Goal: Task Accomplishment & Management: Complete application form

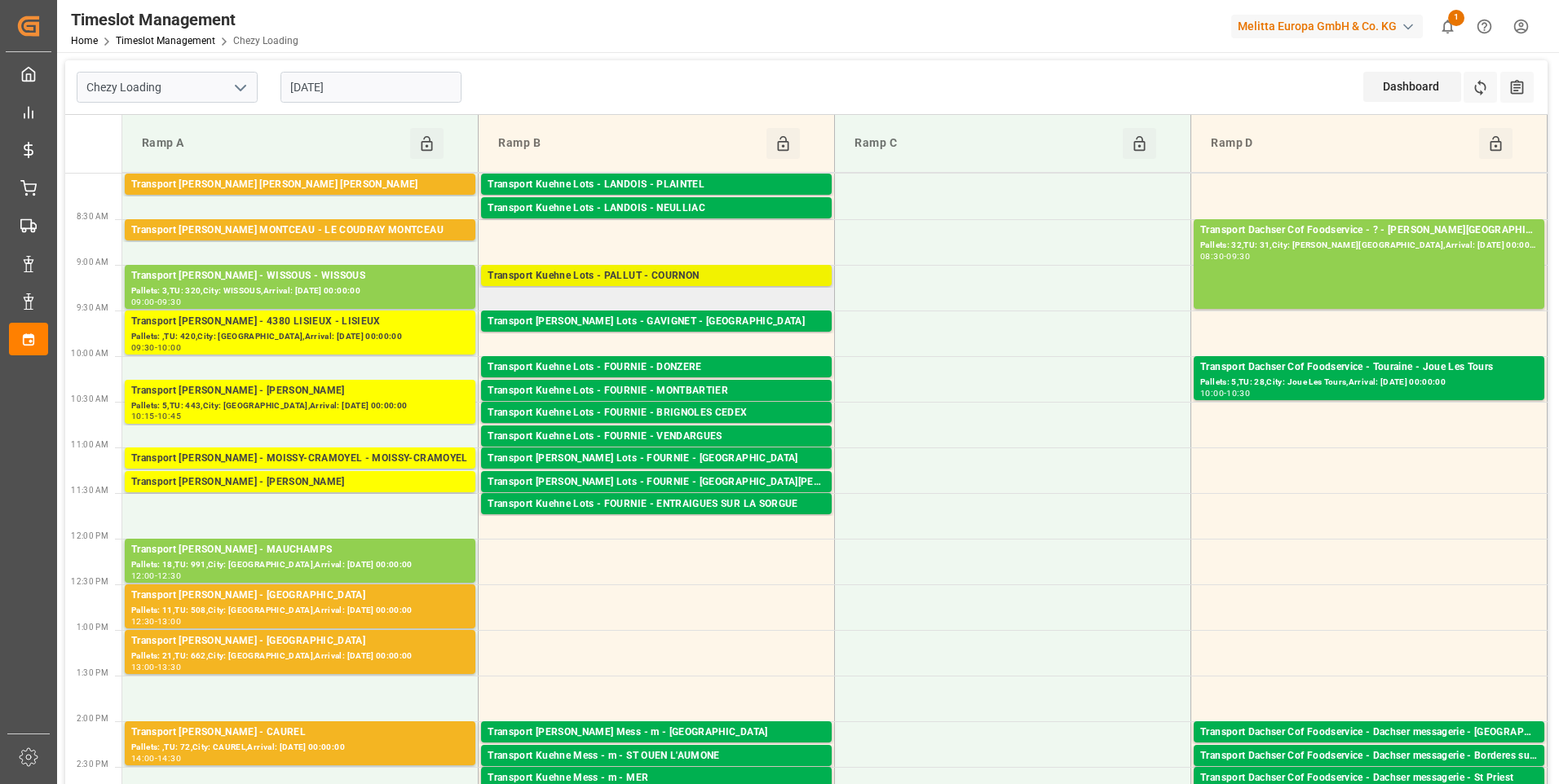
click at [716, 278] on div "Transport Kuehne Lots - PALLUT - COURNON" at bounding box center [656, 276] width 338 height 17
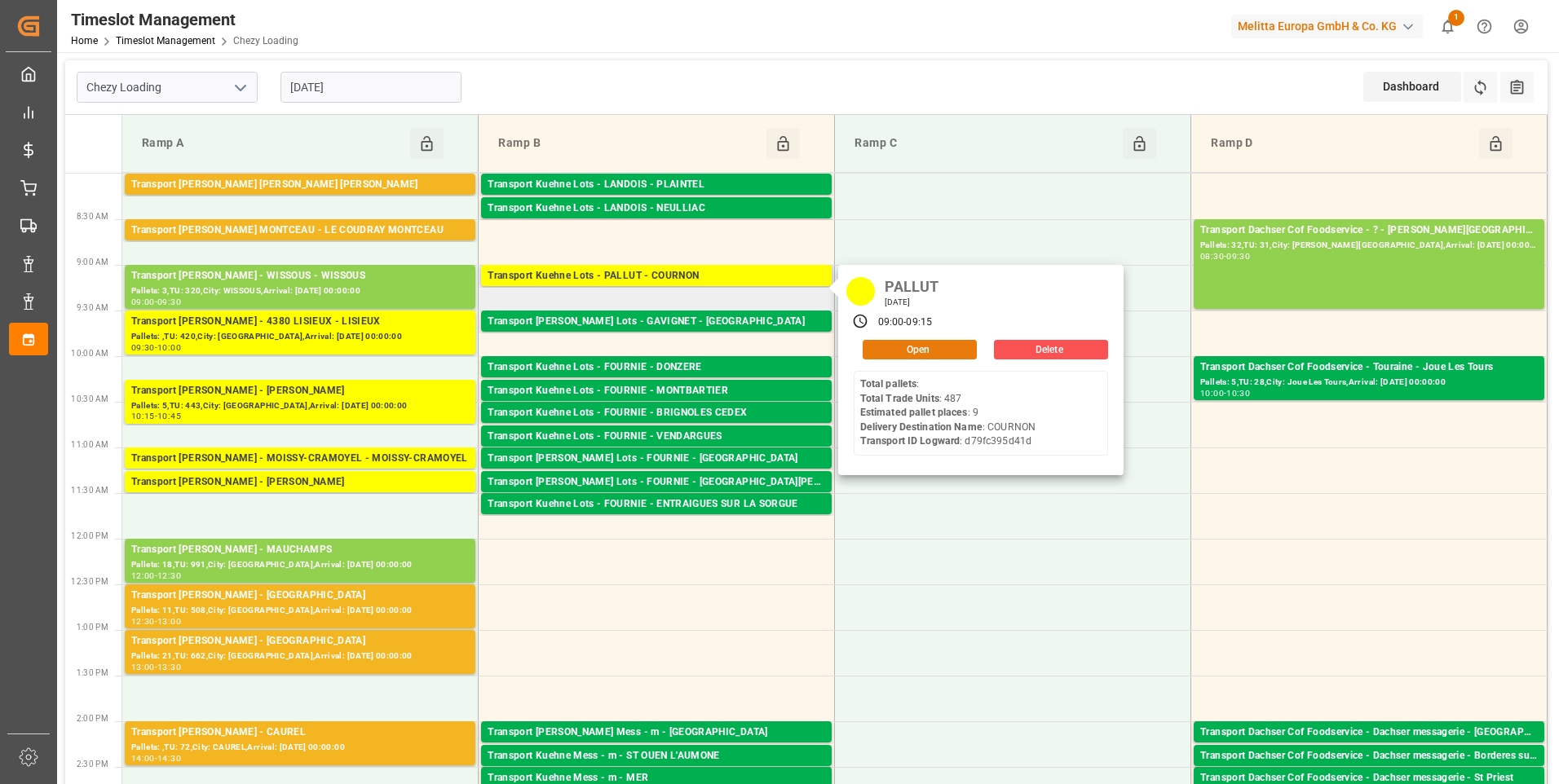
click at [911, 347] on button "Open" at bounding box center [920, 350] width 114 height 20
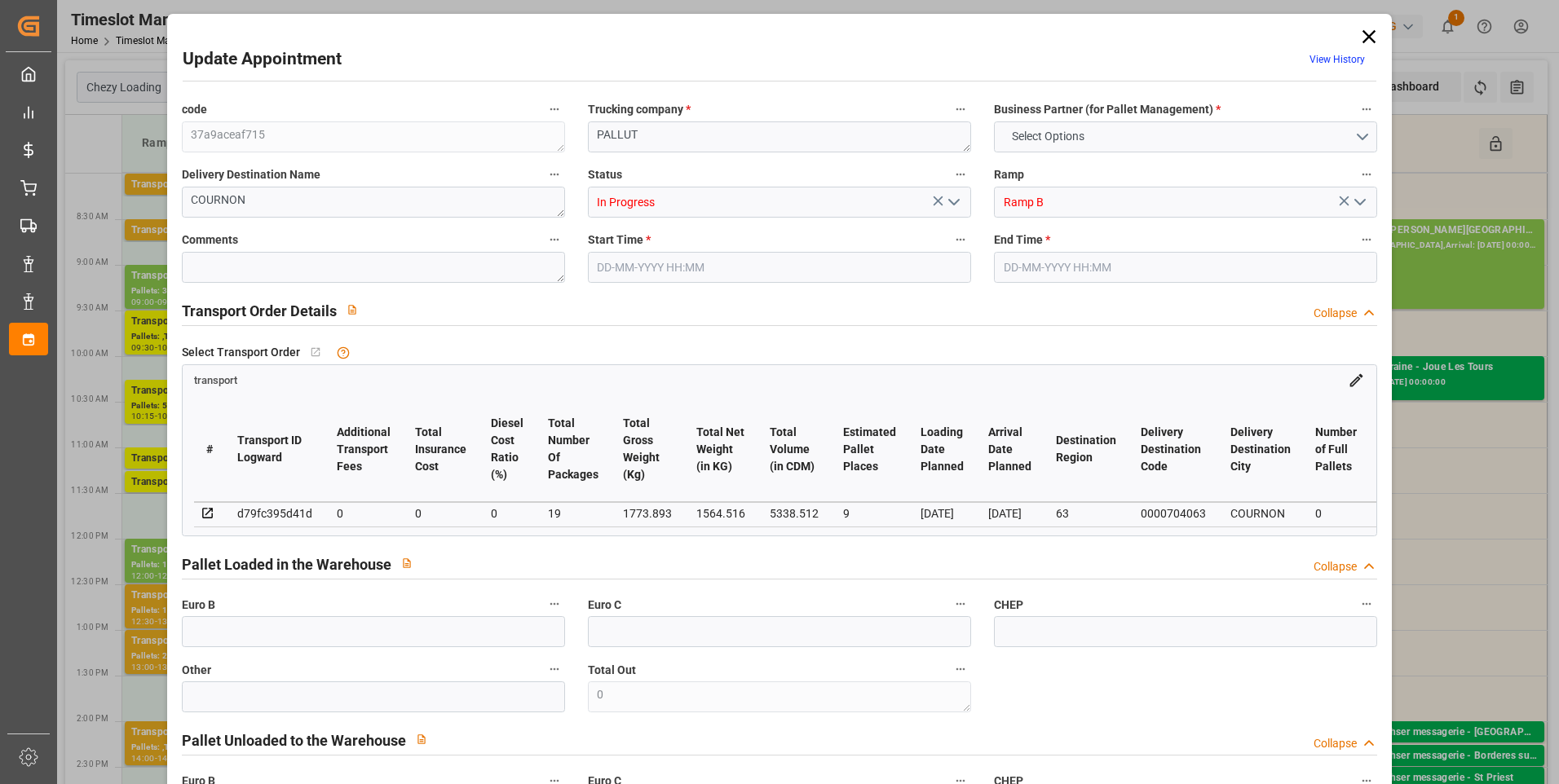
type input "9"
type input "0"
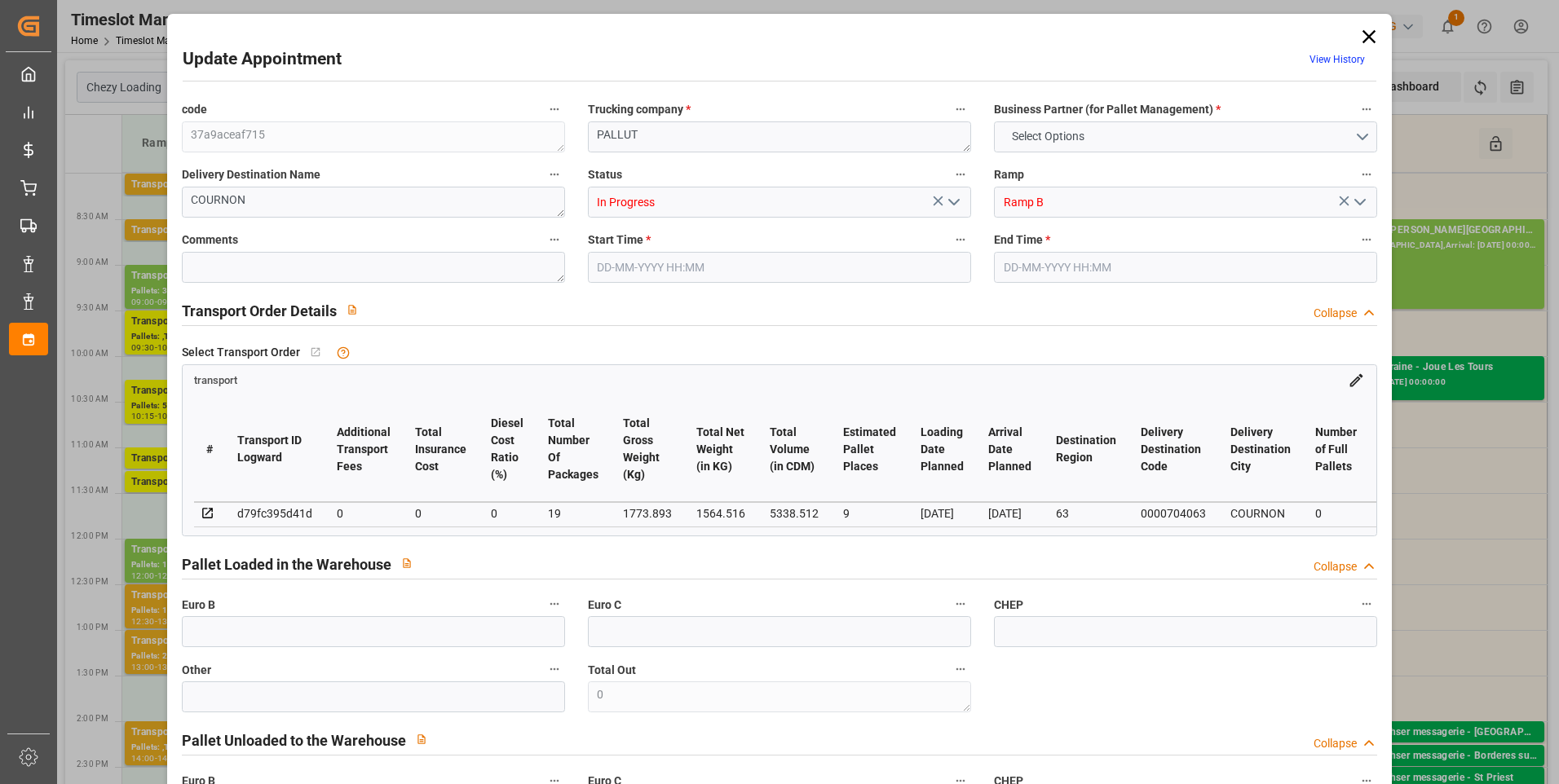
type input "19"
type input "1564.516"
type input "2509.893"
type input "5338.512"
type input "63"
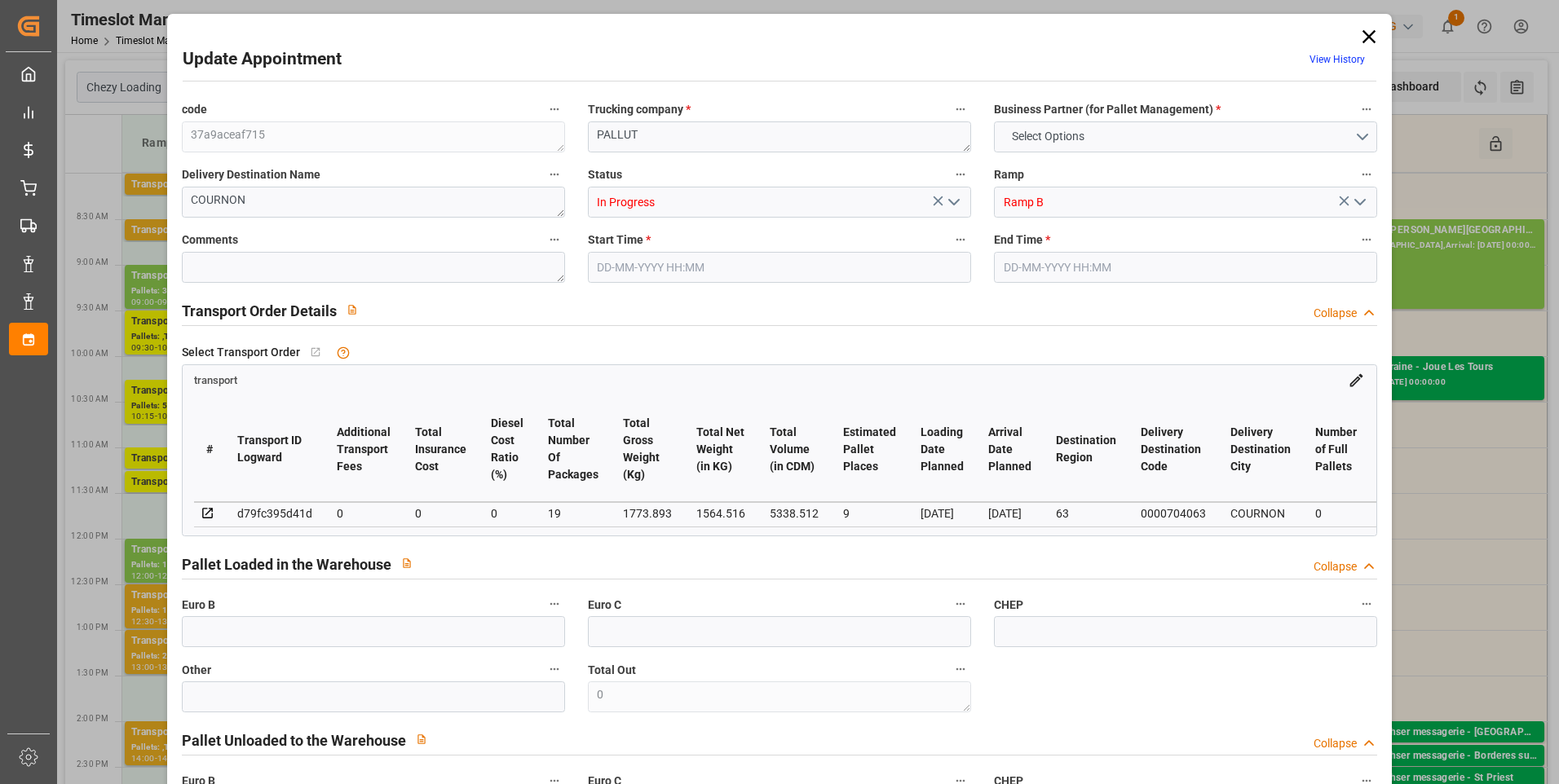
type input "0"
type input "487"
type input "32"
type input "101"
type input "1773.893"
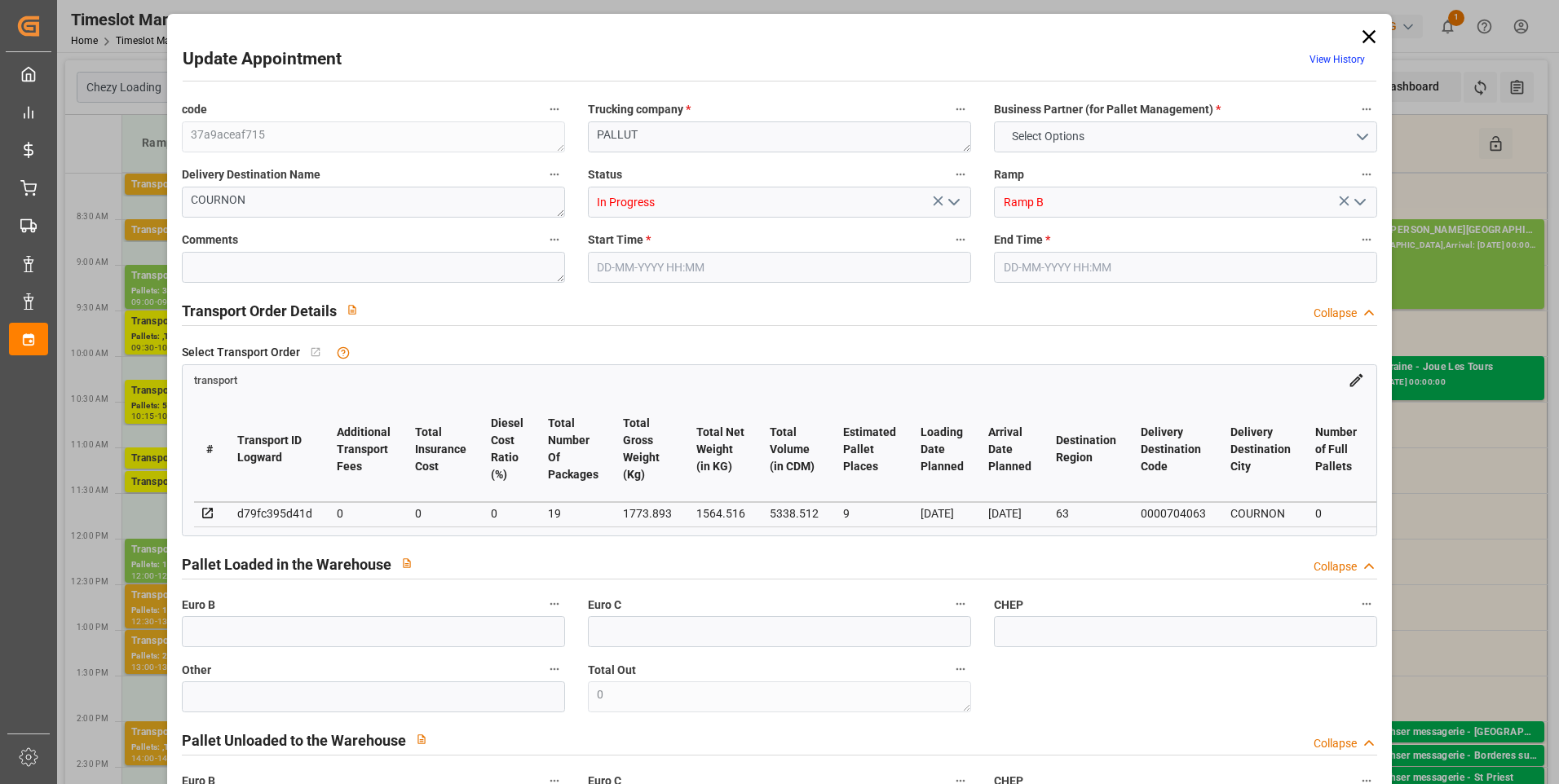
type input "0"
type input "4710.8598"
type input "0"
type input "21"
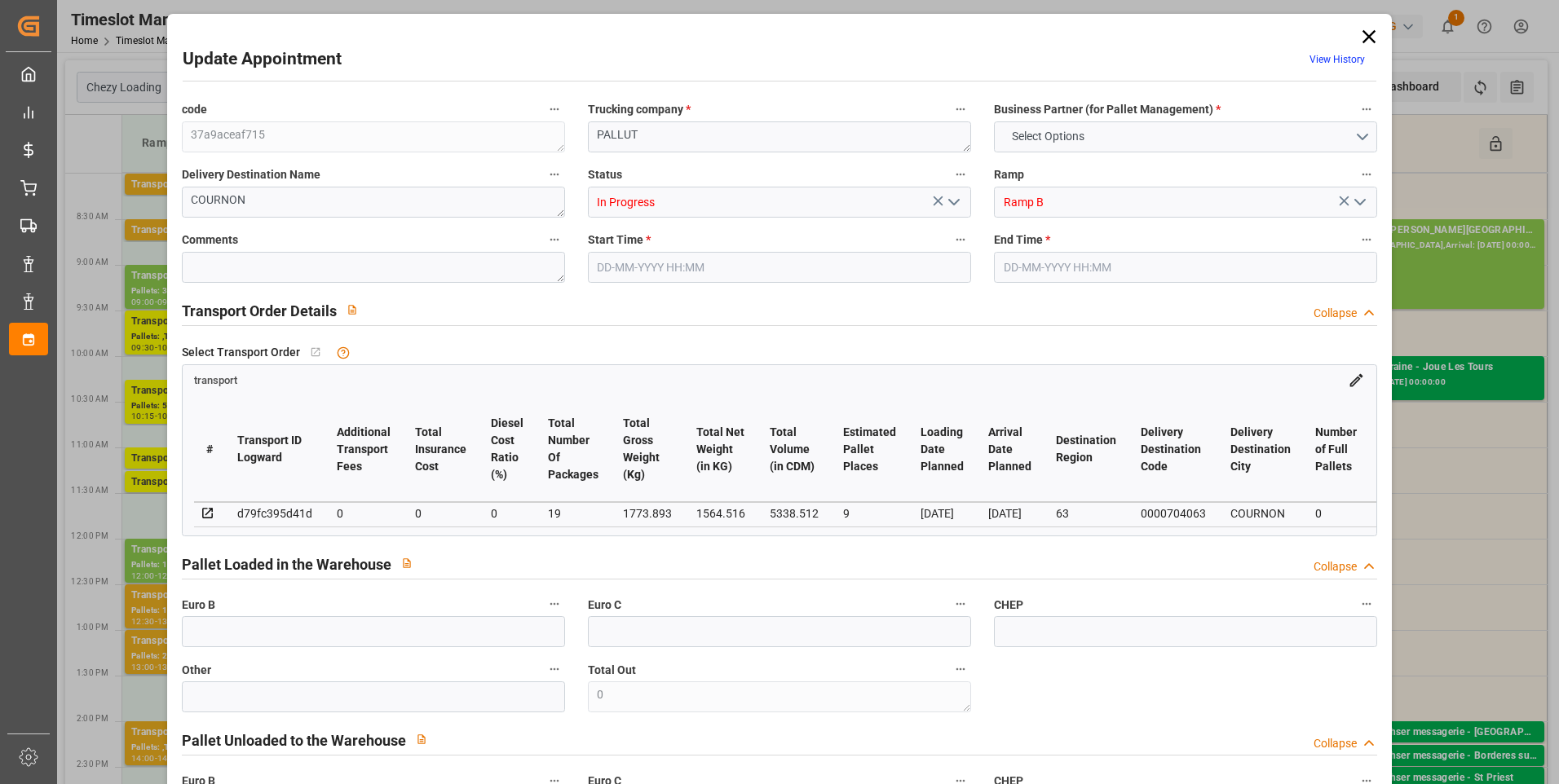
type input "35"
type input "09-09-2025 09:00"
type input "09-09-2025 09:15"
type input "04-09-2025 13:09"
type input "04-09-2025 11:32"
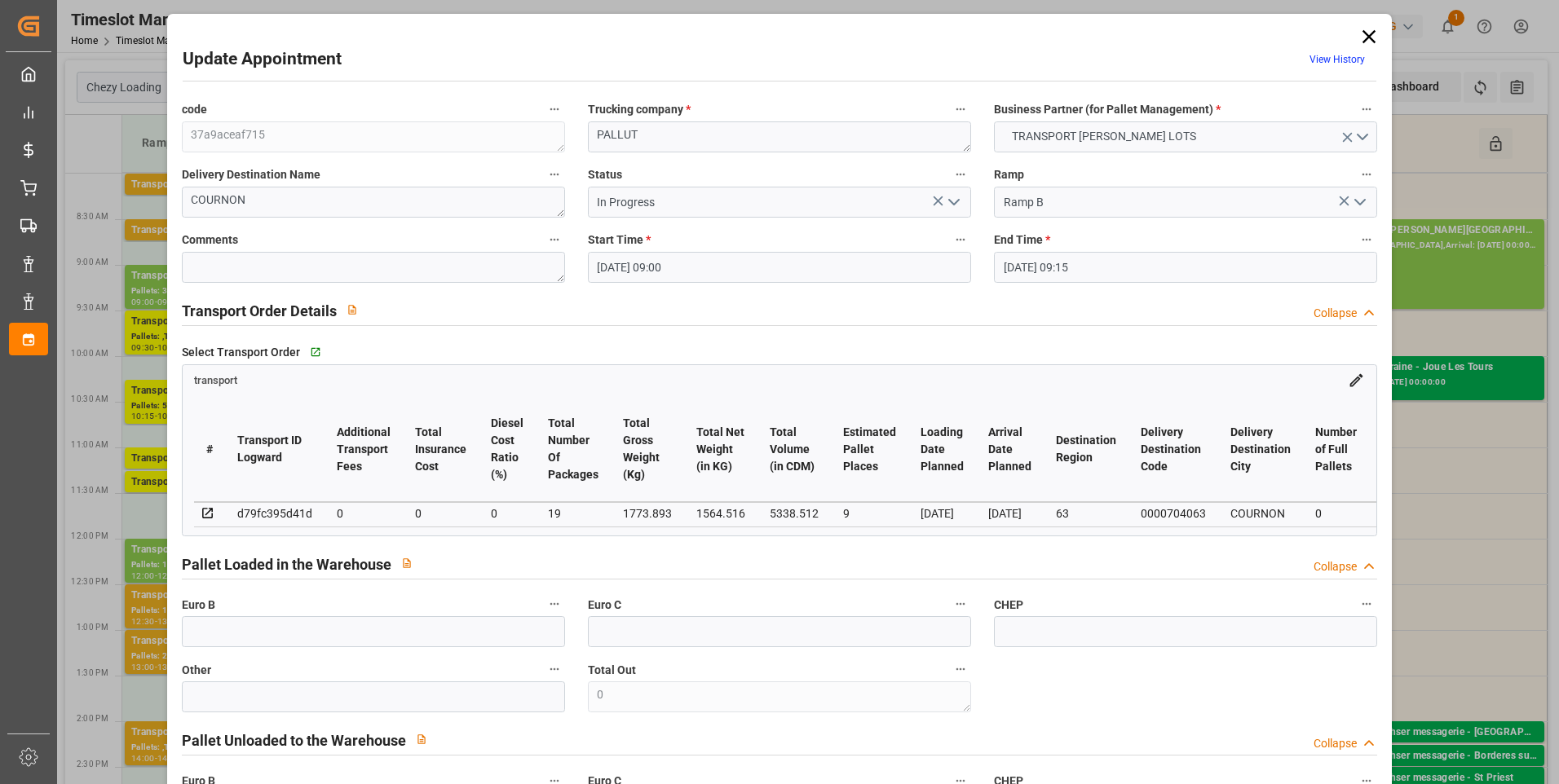
type input "[DATE]"
click at [301, 270] on textarea at bounding box center [374, 267] width 383 height 31
type textarea "AP 6"
click at [301, 647] on input "text" at bounding box center [374, 631] width 383 height 31
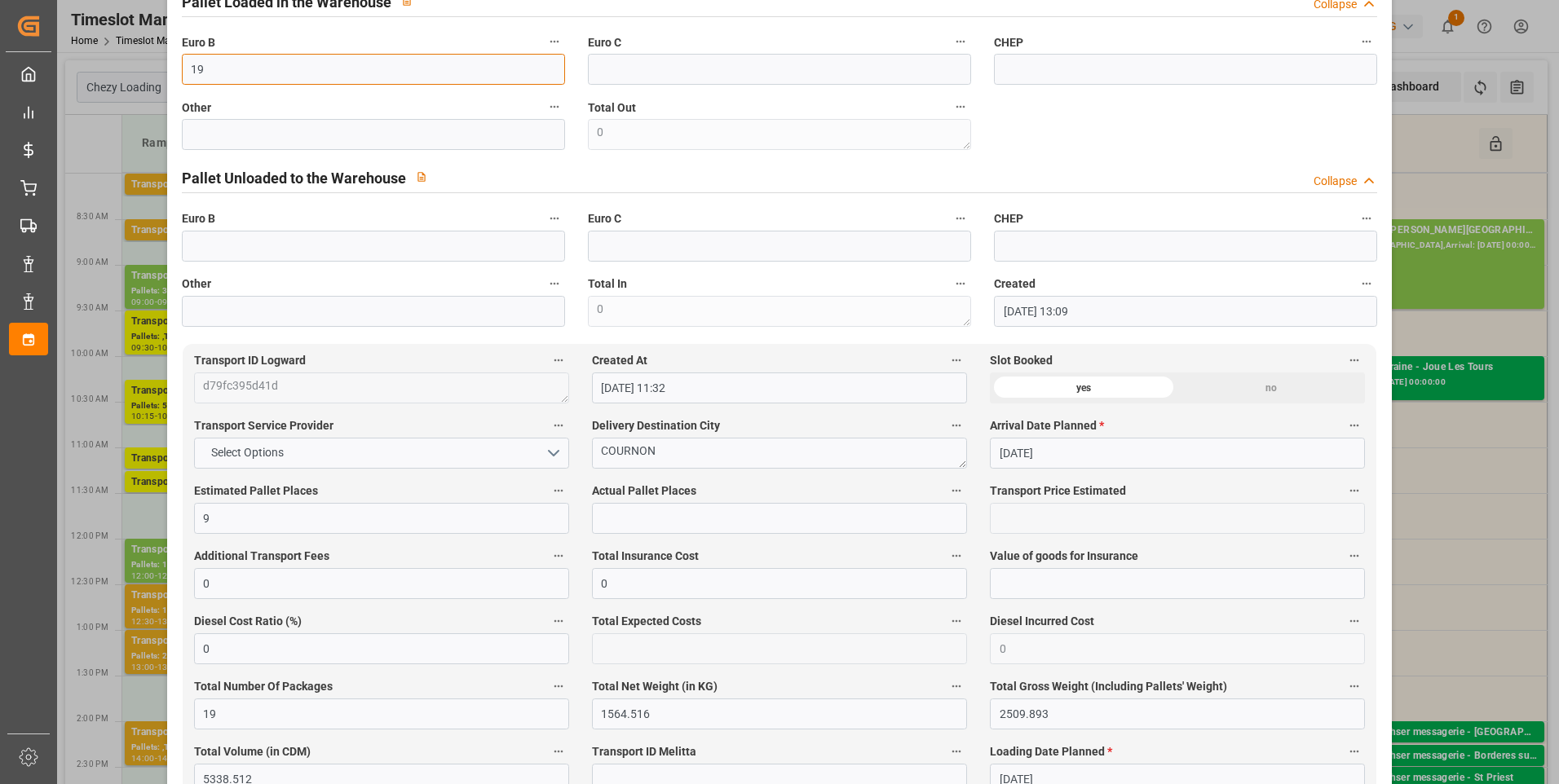
scroll to position [652, 0]
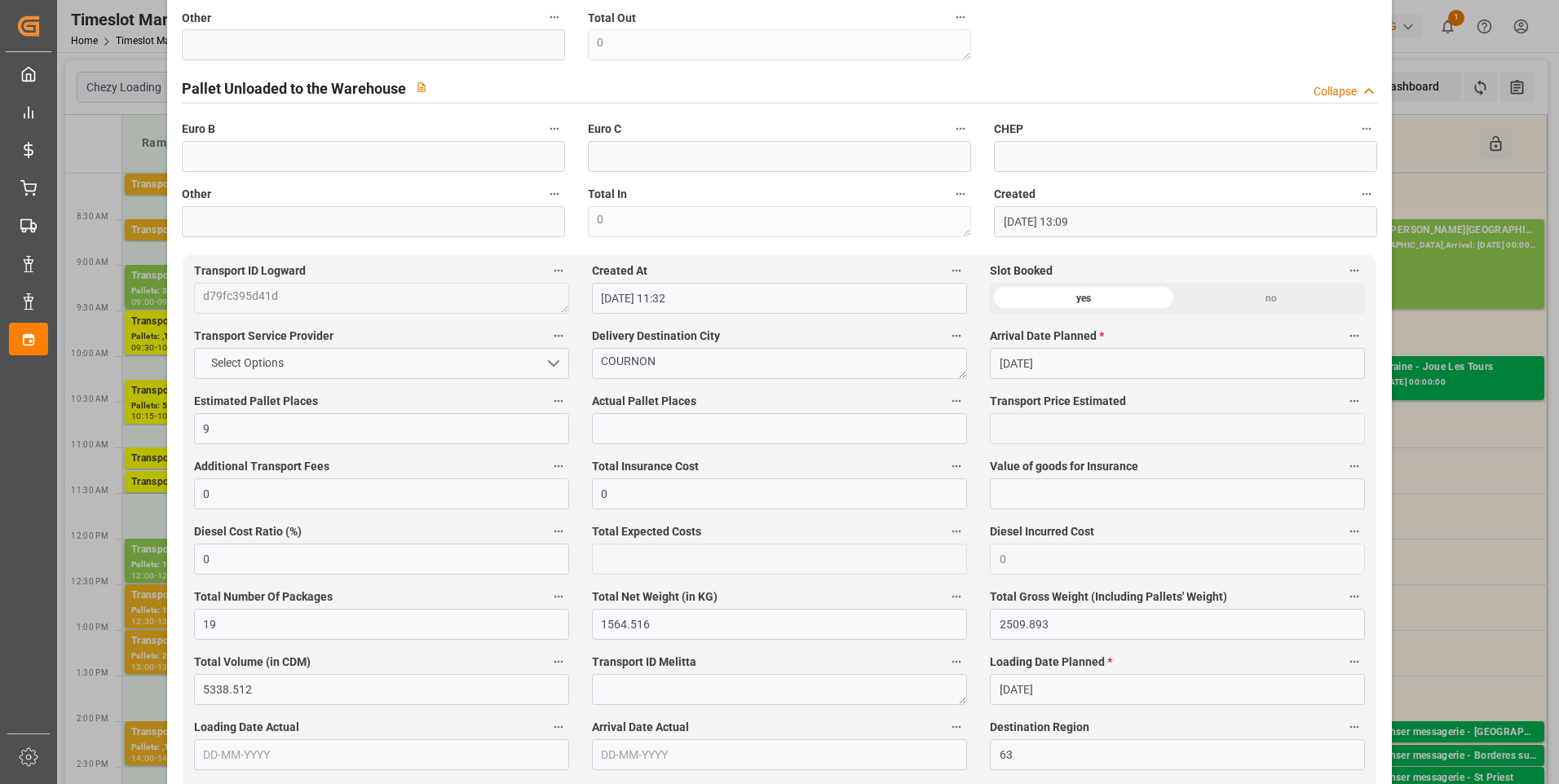
type input "19"
click at [731, 434] on input "text" at bounding box center [780, 429] width 375 height 31
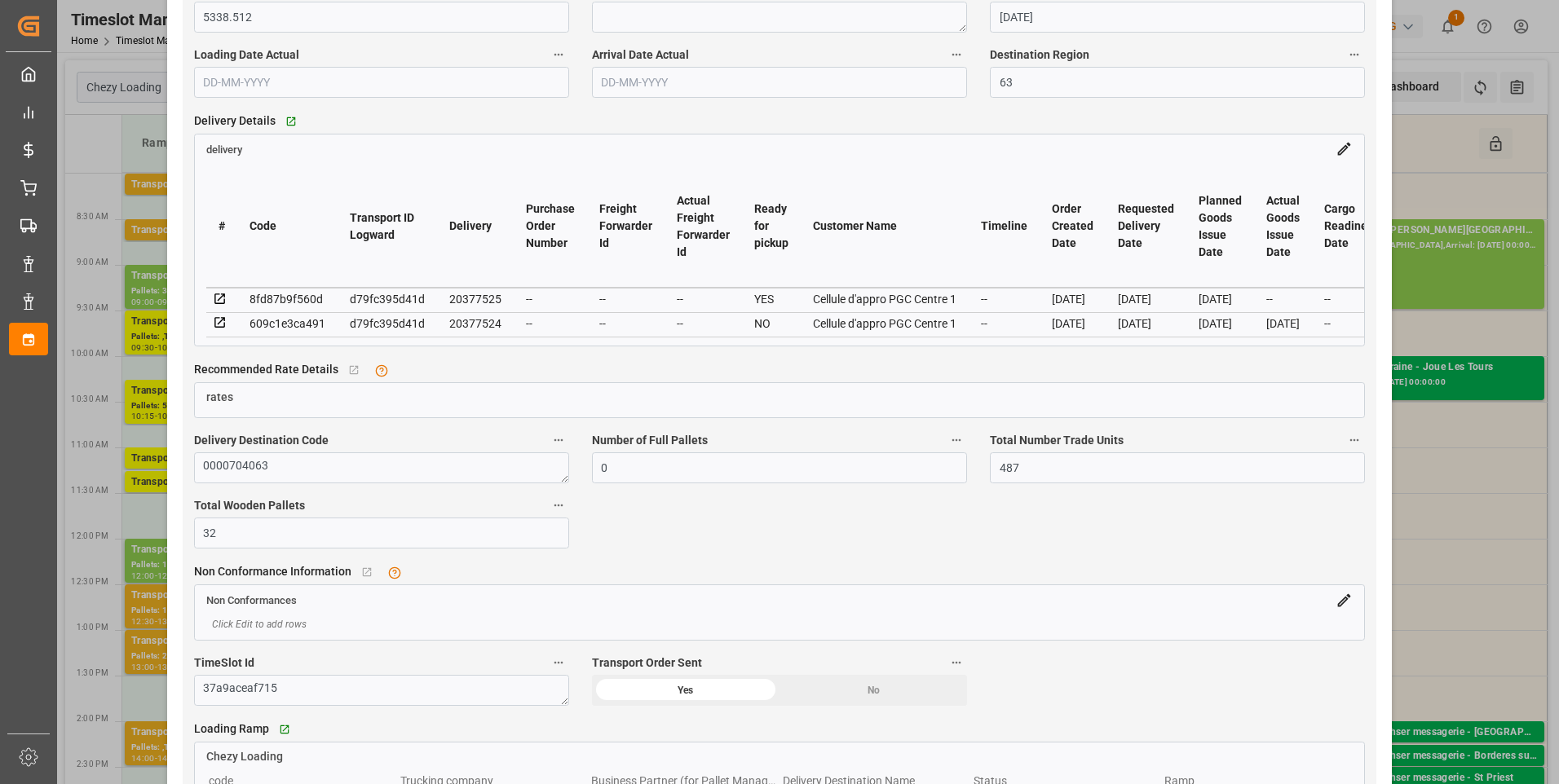
scroll to position [1387, 0]
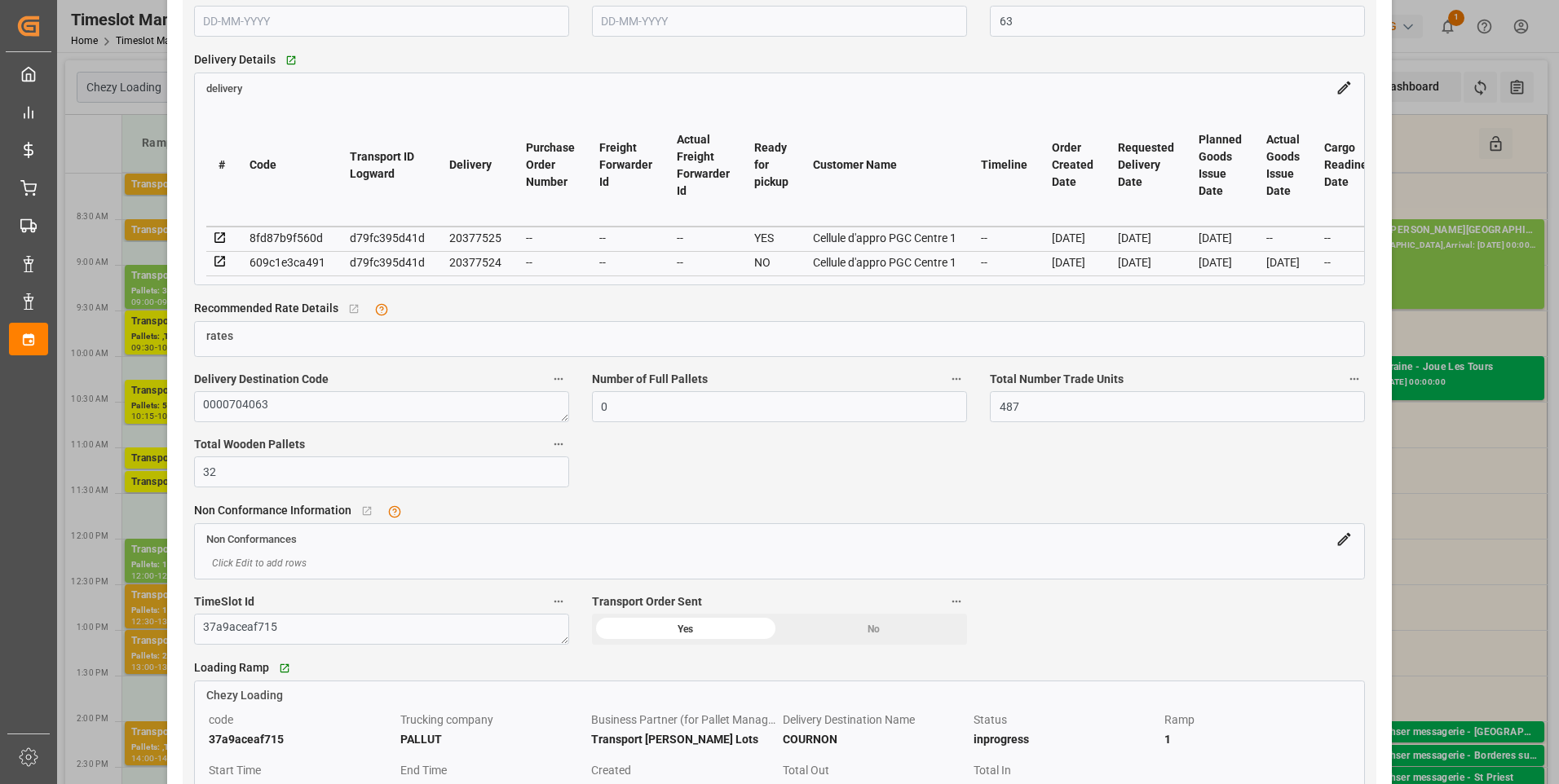
type input "6"
click at [221, 267] on icon at bounding box center [220, 262] width 15 height 15
click at [218, 240] on icon at bounding box center [220, 238] width 15 height 15
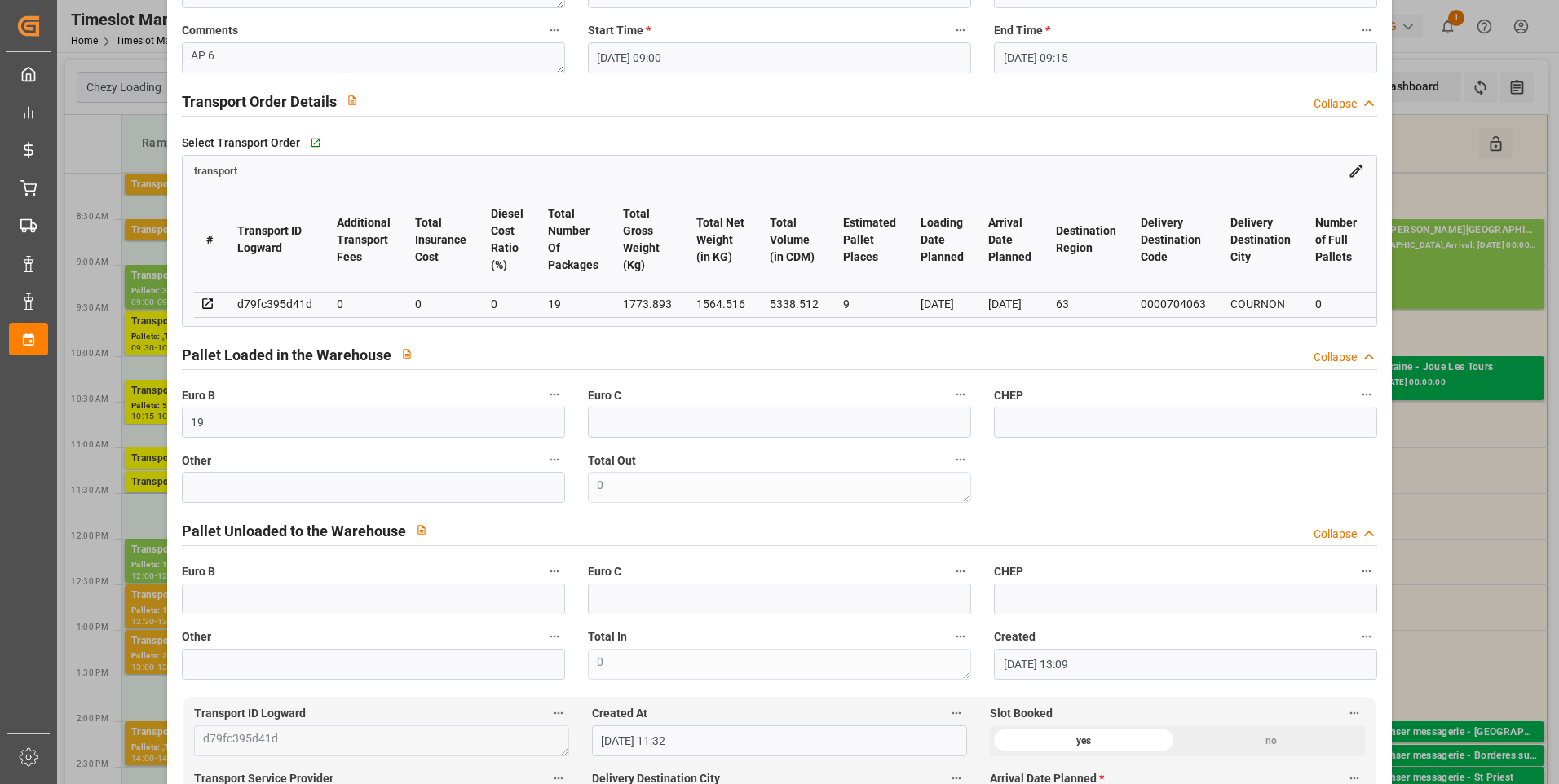
scroll to position [0, 0]
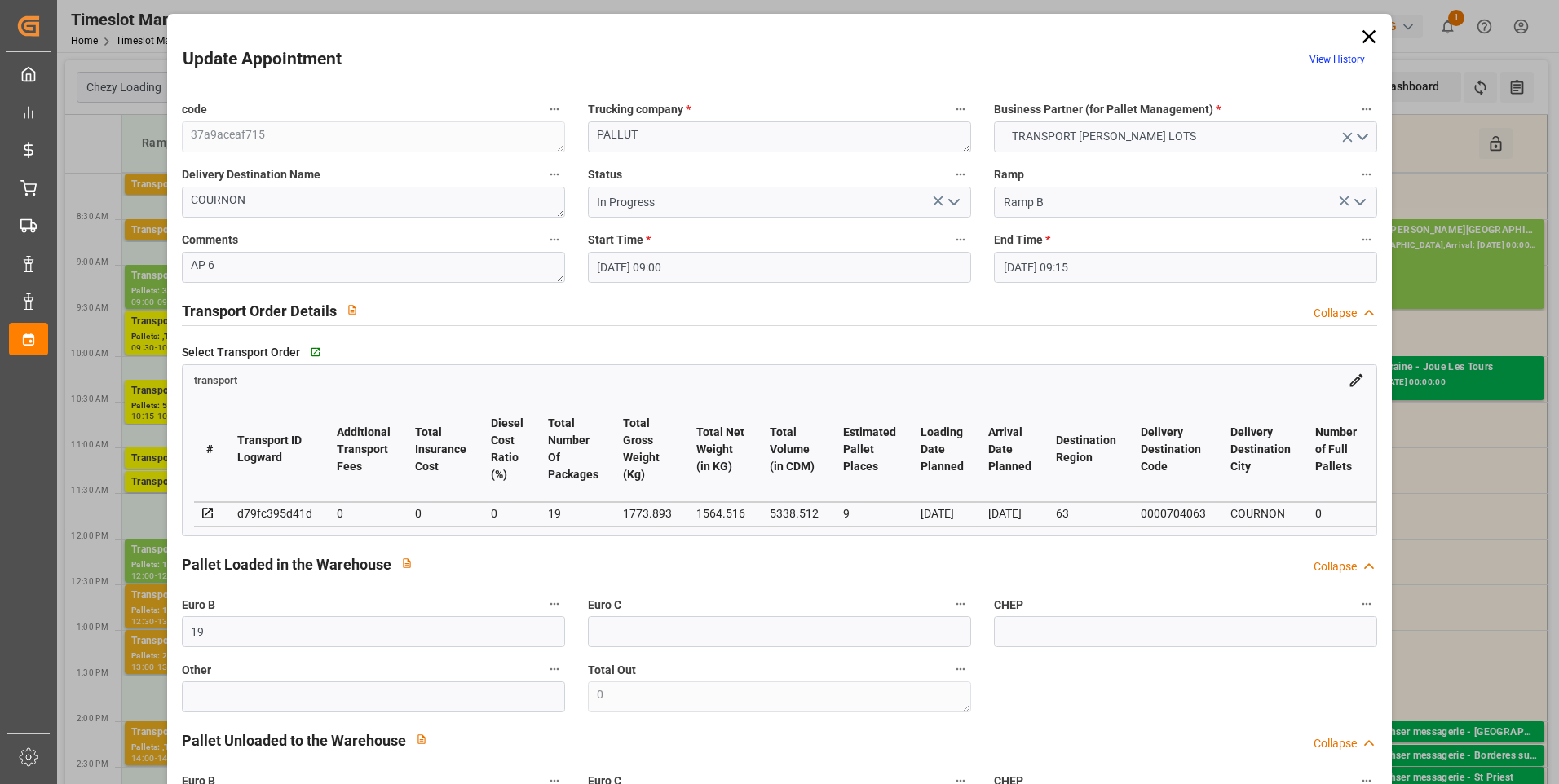
click at [950, 202] on polyline "open menu" at bounding box center [954, 202] width 10 height 5
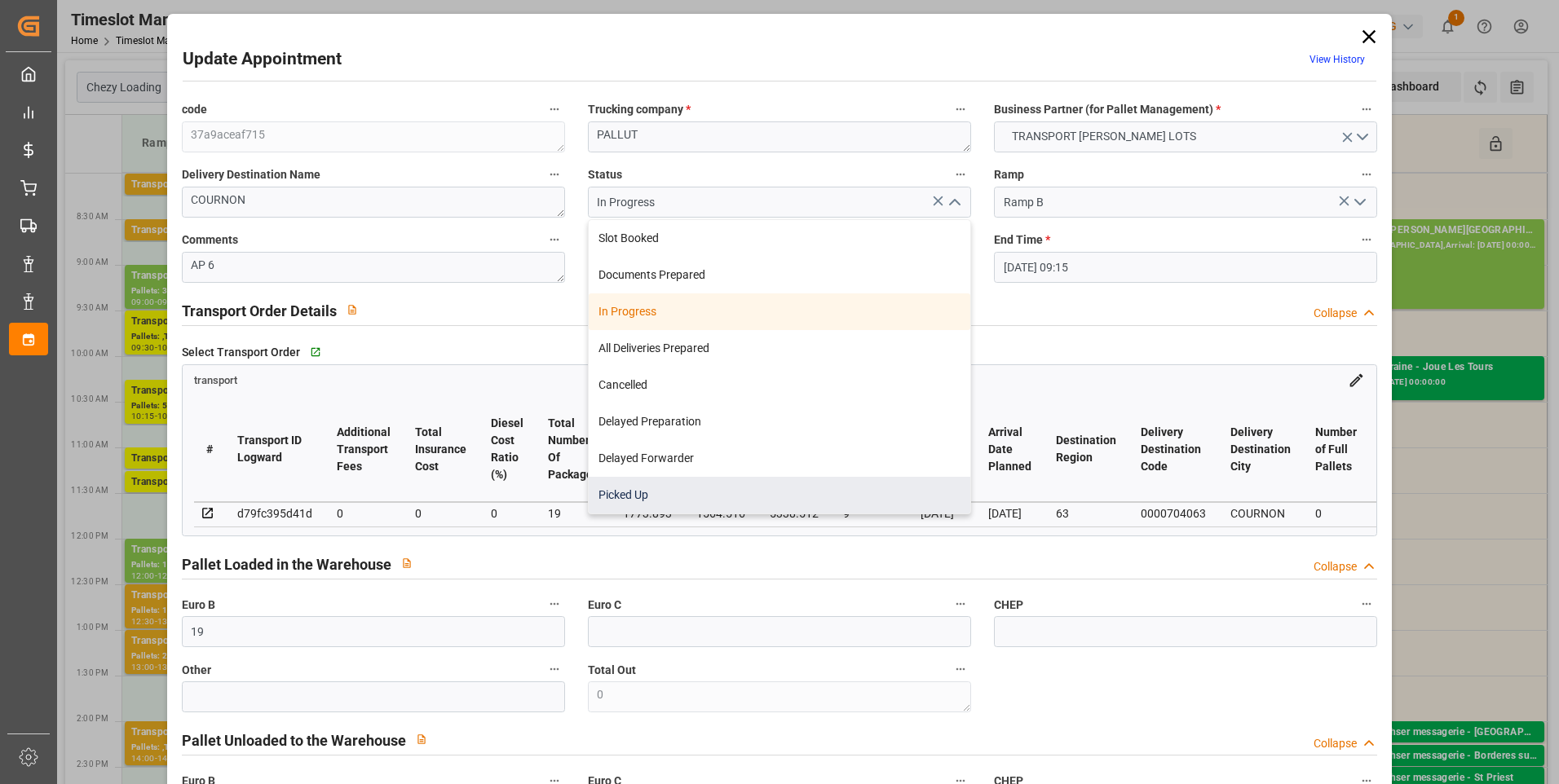
click at [635, 496] on div "Picked Up" at bounding box center [780, 495] width 381 height 36
type input "Picked Up"
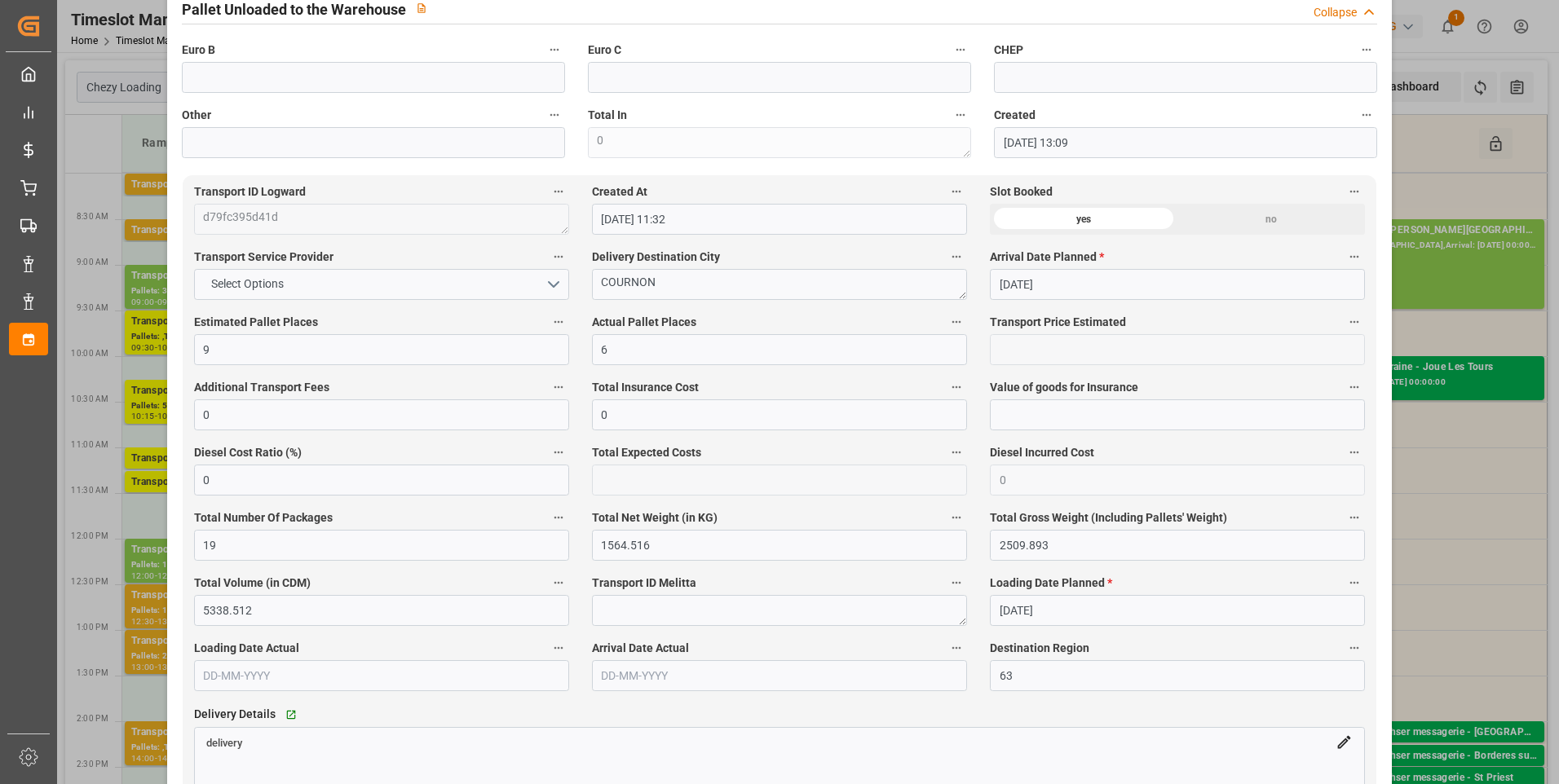
scroll to position [816, 0]
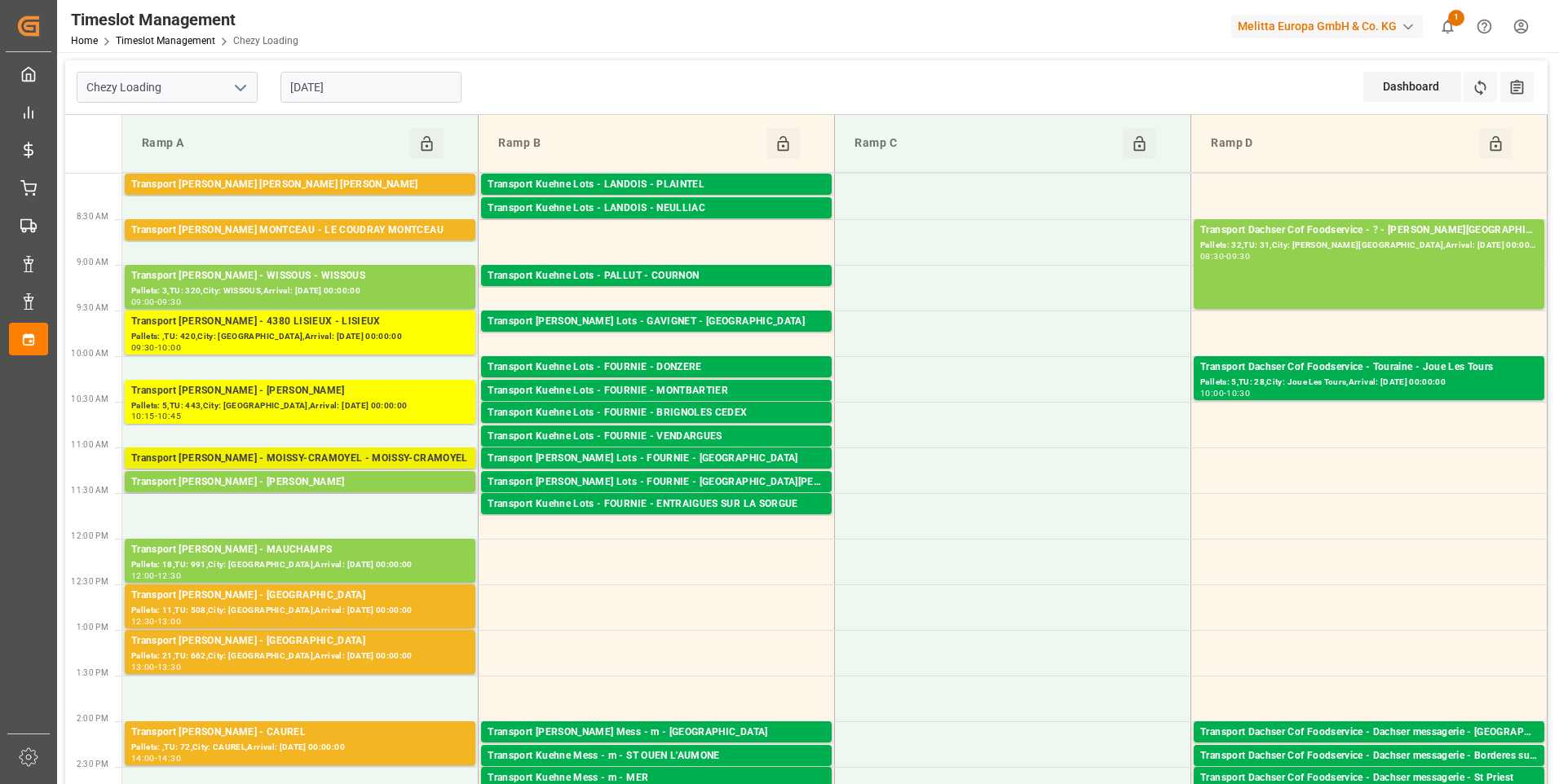
click at [326, 452] on div "Transport [PERSON_NAME] - MOISSY-CRAMOYEL - MOISSY-CRAMOYEL" at bounding box center [300, 459] width 338 height 17
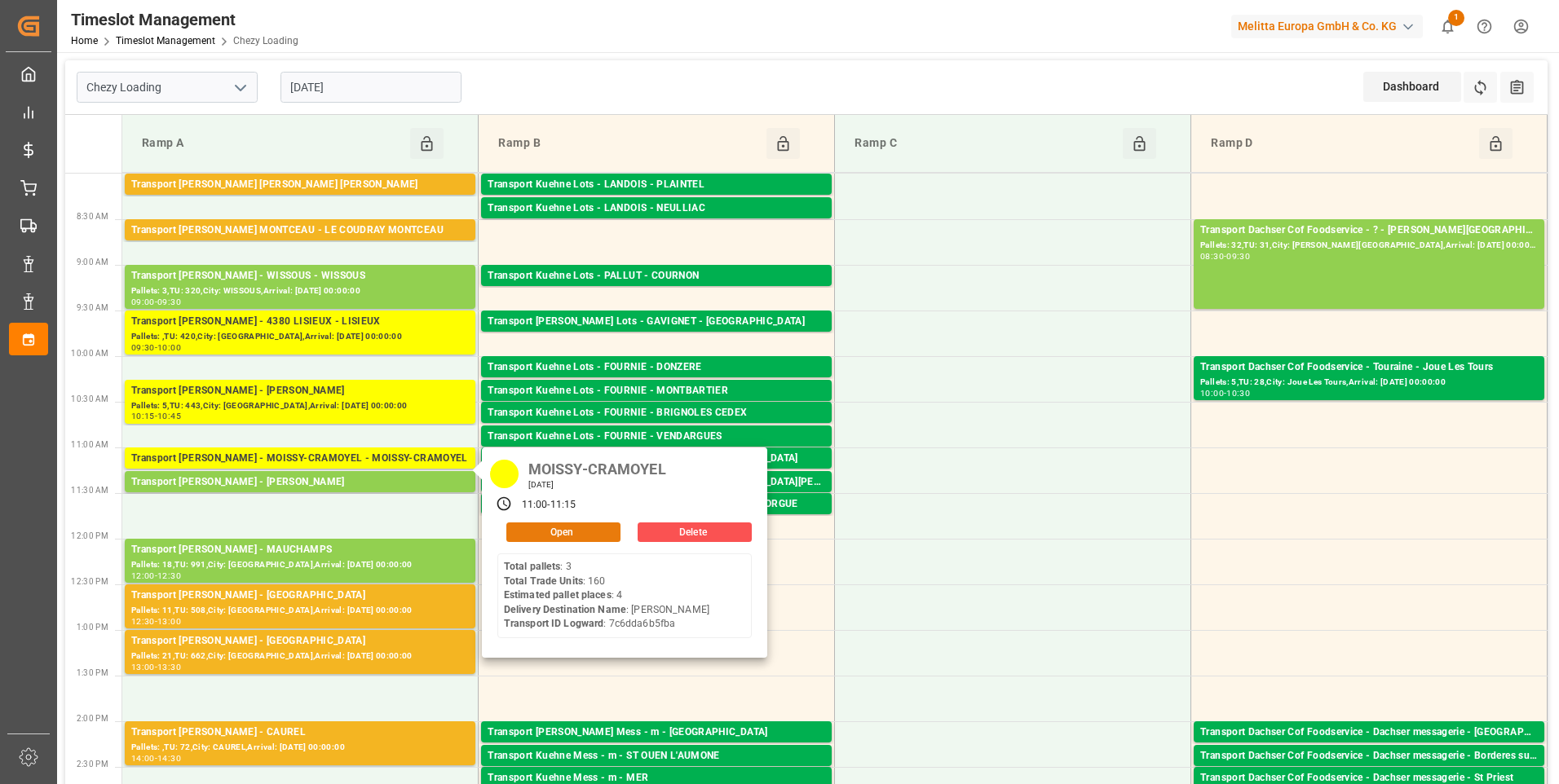
click at [526, 530] on button "Open" at bounding box center [563, 532] width 114 height 20
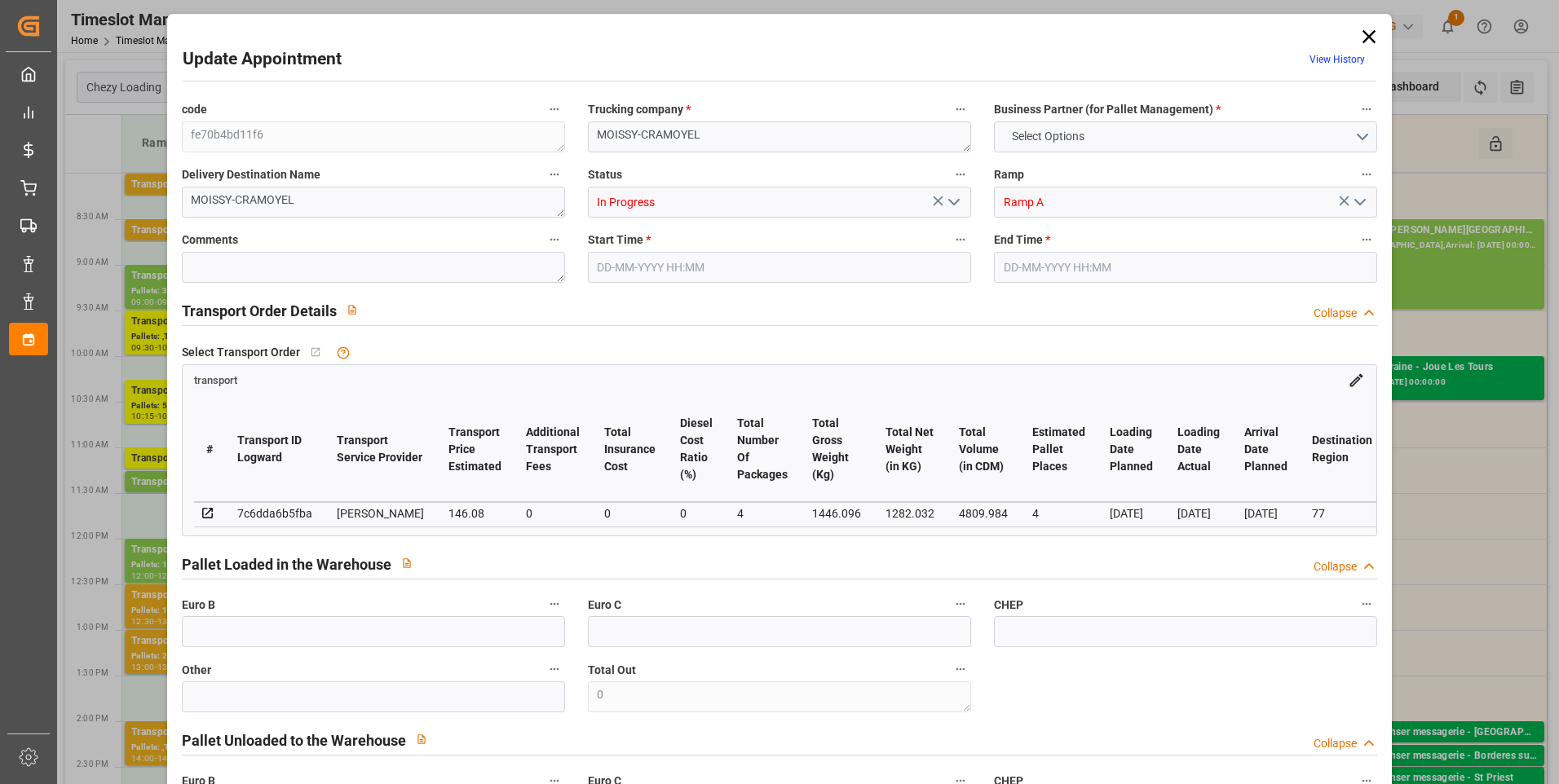
type input "4"
type input "146.08"
type input "0"
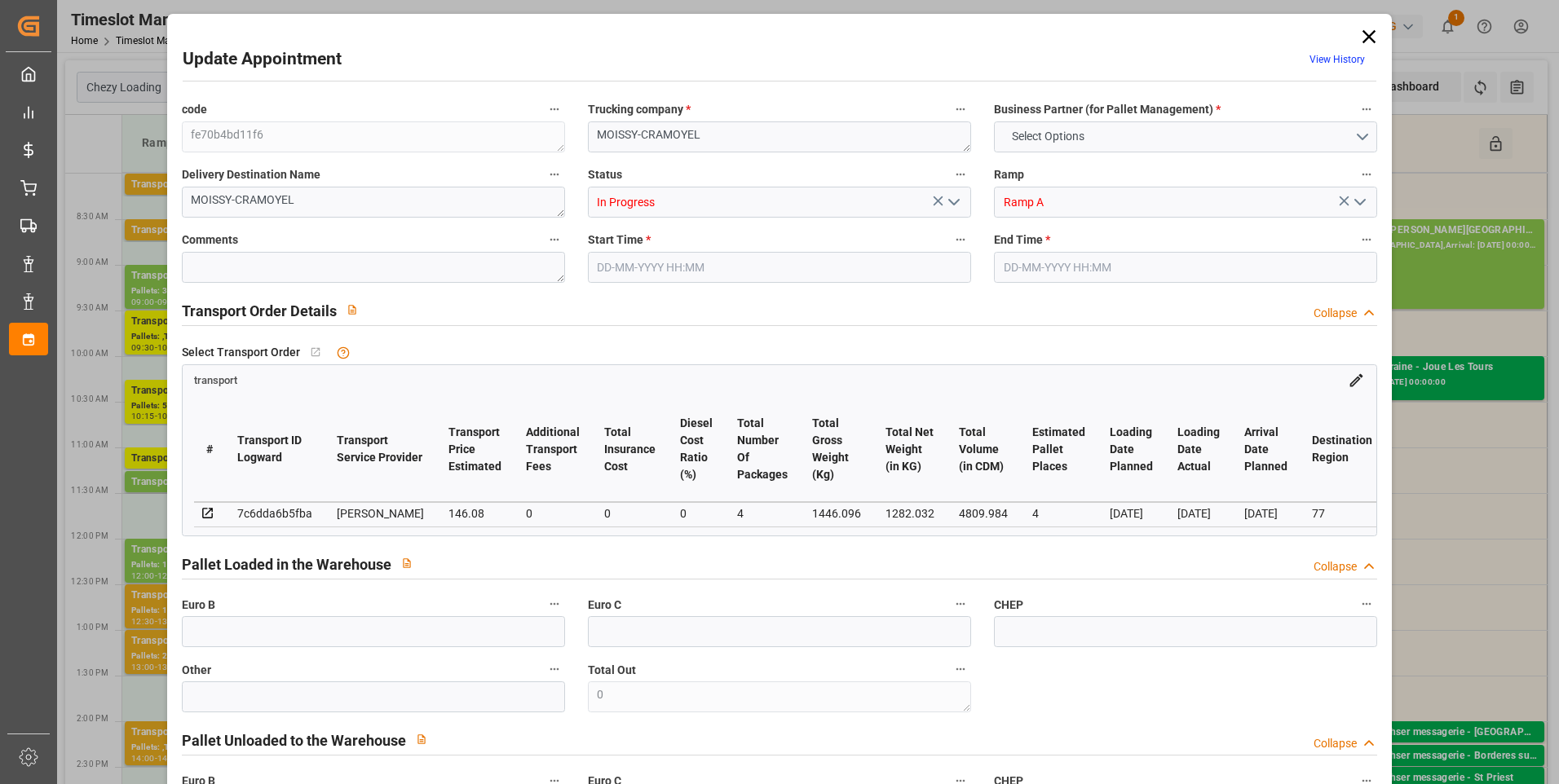
type input "141.1425"
type input "-4.9375"
type input "4"
type input "1282.032"
type input "1630"
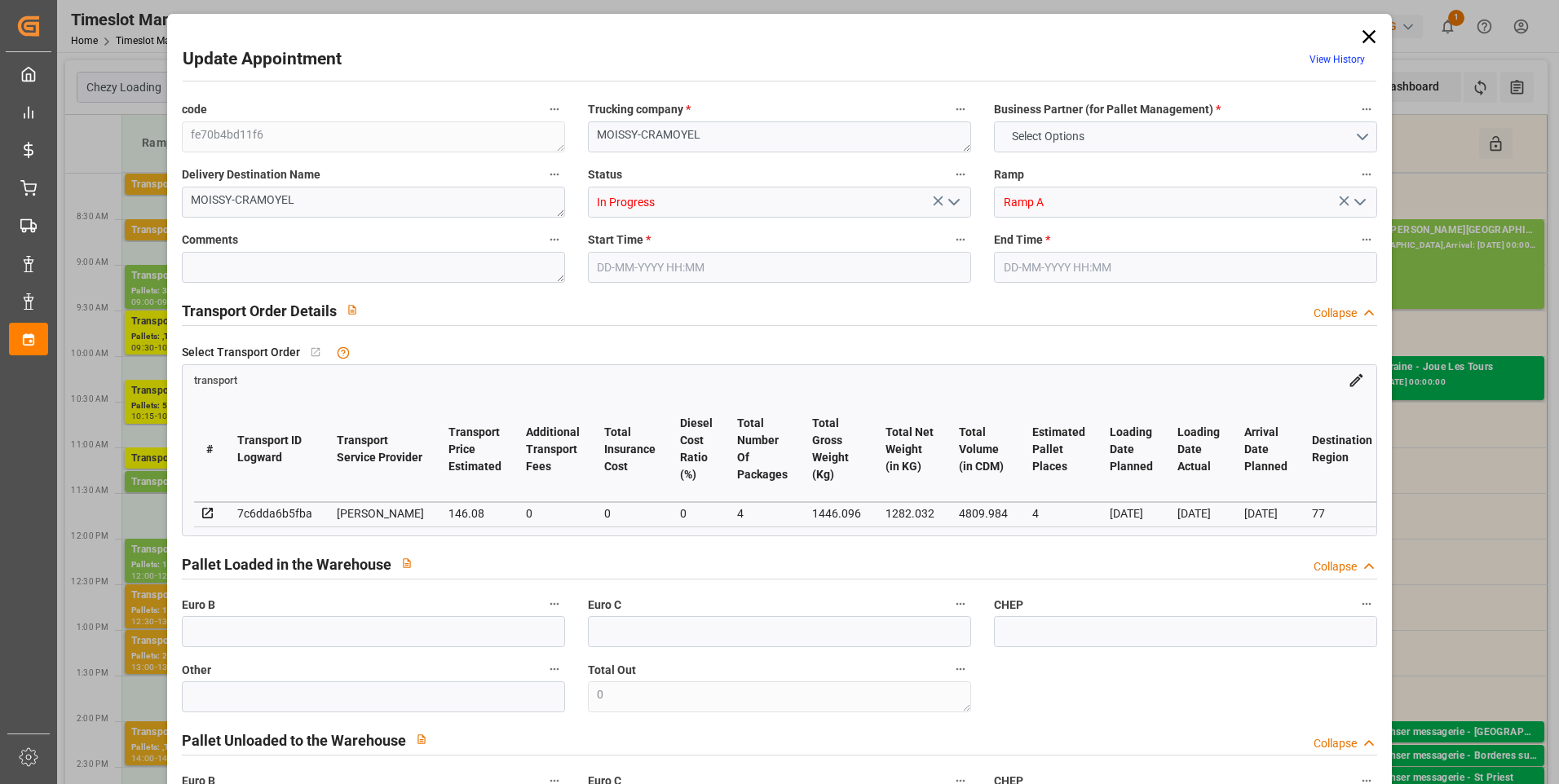
type input "4809.984"
type input "77"
type input "3"
type input "160"
type input "4"
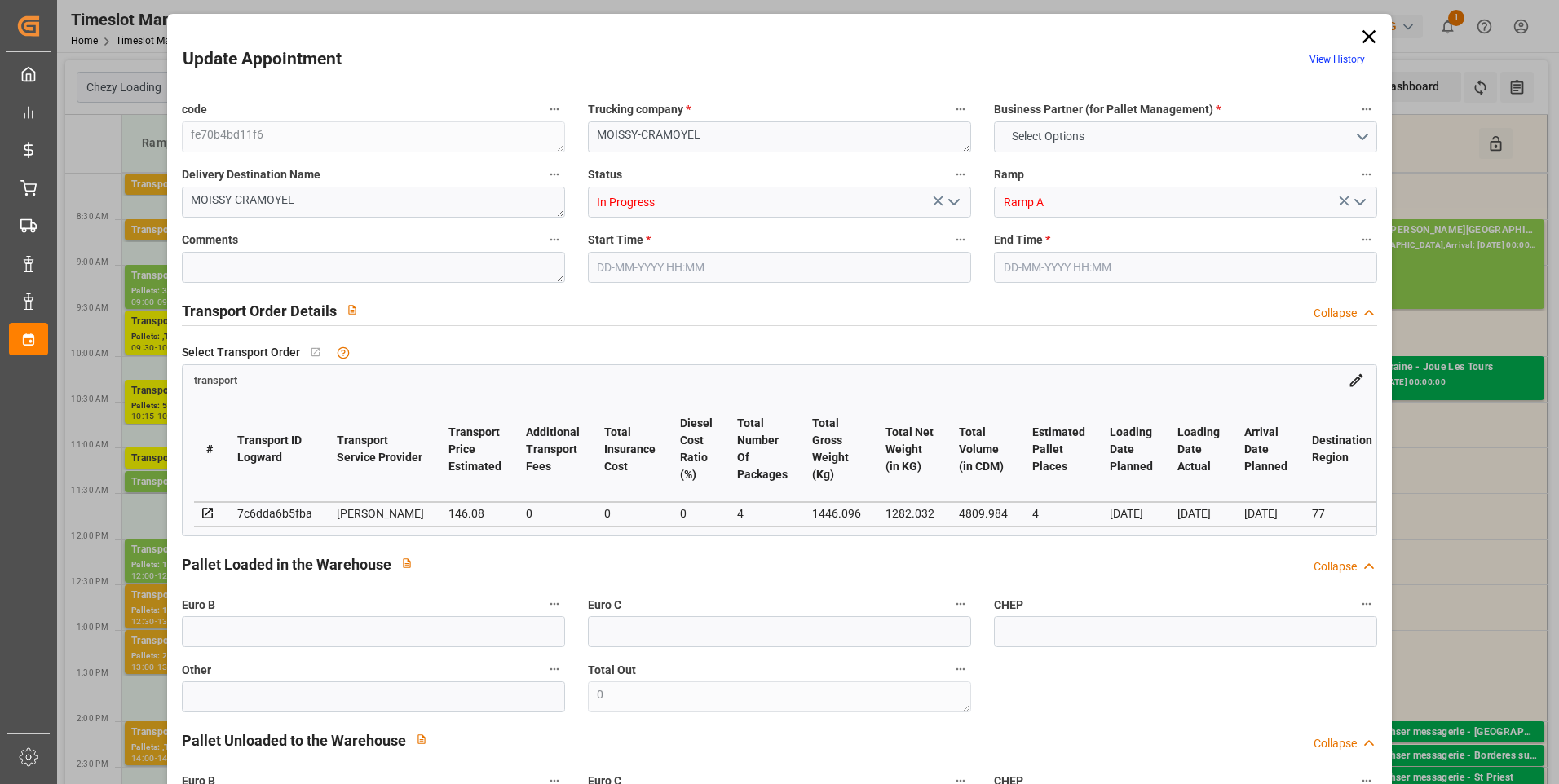
type input "101"
type input "1446.096"
type input "0"
type input "4710.8598"
type input "0"
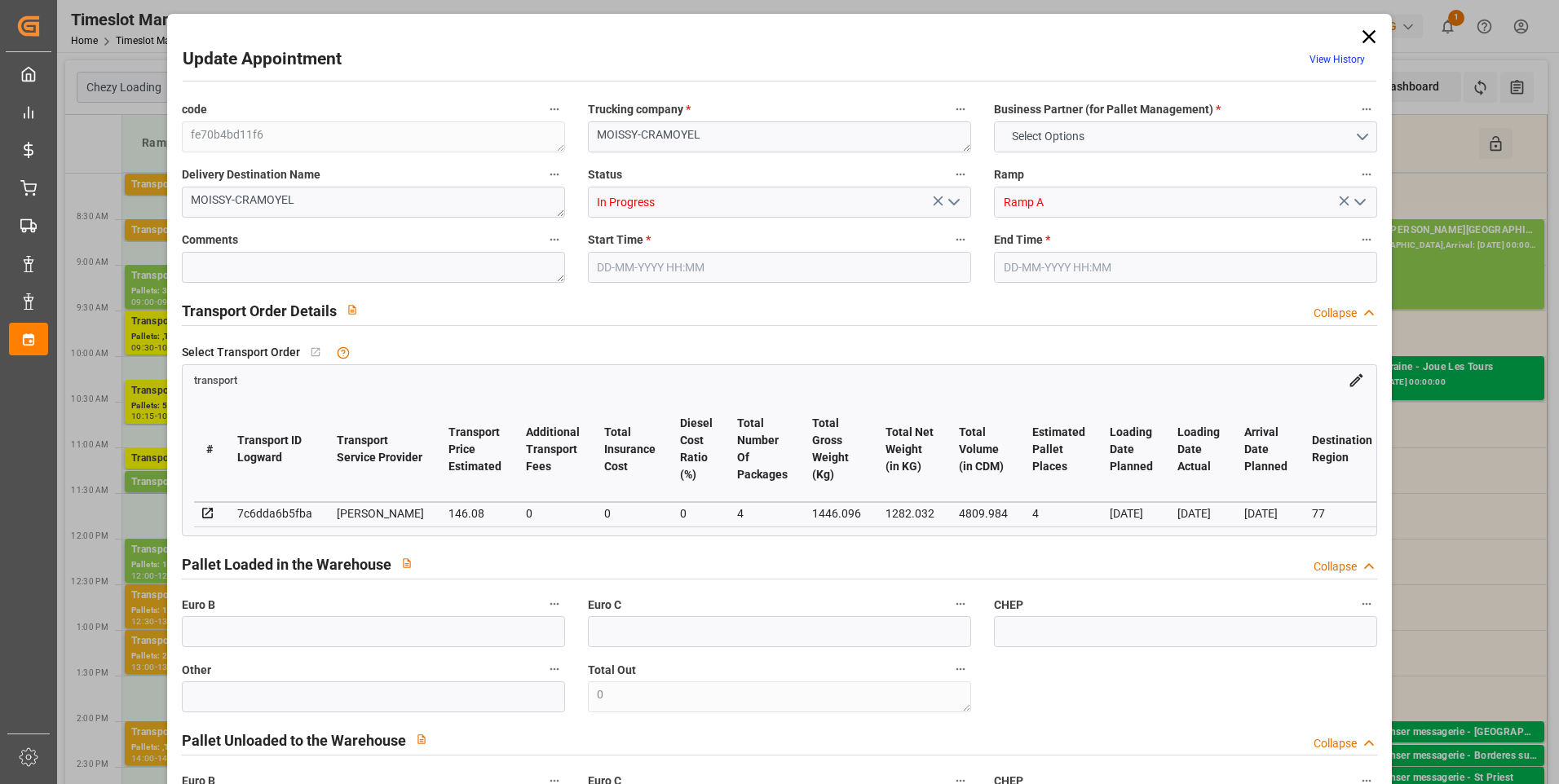
type input "0"
type input "21"
type input "35"
type input "09-09-2025 11:00"
type input "09-09-2025 11:15"
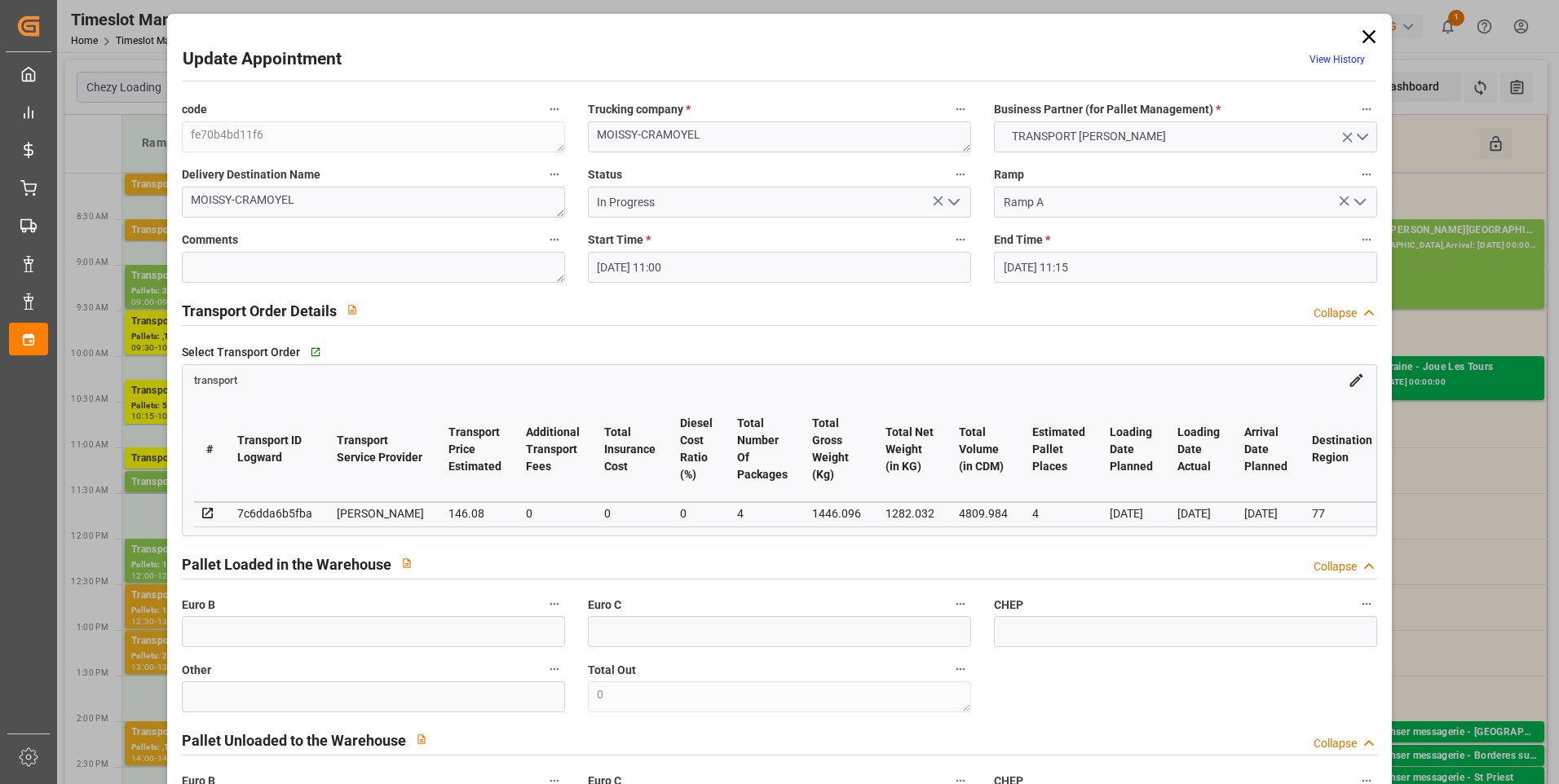
type input "04-09-2025 13:45"
type input "04-09-2025 11:25"
type input "[DATE]"
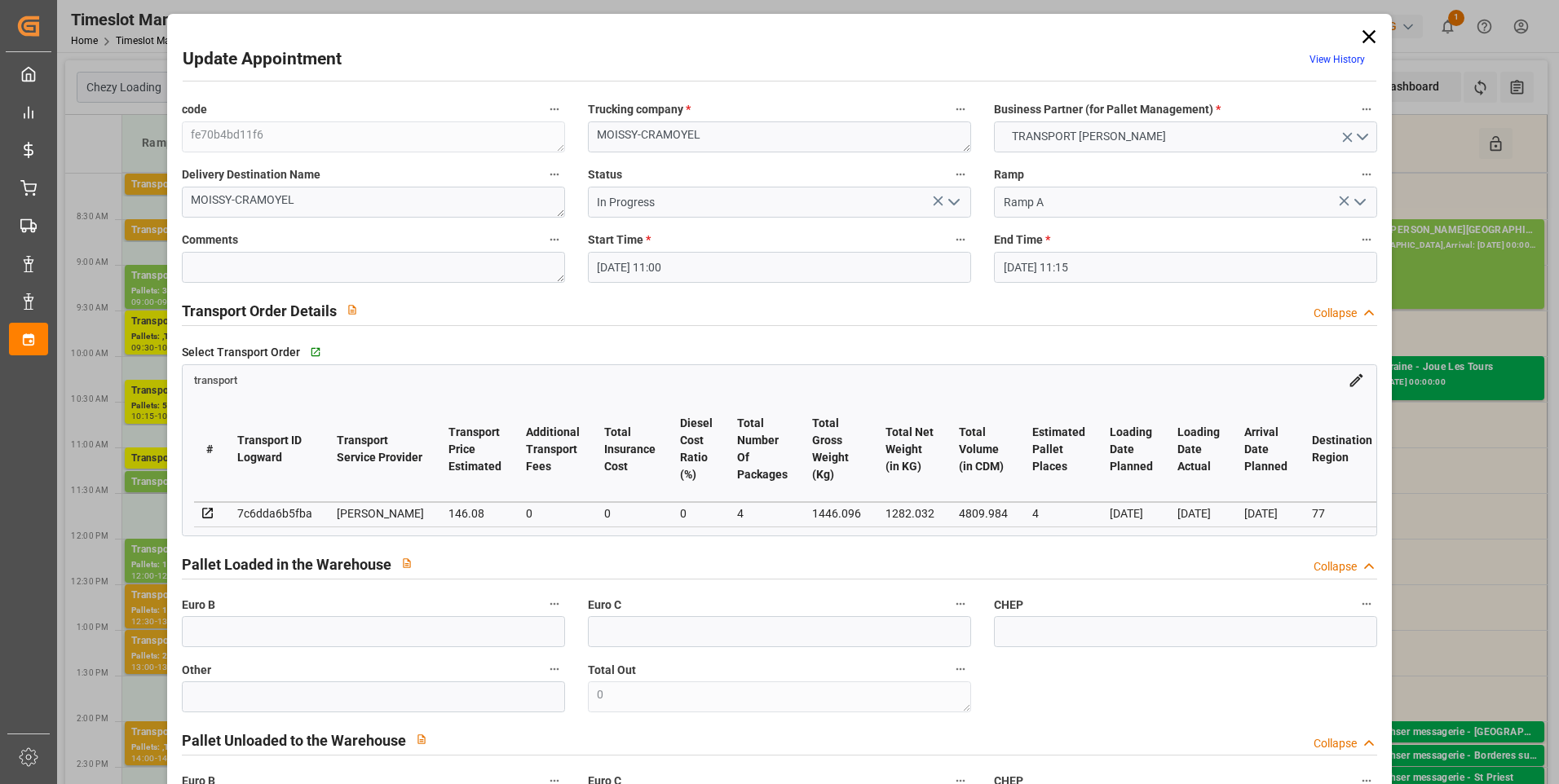
click at [953, 202] on polyline "open menu" at bounding box center [954, 202] width 10 height 5
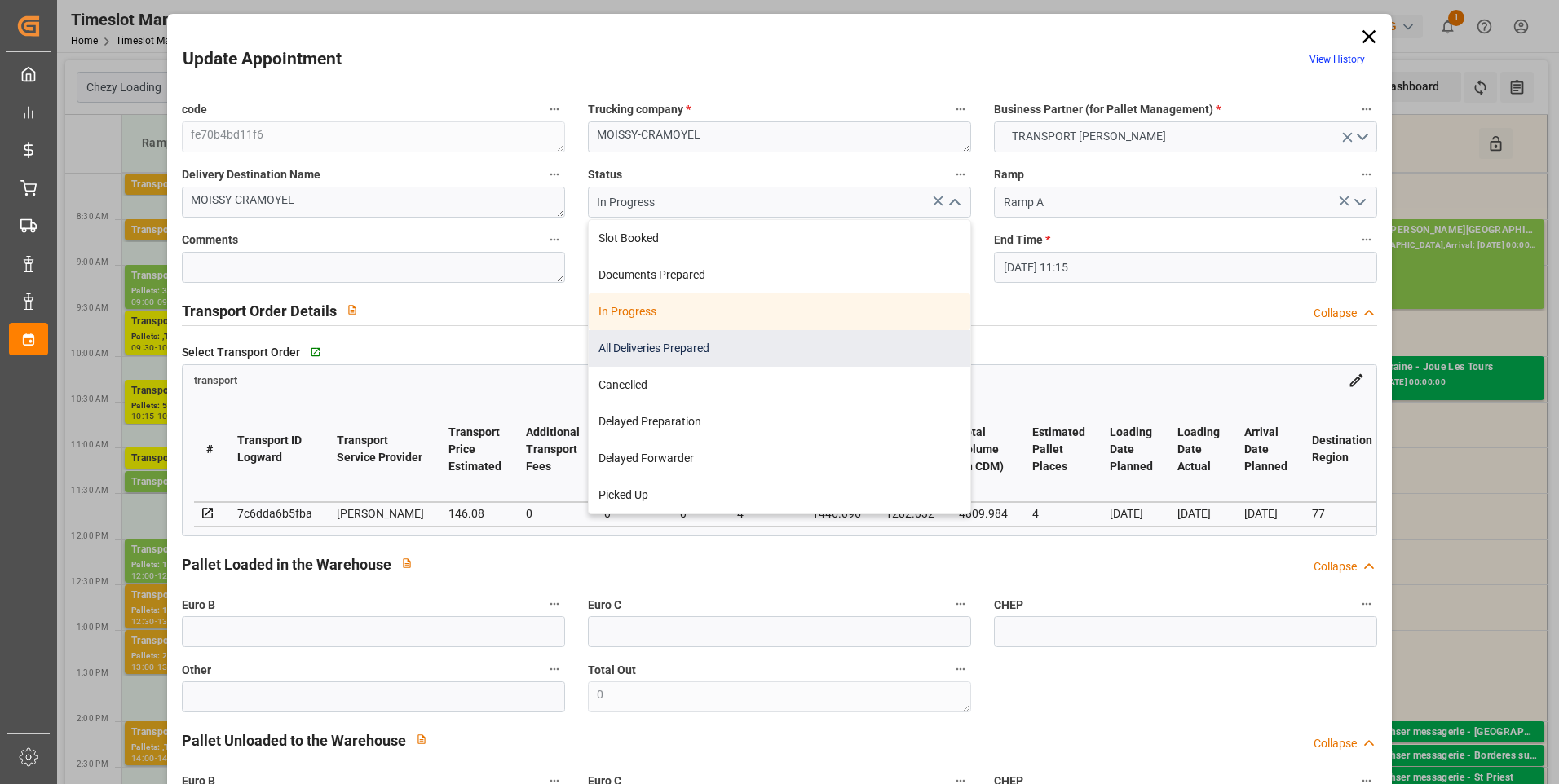
click at [641, 349] on div "All Deliveries Prepared" at bounding box center [780, 348] width 381 height 36
type input "All Deliveries Prepared"
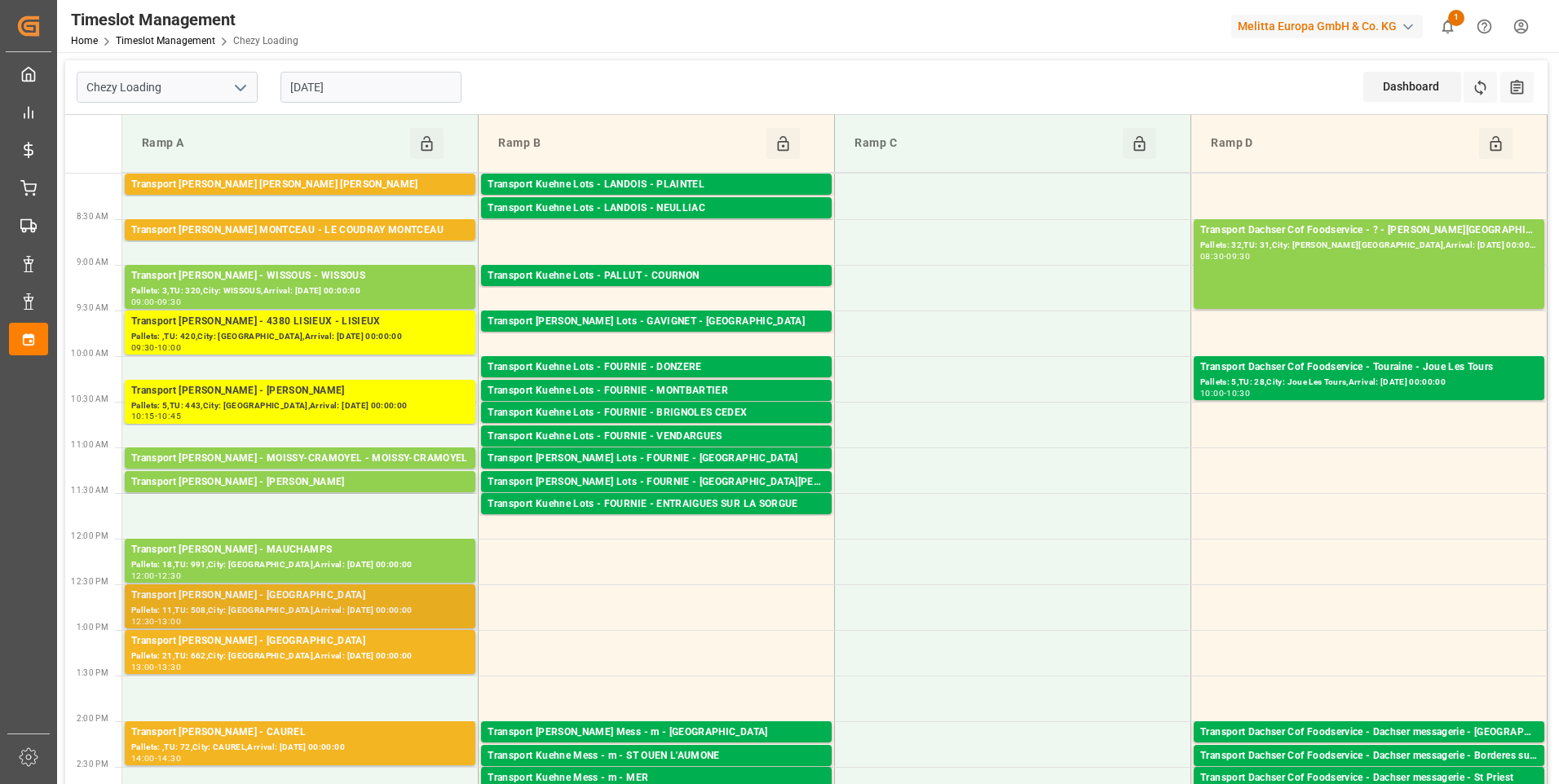
click at [322, 618] on div "12:30 - 13:00" at bounding box center [300, 623] width 338 height 9
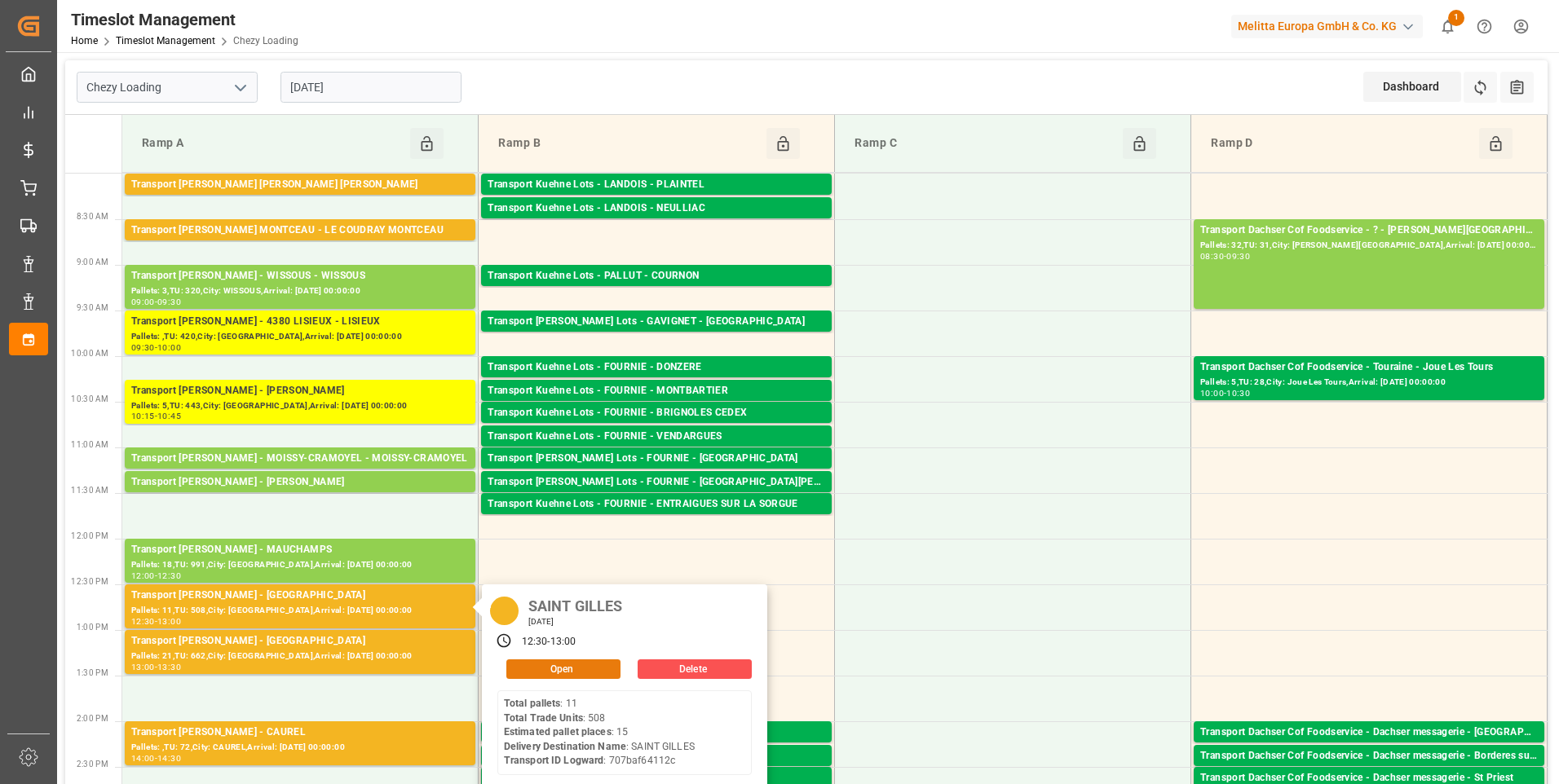
click at [581, 671] on button "Open" at bounding box center [563, 669] width 114 height 20
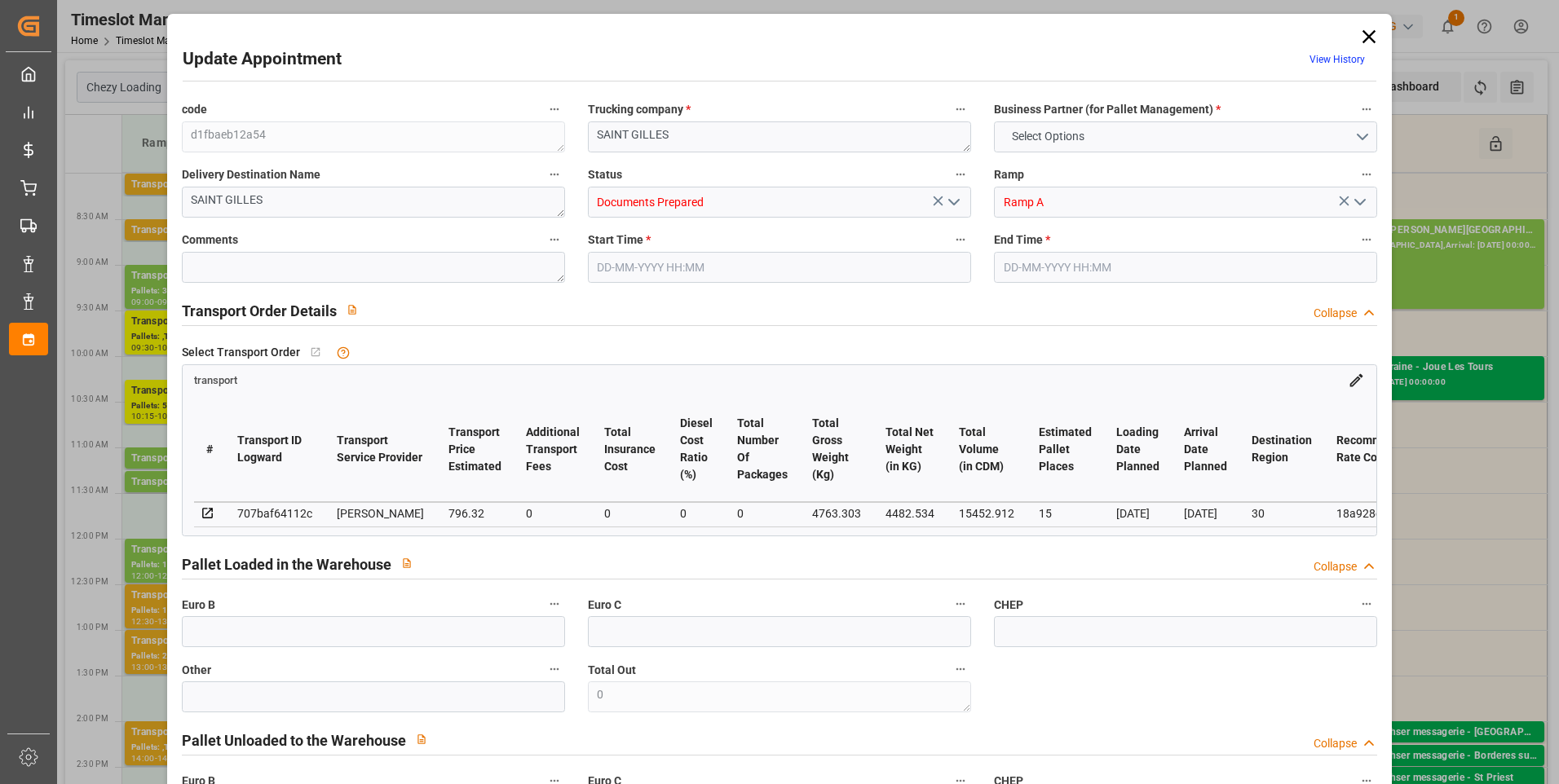
type input "15"
type input "796.32"
type input "0"
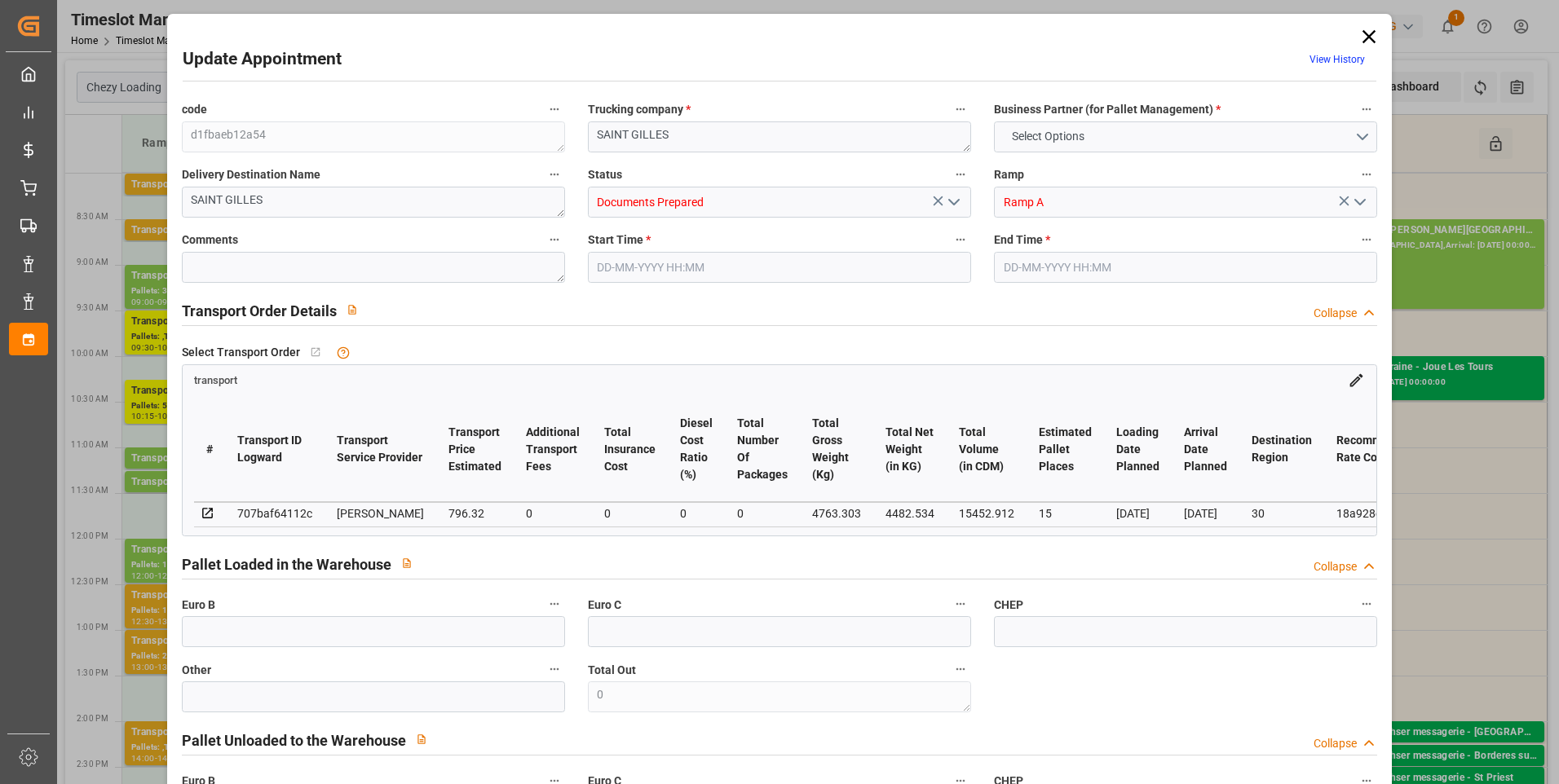
type input "769.4044"
type input "-26.9156"
type input "0"
type input "4482.534"
type input "5490.232"
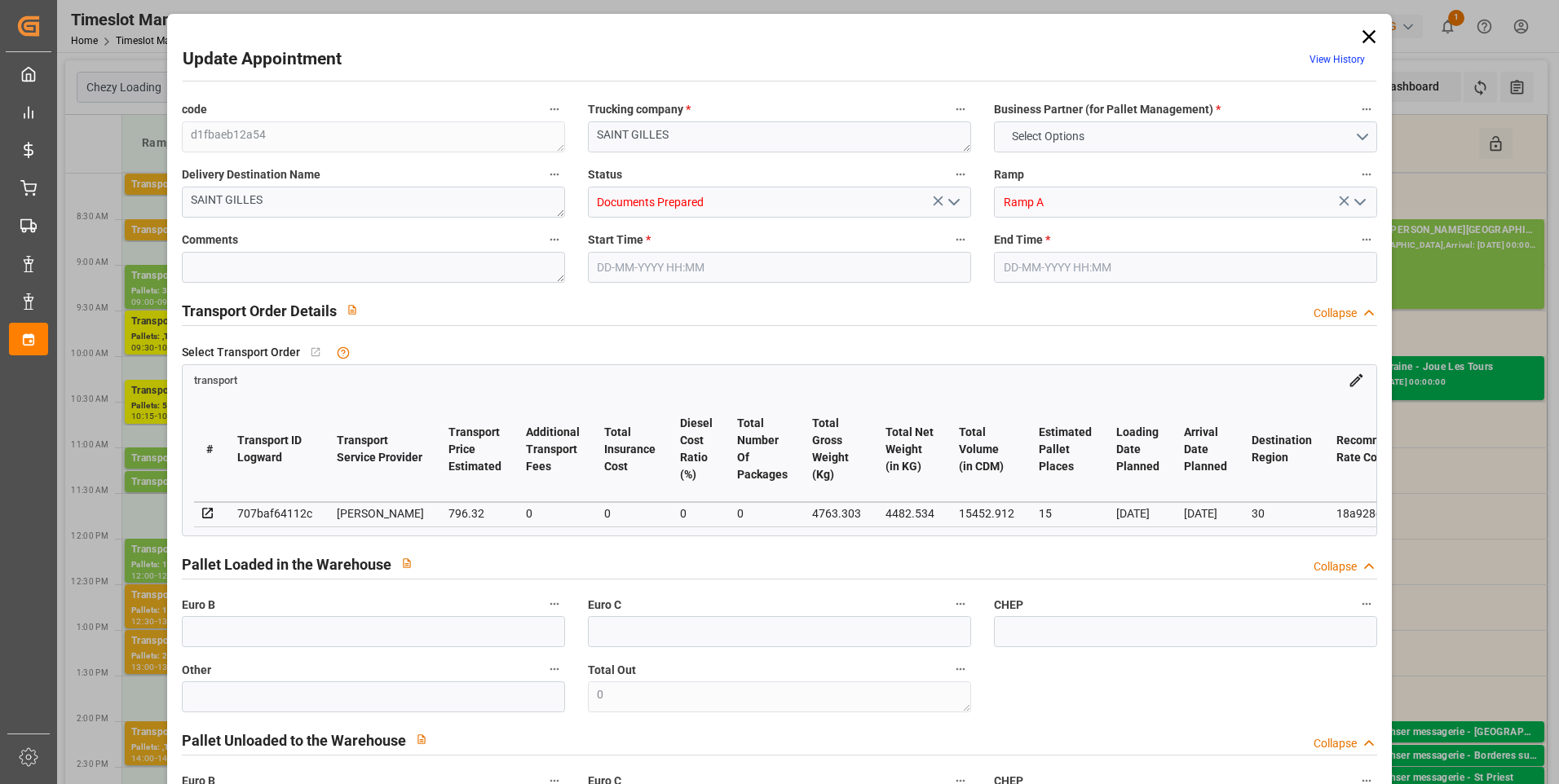
type input "15452.912"
type input "30"
type input "11"
type input "508"
type input "18"
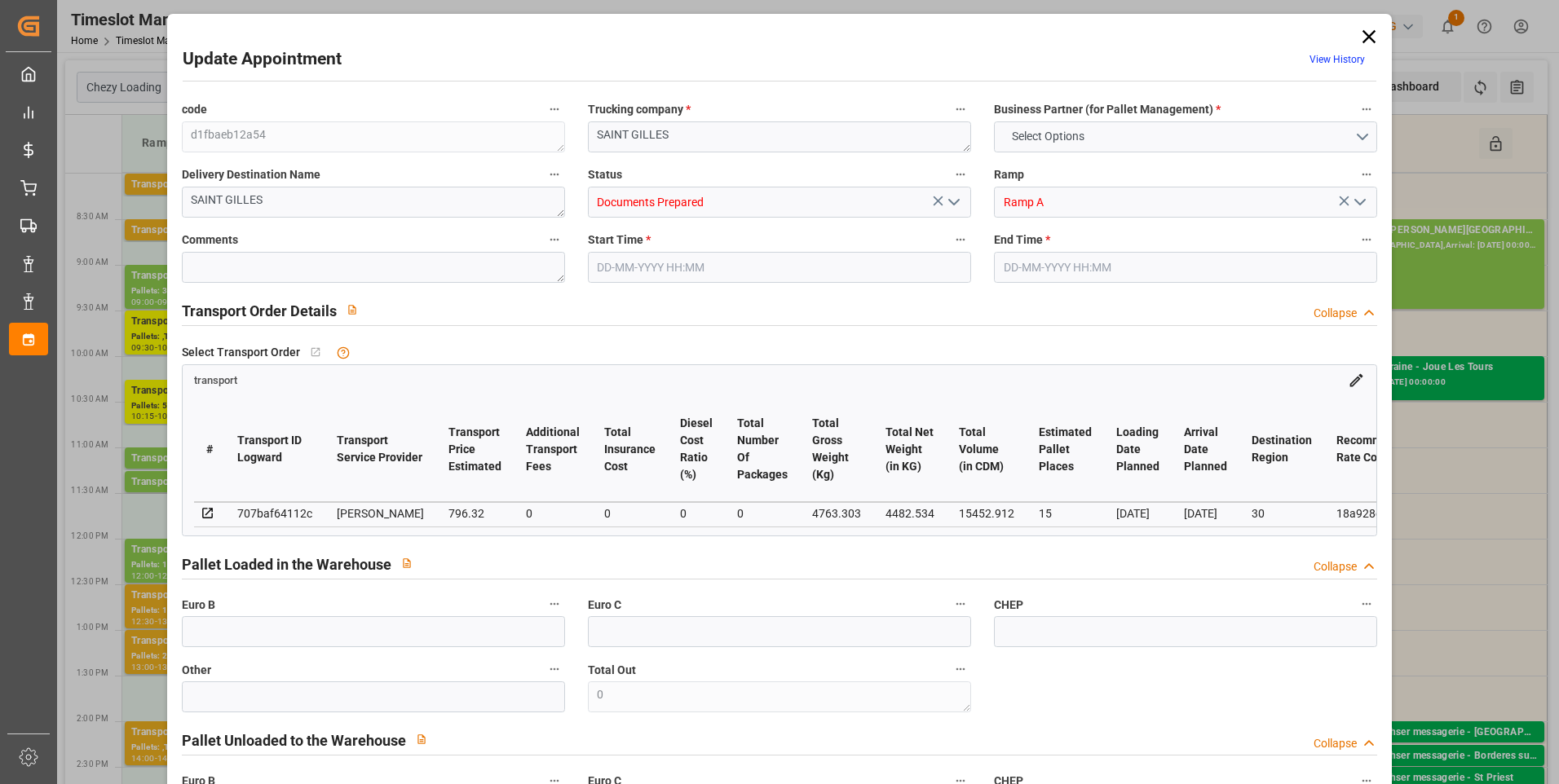
type input "101"
type input "4763.303"
type input "0"
type input "4710.8598"
type input "0"
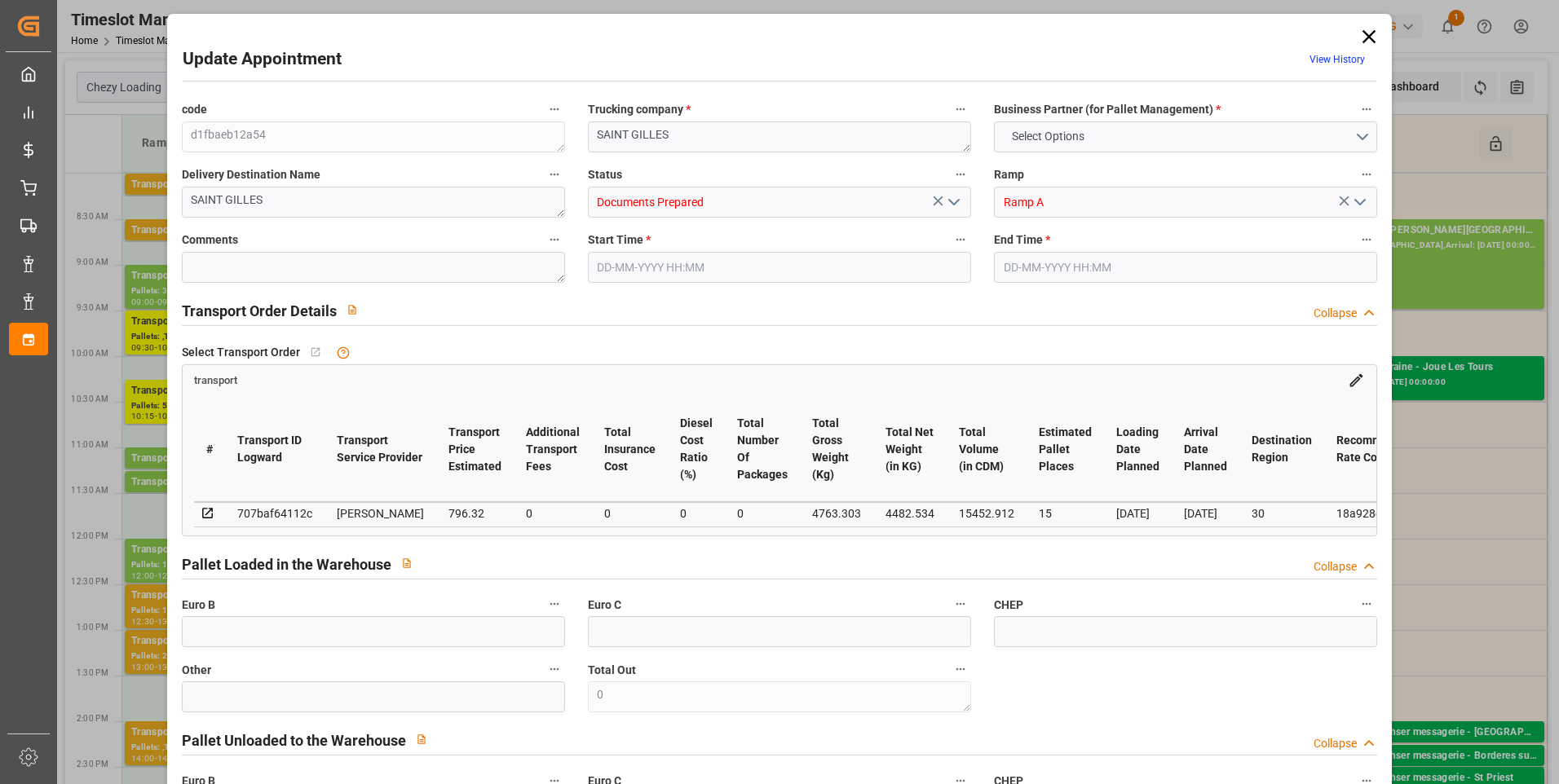
type input "0"
type input "21"
type input "35"
type input "09-09-2025 12:30"
type input "09-09-2025 13:00"
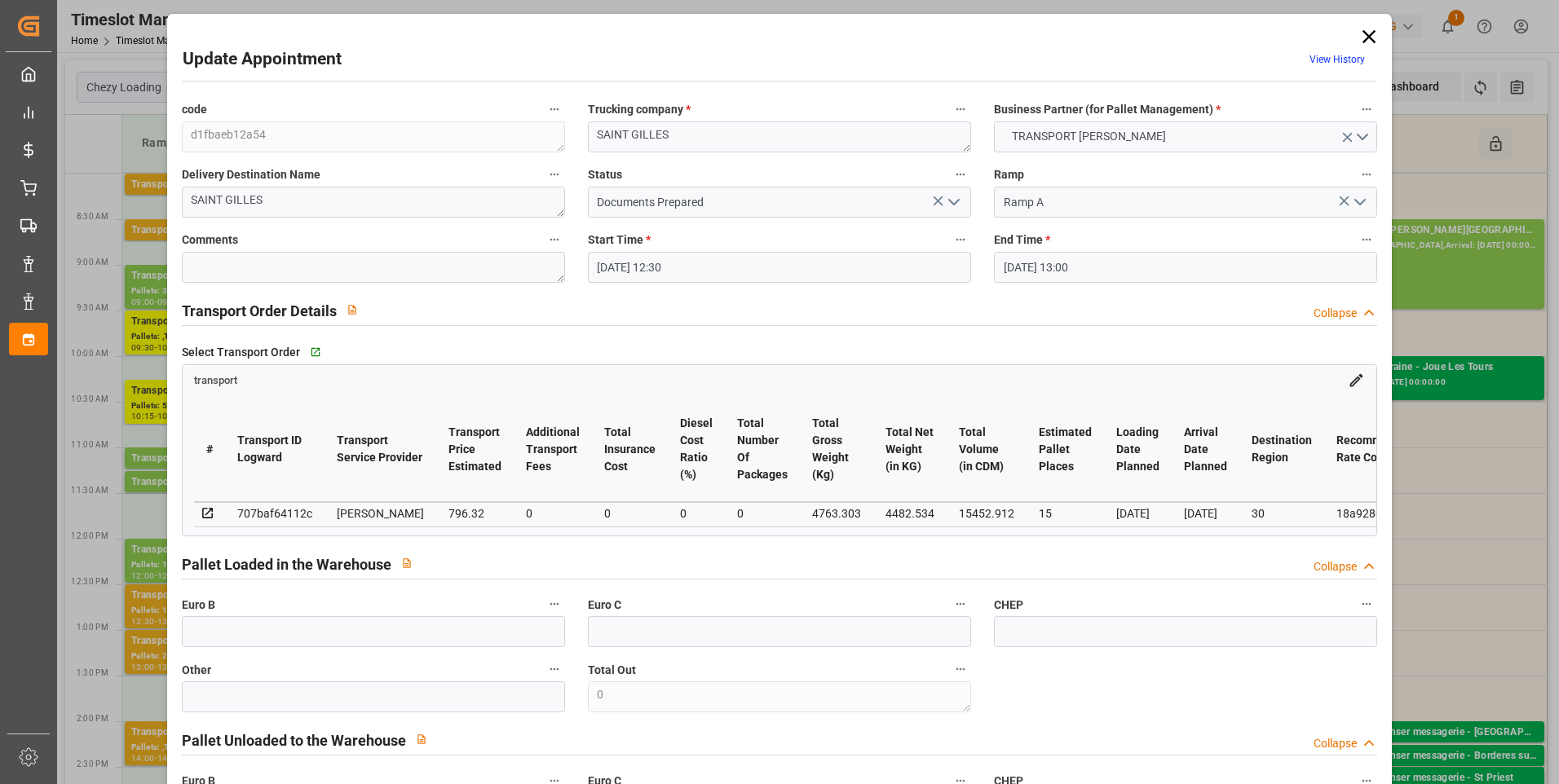
type input "05-09-2025 15:40"
type input "05-09-2025 11:25"
type input "12-09-2025"
type input "05-09-2025"
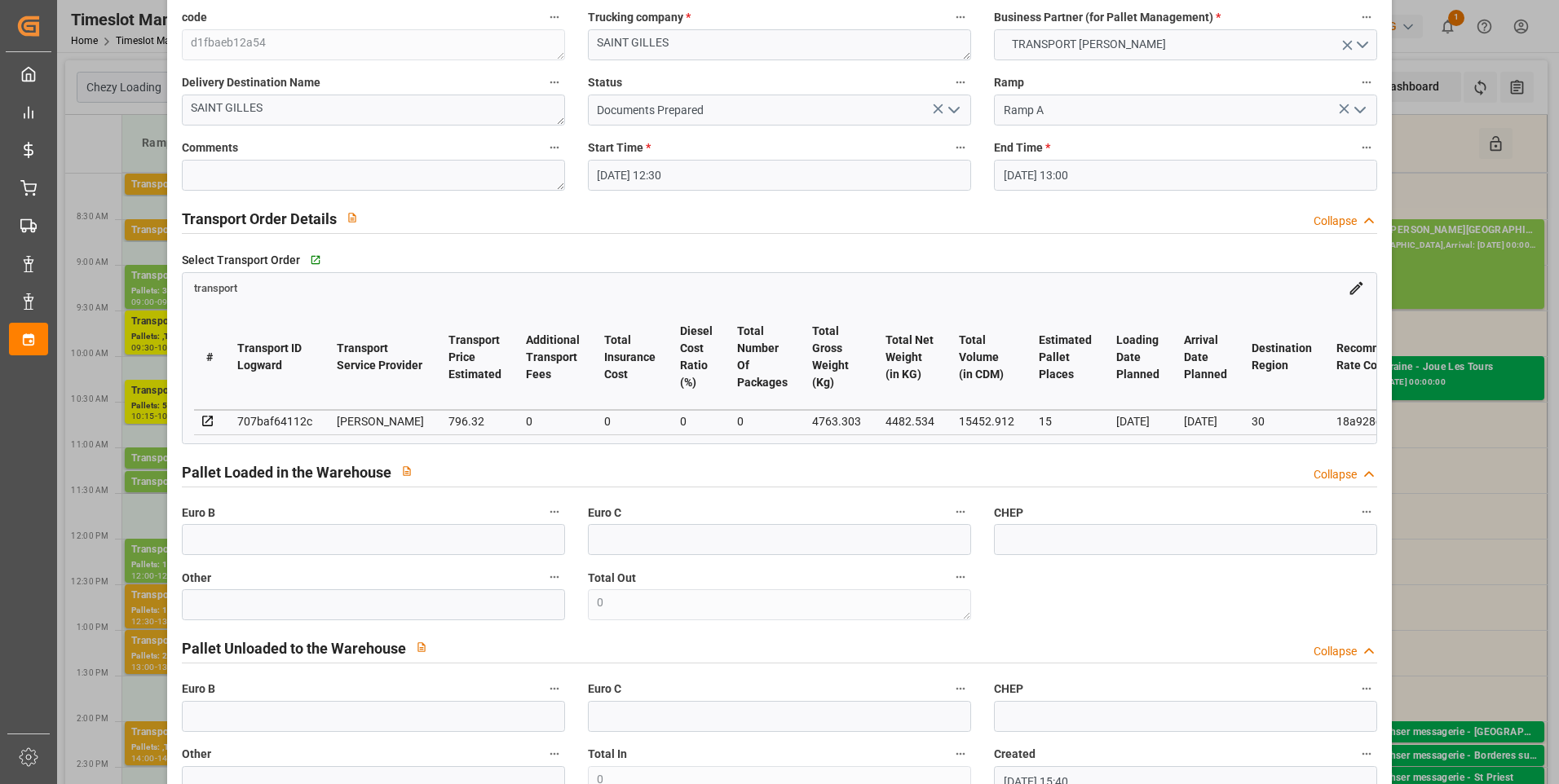
scroll to position [0, 0]
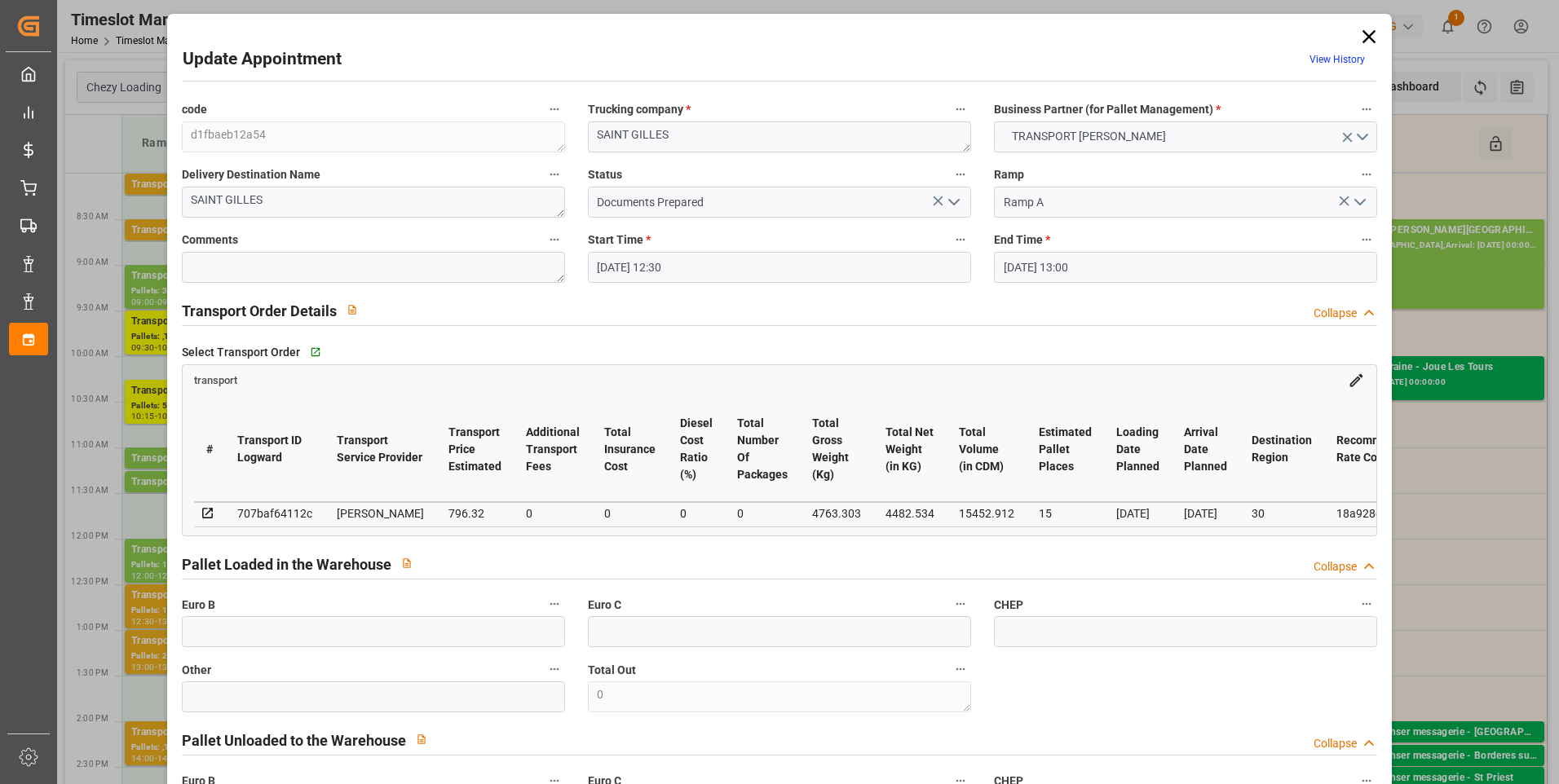
click at [1371, 33] on icon at bounding box center [1369, 36] width 23 height 23
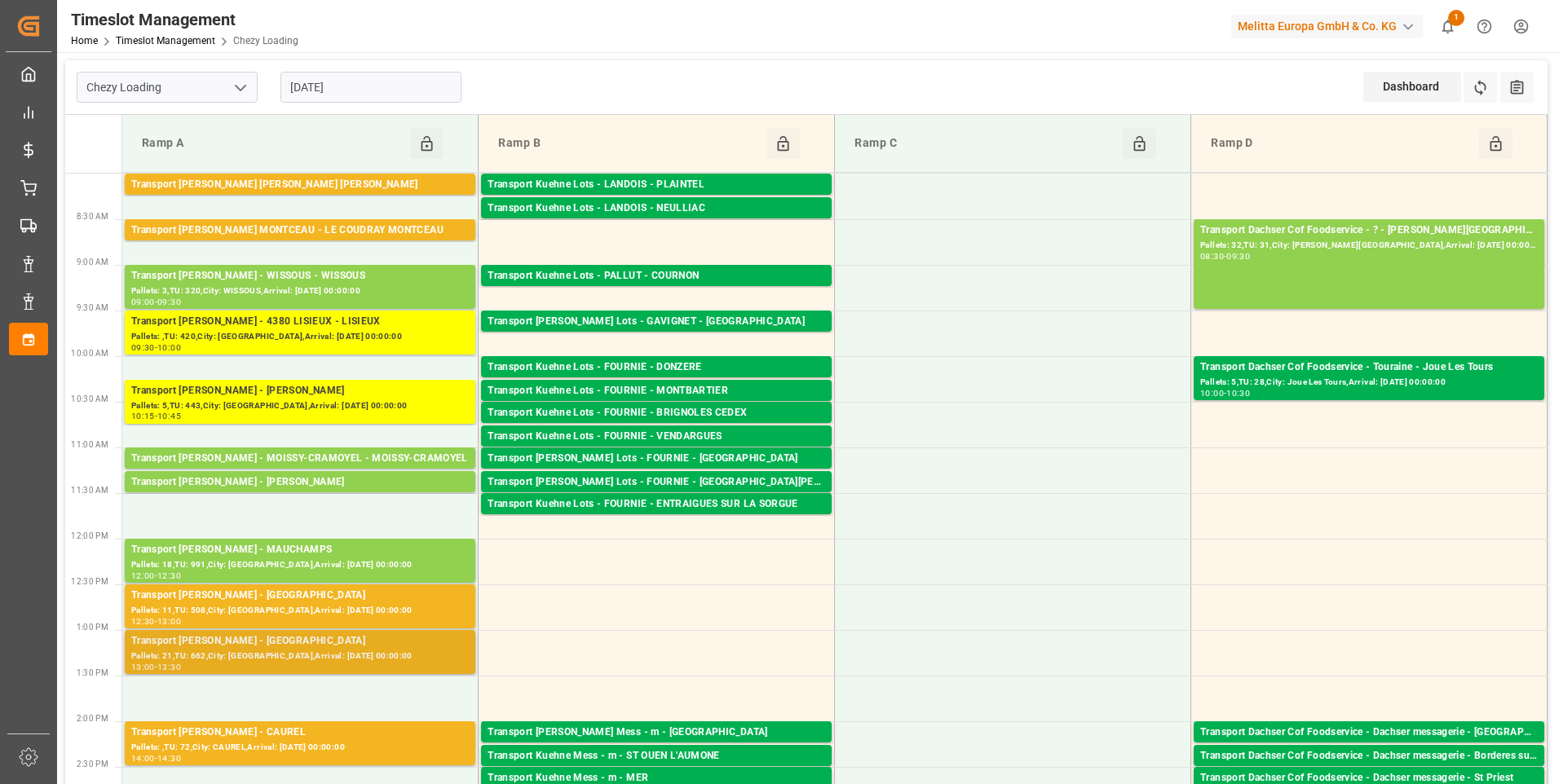
click at [270, 643] on div "Transport [PERSON_NAME] - [GEOGRAPHIC_DATA]" at bounding box center [300, 642] width 338 height 17
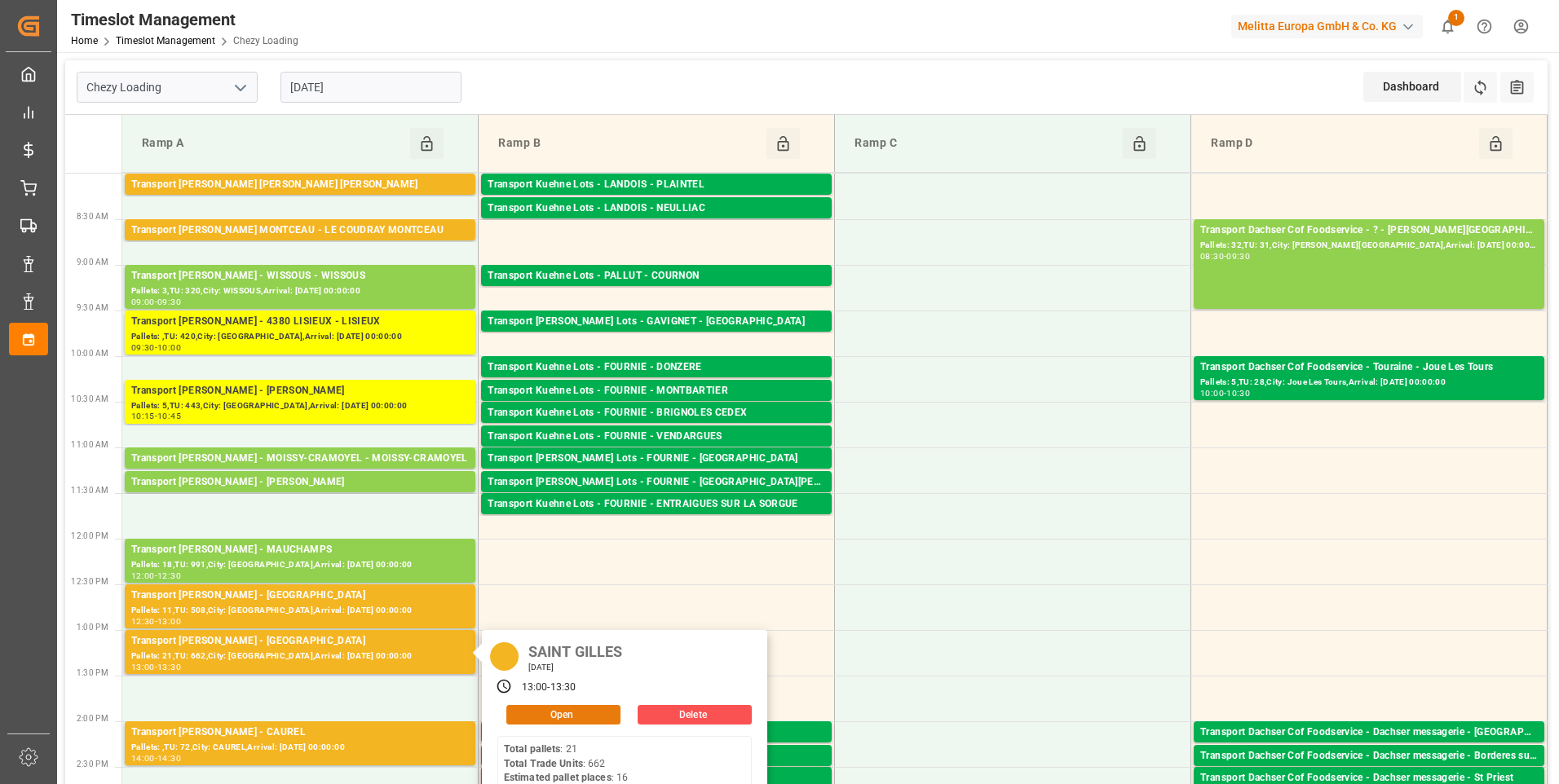
click at [578, 712] on button "Open" at bounding box center [563, 714] width 114 height 20
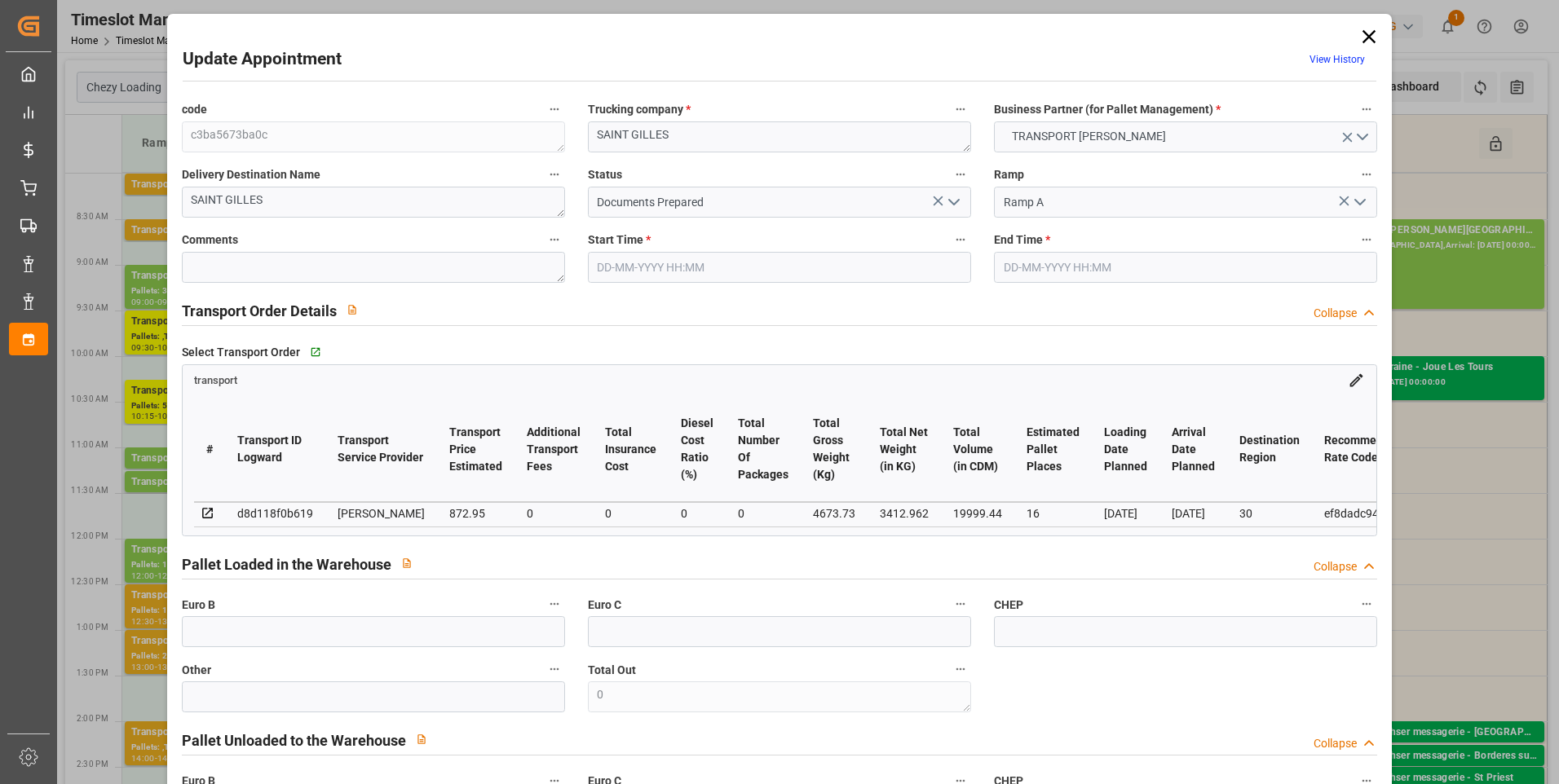
type input "16"
type input "872.95"
type input "0"
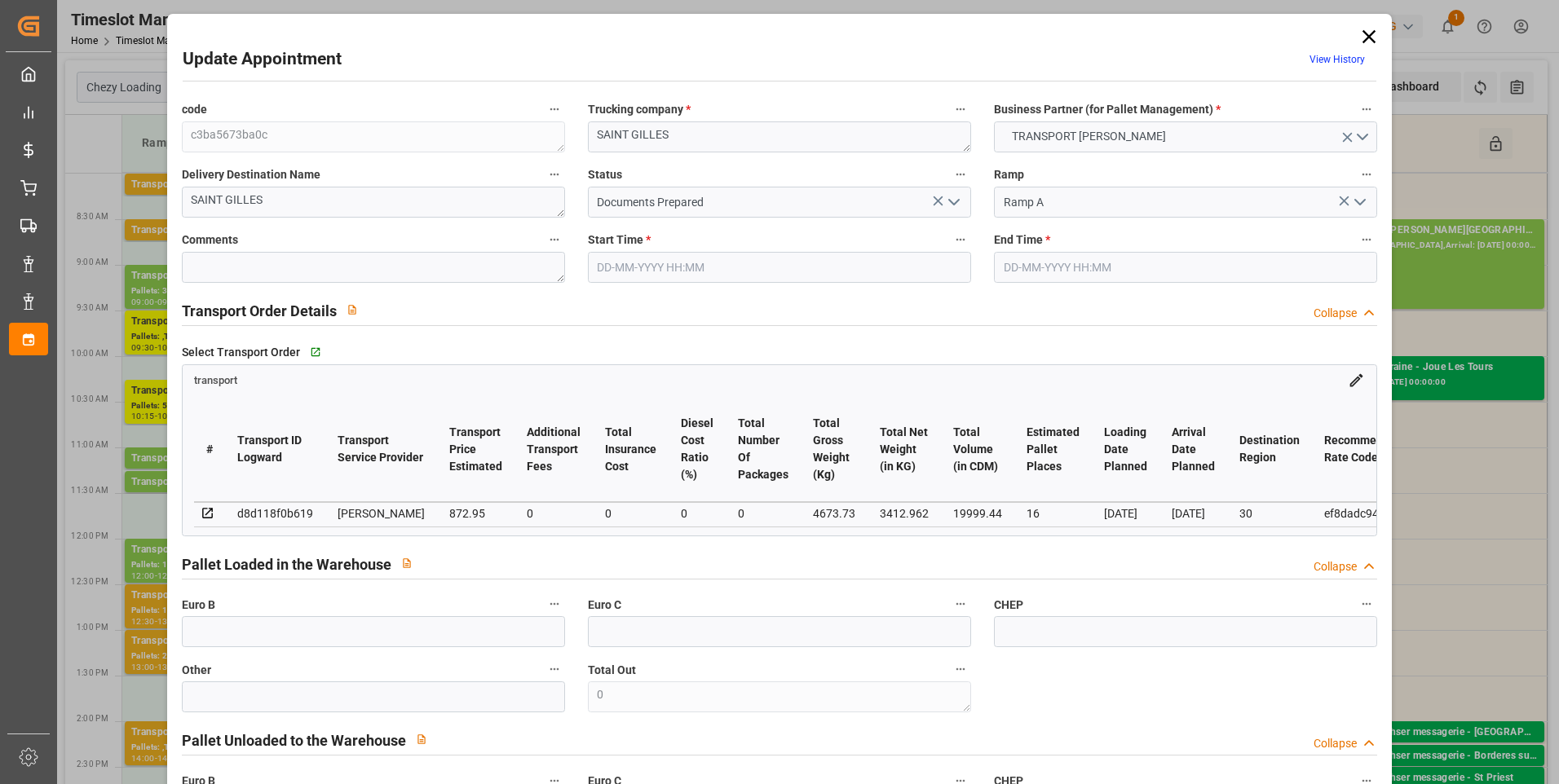
type input "843.4443"
type input "-29.5057"
type input "0"
type input "3412.962"
type input "5641.194"
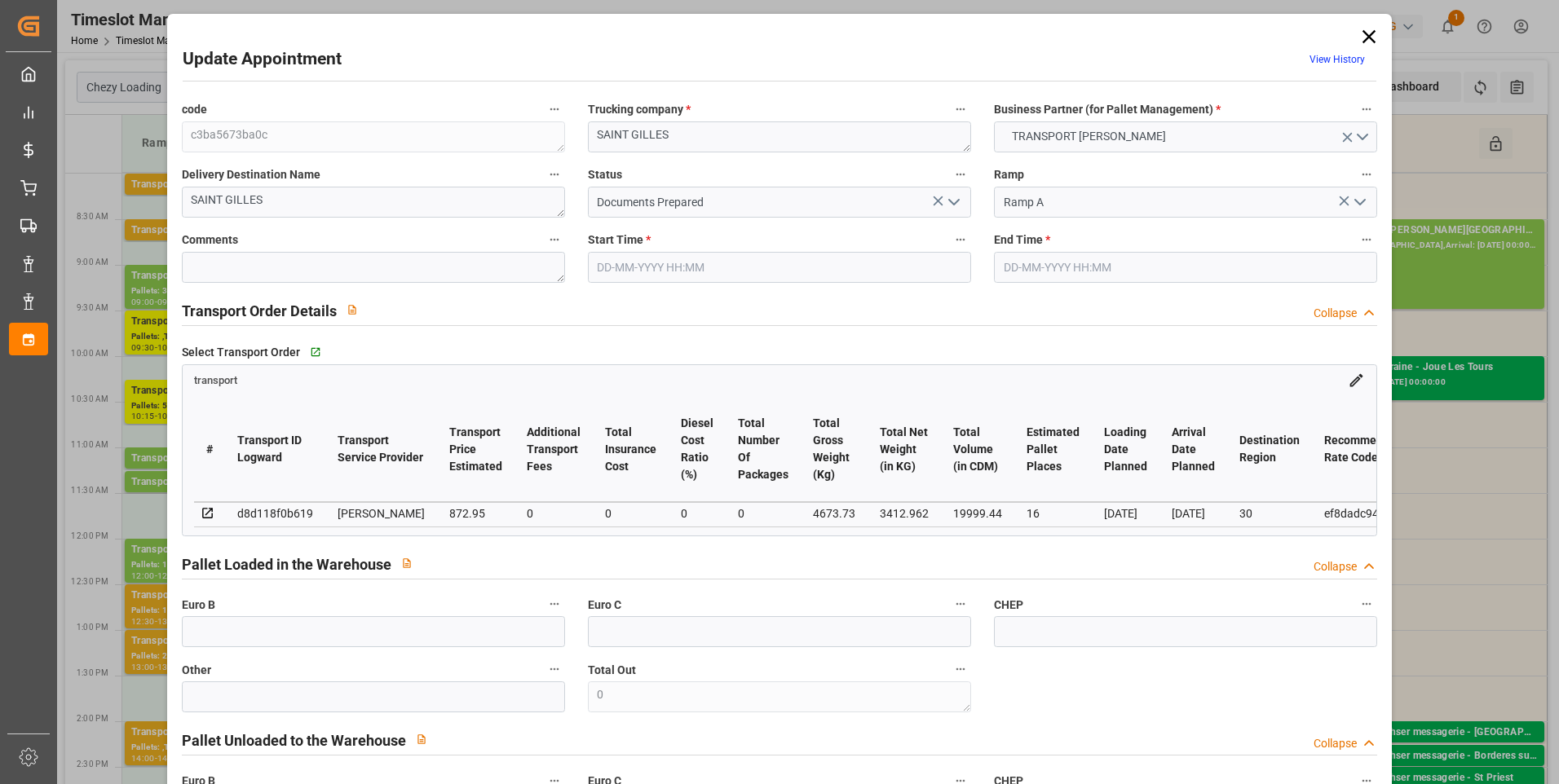
type input "19999.44"
type input "30"
type input "21"
type input "662"
type input "31"
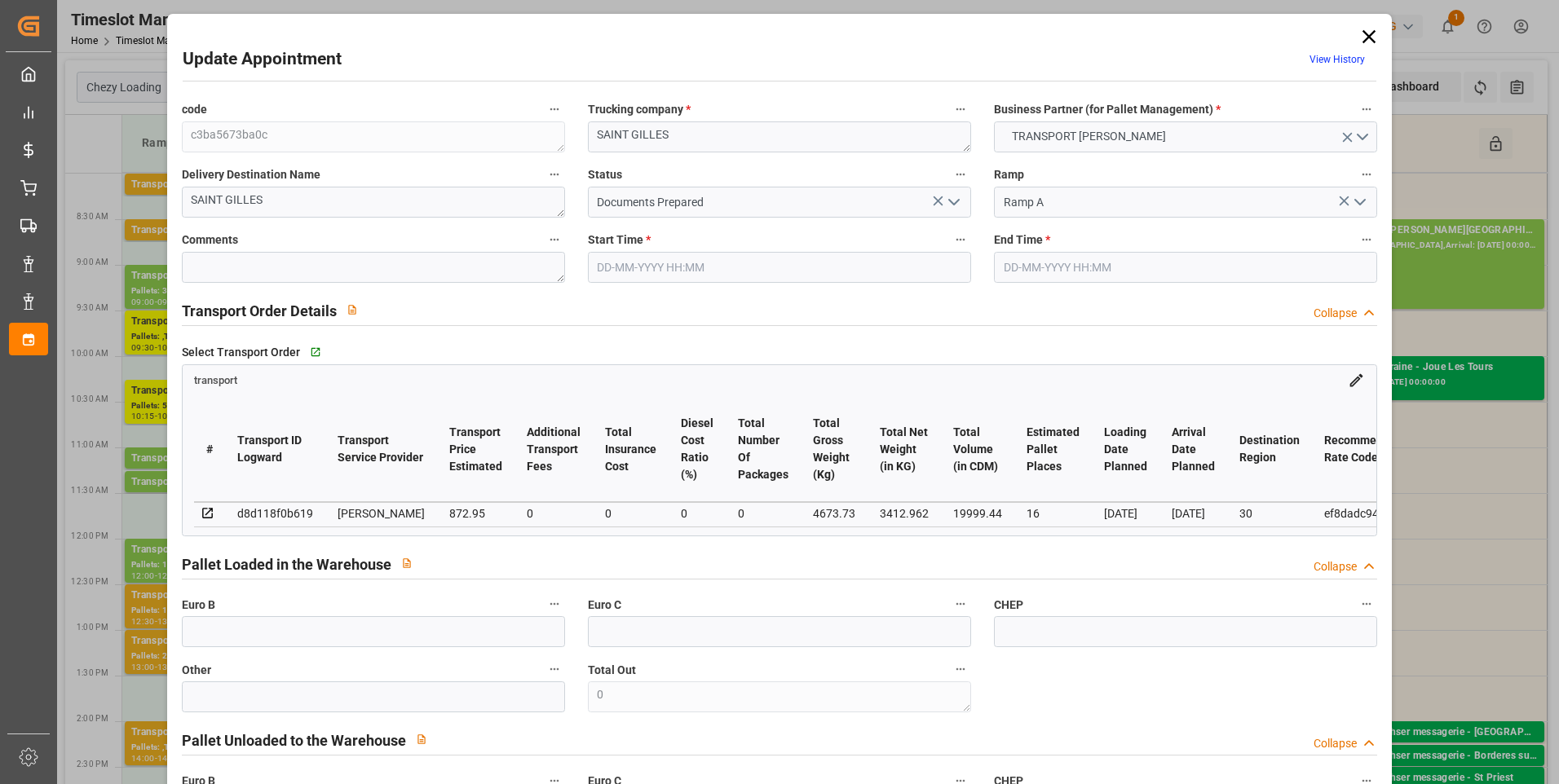
type input "101"
type input "4673.73"
type input "0"
type input "4710.8598"
type input "0"
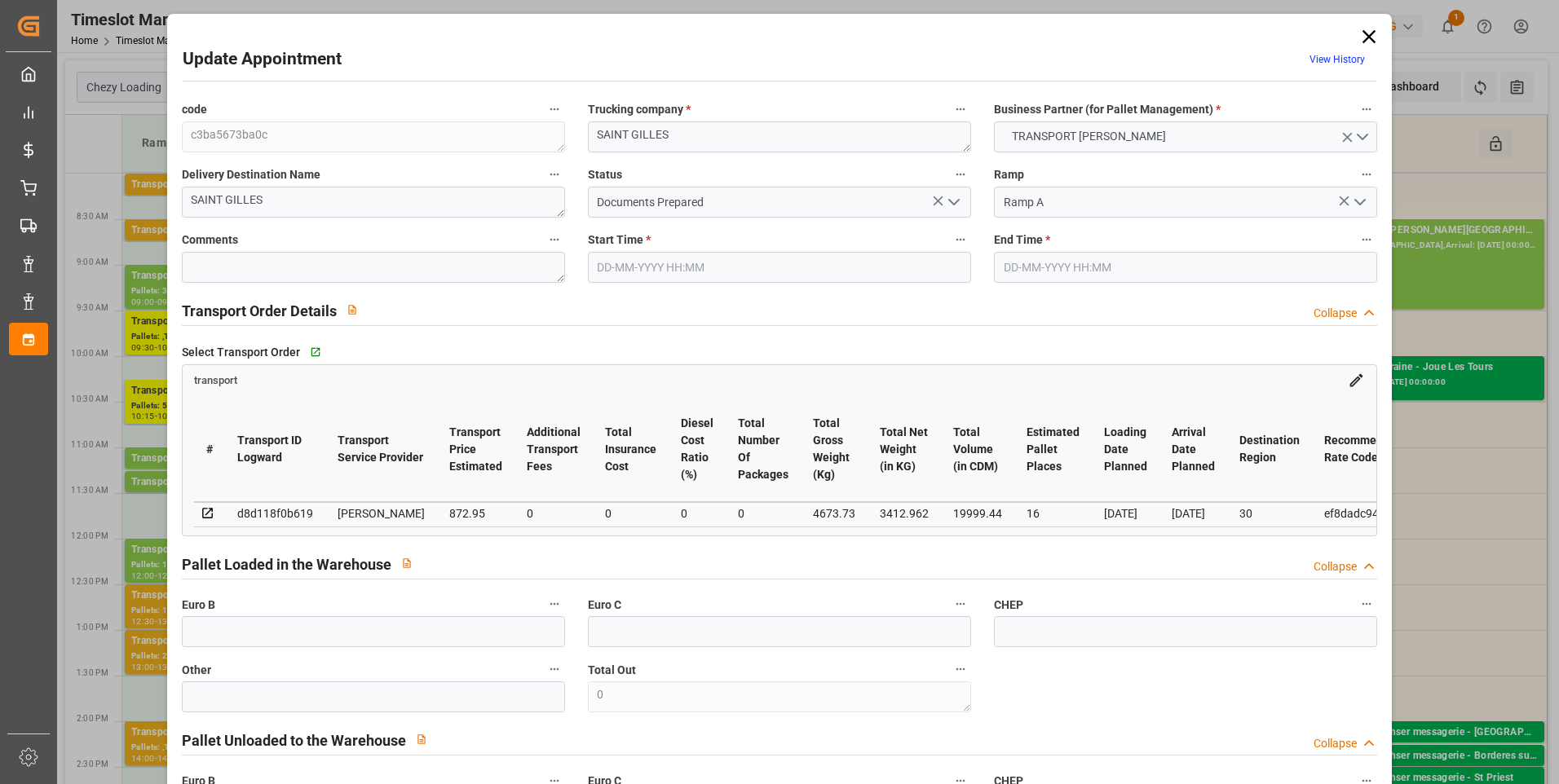
type input "0"
type input "21"
type input "35"
type input "09-09-2025 13:00"
type input "09-09-2025 13:30"
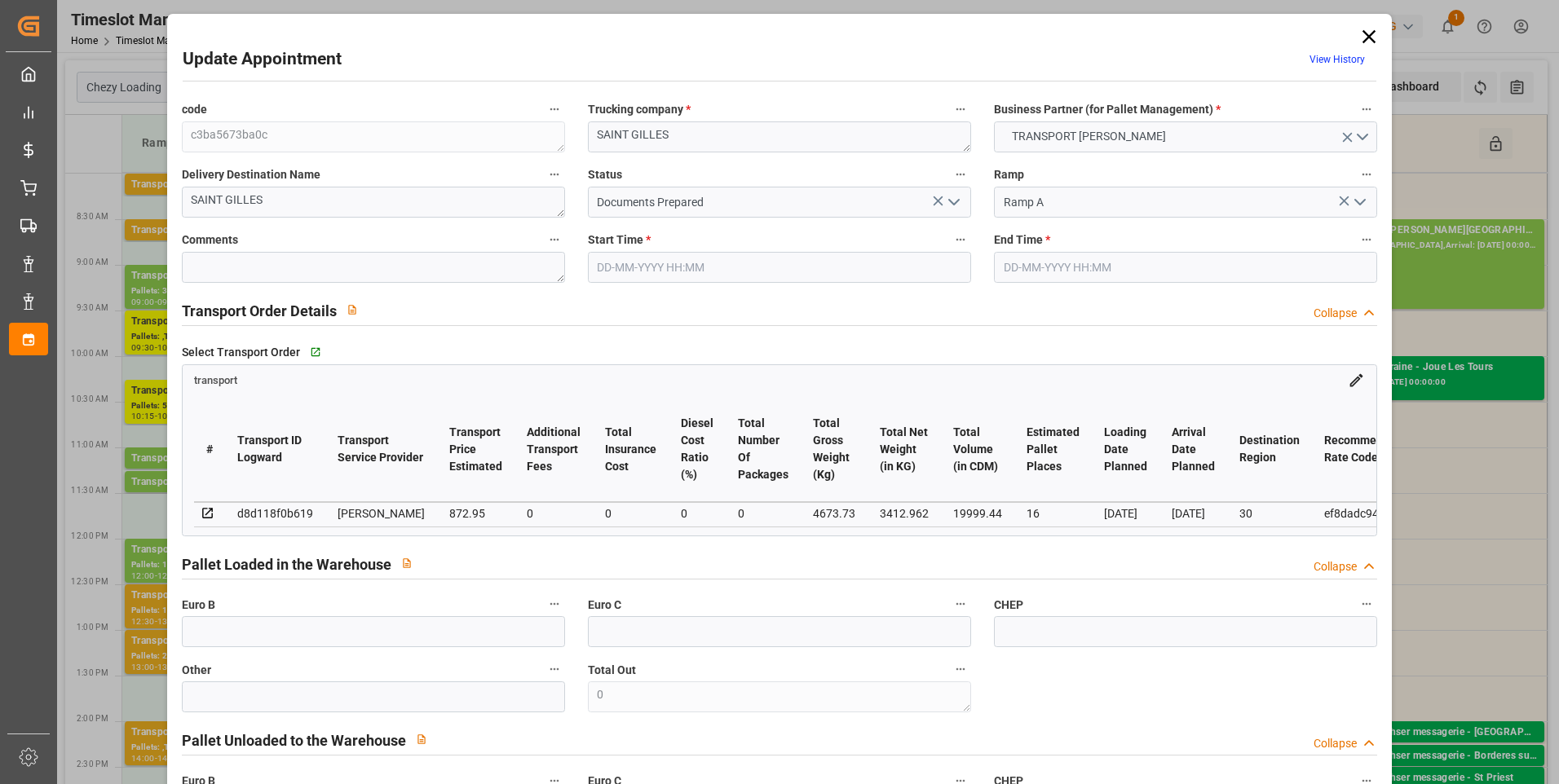
type input "04-09-2025 13:47"
type input "04-09-2025 11:26"
type input "11-09-2025"
type input "04-09-2025"
click at [941, 197] on button "open menu" at bounding box center [953, 202] width 24 height 25
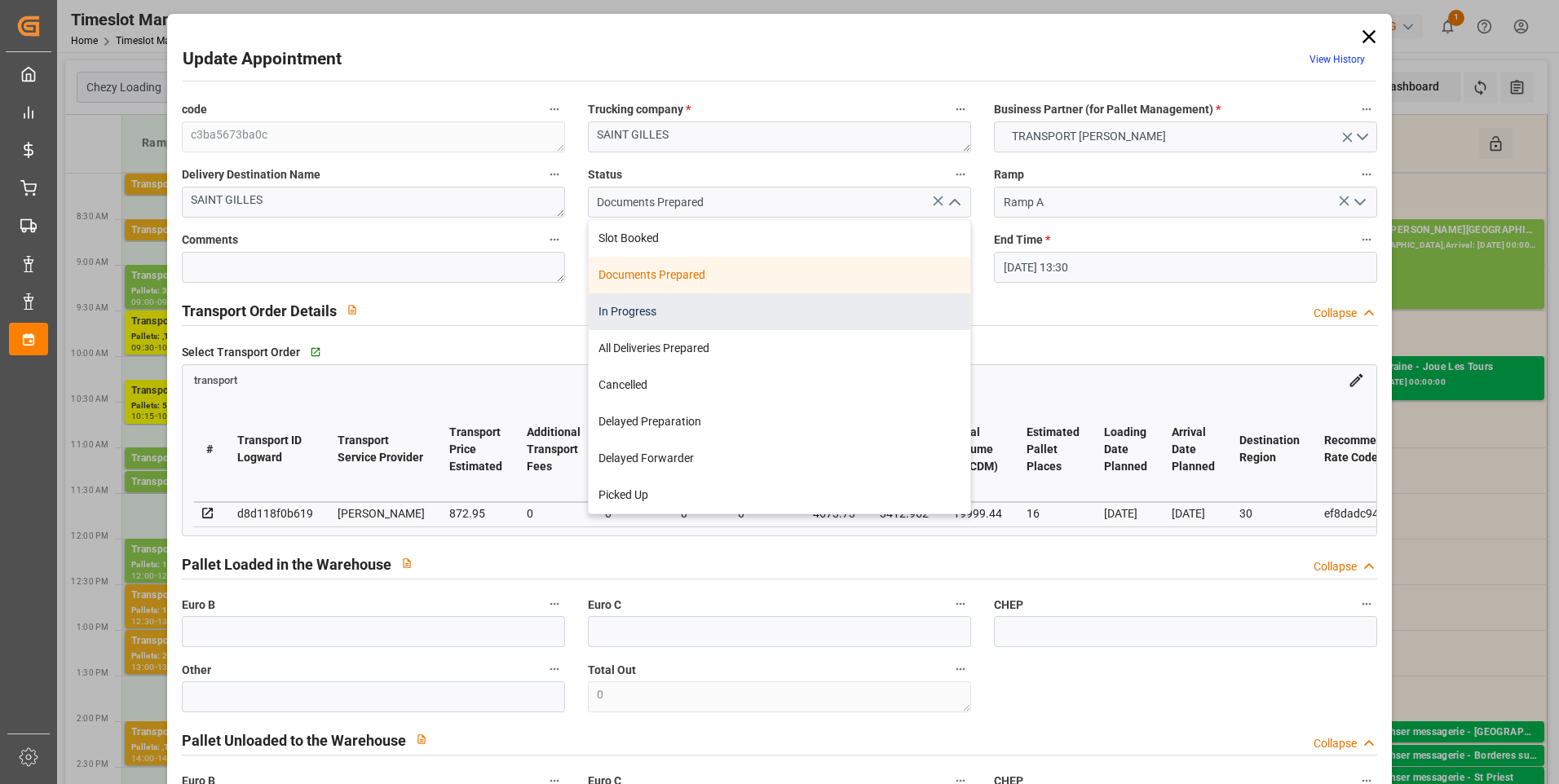
click at [642, 312] on div "In Progress" at bounding box center [780, 312] width 381 height 36
type input "In Progress"
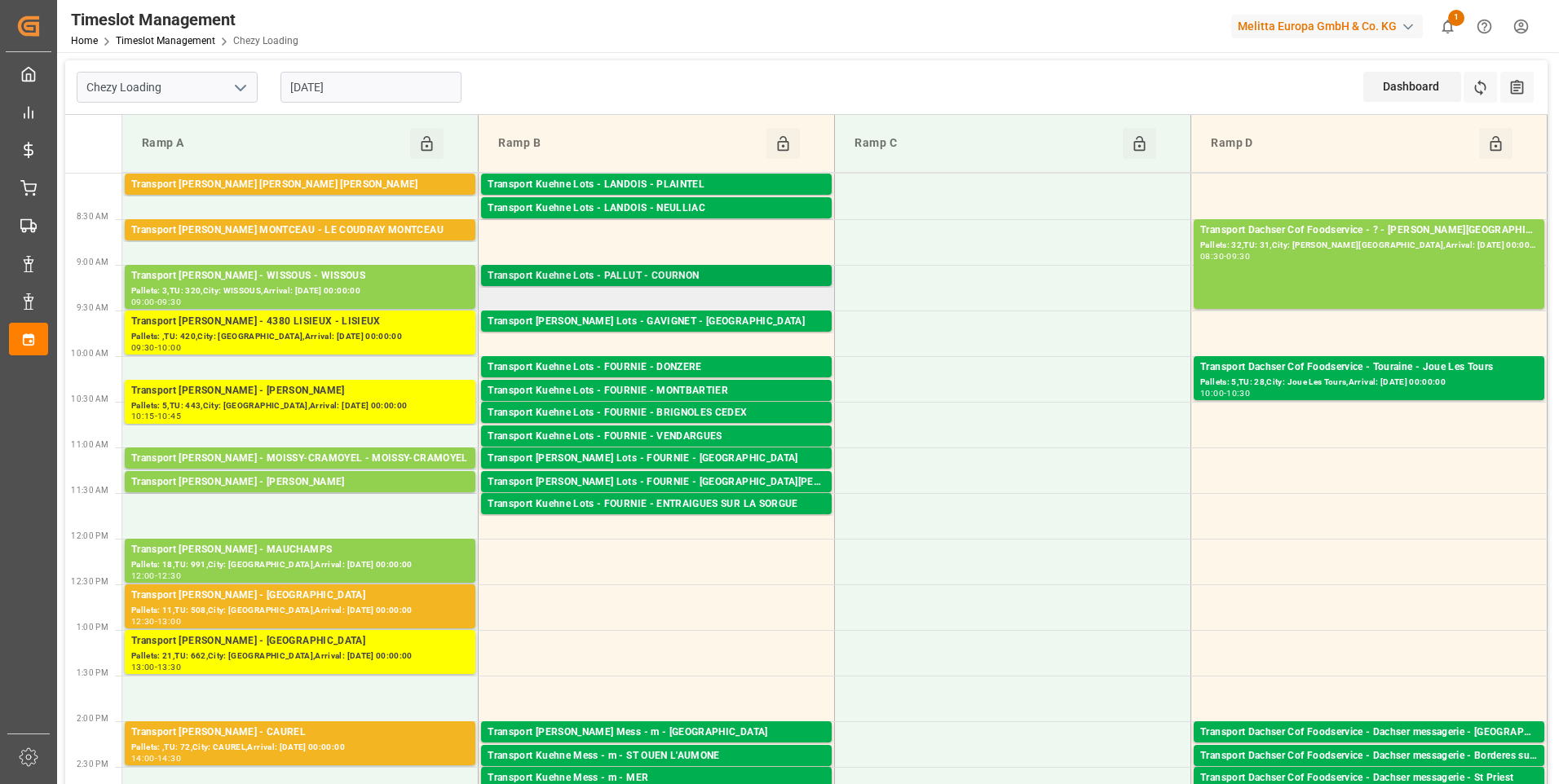
click at [639, 275] on div "Transport Kuehne Lots - PALLUT - COURNON" at bounding box center [656, 276] width 338 height 17
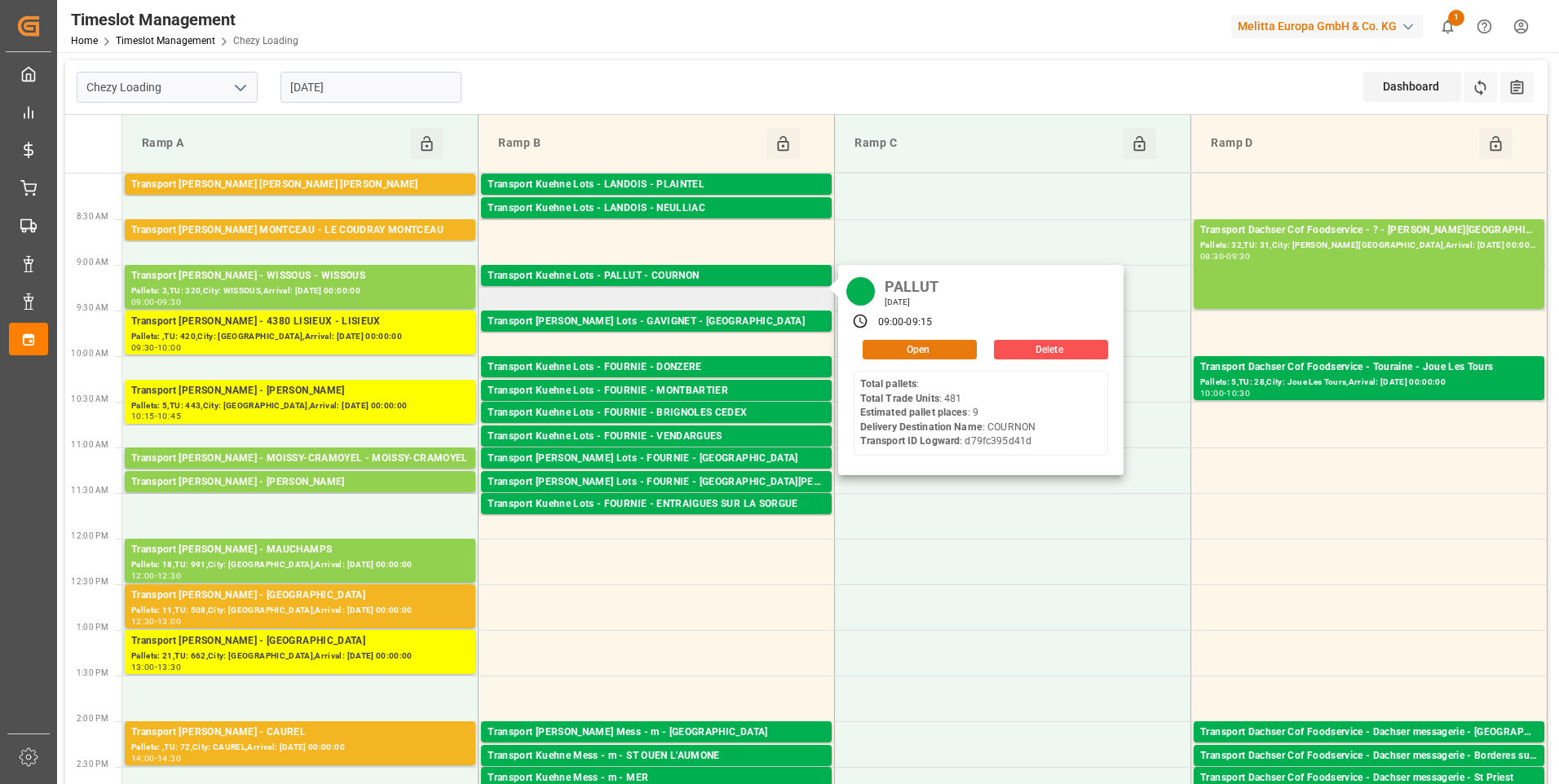
click at [929, 348] on button "Open" at bounding box center [920, 350] width 114 height 20
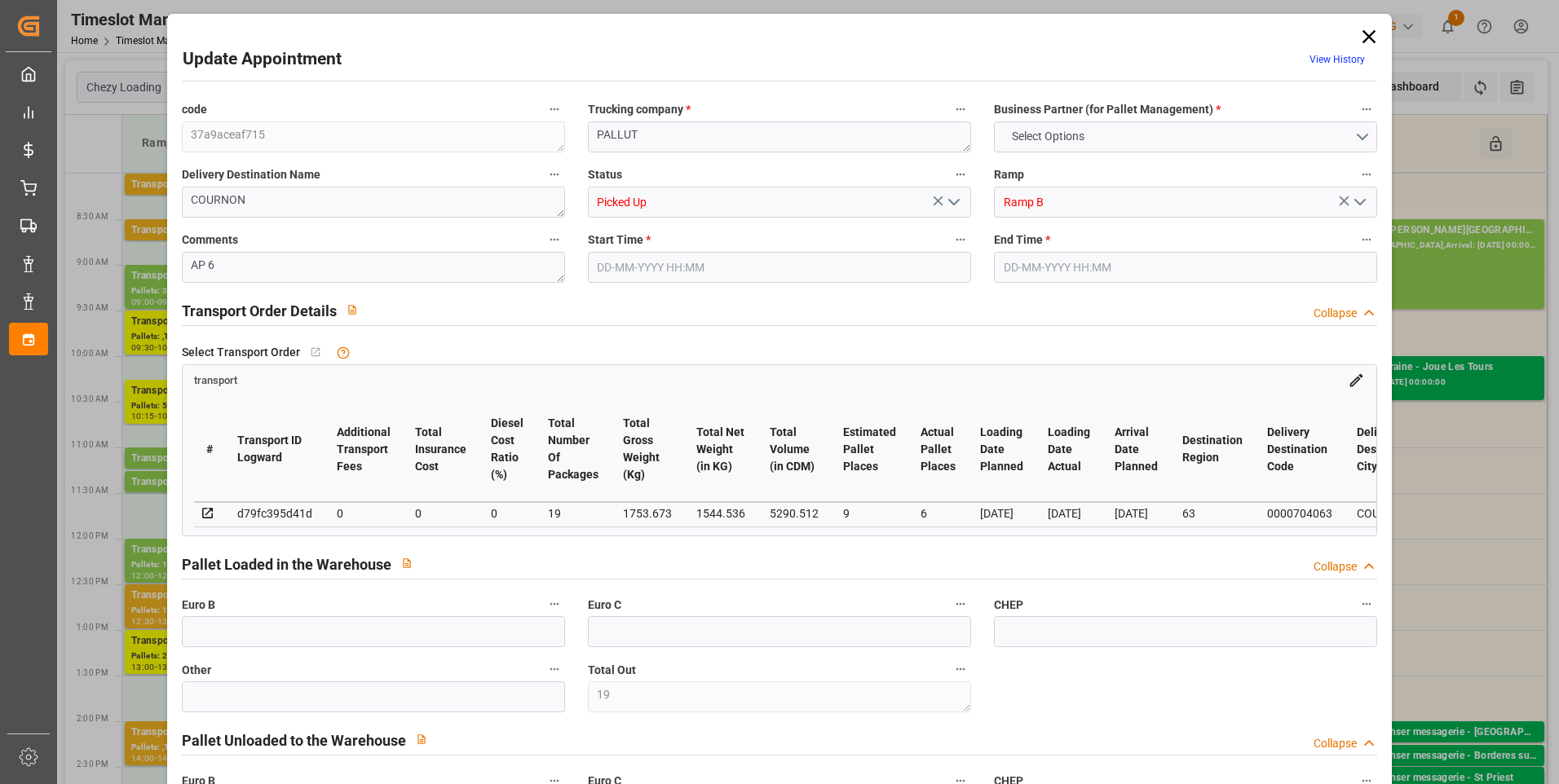
type input "19"
type input "9"
type input "6"
type input "0"
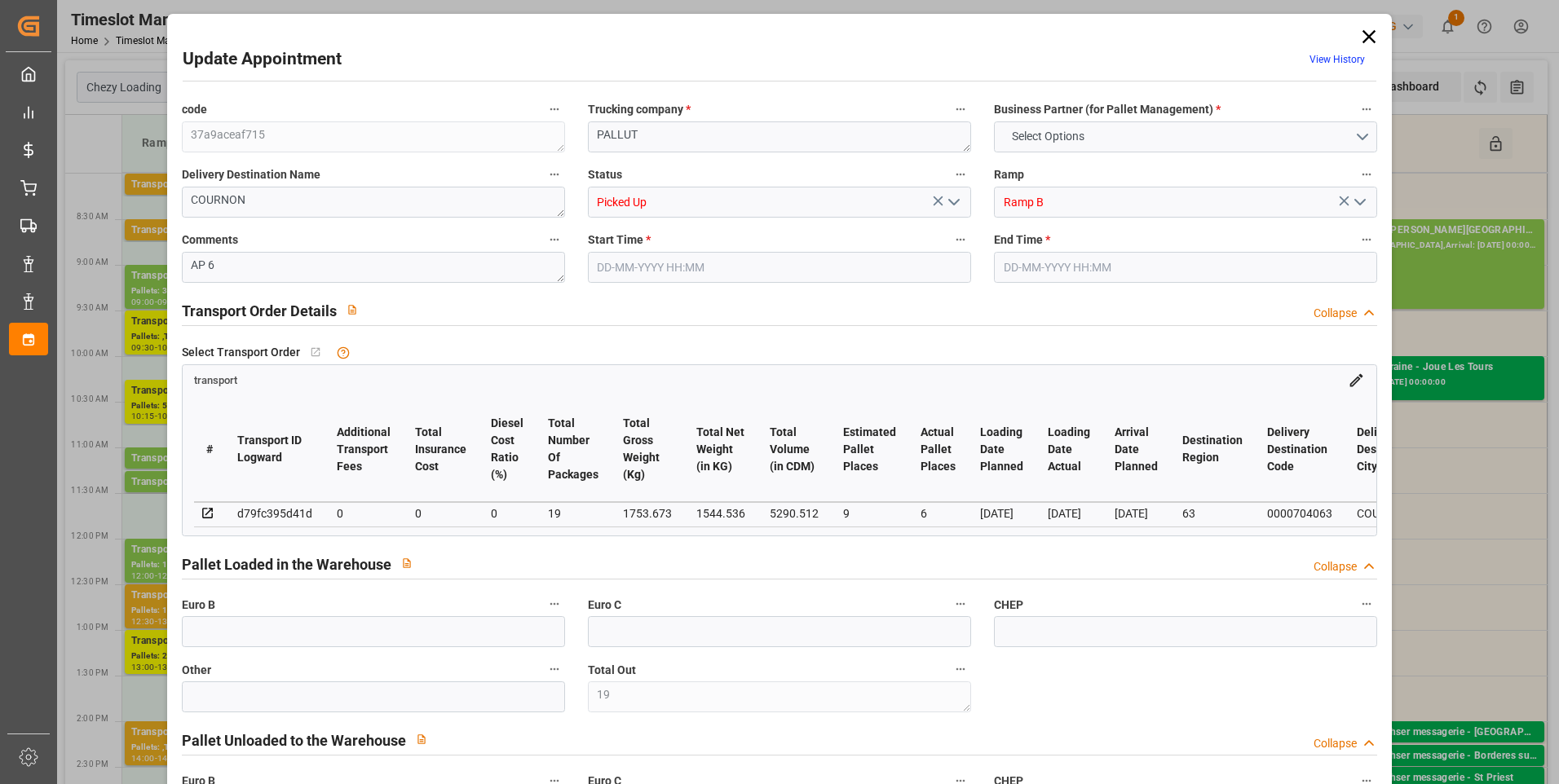
type input "0"
type input "19"
type input "1544.536"
type input "2489.673"
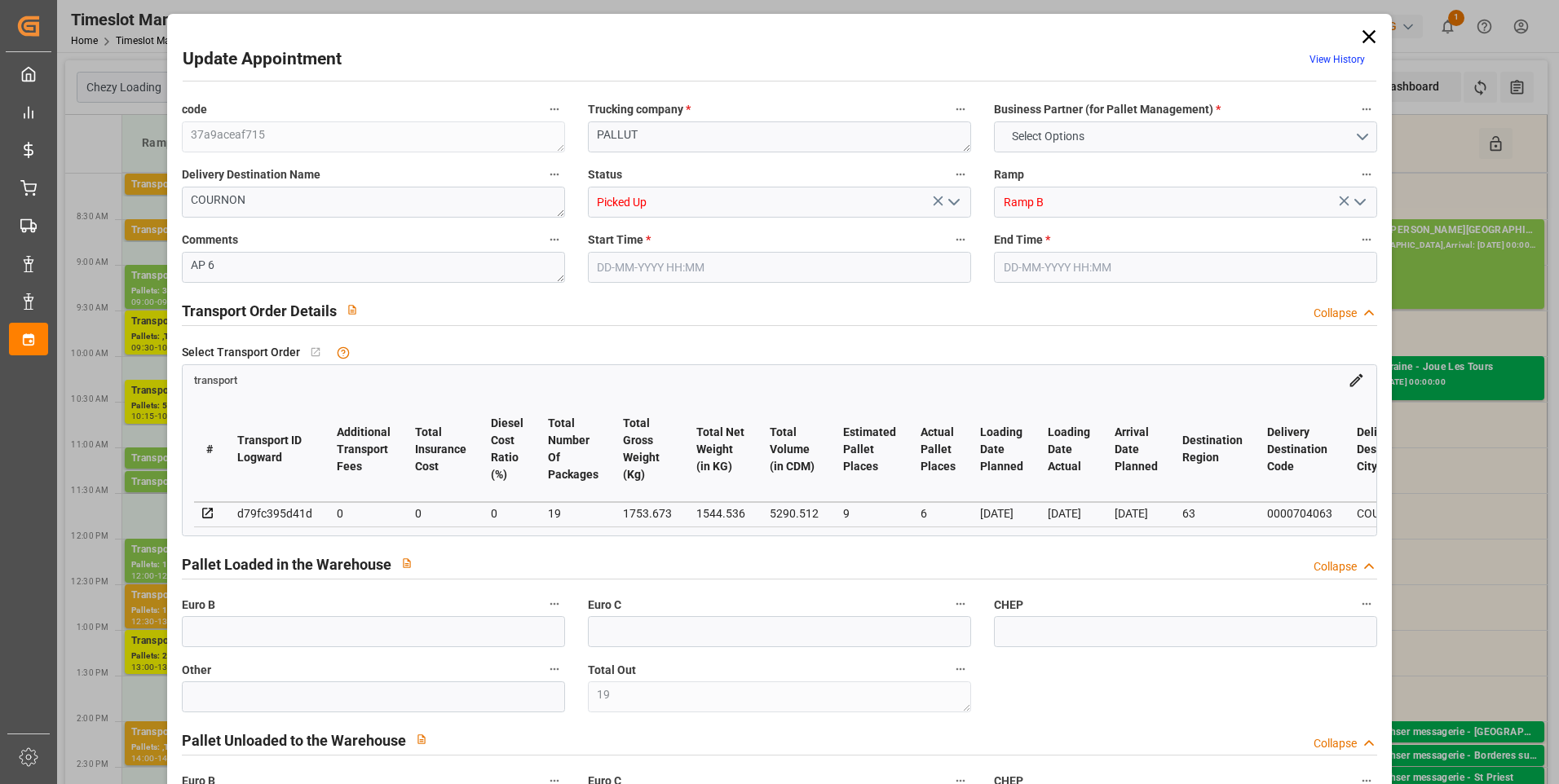
type input "5290.512"
type input "63"
type input "0"
type input "481"
type input "19"
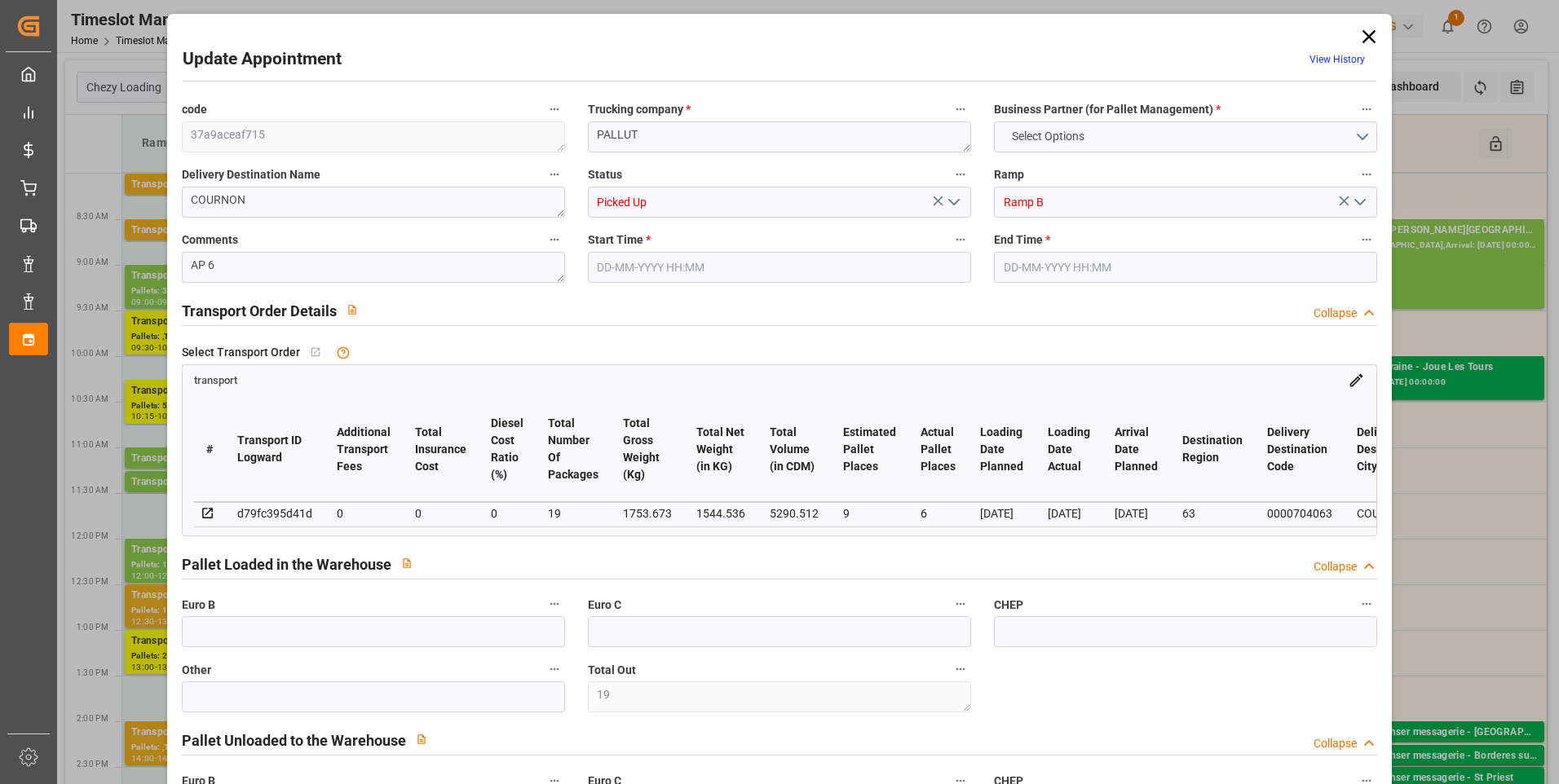
type input "101"
type input "1753.673"
type input "0"
type input "4710.8598"
type input "0"
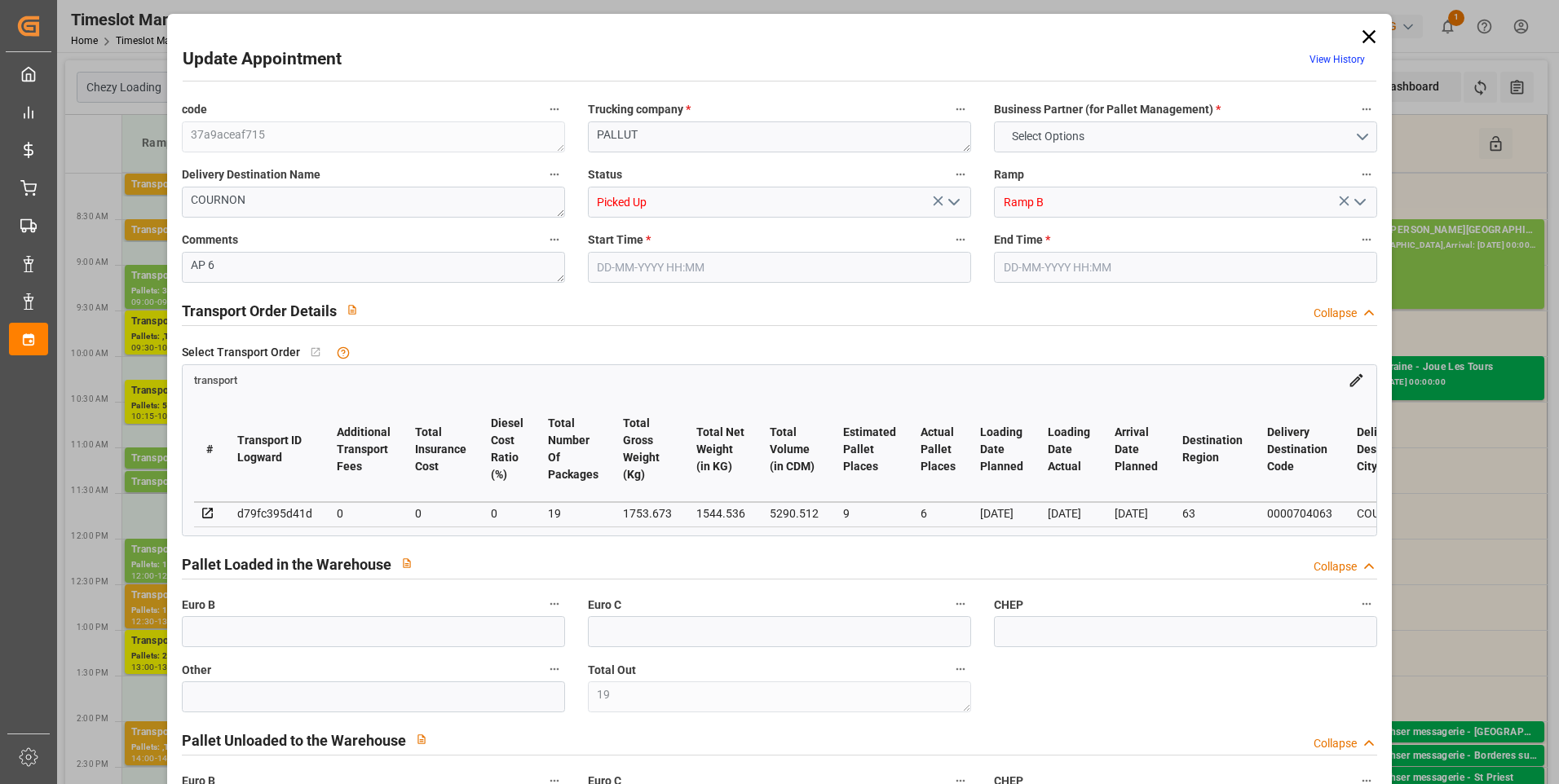
type input "0"
type input "21"
type input "35"
type input "09-09-2025 09:00"
type input "09-09-2025 09:15"
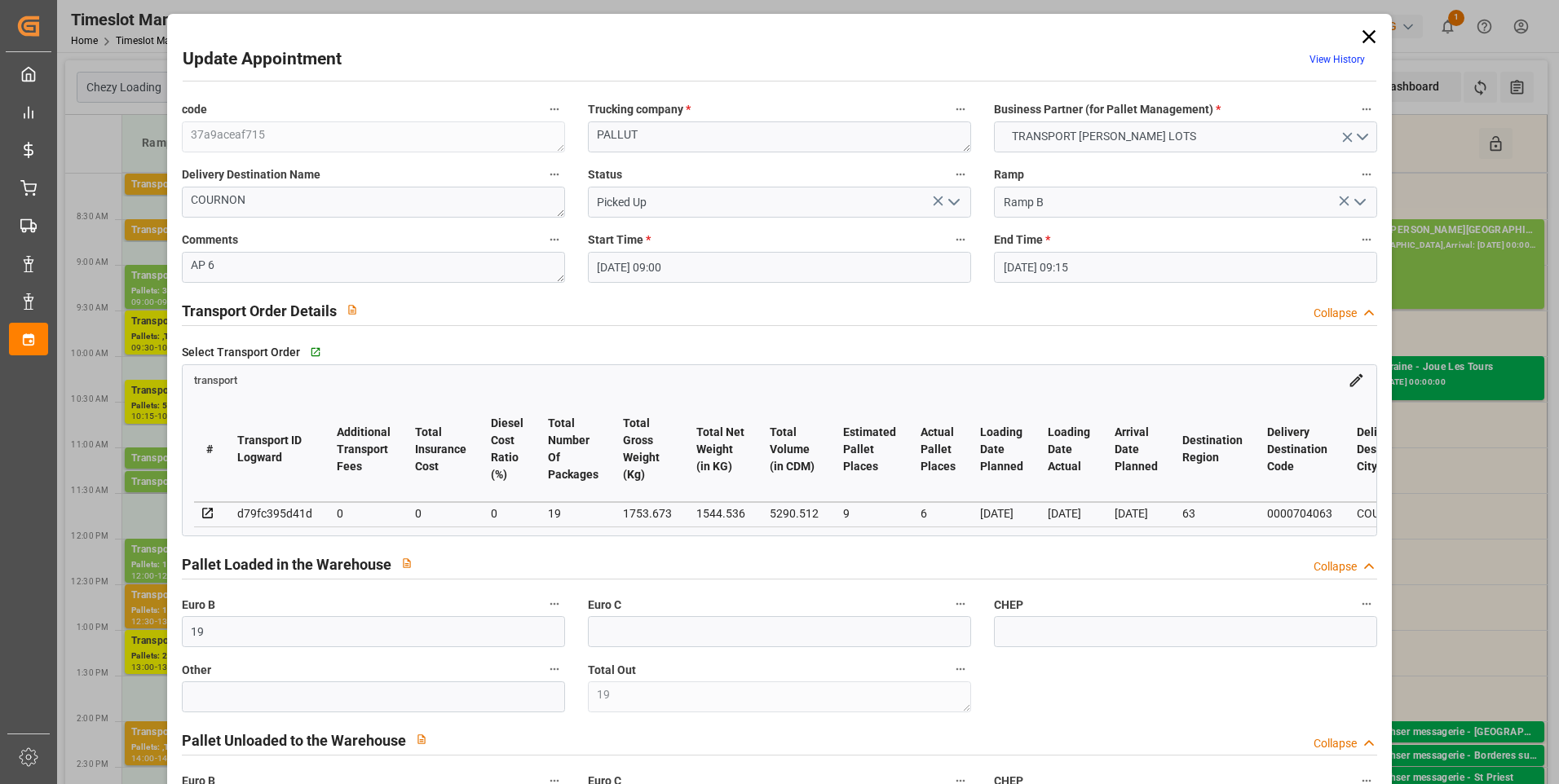
type input "04-09-2025 13:09"
type input "04-09-2025 11:32"
type input "[DATE]"
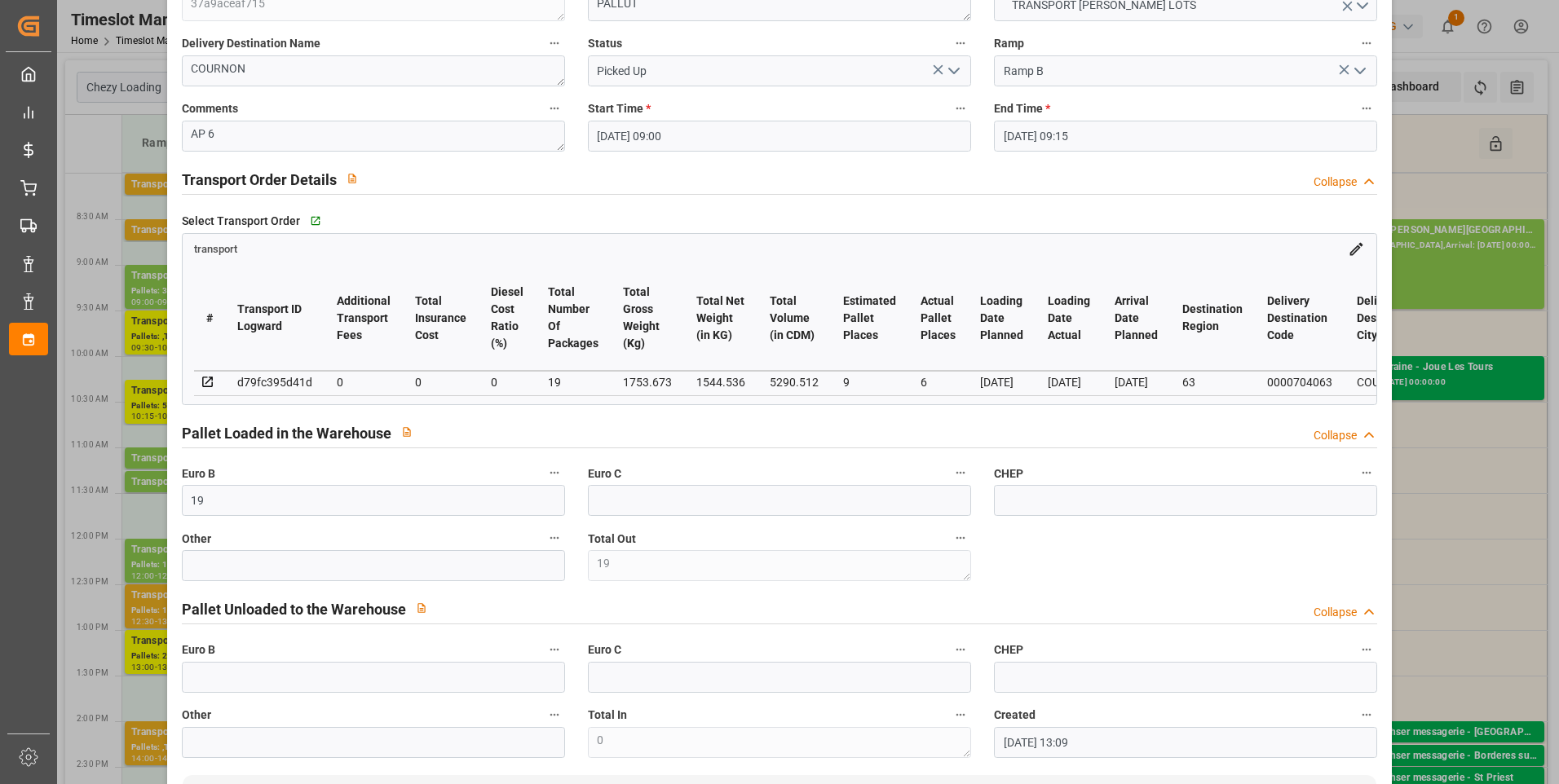
scroll to position [326, 0]
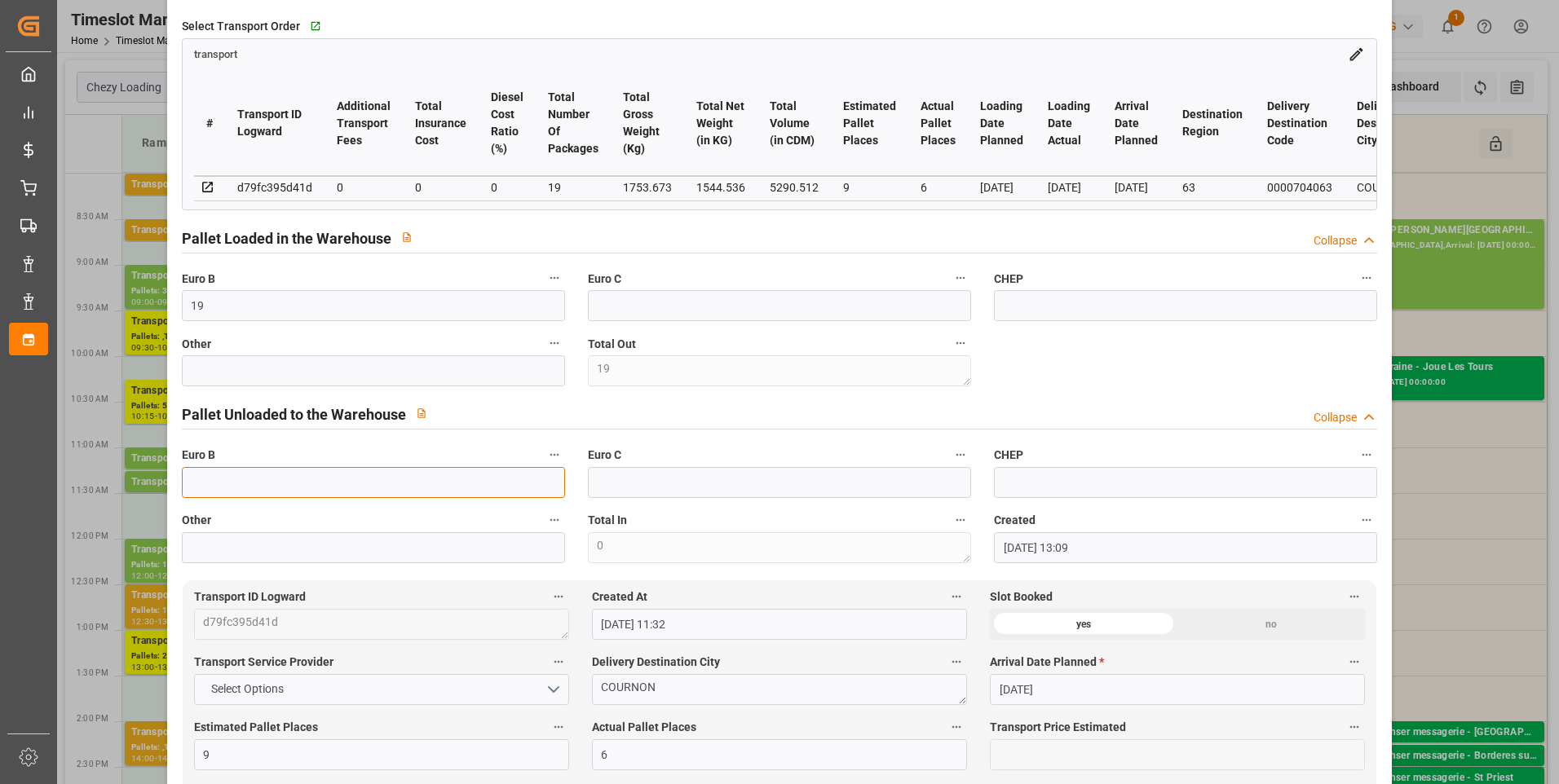
click at [227, 493] on input "text" at bounding box center [374, 482] width 383 height 31
type input "67"
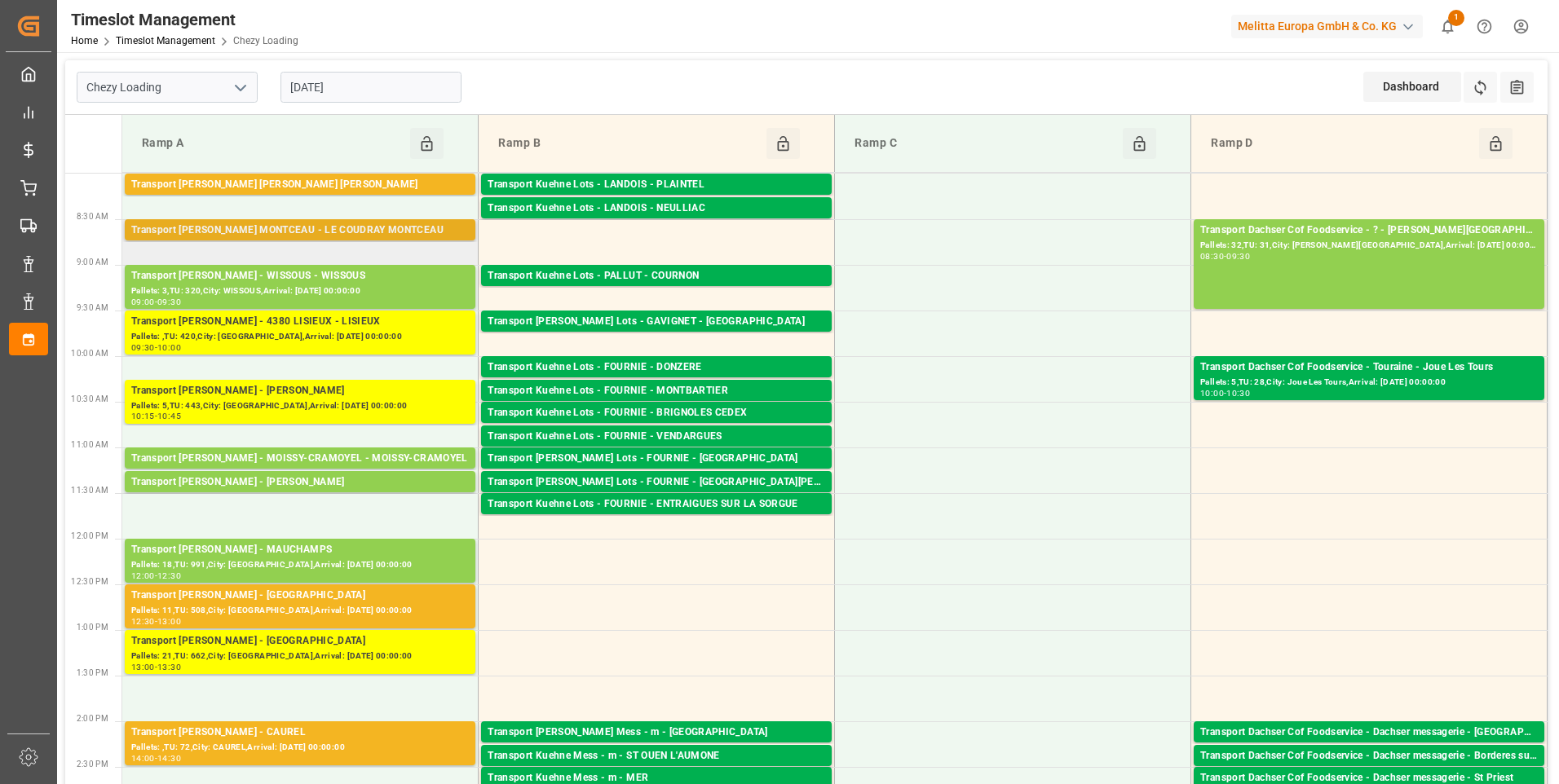
click at [306, 229] on div "Transport Delisle - LE COUDRAY MONTCEAU - LE COUDRAY MONTCEAU" at bounding box center [300, 231] width 338 height 17
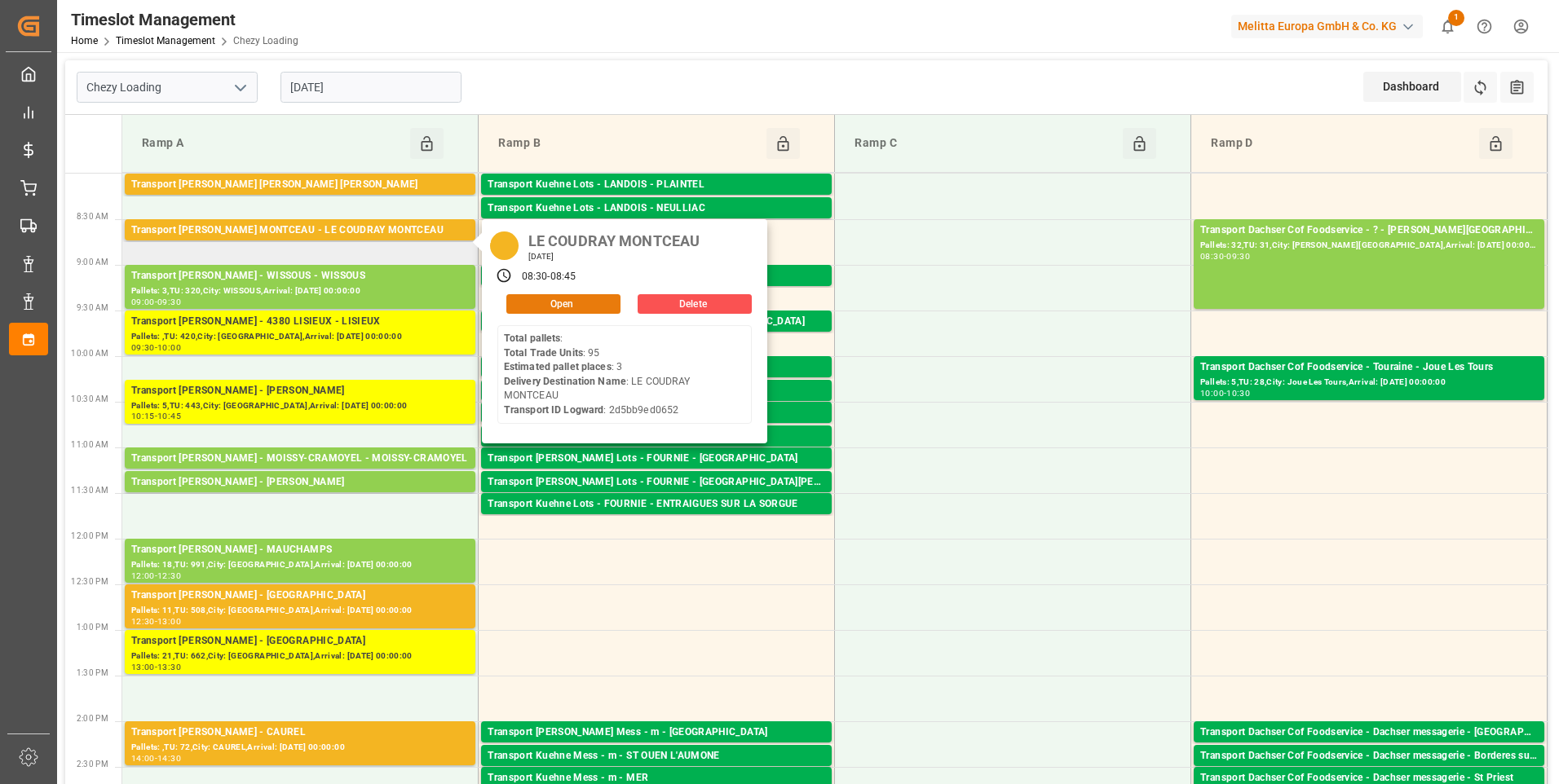
click at [593, 308] on button "Open" at bounding box center [563, 304] width 114 height 20
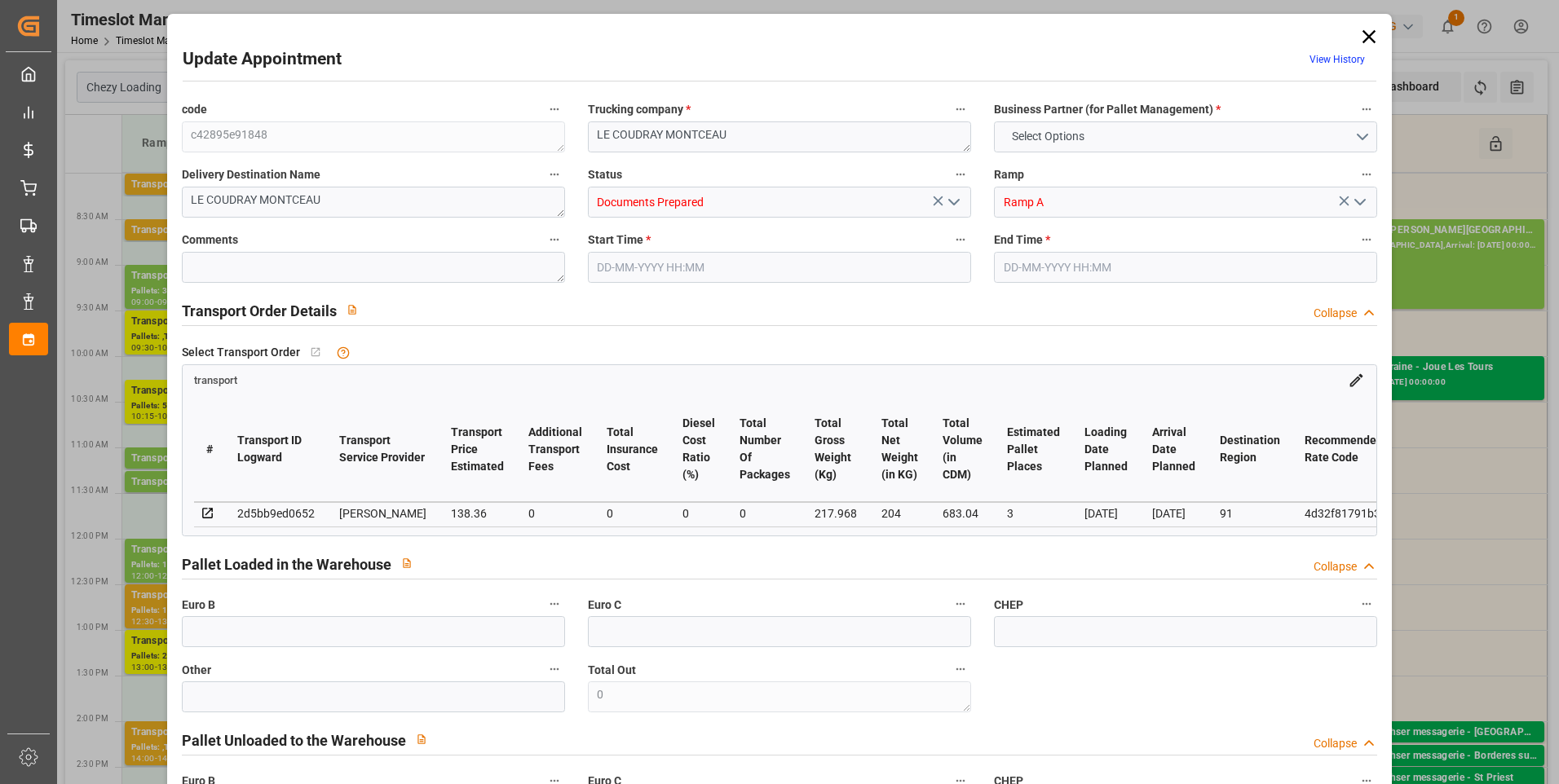
type input "3"
type input "138.36"
type input "0"
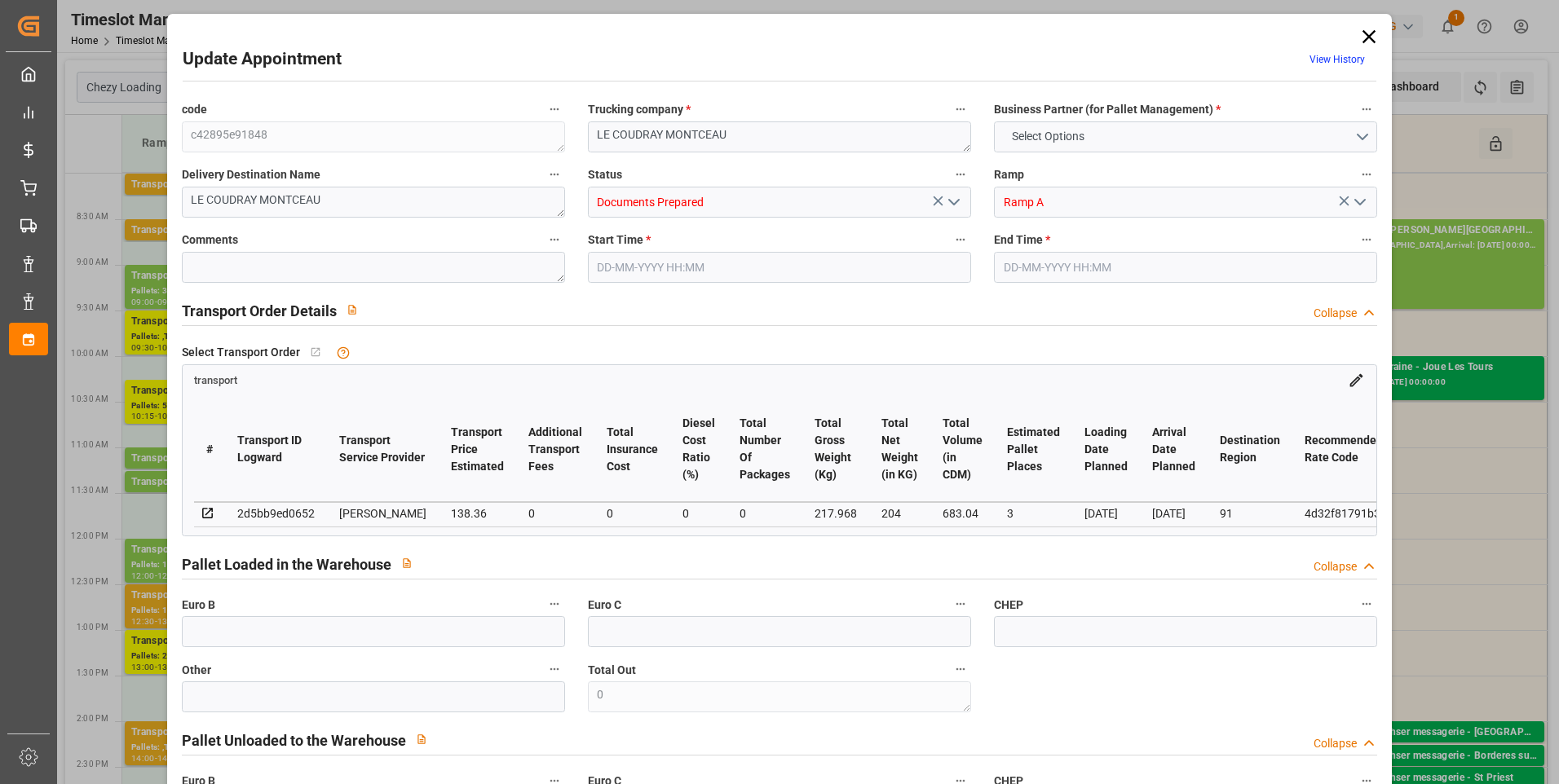
type input "133.6834"
type input "-4.6766"
type input "0"
type input "204"
type input "301.608"
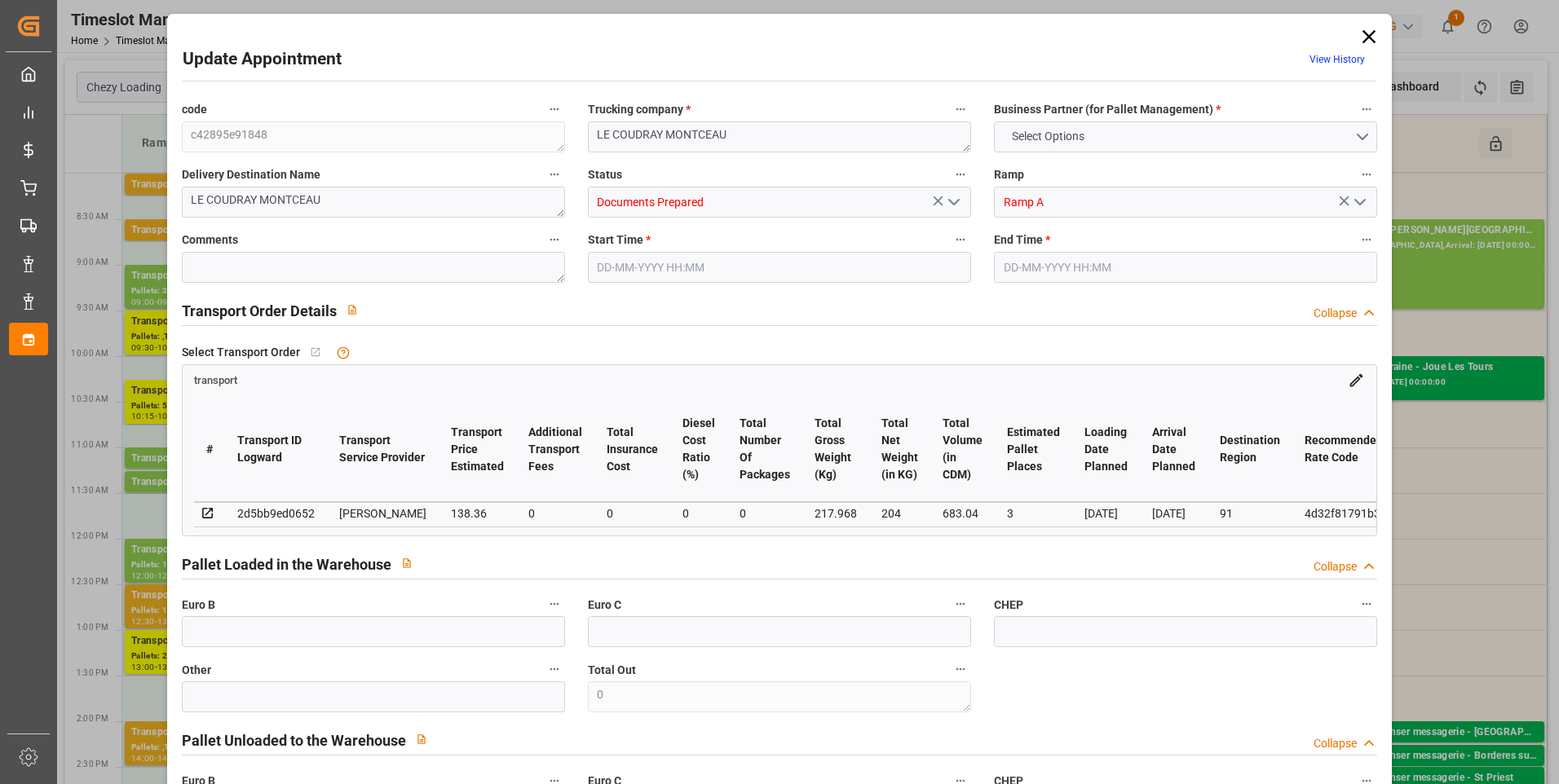
type input "683.04"
type input "91"
type input "0"
type input "95"
type input "3"
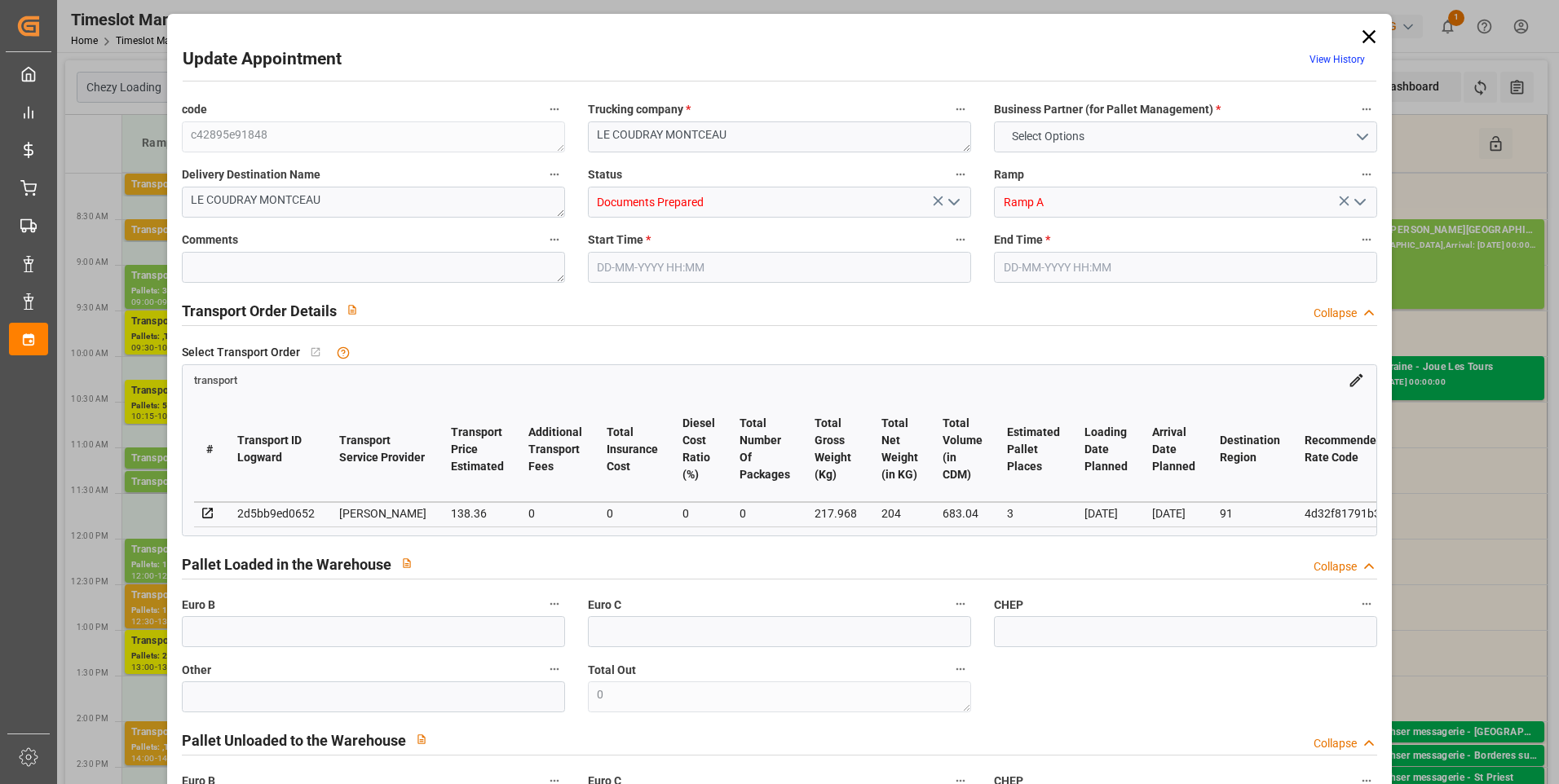
type input "101"
type input "217.968"
type input "0"
type input "4710.8598"
type input "0"
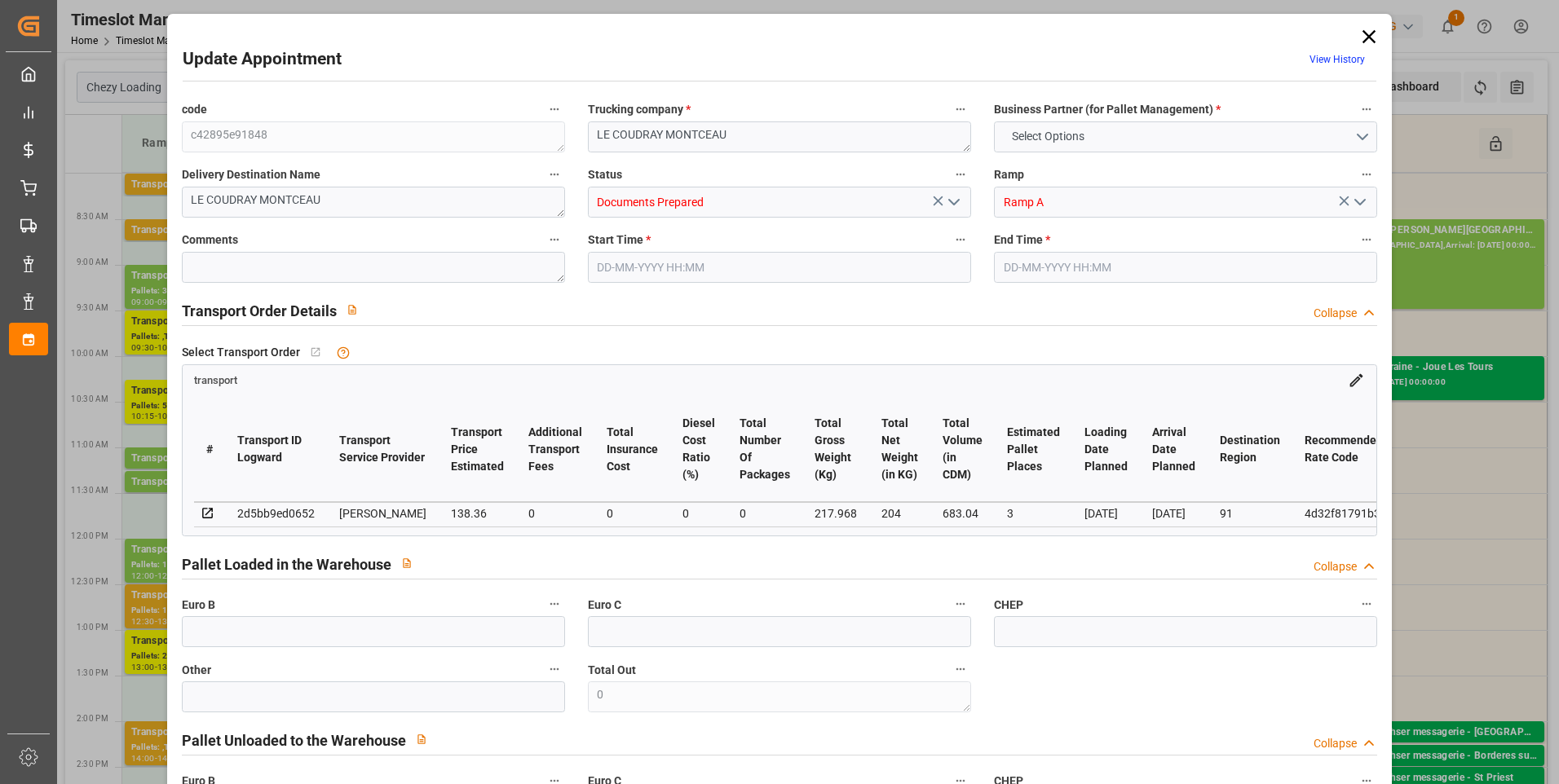
type input "0"
type input "21"
type input "35"
type input "10-09-2025 16:00"
type input "10-09-2025 16:30"
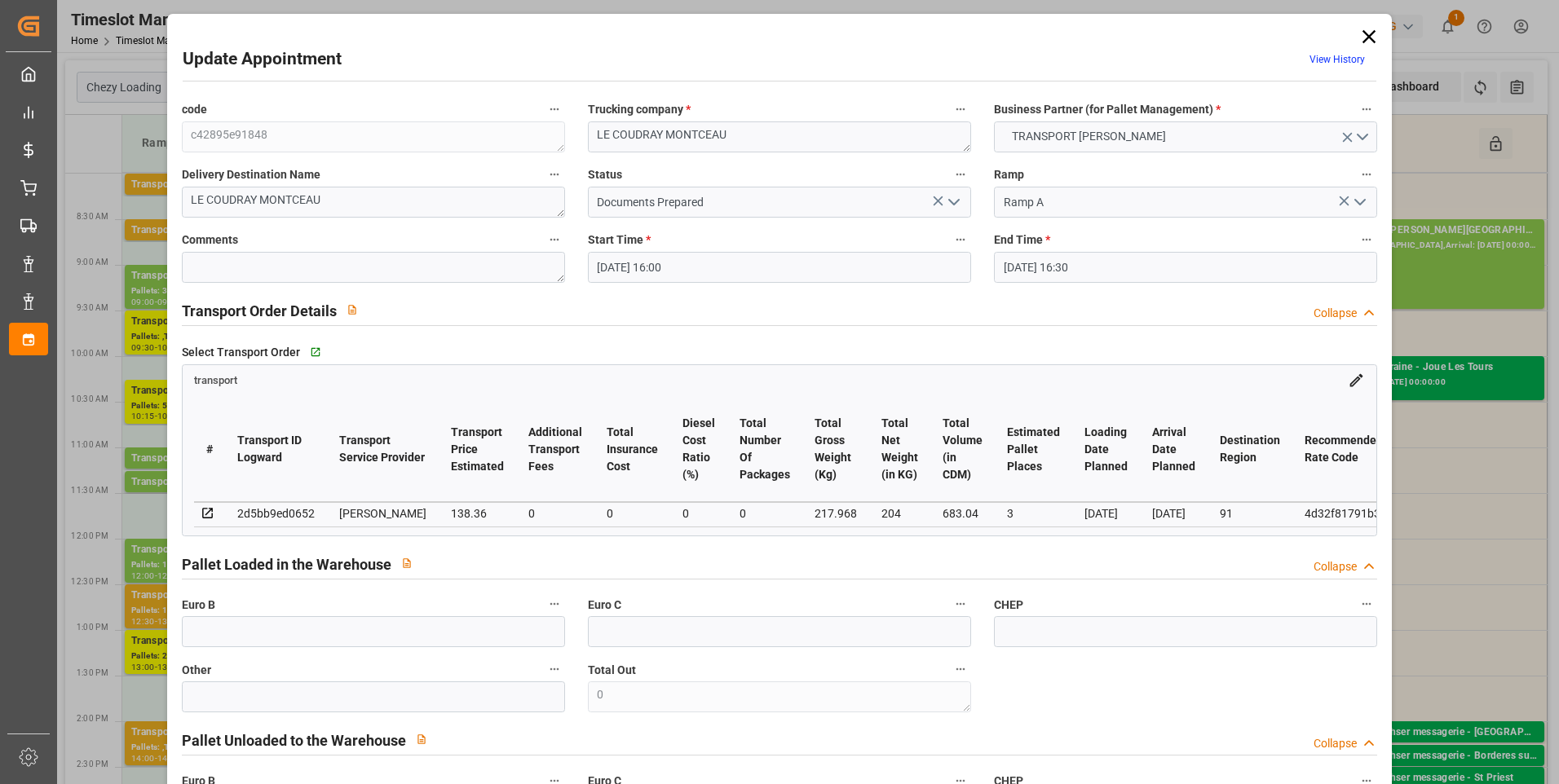
type input "03-09-2025 13:47"
type input "03-09-2025 11:31"
type input "[DATE]"
click at [950, 195] on icon "open menu" at bounding box center [953, 202] width 20 height 20
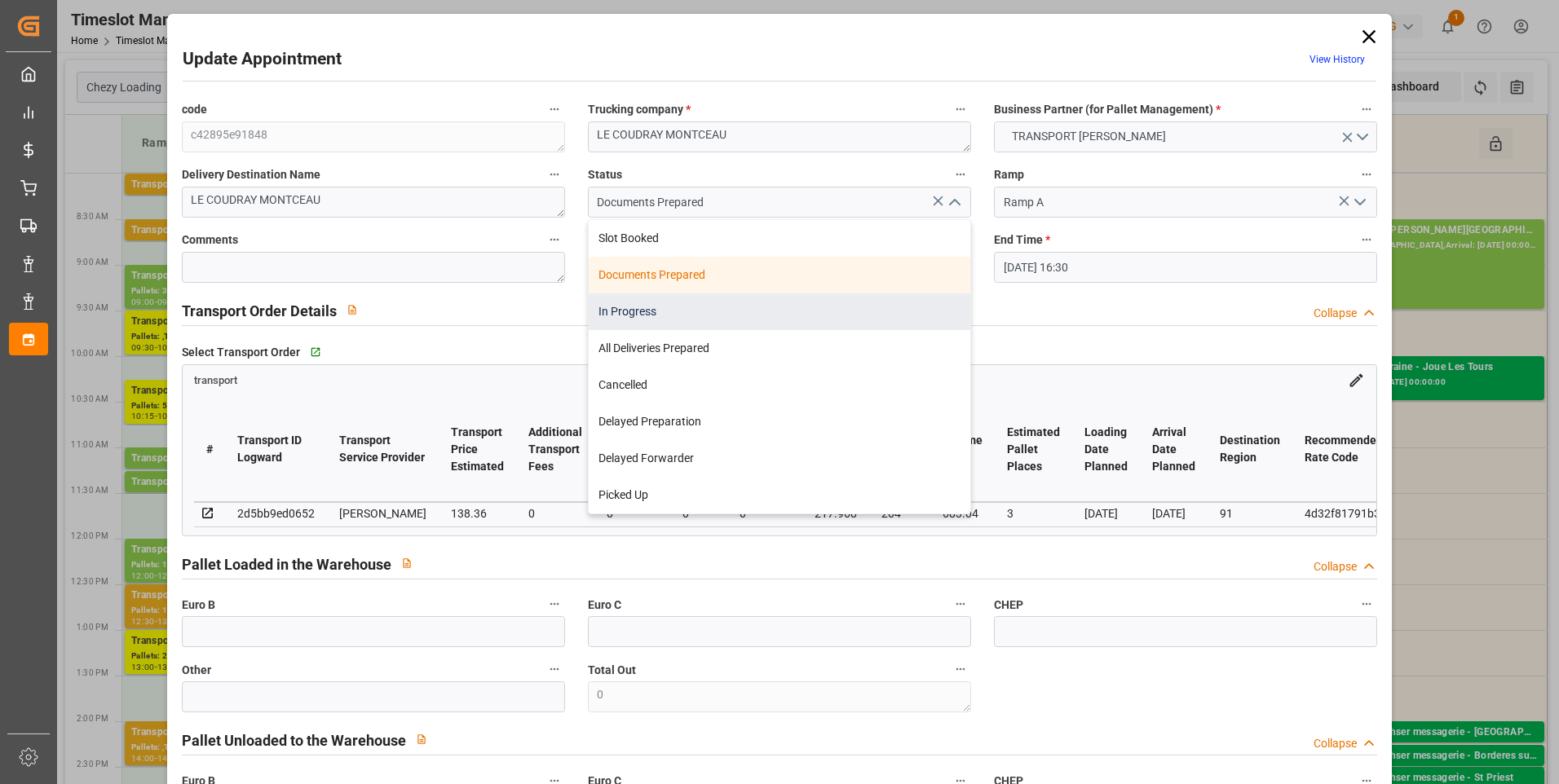
click at [662, 310] on div "In Progress" at bounding box center [780, 312] width 381 height 36
type input "In Progress"
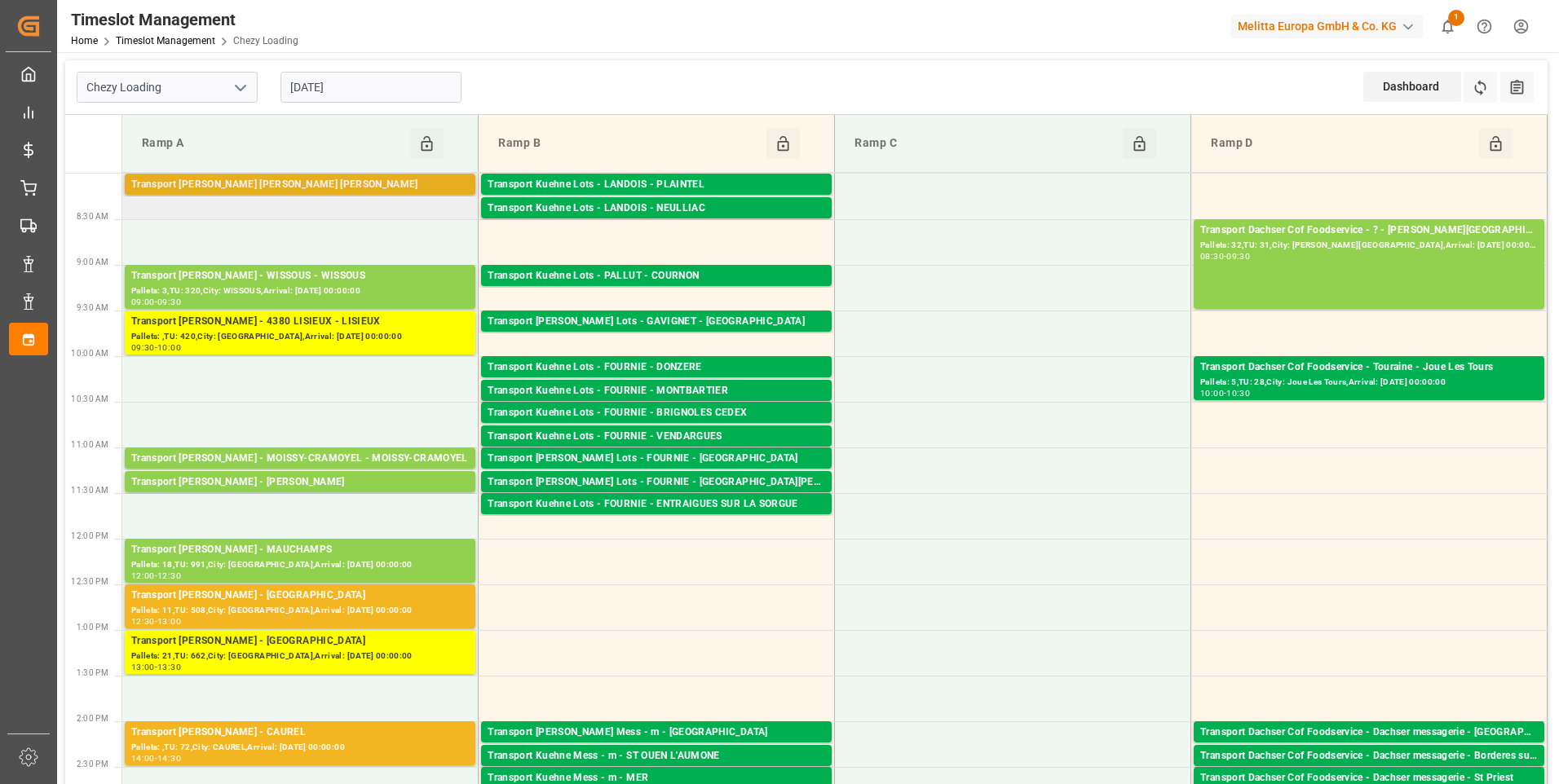
click at [348, 180] on div "Transport [PERSON_NAME] [PERSON_NAME] [PERSON_NAME]" at bounding box center [300, 185] width 338 height 17
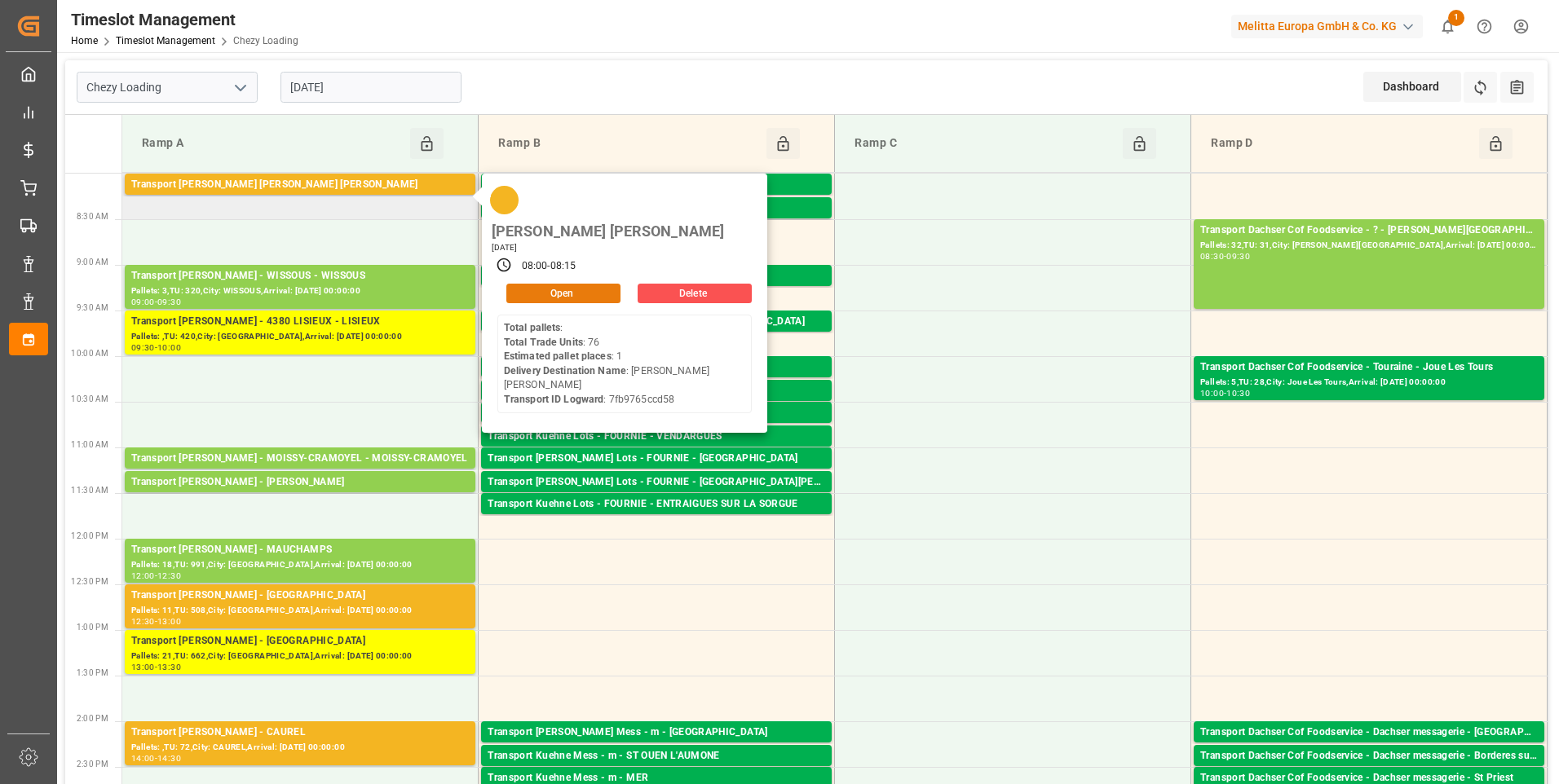
click at [550, 284] on button "Open" at bounding box center [563, 293] width 114 height 20
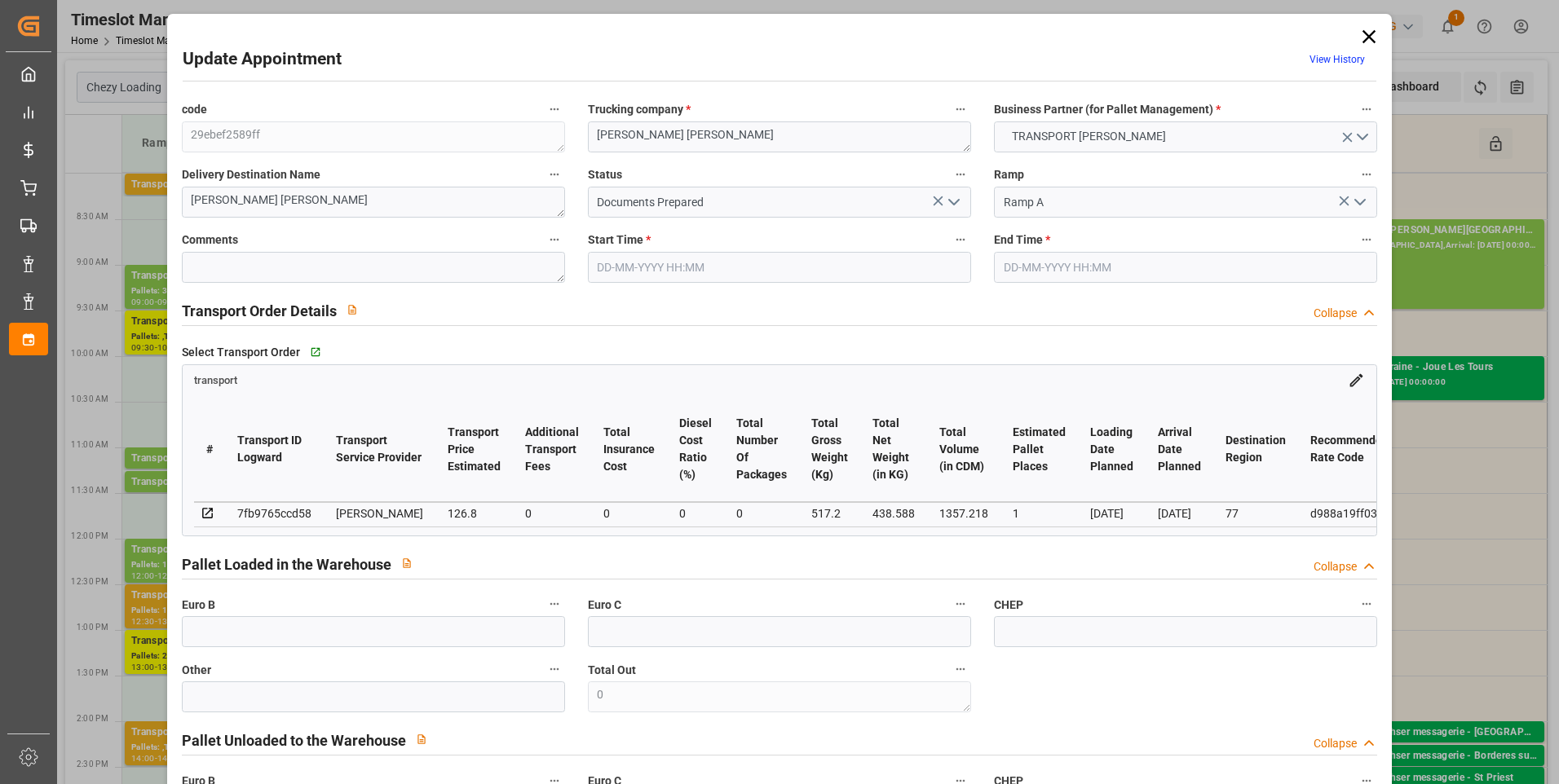
type input "1"
type input "126.8"
type input "0"
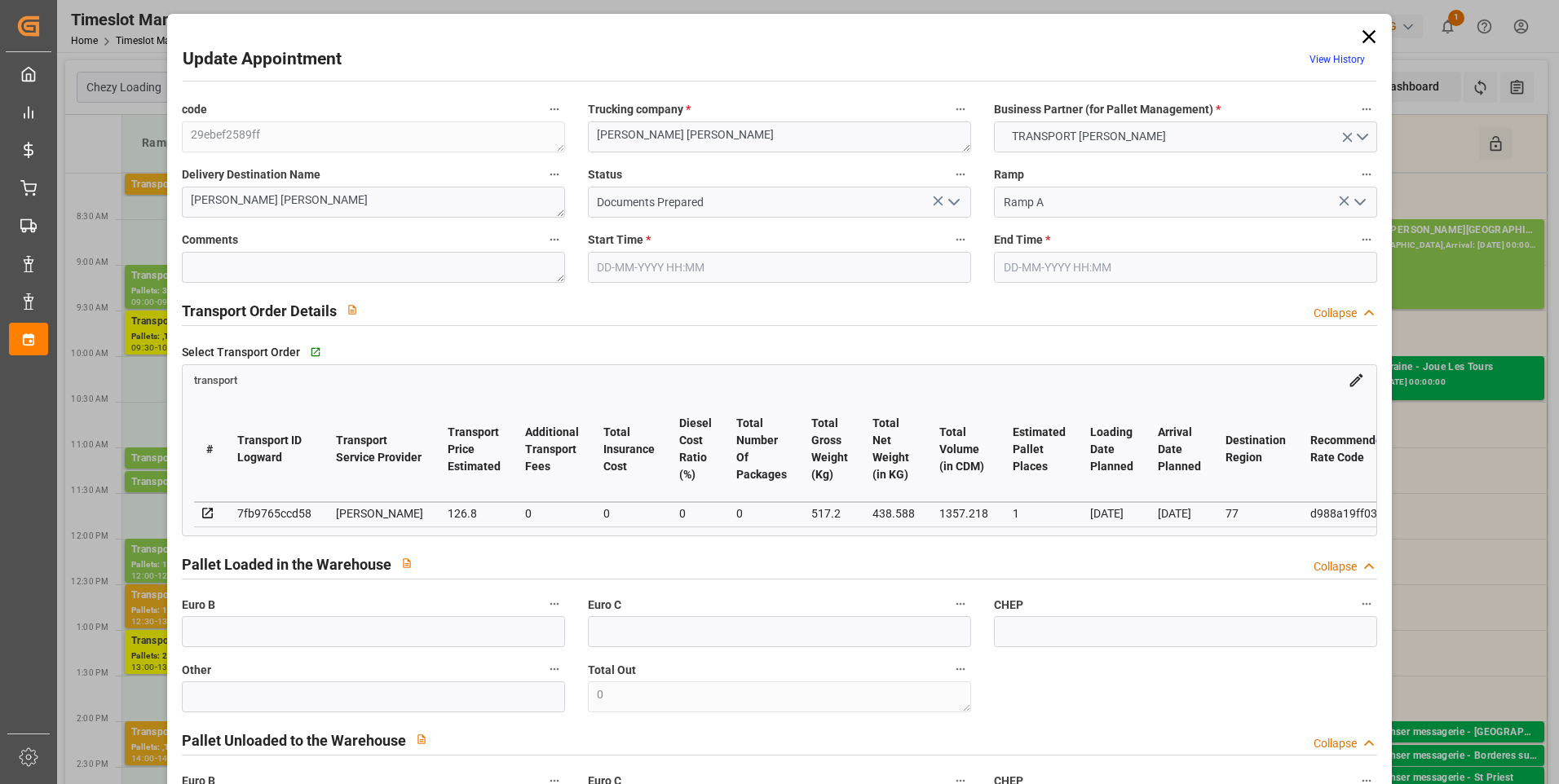
type input "122.5142"
type input "-4.2858"
type input "0"
type input "438.588"
type input "540.2"
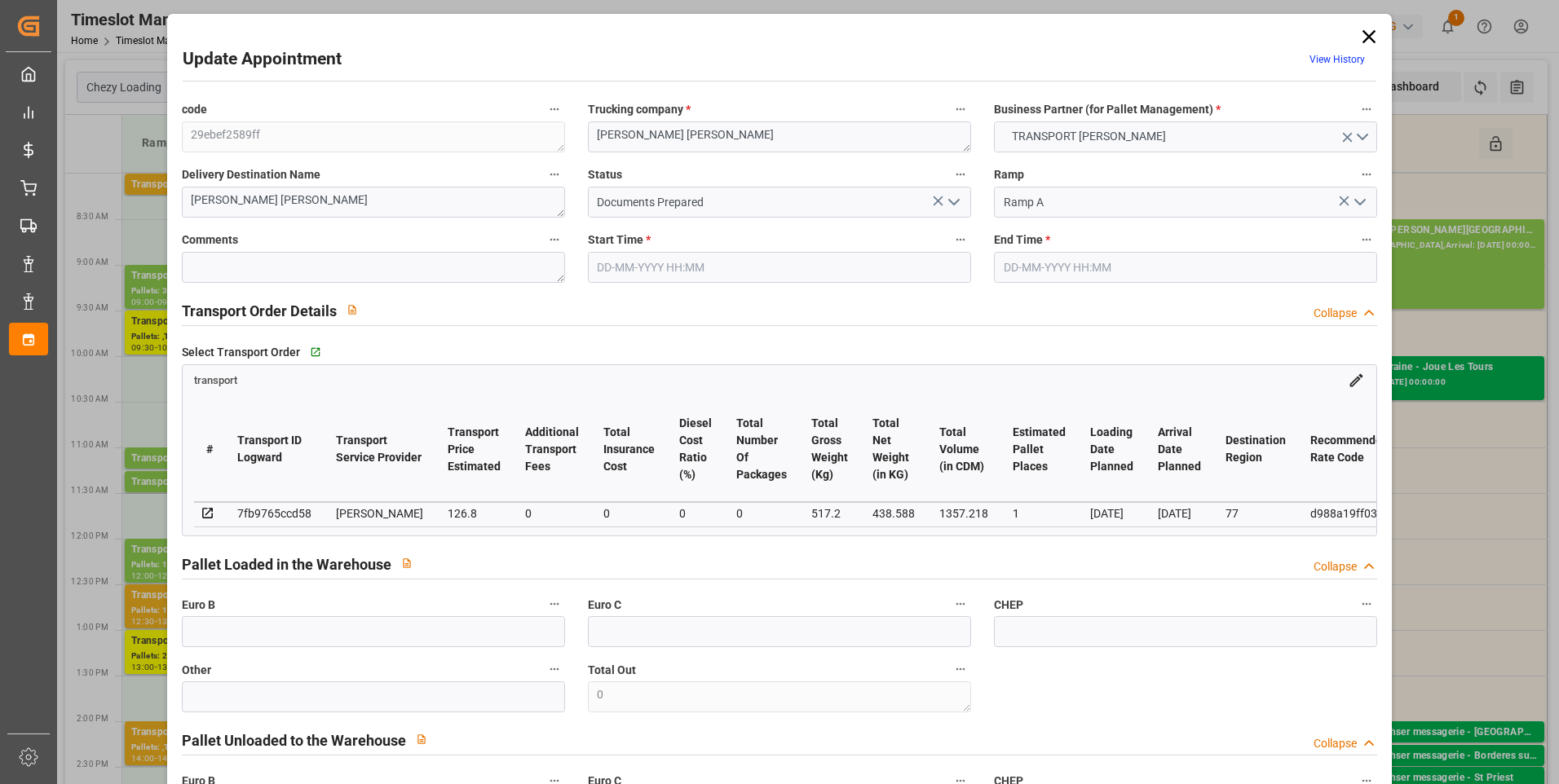
type input "1357.218"
type input "77"
type input "0"
type input "76"
click at [951, 202] on icon "open menu" at bounding box center [953, 202] width 20 height 20
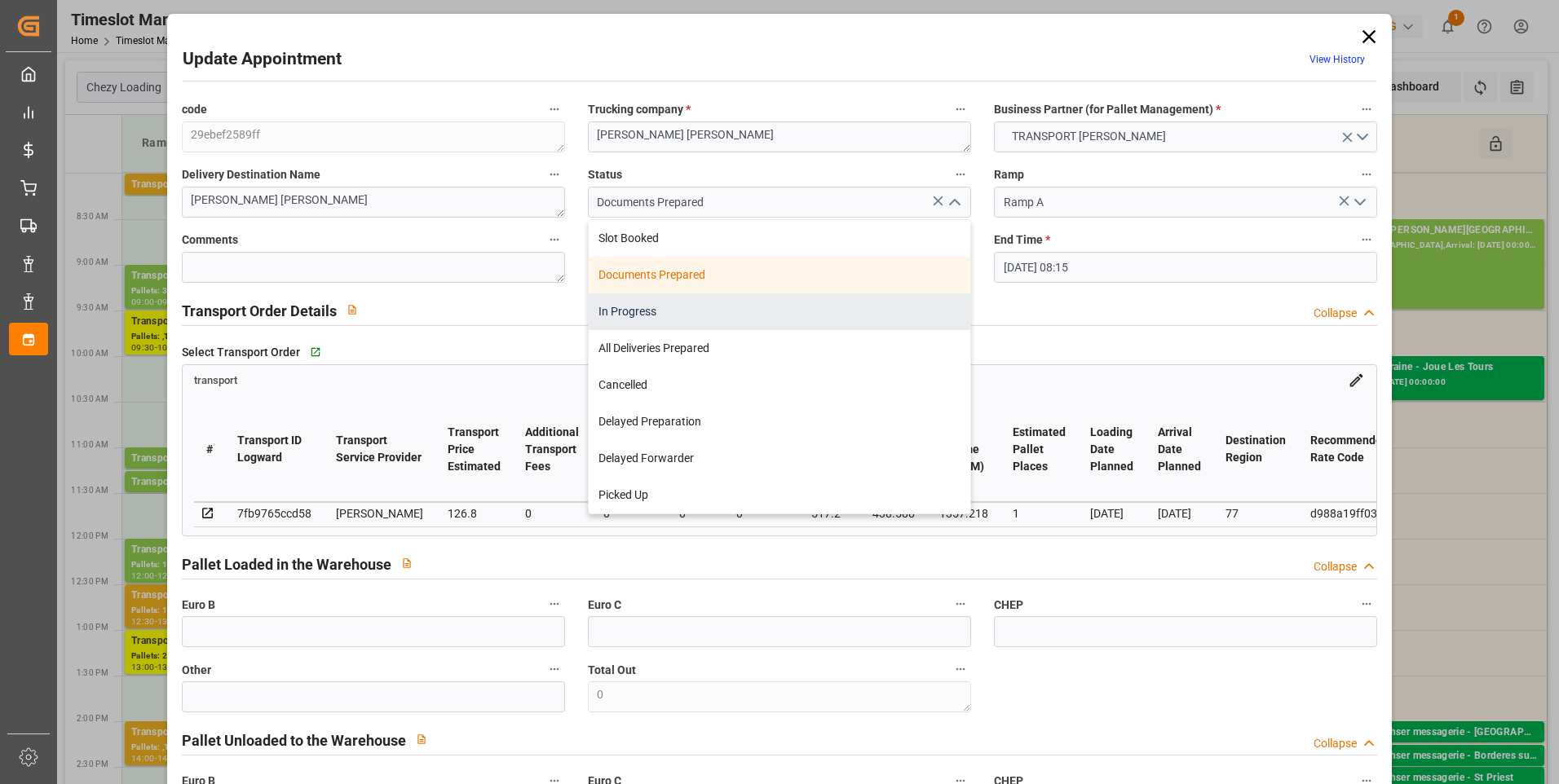
click at [620, 308] on div "In Progress" at bounding box center [780, 312] width 381 height 36
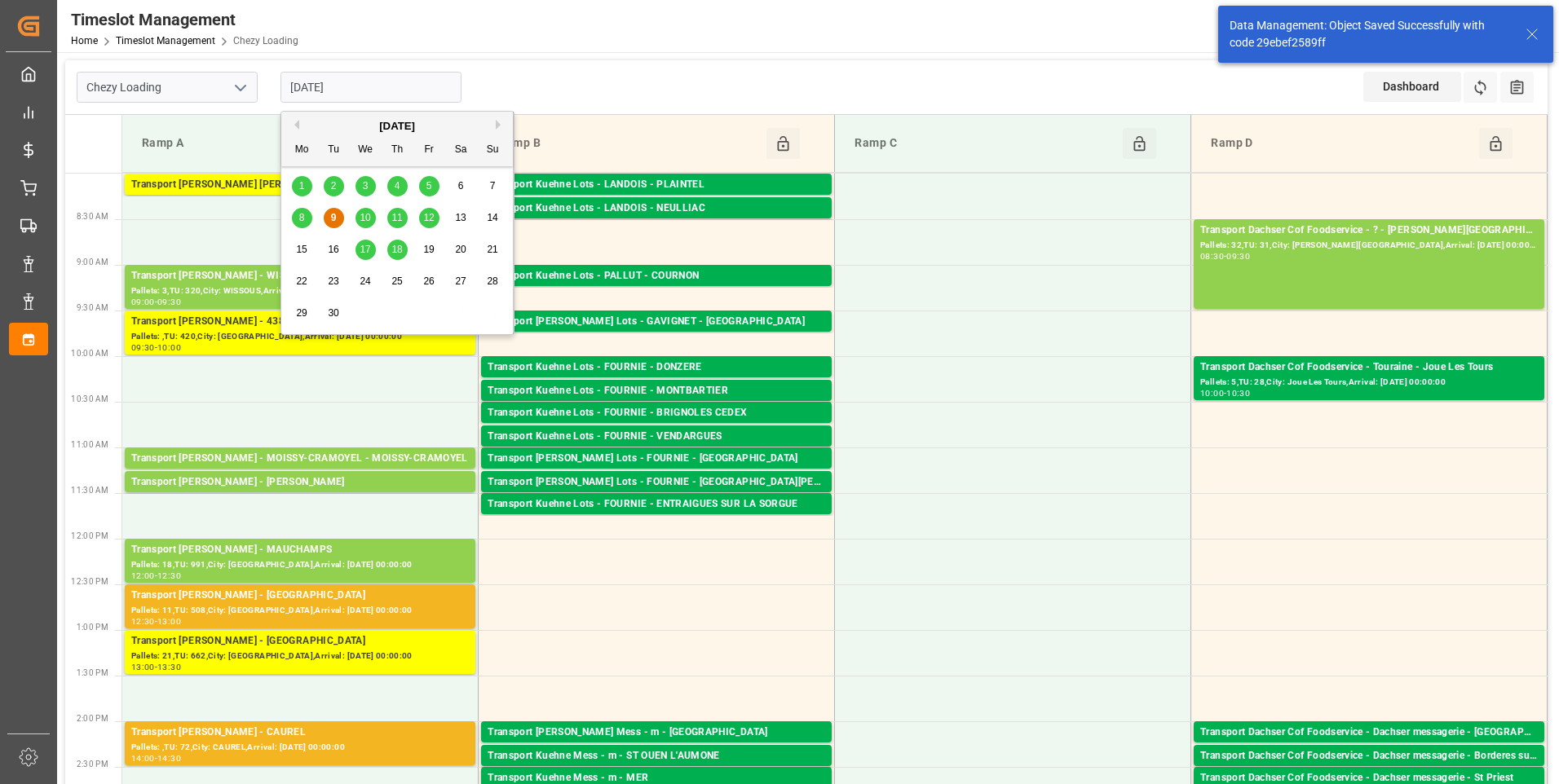
click at [331, 82] on input "[DATE]" at bounding box center [371, 86] width 181 height 31
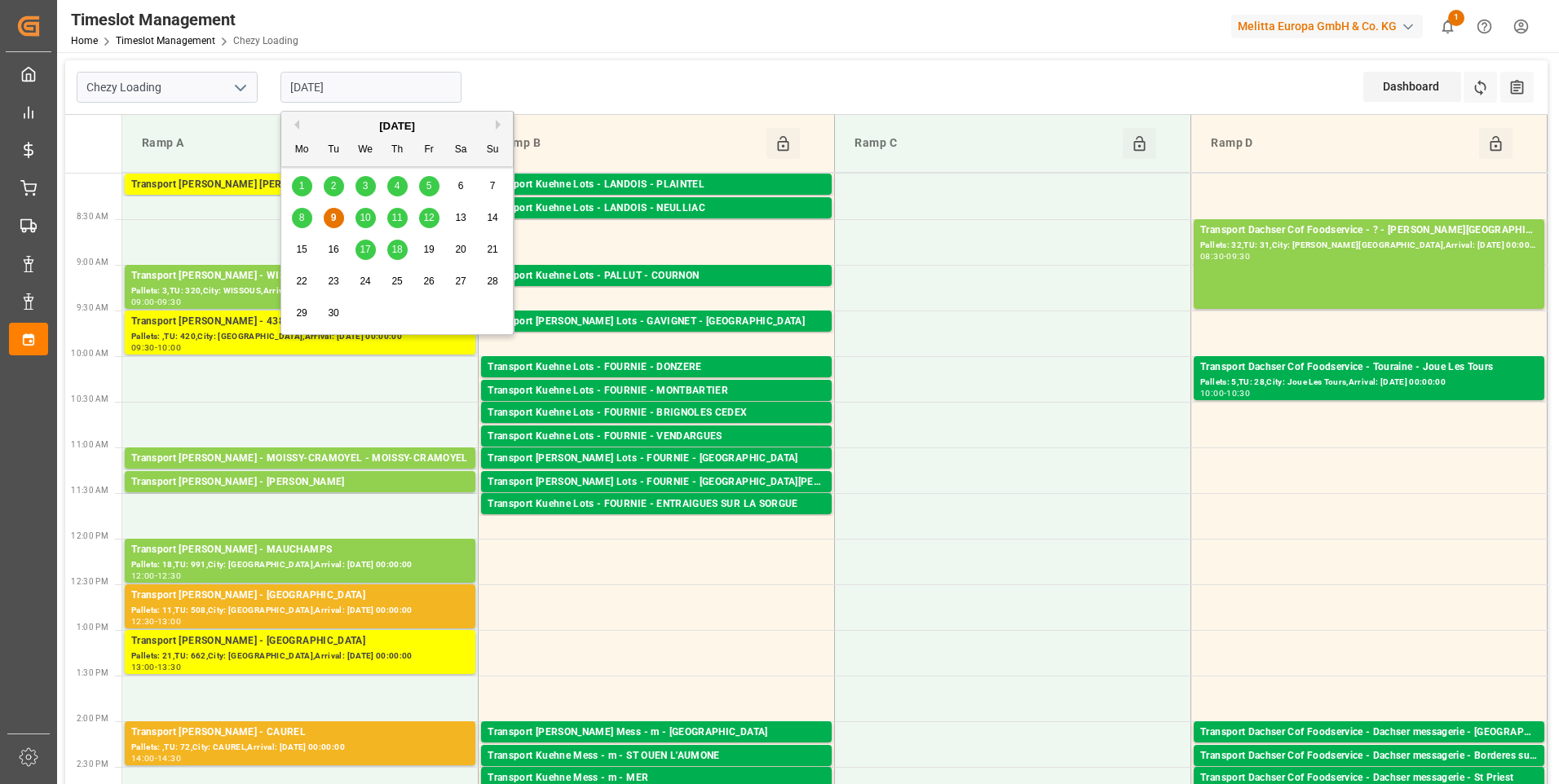
click at [363, 219] on span "10" at bounding box center [365, 218] width 10 height 11
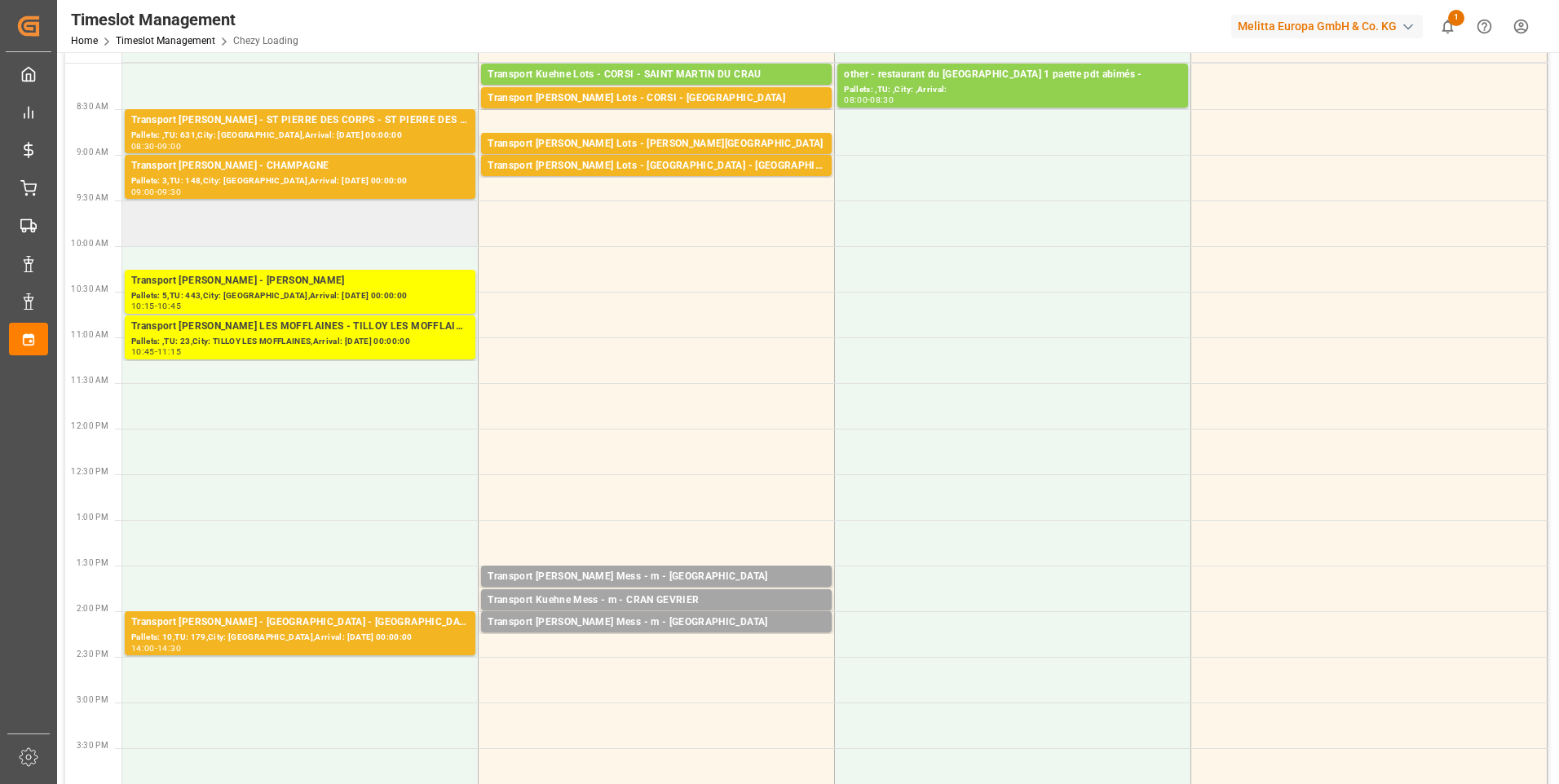
scroll to position [0, 0]
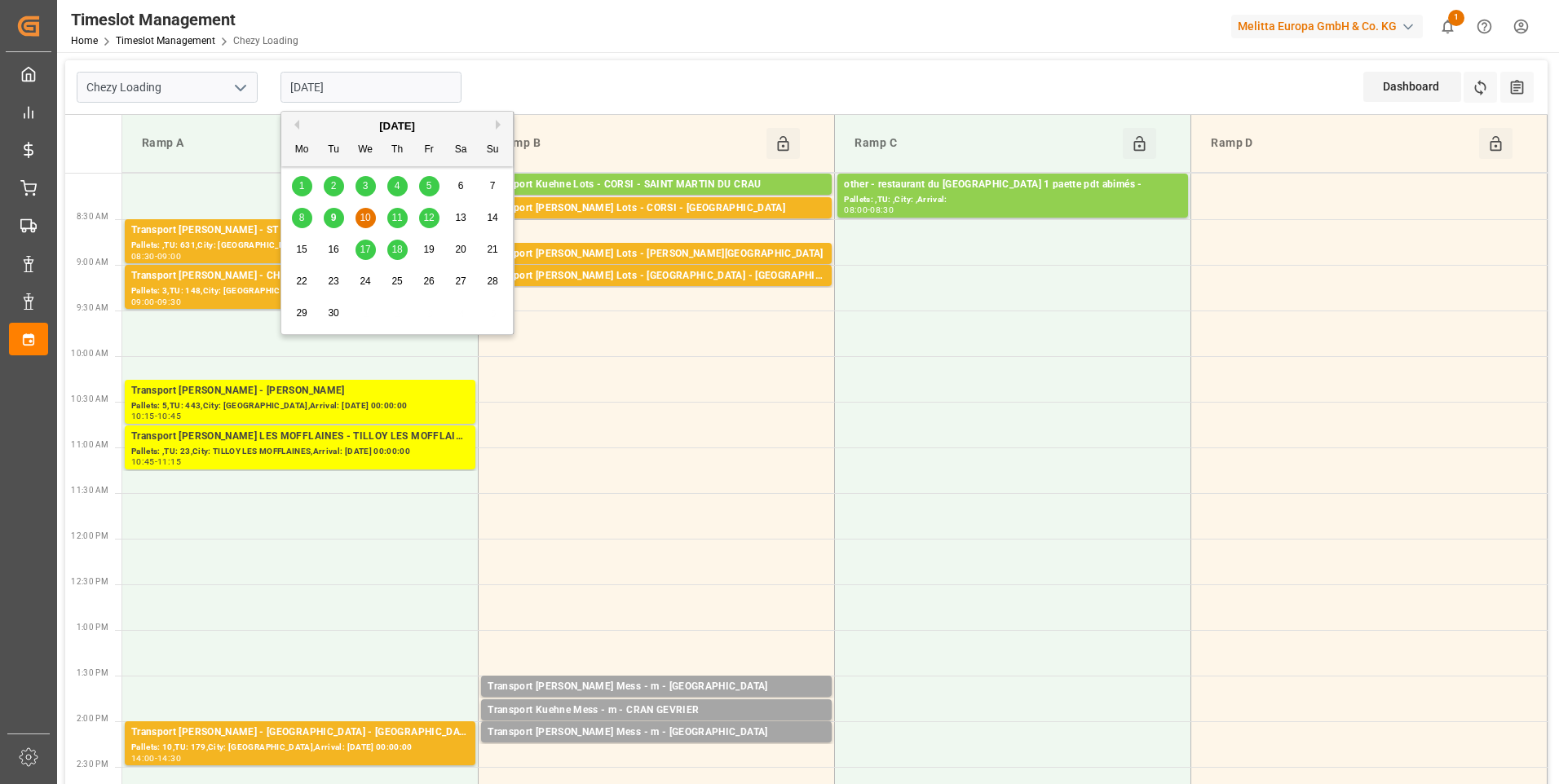
click at [364, 76] on input "[DATE]" at bounding box center [371, 86] width 181 height 31
click at [328, 216] on div "9" at bounding box center [334, 218] width 20 height 20
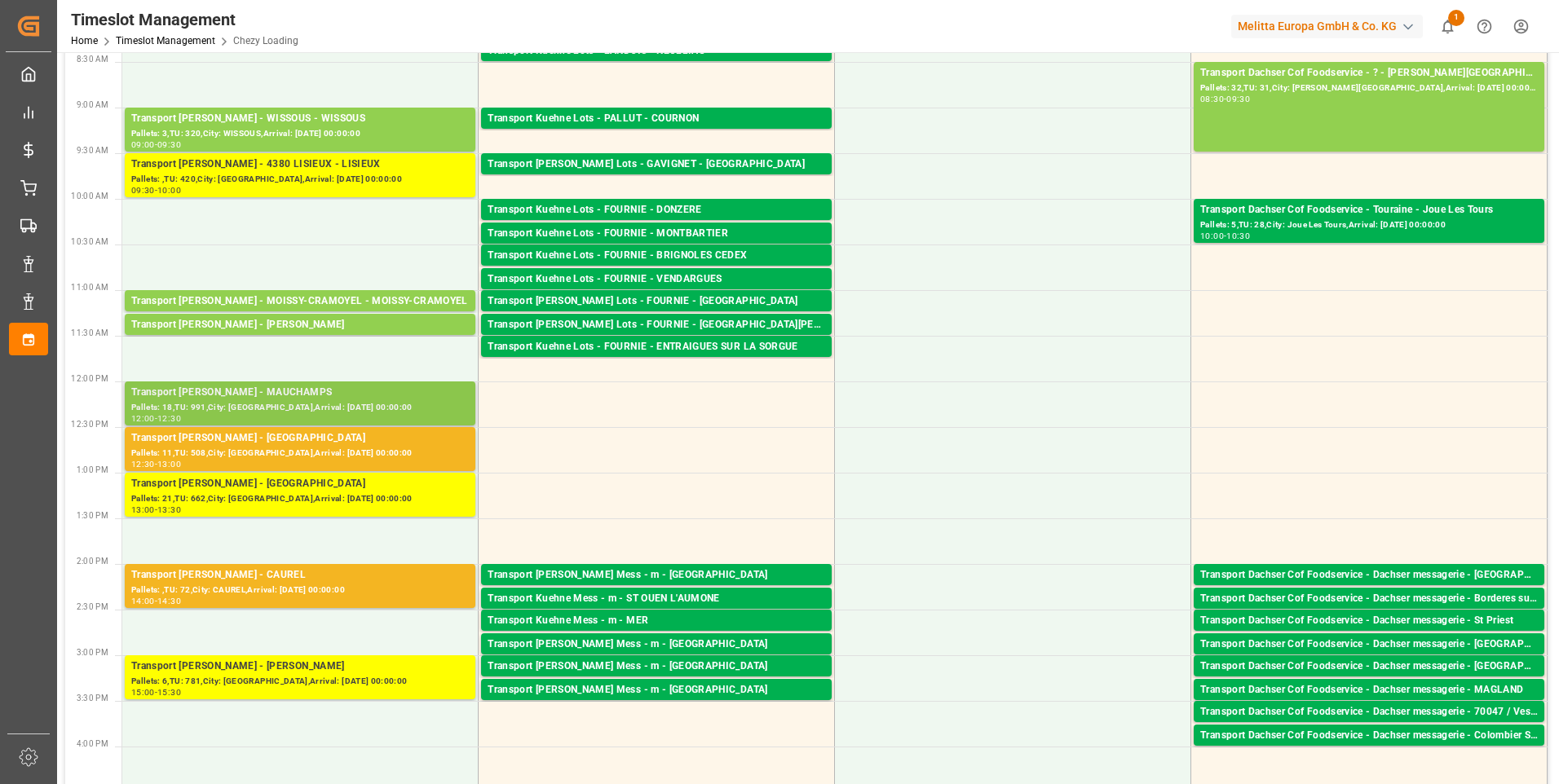
scroll to position [163, 0]
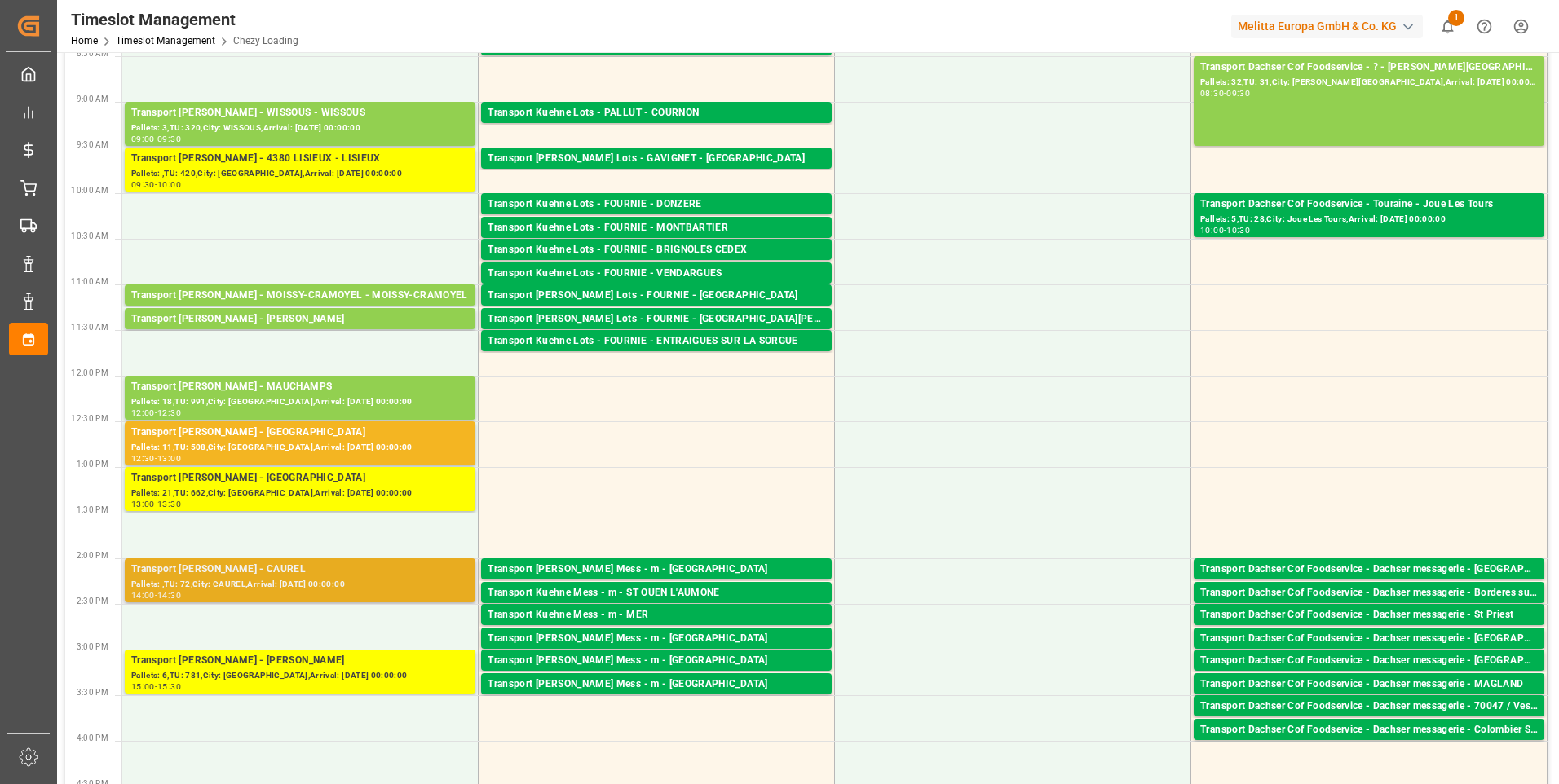
click at [290, 573] on div "Transport [PERSON_NAME] - CAUREL" at bounding box center [300, 570] width 338 height 17
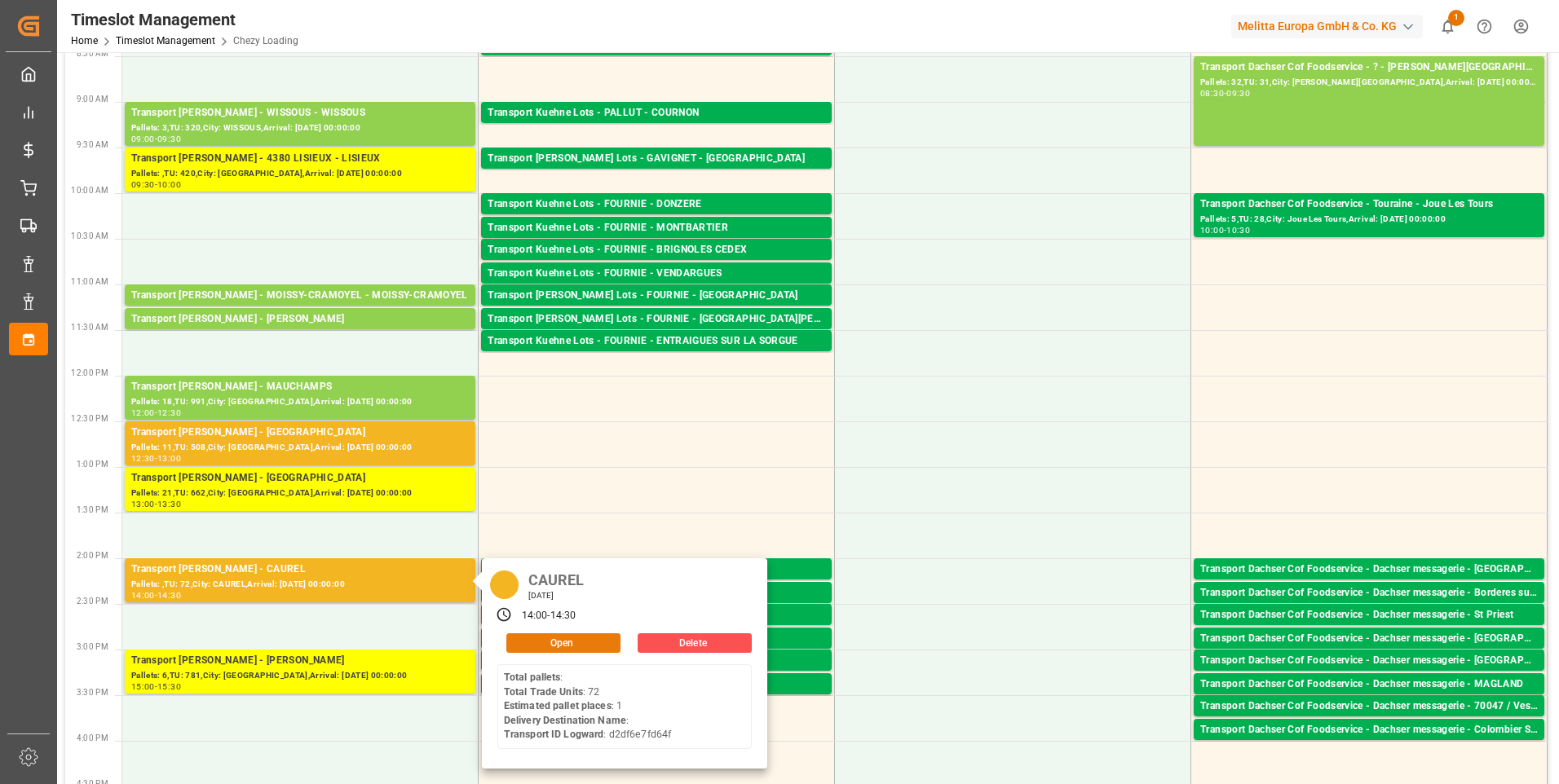
click at [592, 652] on button "Open" at bounding box center [563, 643] width 114 height 20
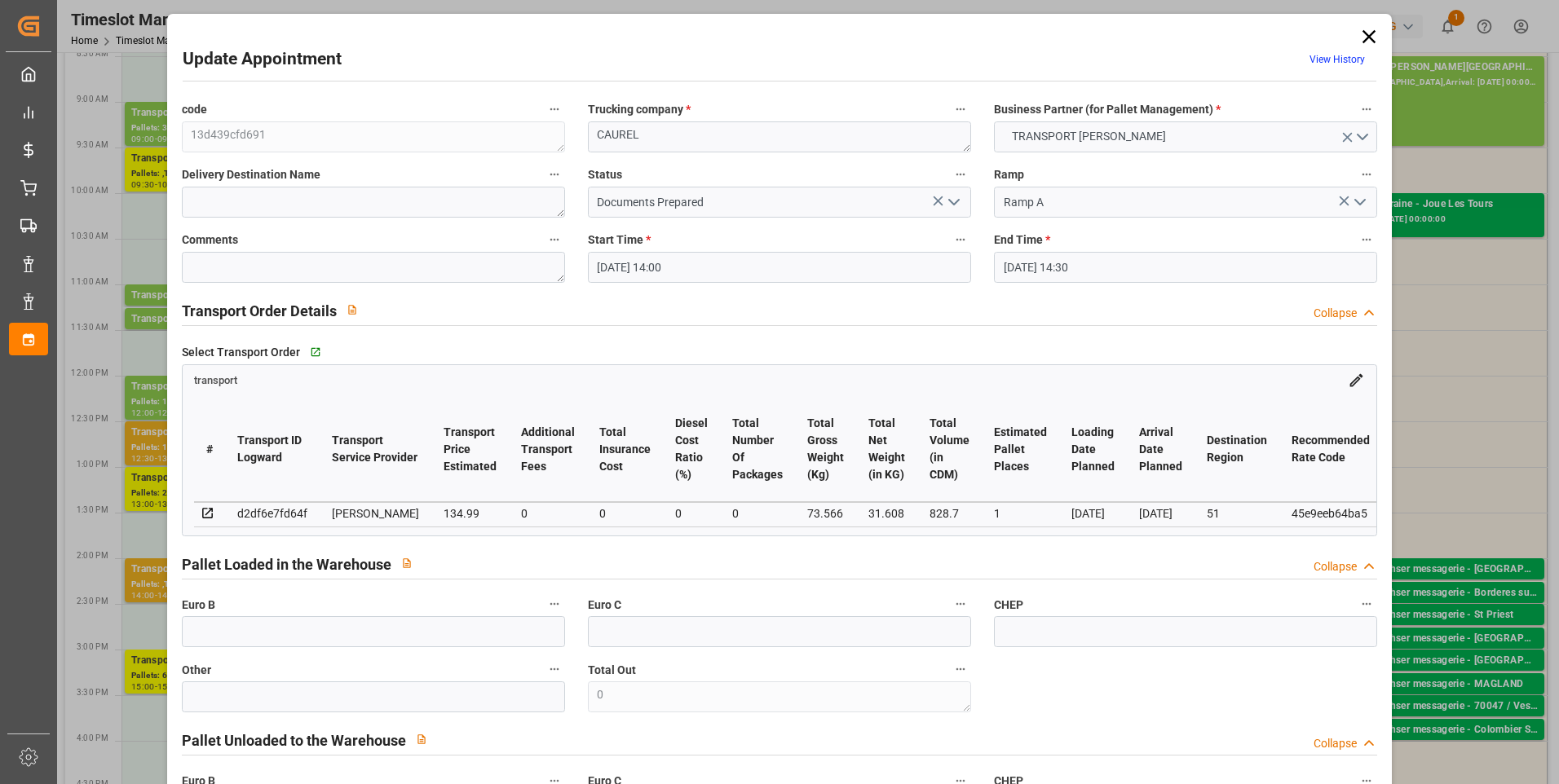
click at [957, 193] on icon "open menu" at bounding box center [953, 202] width 20 height 20
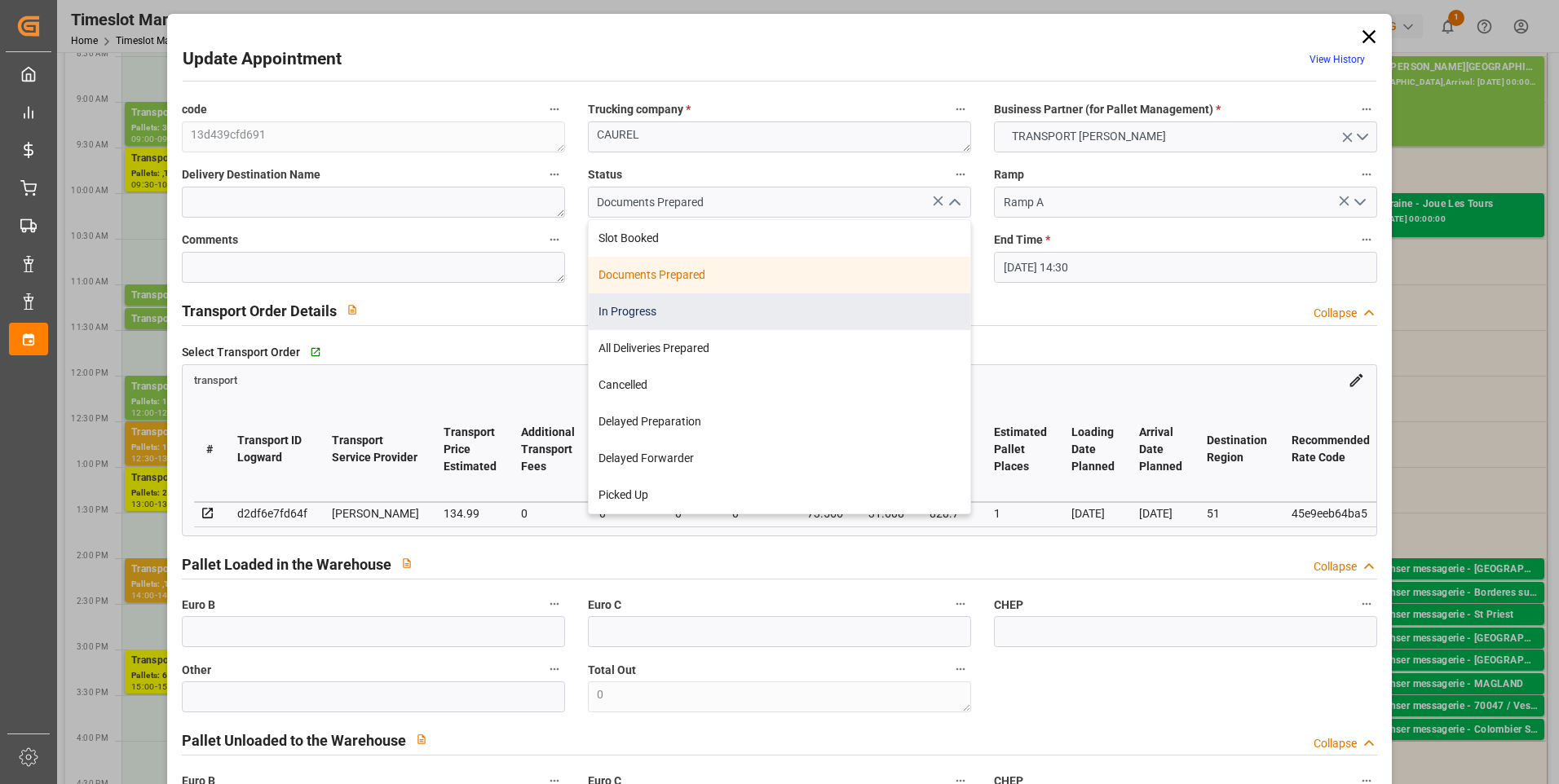
click at [634, 311] on div "In Progress" at bounding box center [780, 312] width 381 height 36
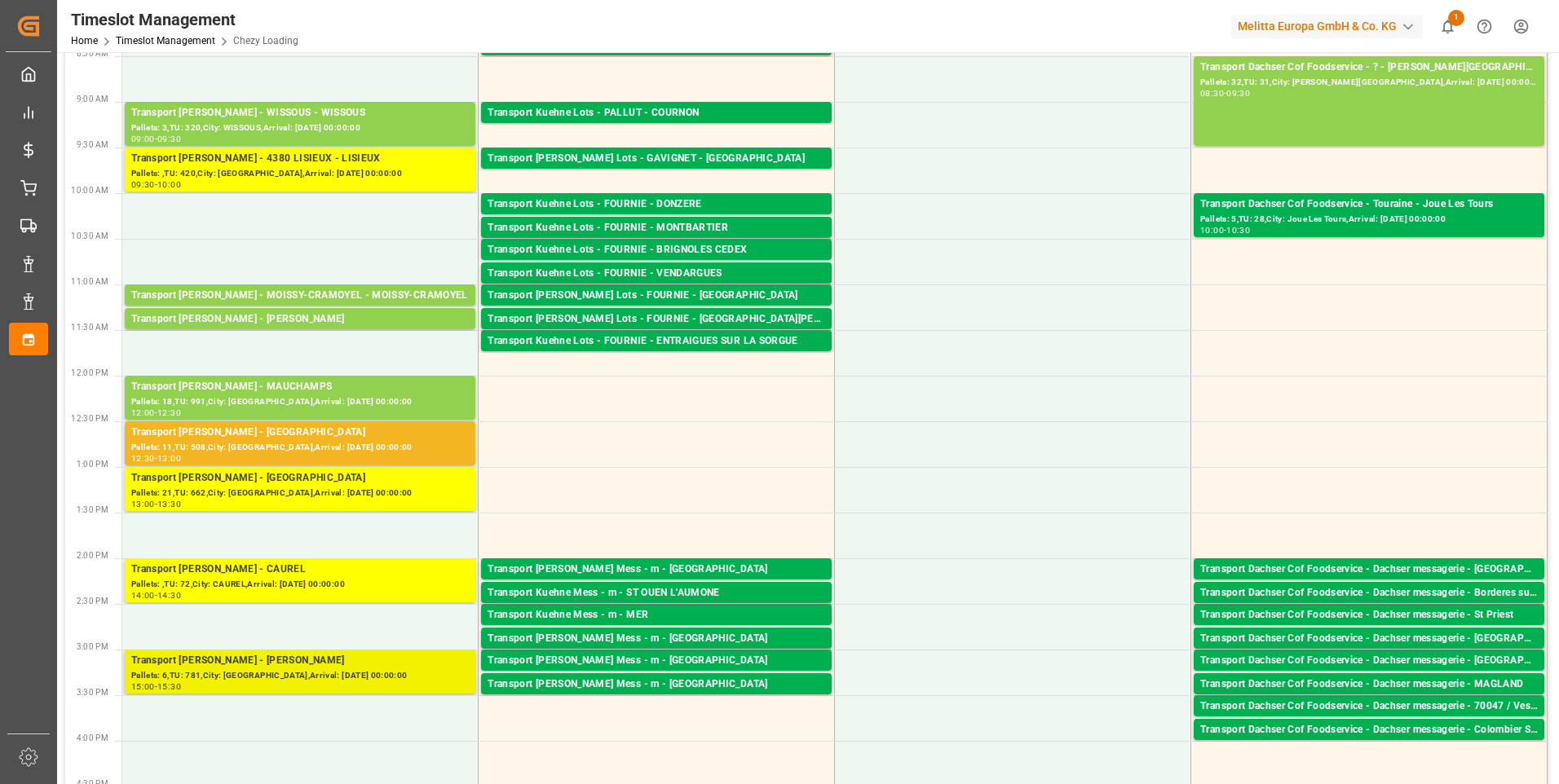
click at [313, 664] on div "Transport [PERSON_NAME] - [PERSON_NAME]" at bounding box center [300, 661] width 338 height 17
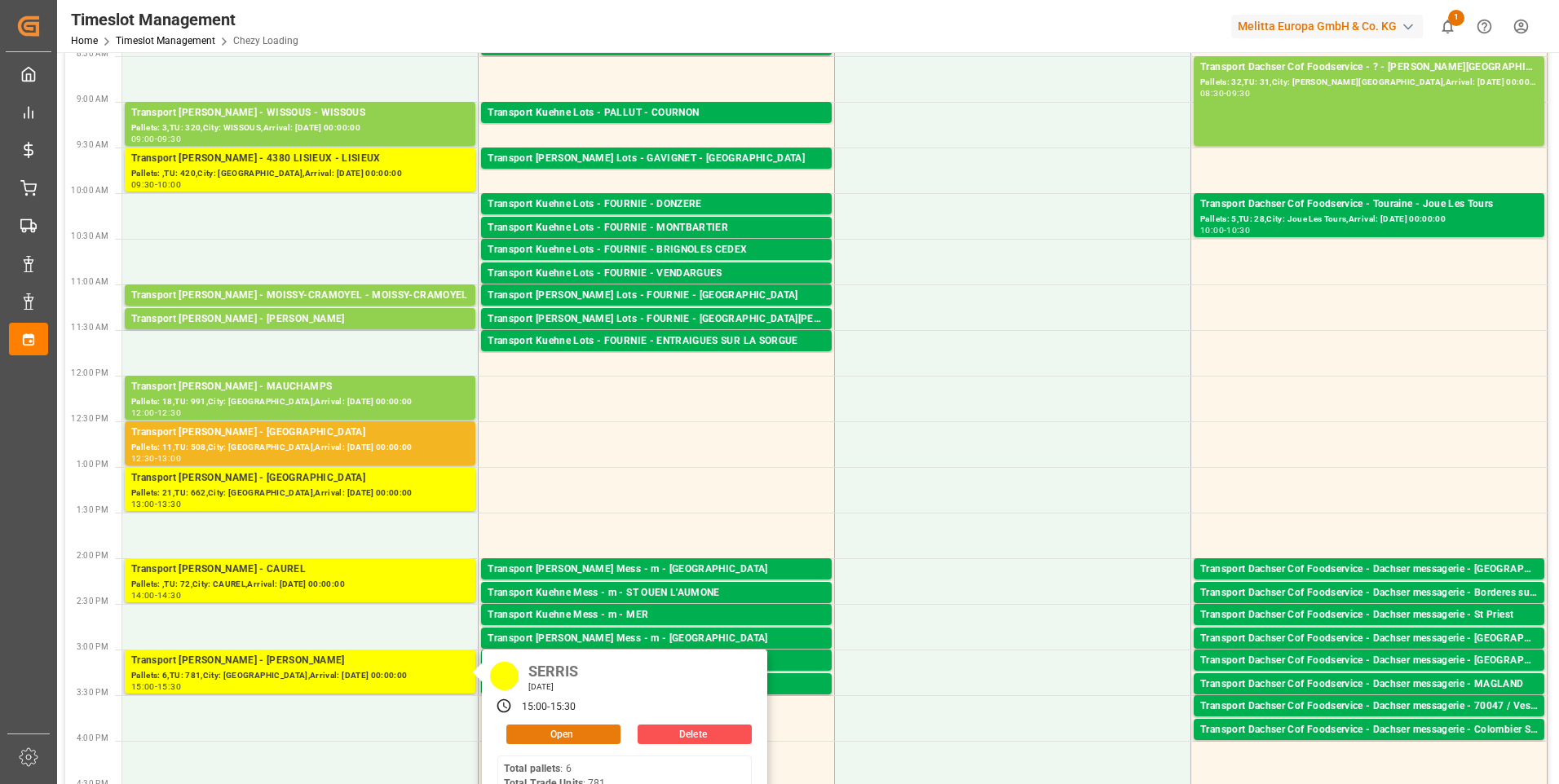
click at [580, 731] on button "Open" at bounding box center [563, 734] width 114 height 20
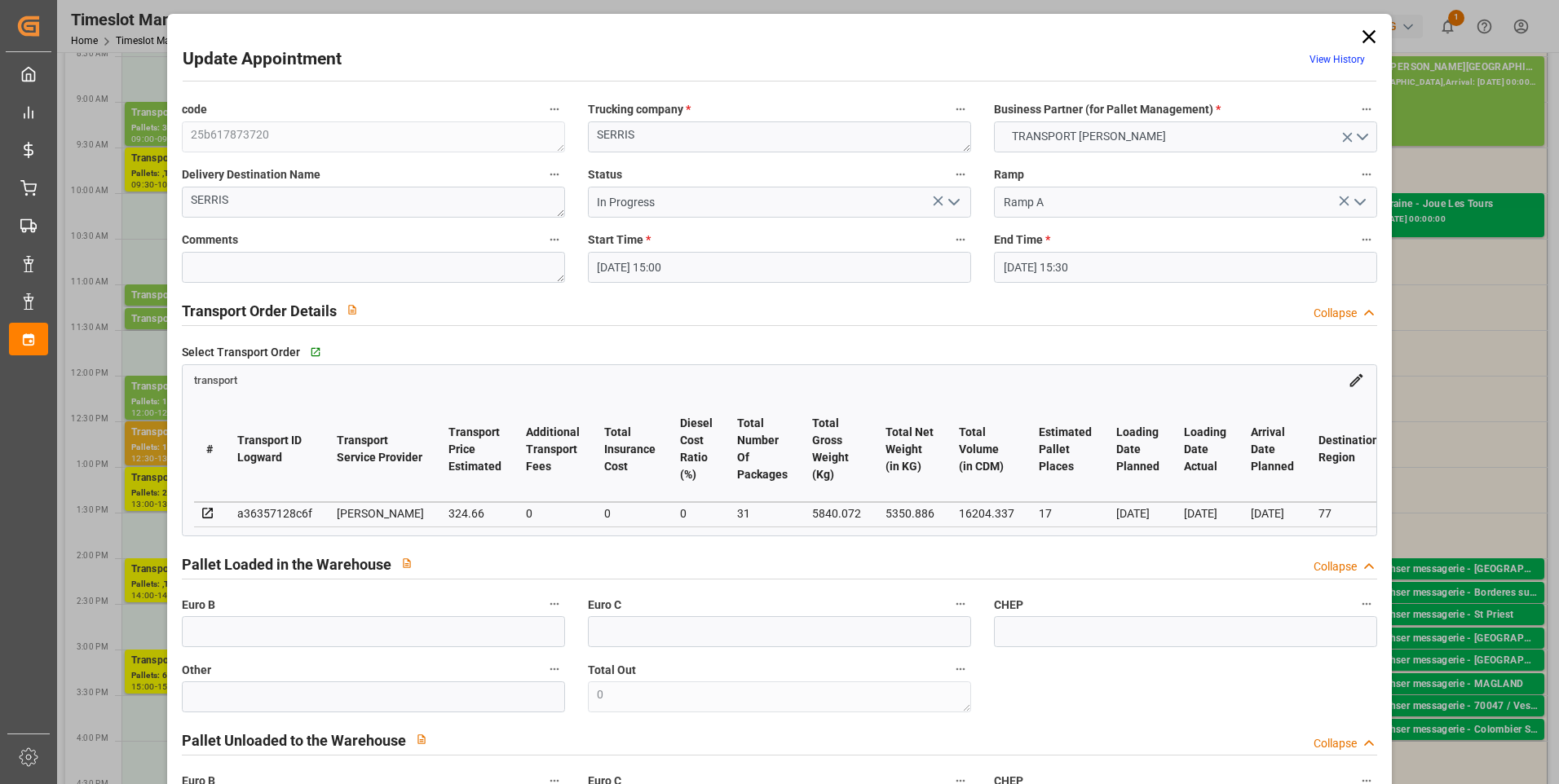
click at [955, 208] on icon "open menu" at bounding box center [953, 202] width 20 height 20
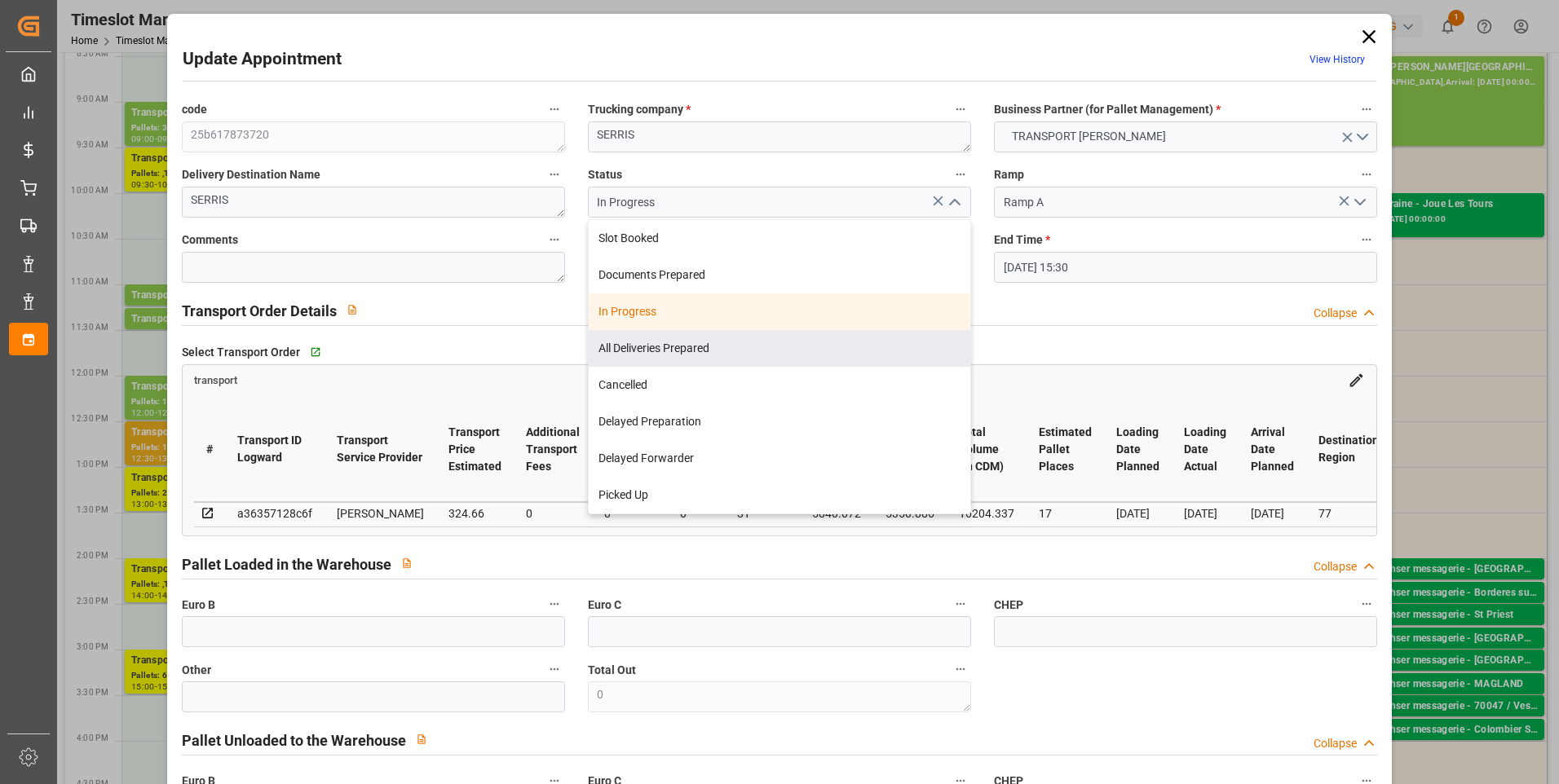
click at [639, 350] on div "All Deliveries Prepared" at bounding box center [780, 348] width 381 height 36
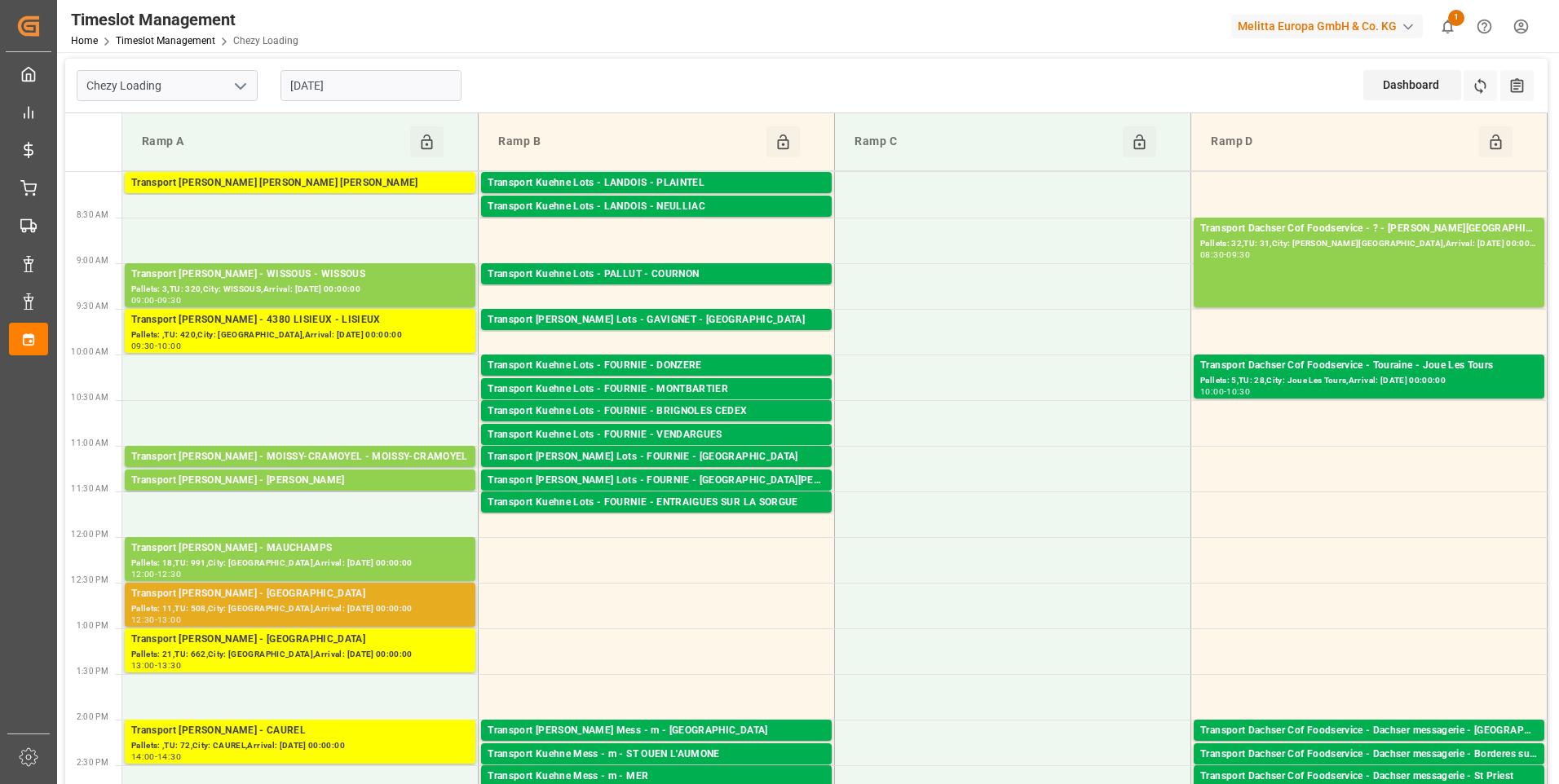
scroll to position [0, 0]
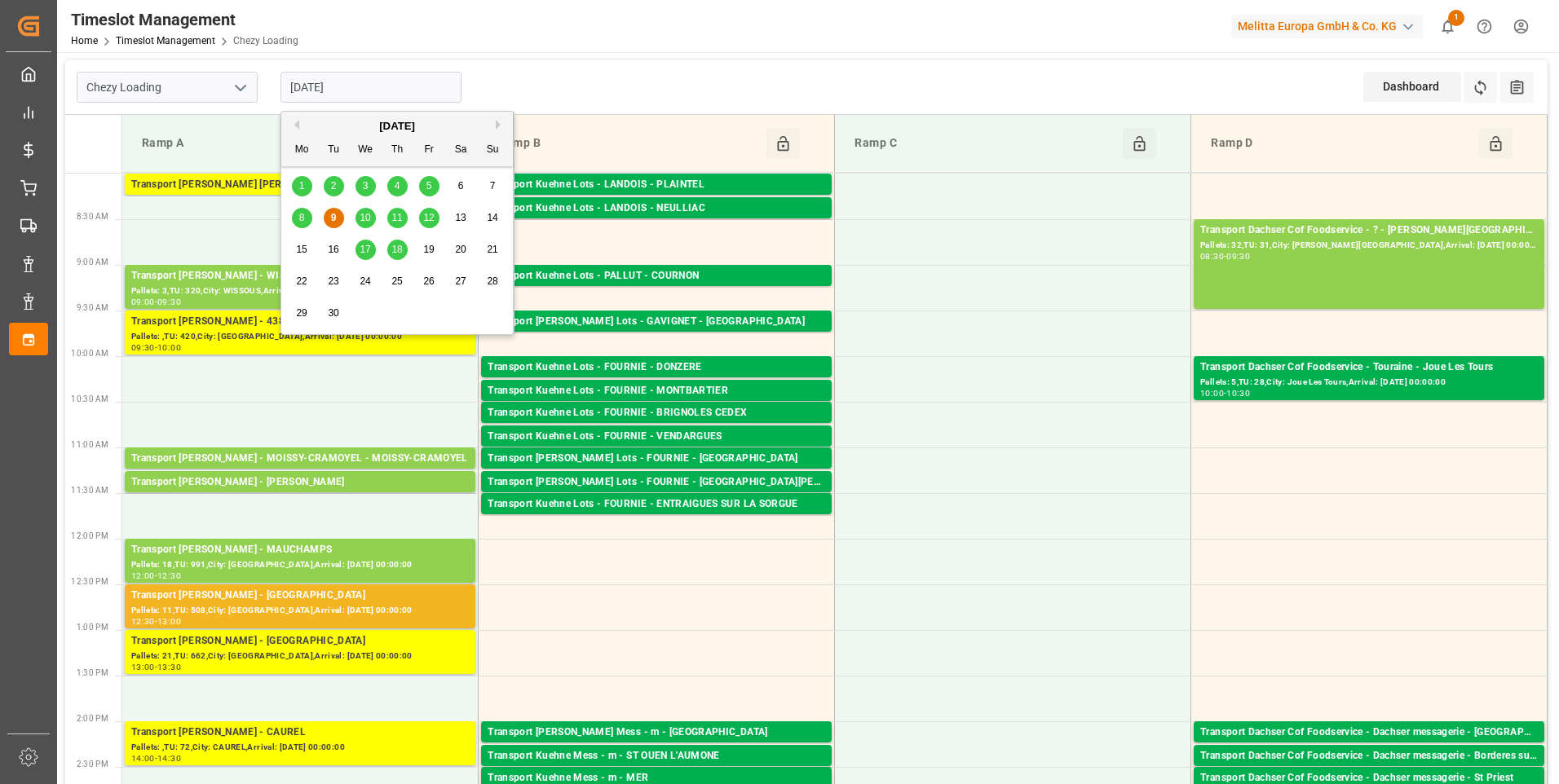
click at [343, 78] on input "[DATE]" at bounding box center [371, 86] width 181 height 31
click at [361, 215] on span "10" at bounding box center [365, 218] width 10 height 11
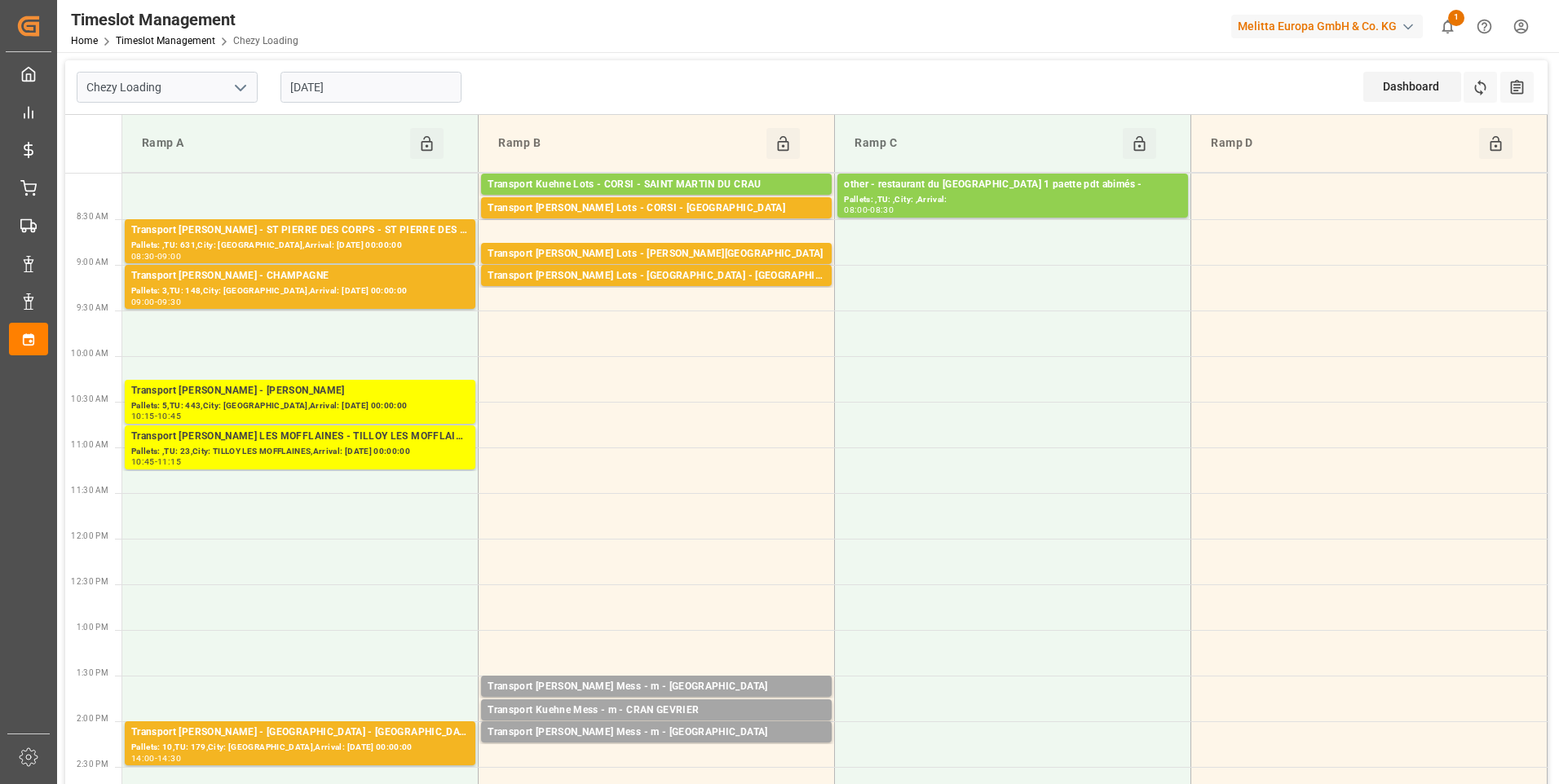
click at [374, 79] on input "[DATE]" at bounding box center [371, 86] width 181 height 31
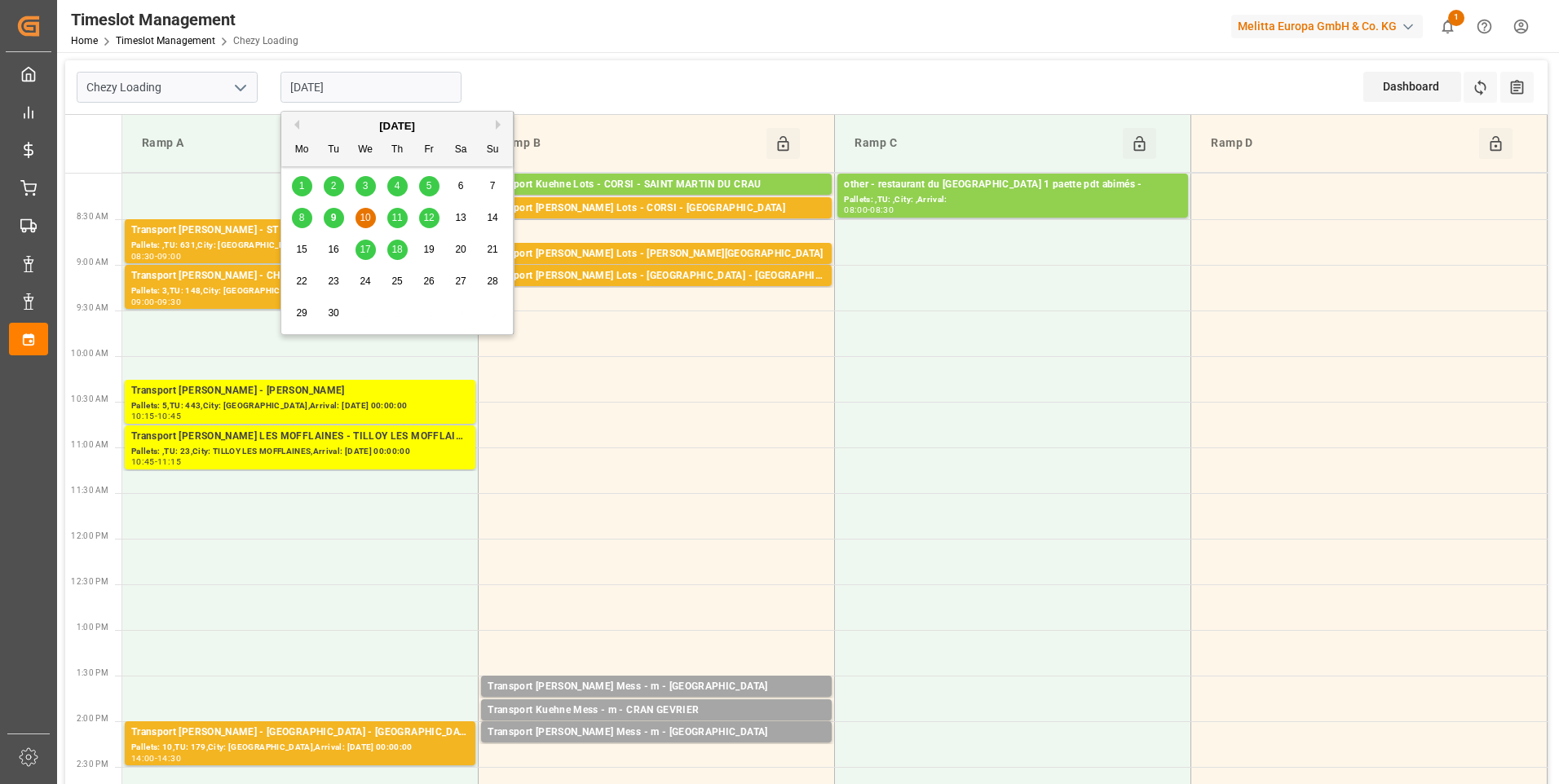
click at [395, 221] on span "11" at bounding box center [396, 218] width 10 height 11
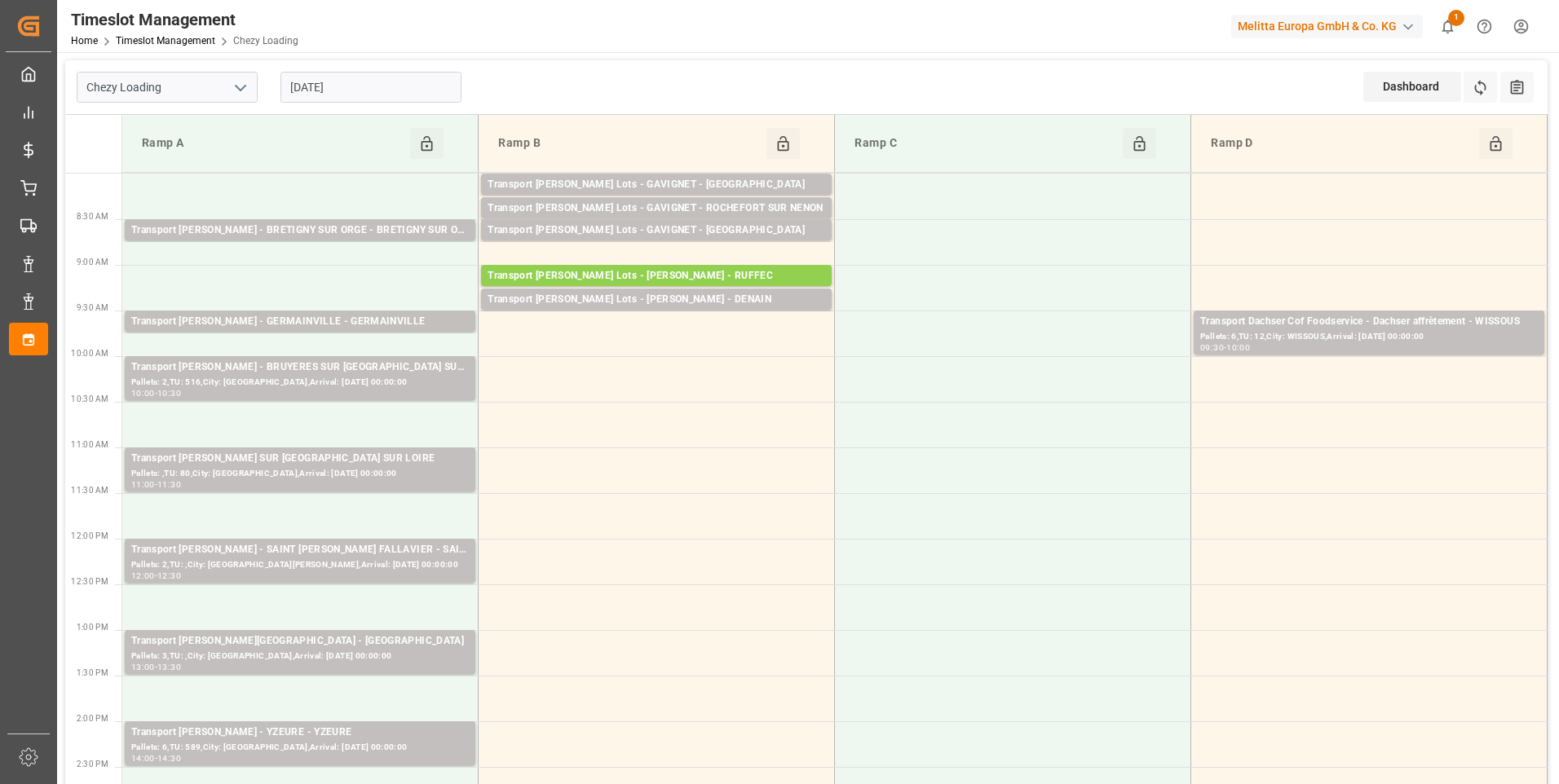
click at [375, 78] on input "11-09-2025" at bounding box center [371, 86] width 181 height 31
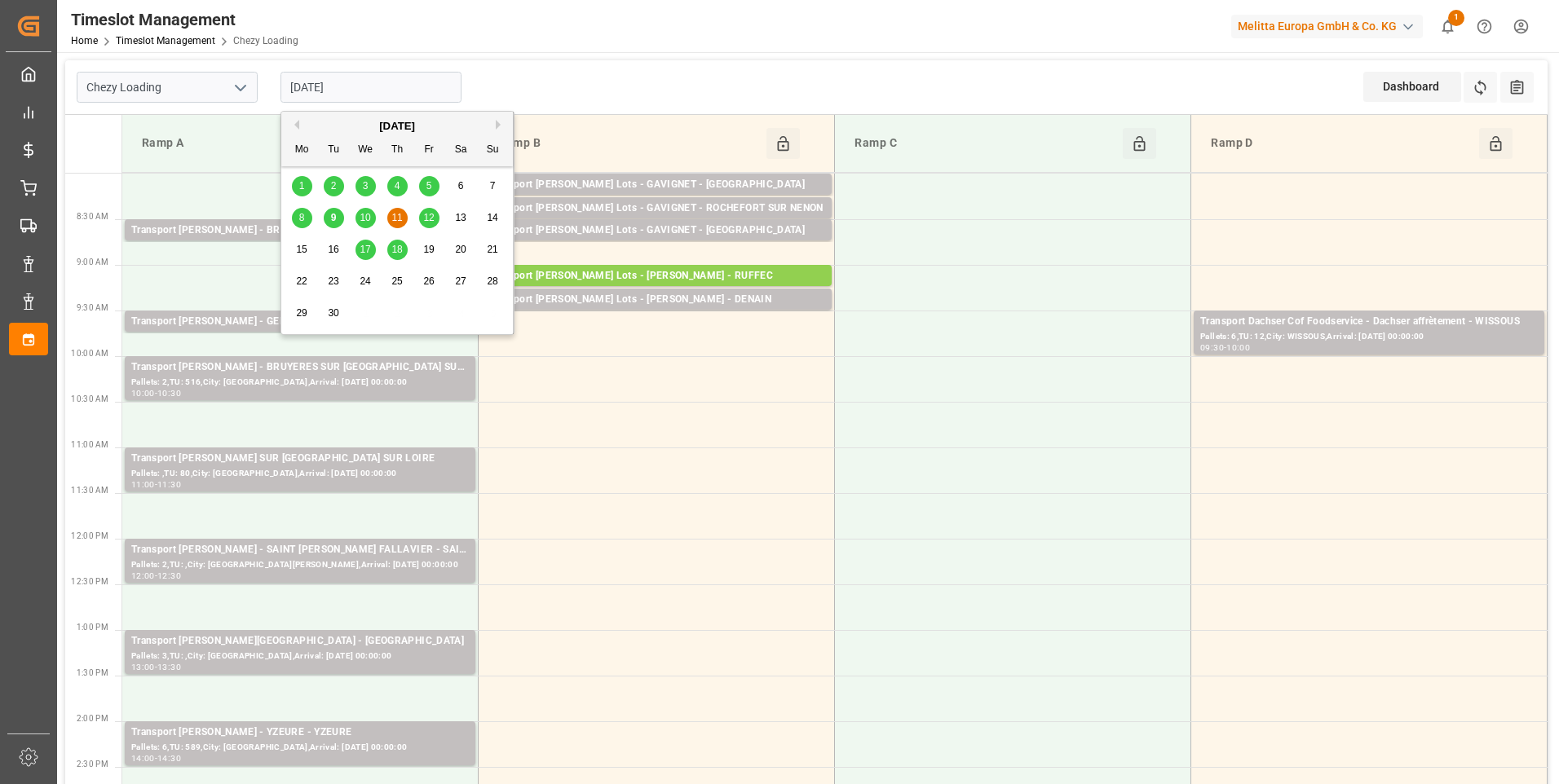
click at [433, 215] on span "12" at bounding box center [428, 218] width 10 height 11
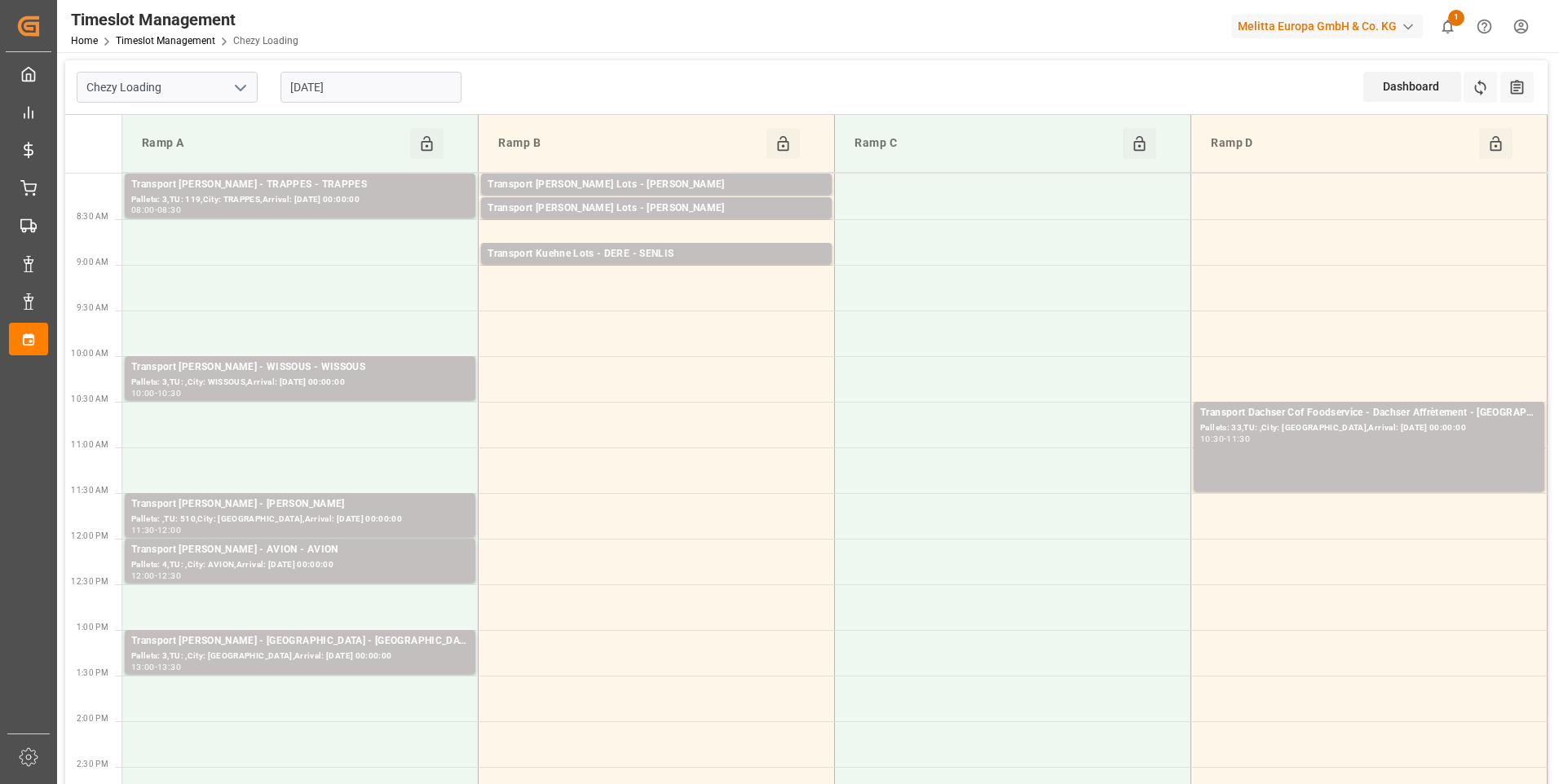
click at [431, 88] on input "12-09-2025" at bounding box center [371, 86] width 181 height 31
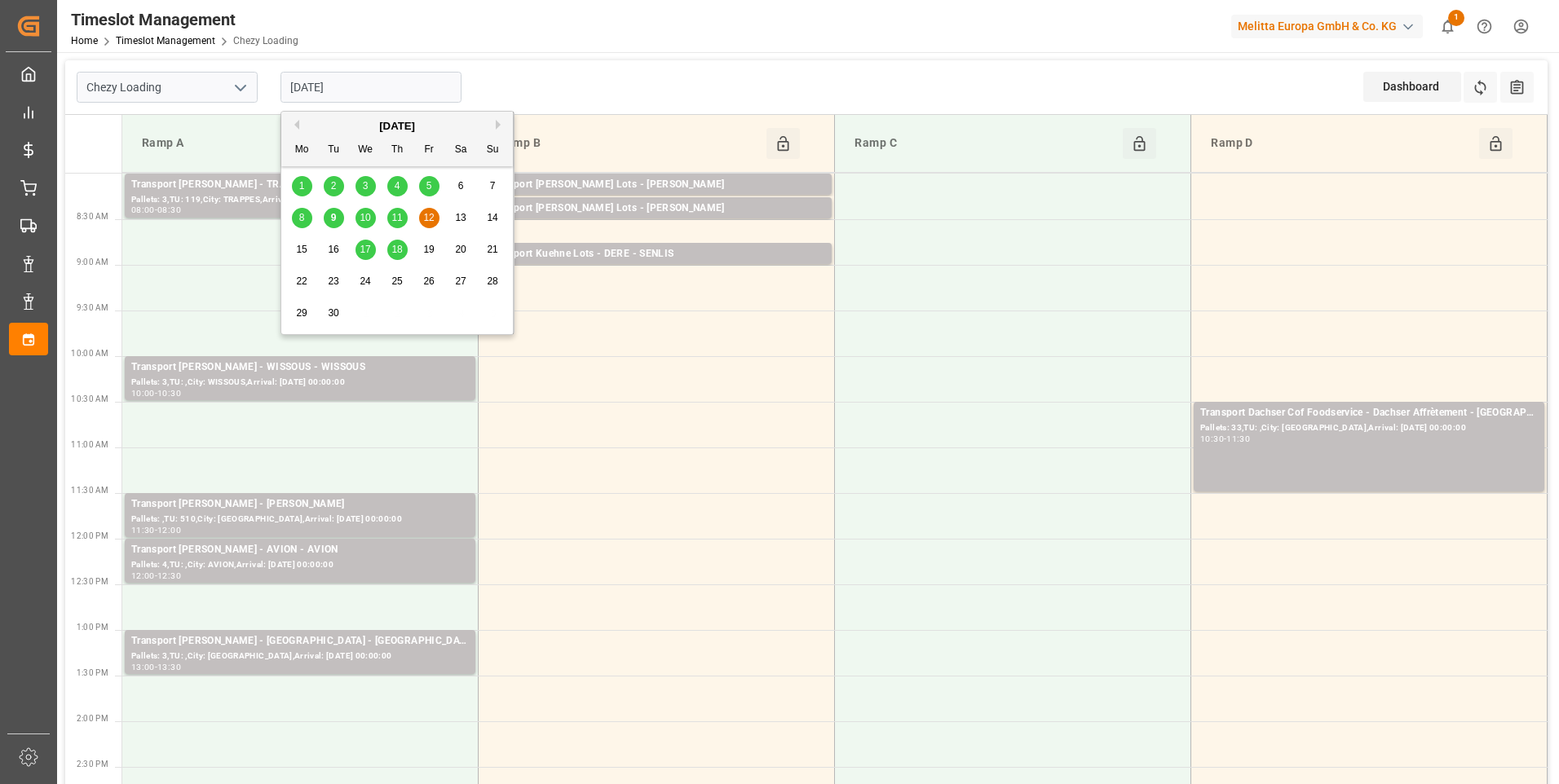
click at [361, 252] on span "17" at bounding box center [365, 249] width 10 height 11
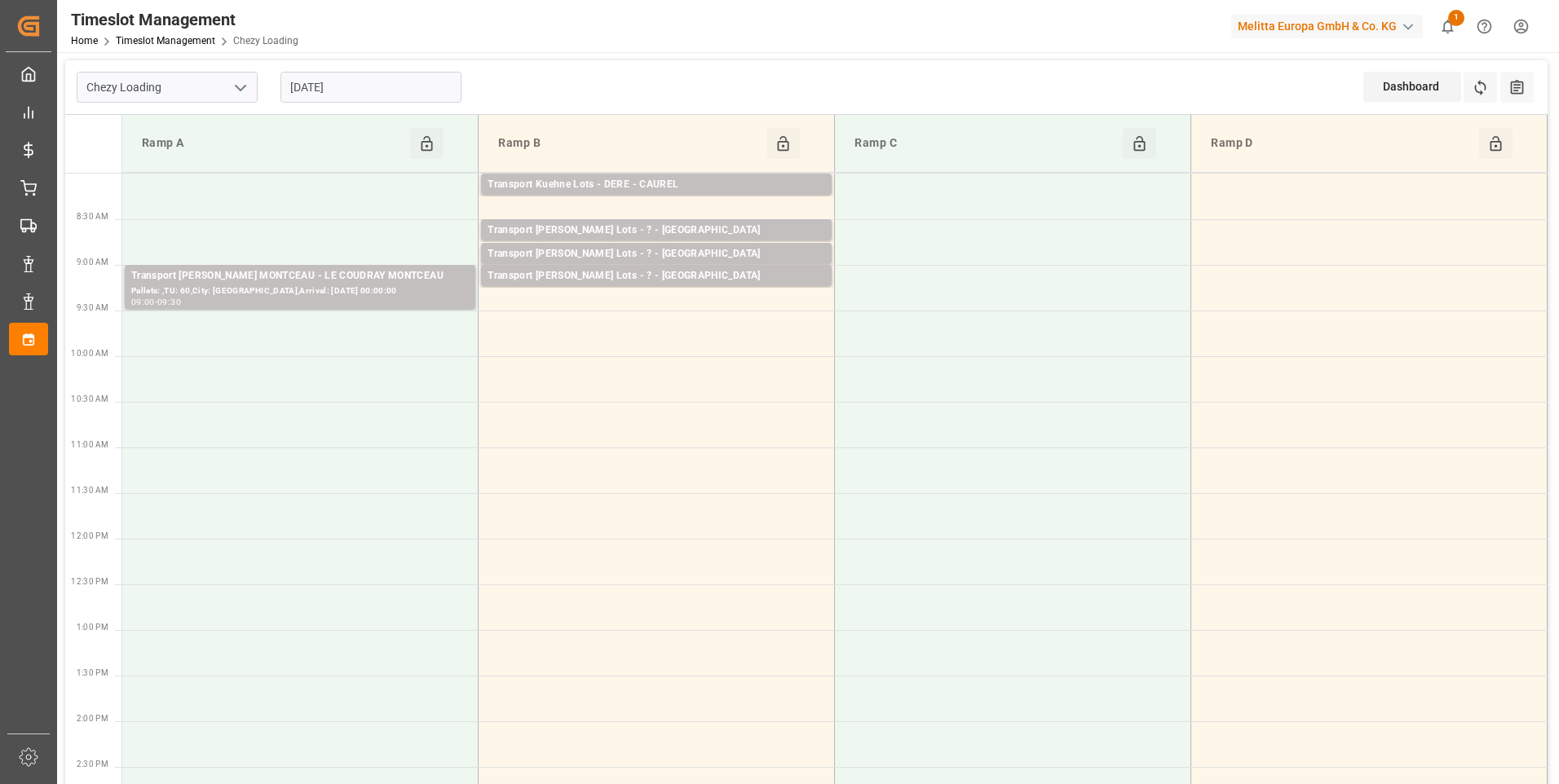
drag, startPoint x: 371, startPoint y: 71, endPoint x: 376, endPoint y: 78, distance: 8.6
click at [372, 70] on div "17-09-2025" at bounding box center [370, 87] width 204 height 54
click at [383, 85] on input "17-09-2025" at bounding box center [371, 86] width 181 height 31
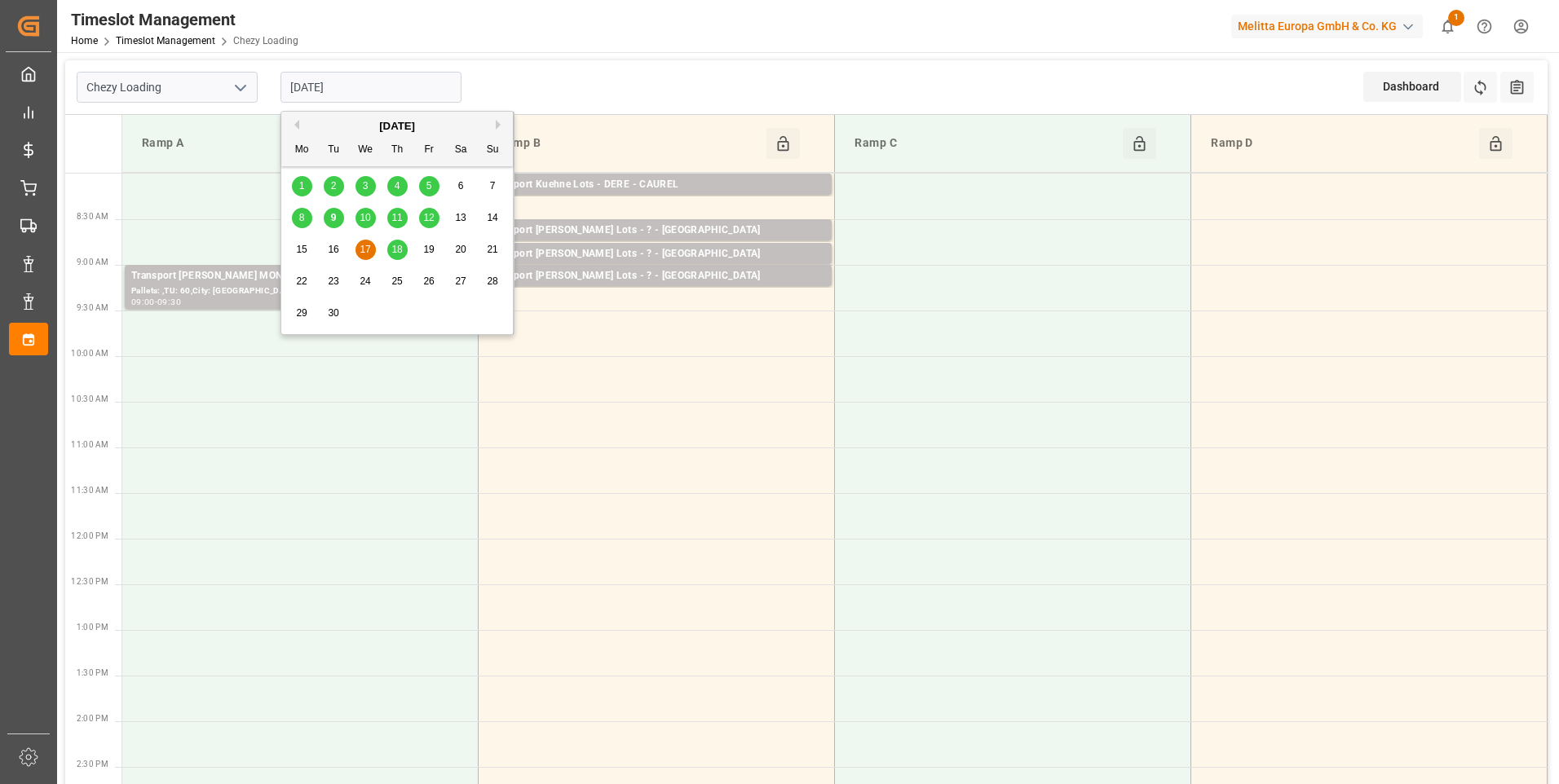
click at [396, 246] on span "18" at bounding box center [396, 249] width 10 height 11
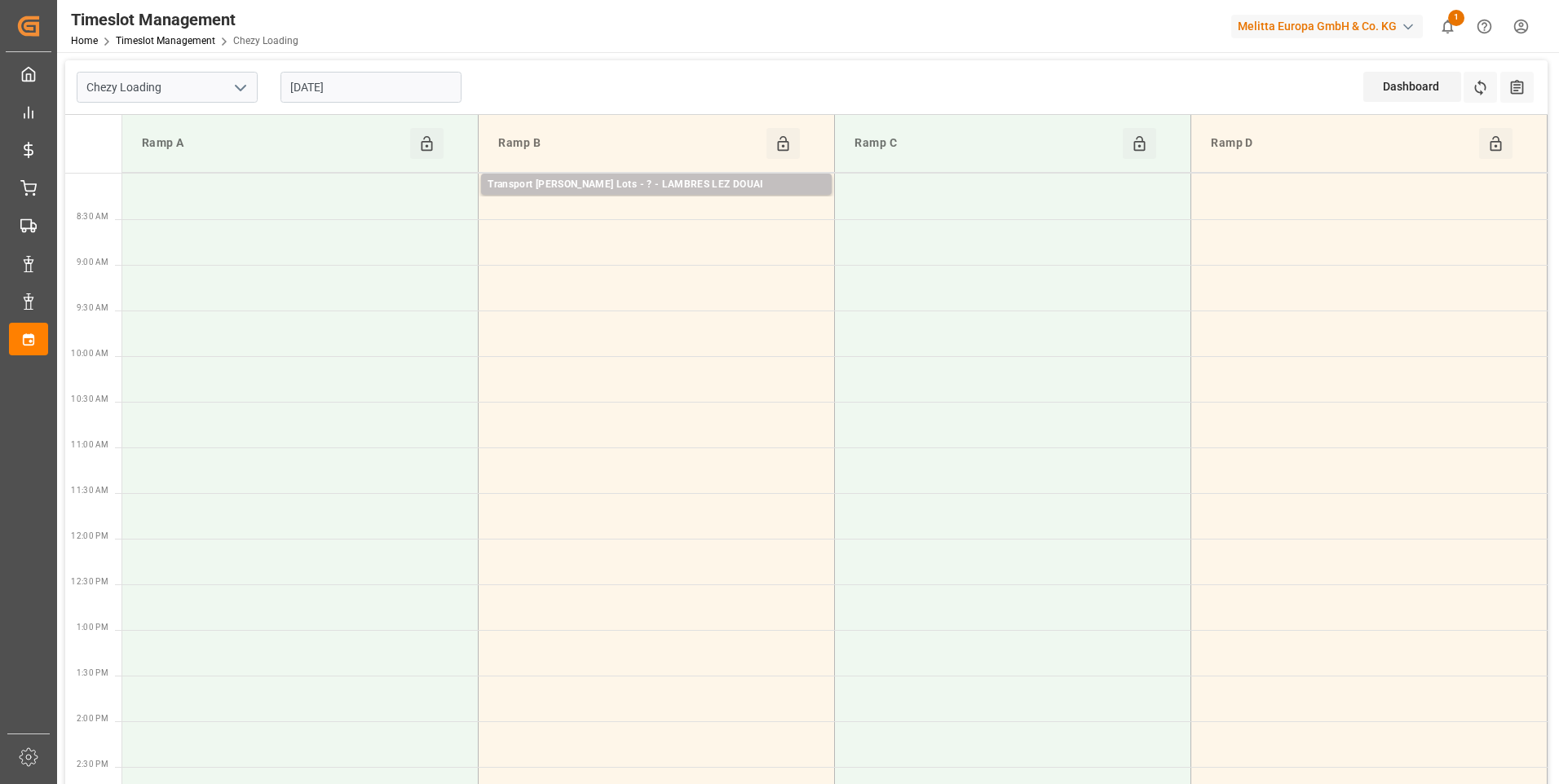
click at [387, 77] on input "18-09-2025" at bounding box center [371, 86] width 181 height 31
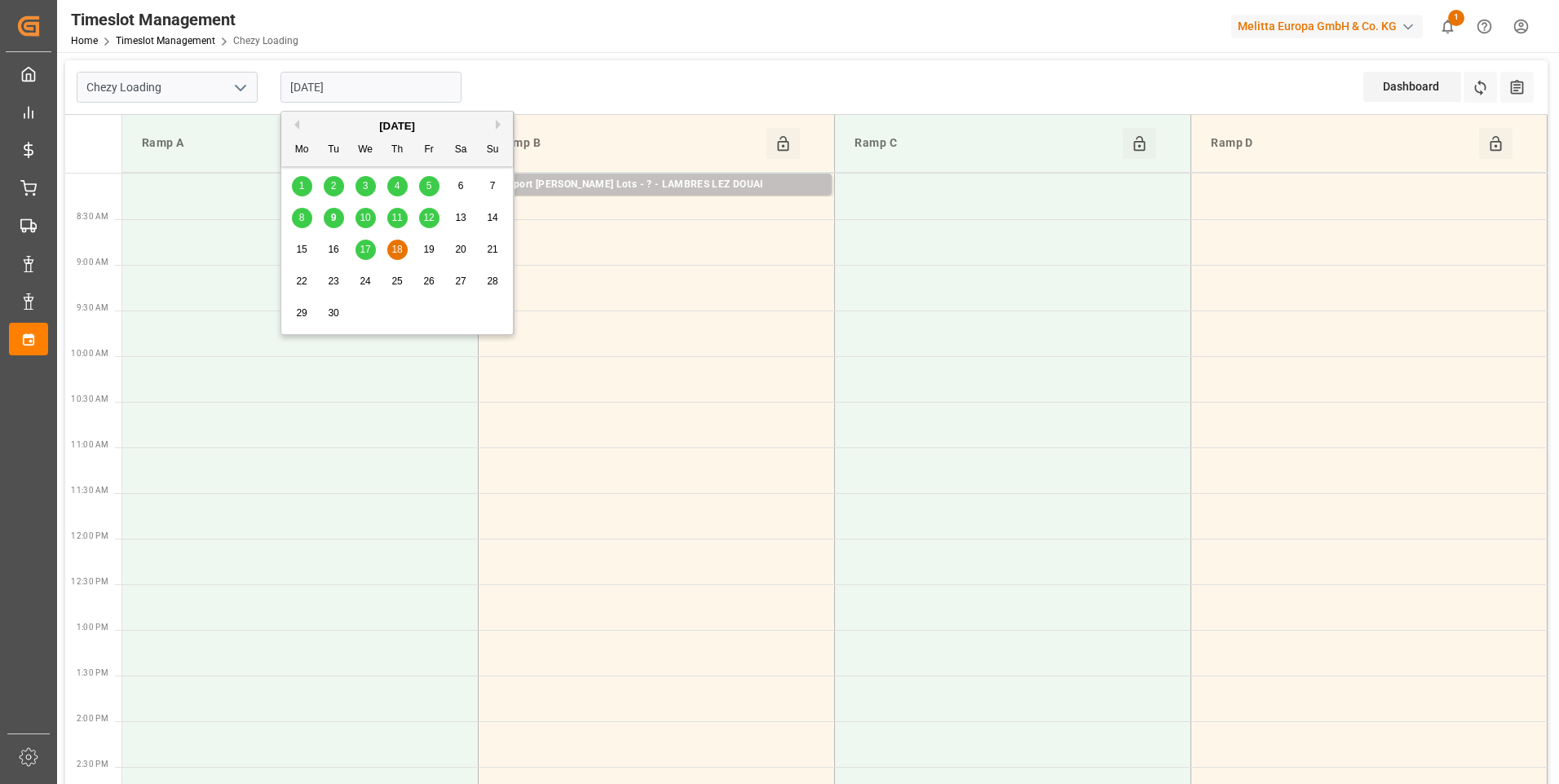
click at [364, 215] on span "10" at bounding box center [365, 218] width 10 height 11
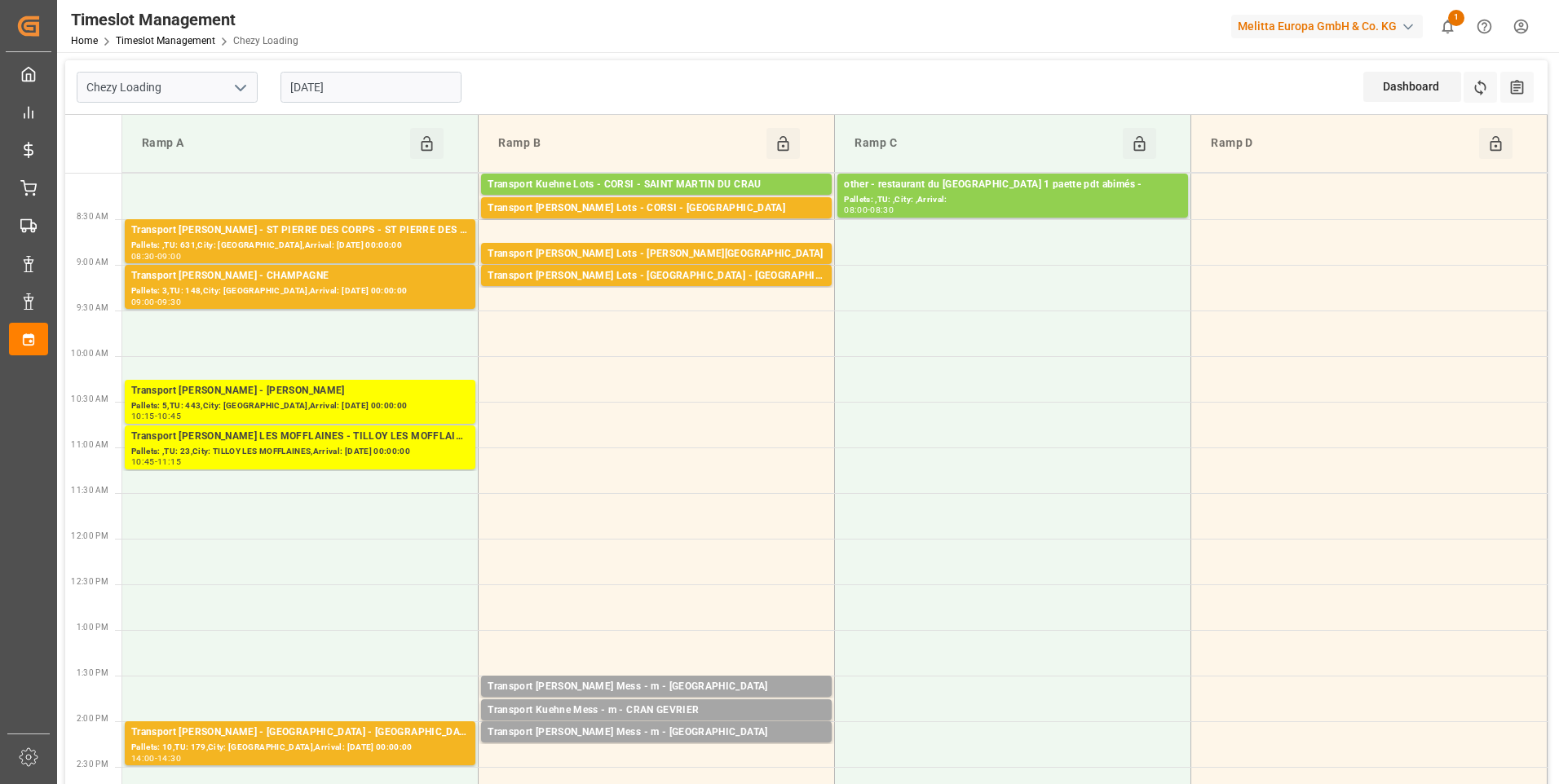
click at [313, 86] on input "[DATE]" at bounding box center [371, 86] width 181 height 31
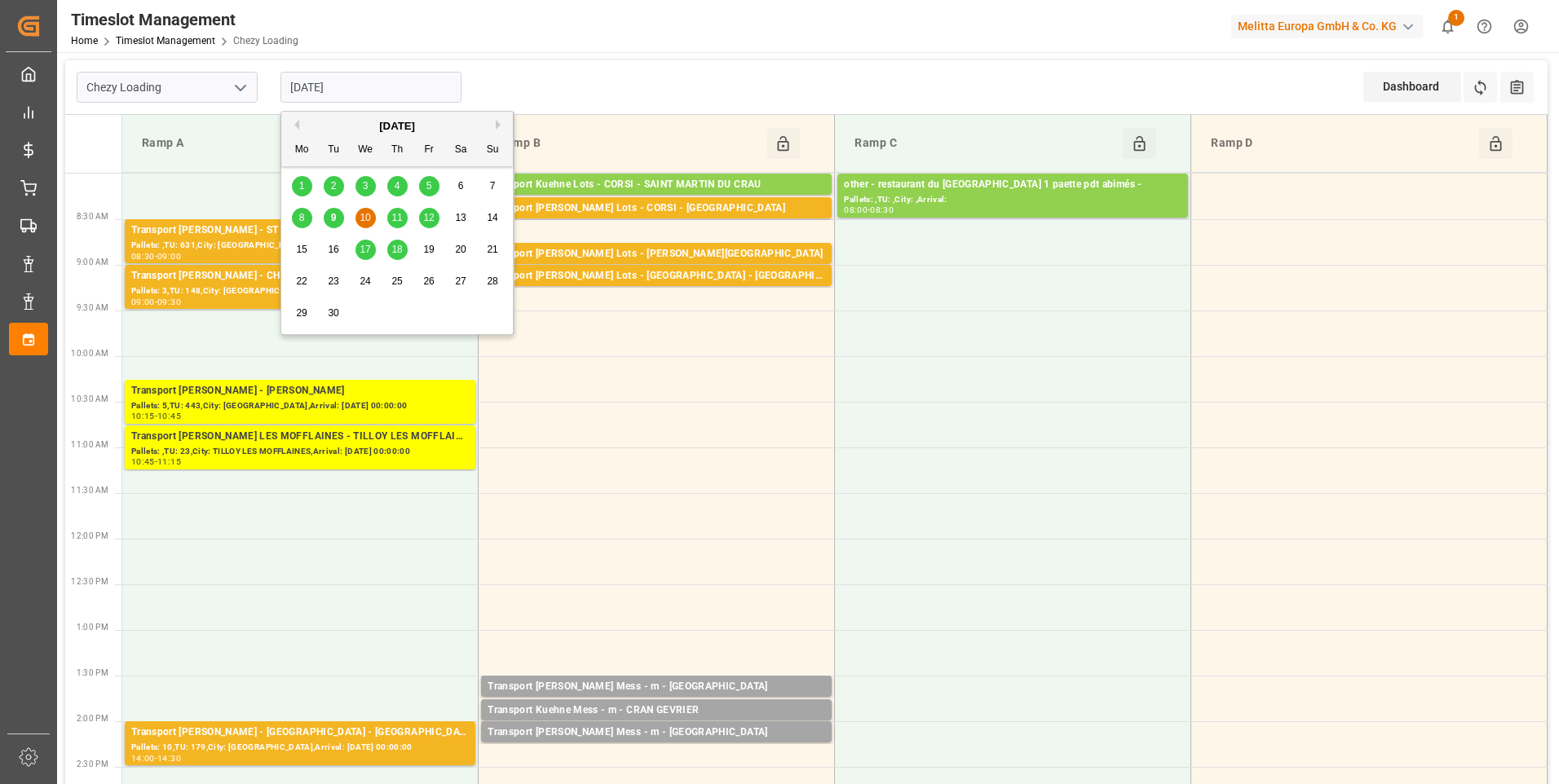
click at [333, 215] on span "9" at bounding box center [334, 218] width 6 height 11
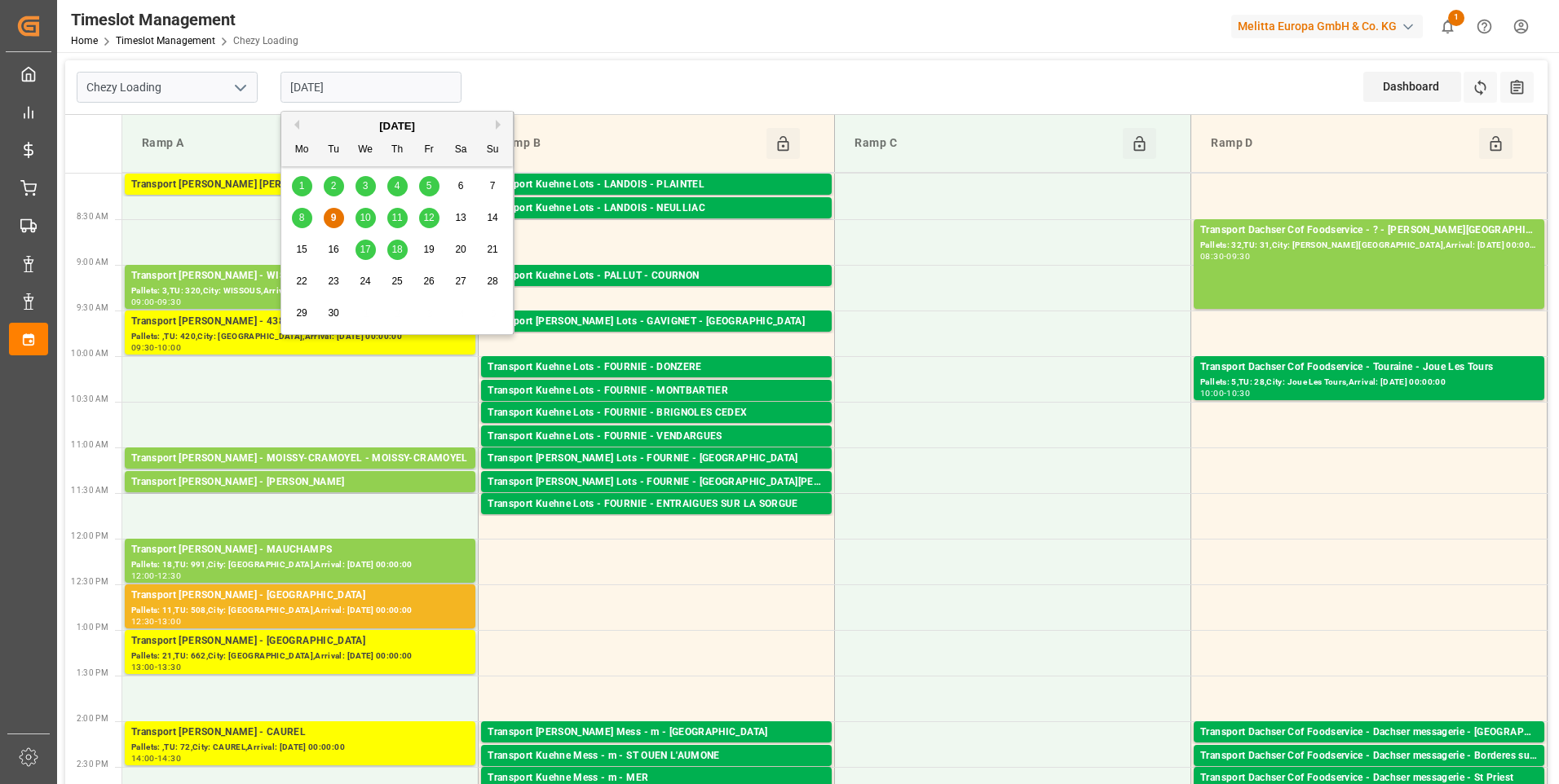
click at [360, 89] on input "[DATE]" at bounding box center [371, 86] width 181 height 31
click at [367, 216] on span "10" at bounding box center [365, 218] width 10 height 11
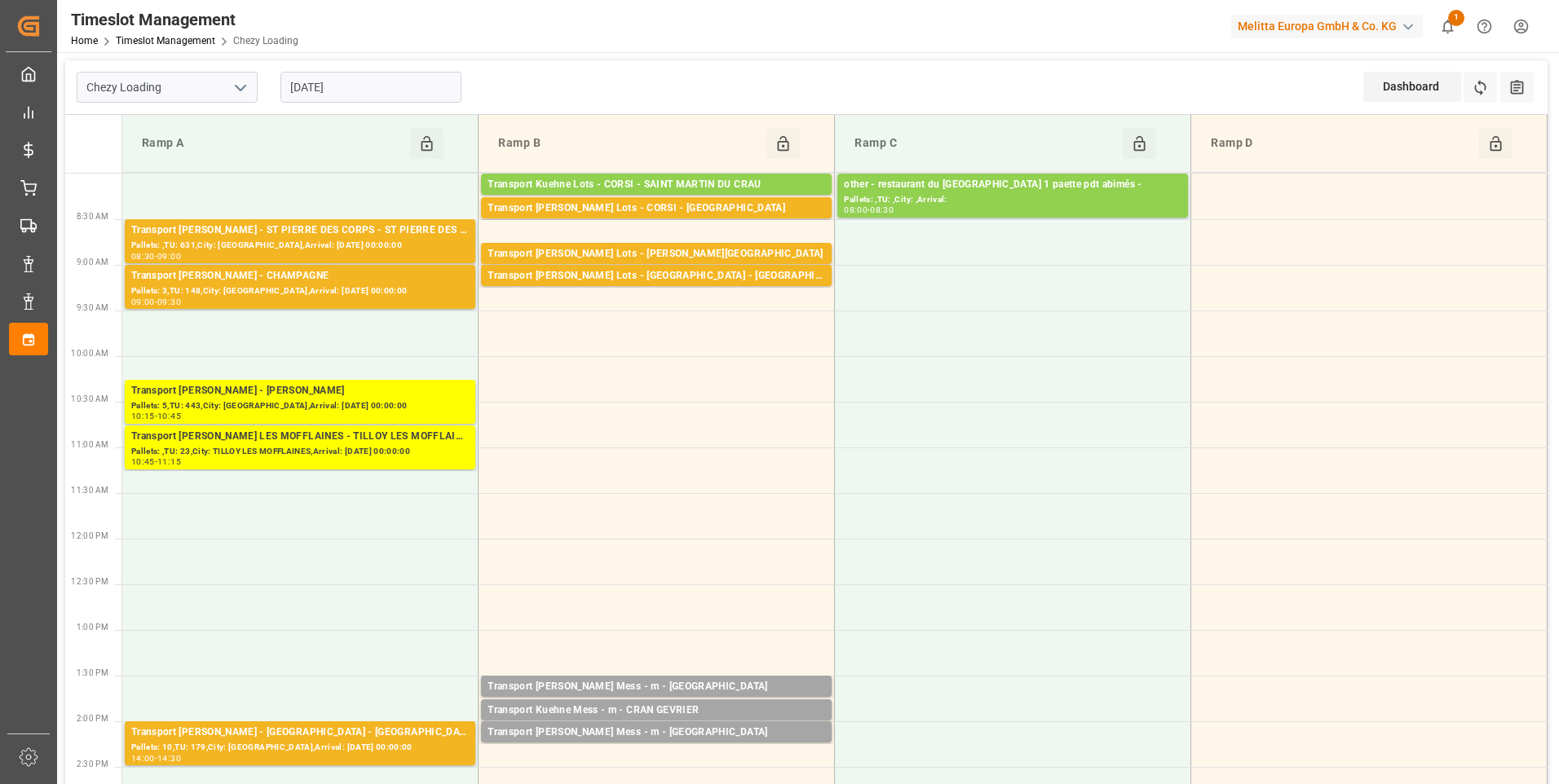
click at [342, 96] on input "[DATE]" at bounding box center [371, 86] width 181 height 31
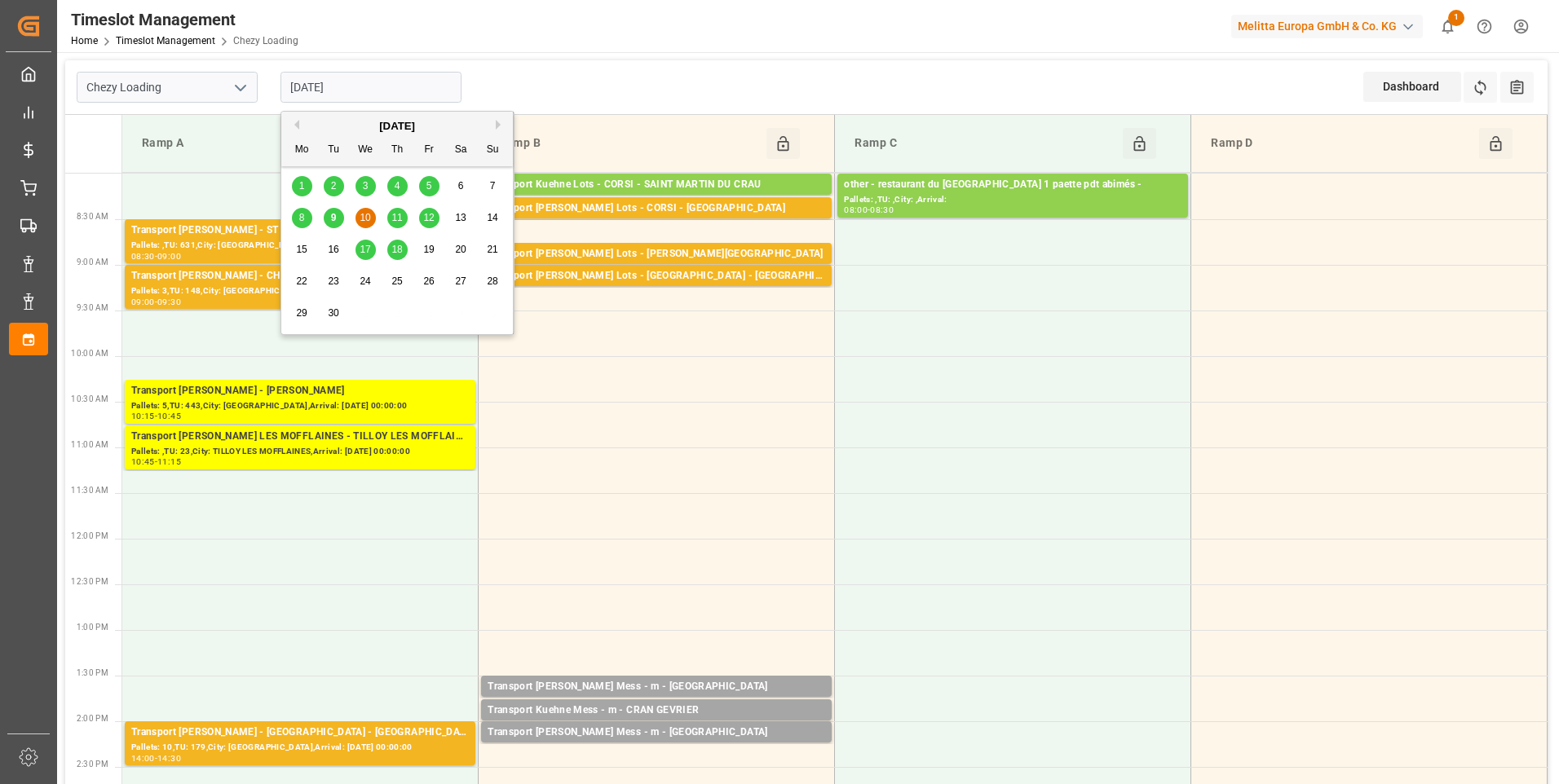
click at [400, 225] on div "11" at bounding box center [397, 218] width 20 height 20
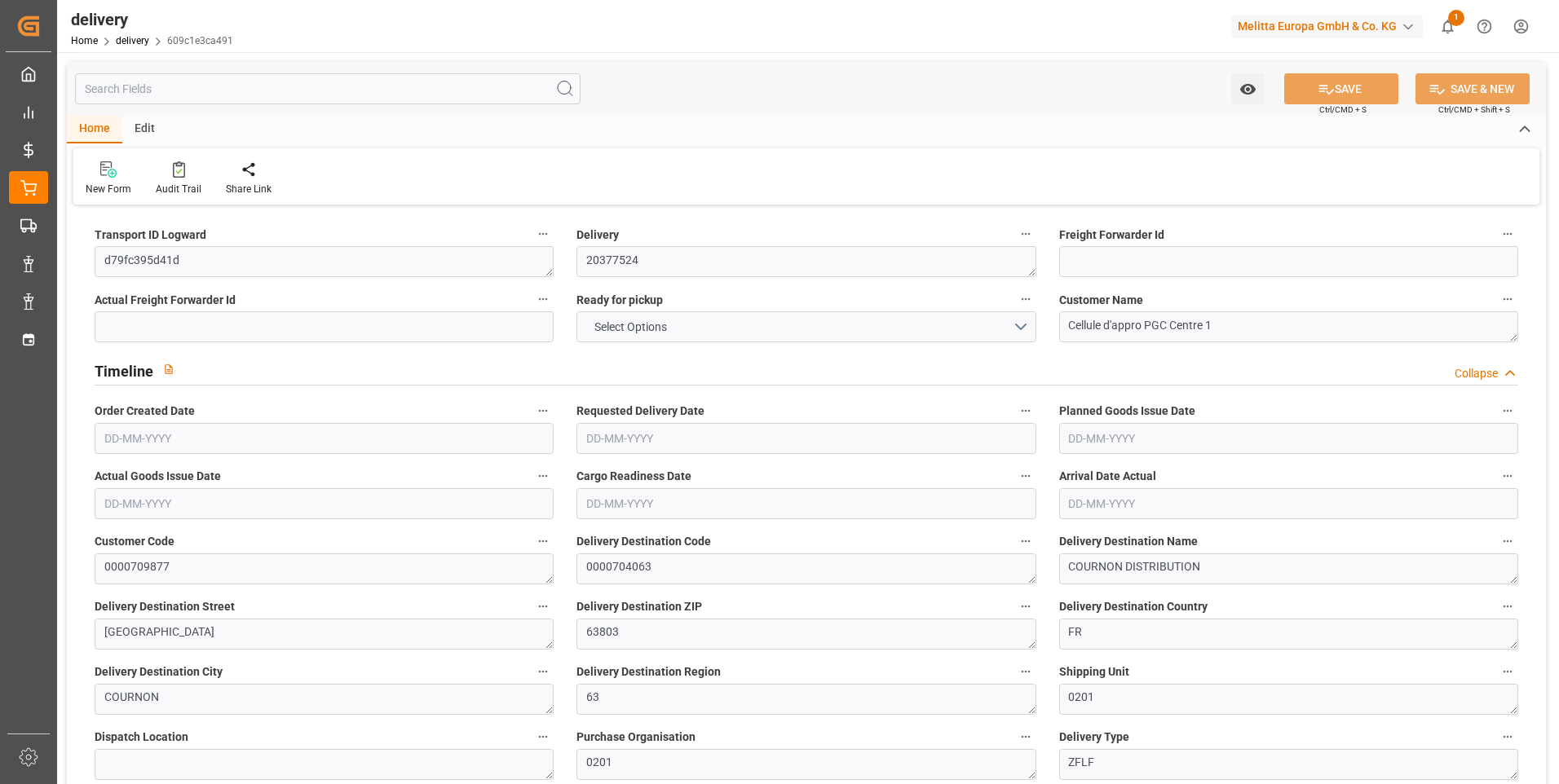
type input "1"
type input "125.869"
type input "332.528"
type input "599.647"
type input "68"
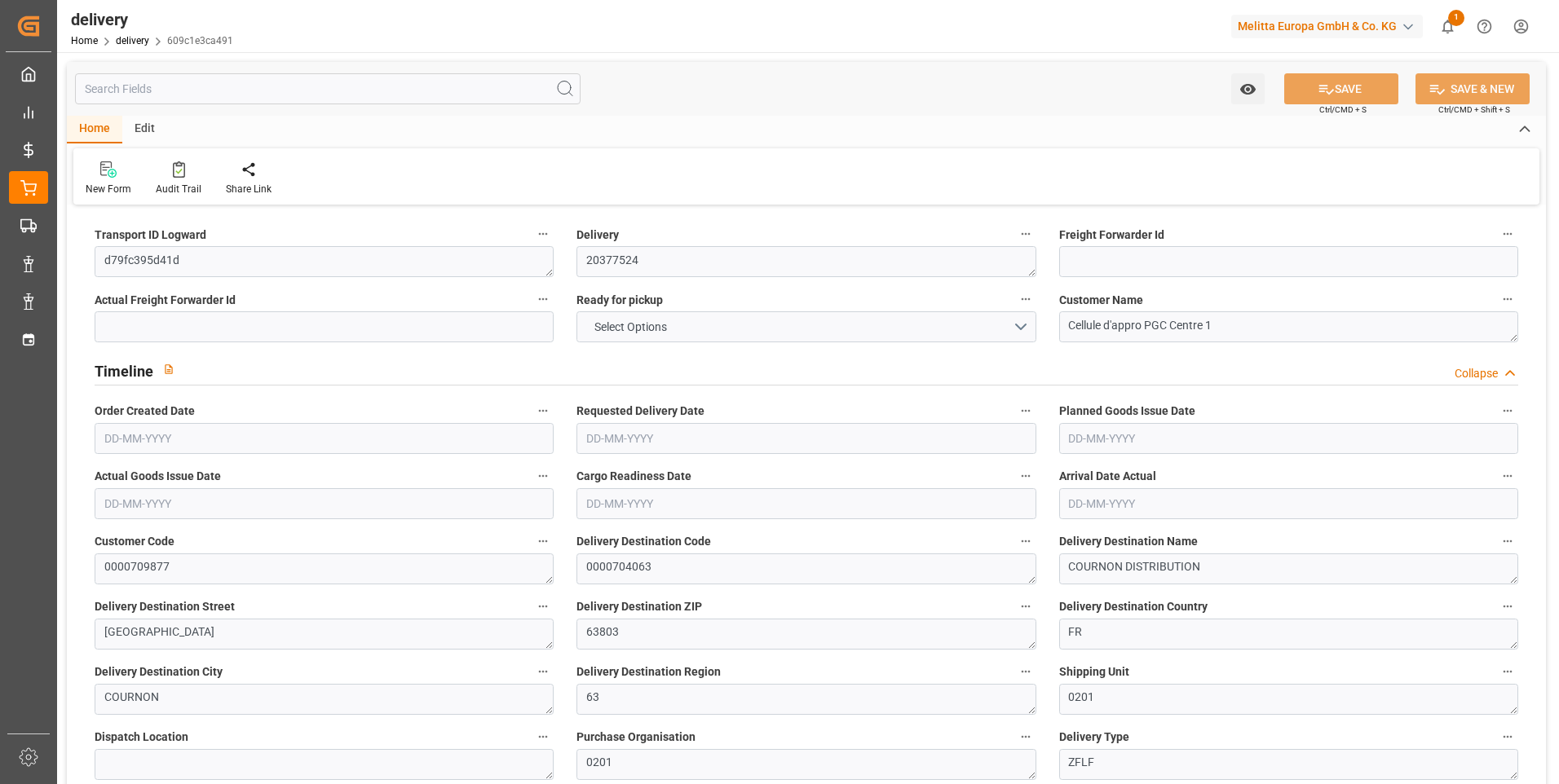
type input "8"
type input "0"
type input "2"
type input "0"
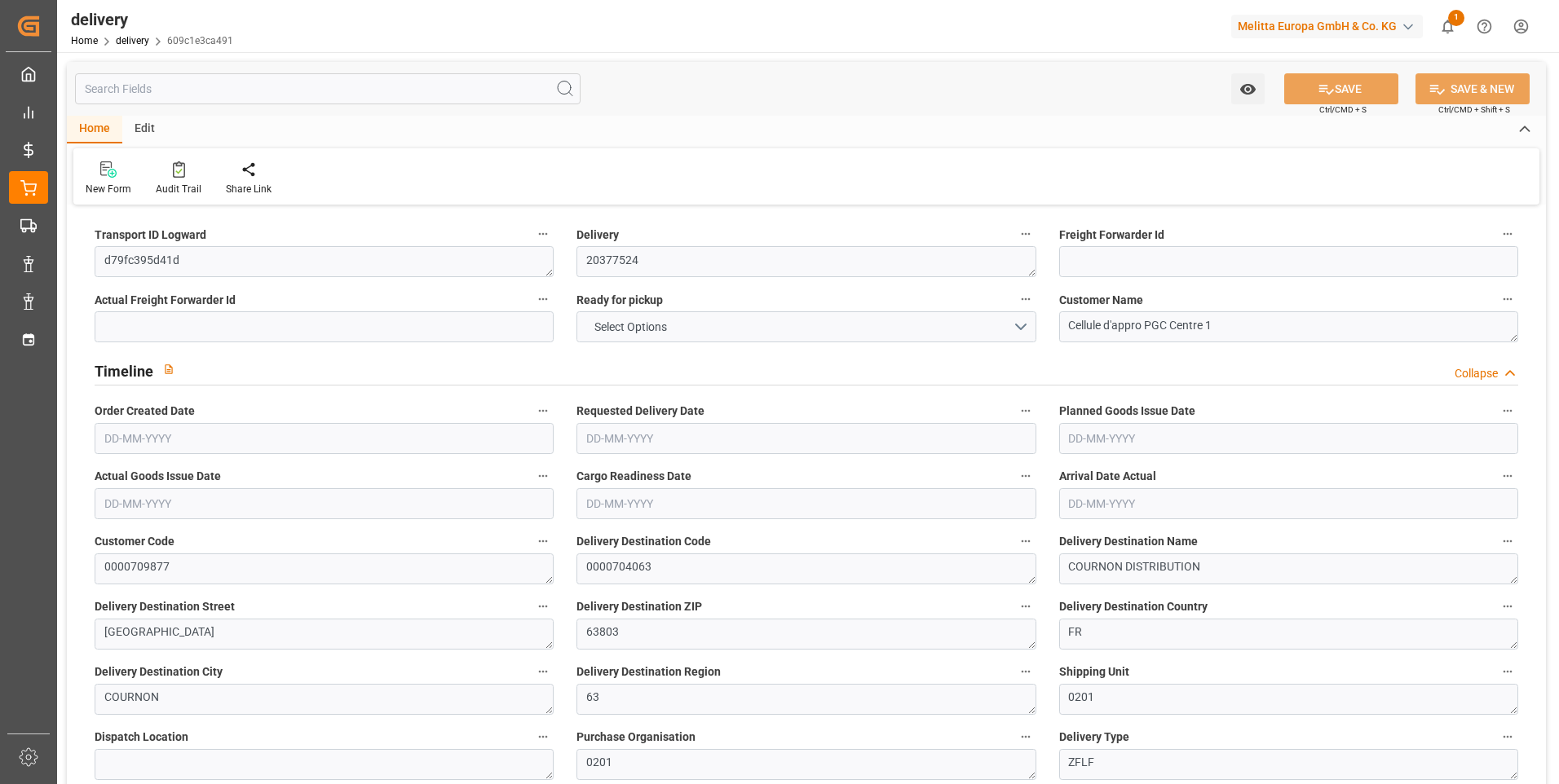
type input "0"
type input "86.6333"
type input "0"
type input "24.48"
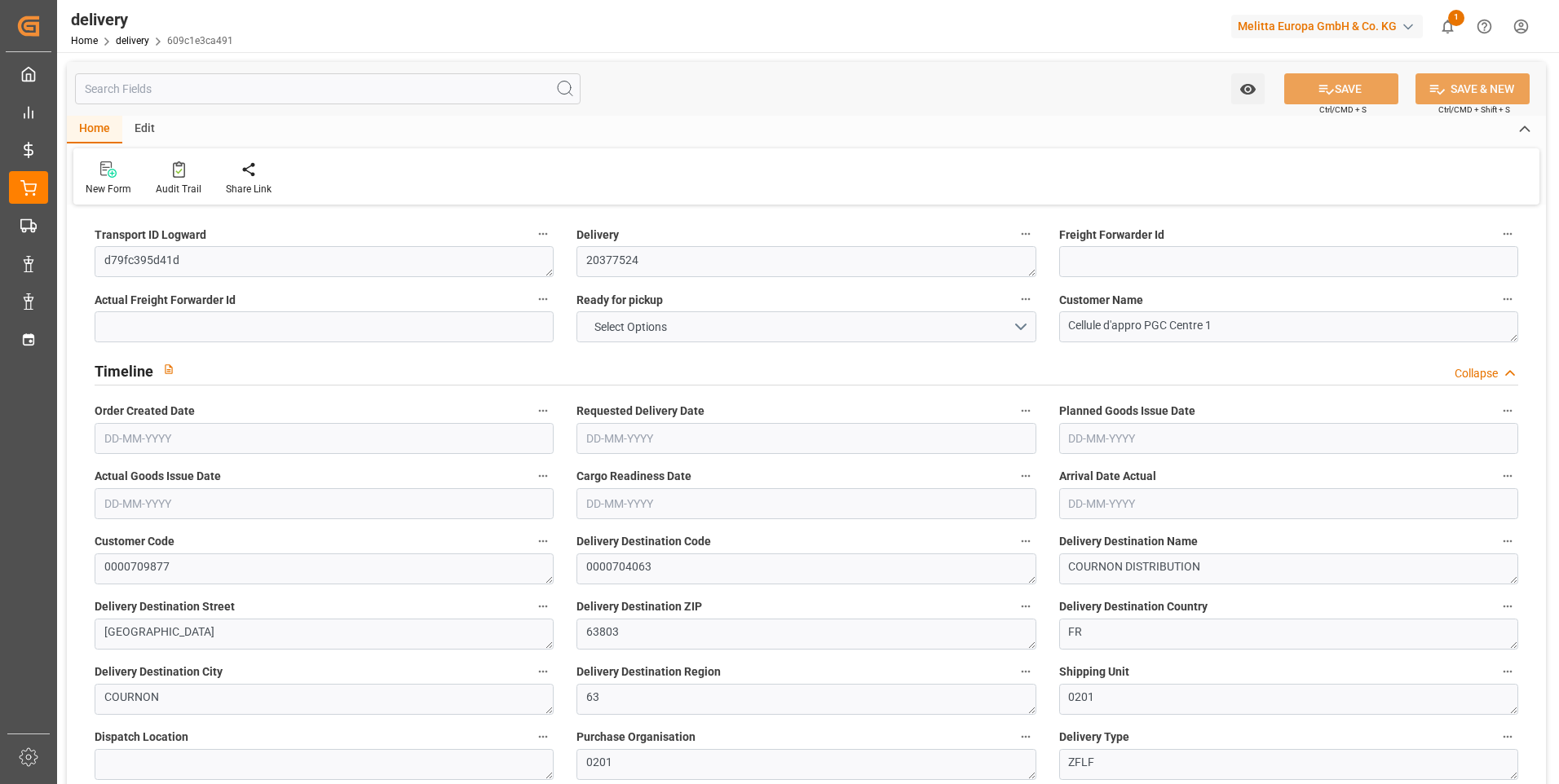
type input "1.5"
type input "1.3"
type input "0"
type input "12"
type input "148.528"
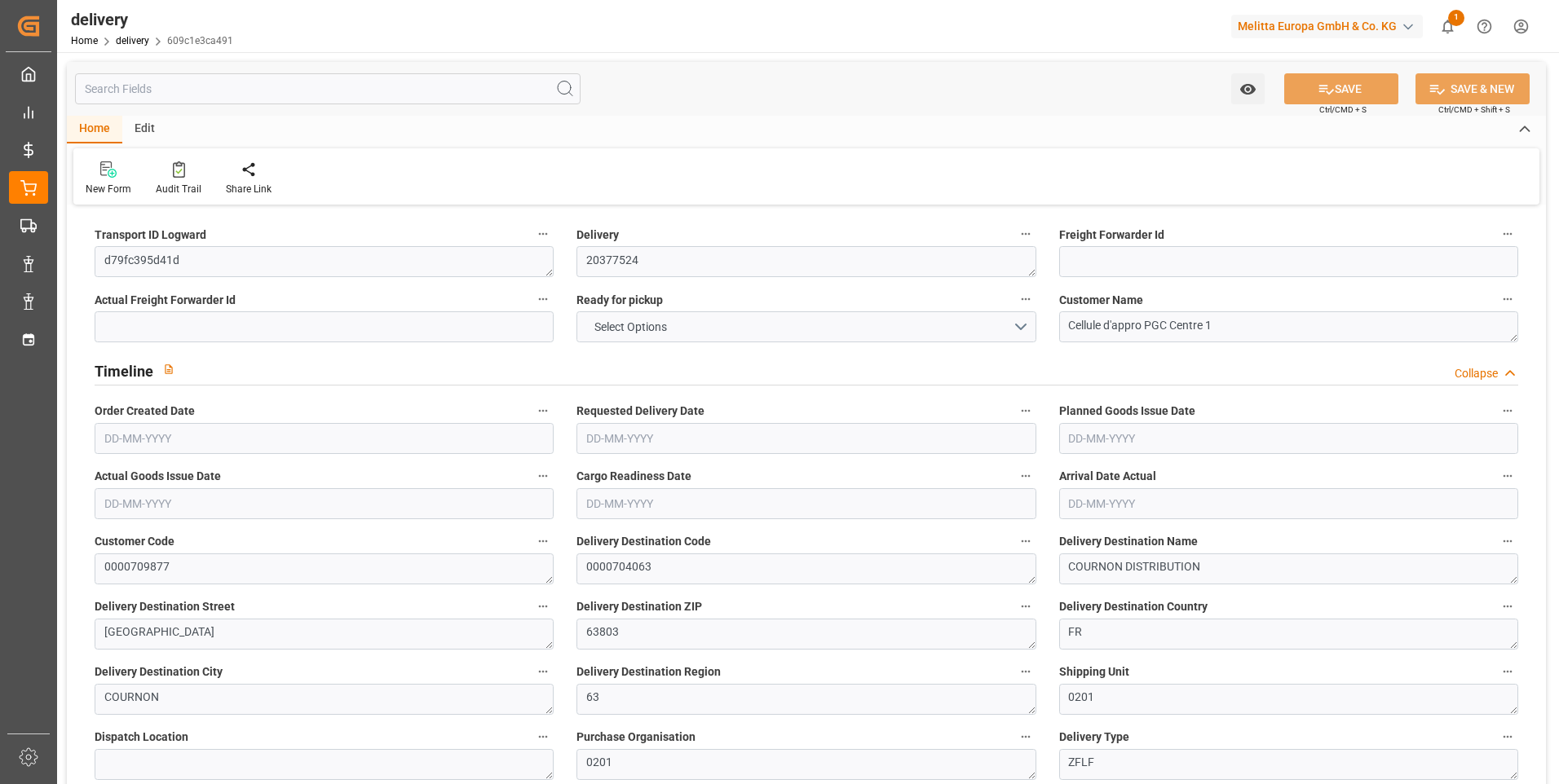
type input "101"
type input "925.271"
type input "0.0593"
type input "0"
type input "[DATE]"
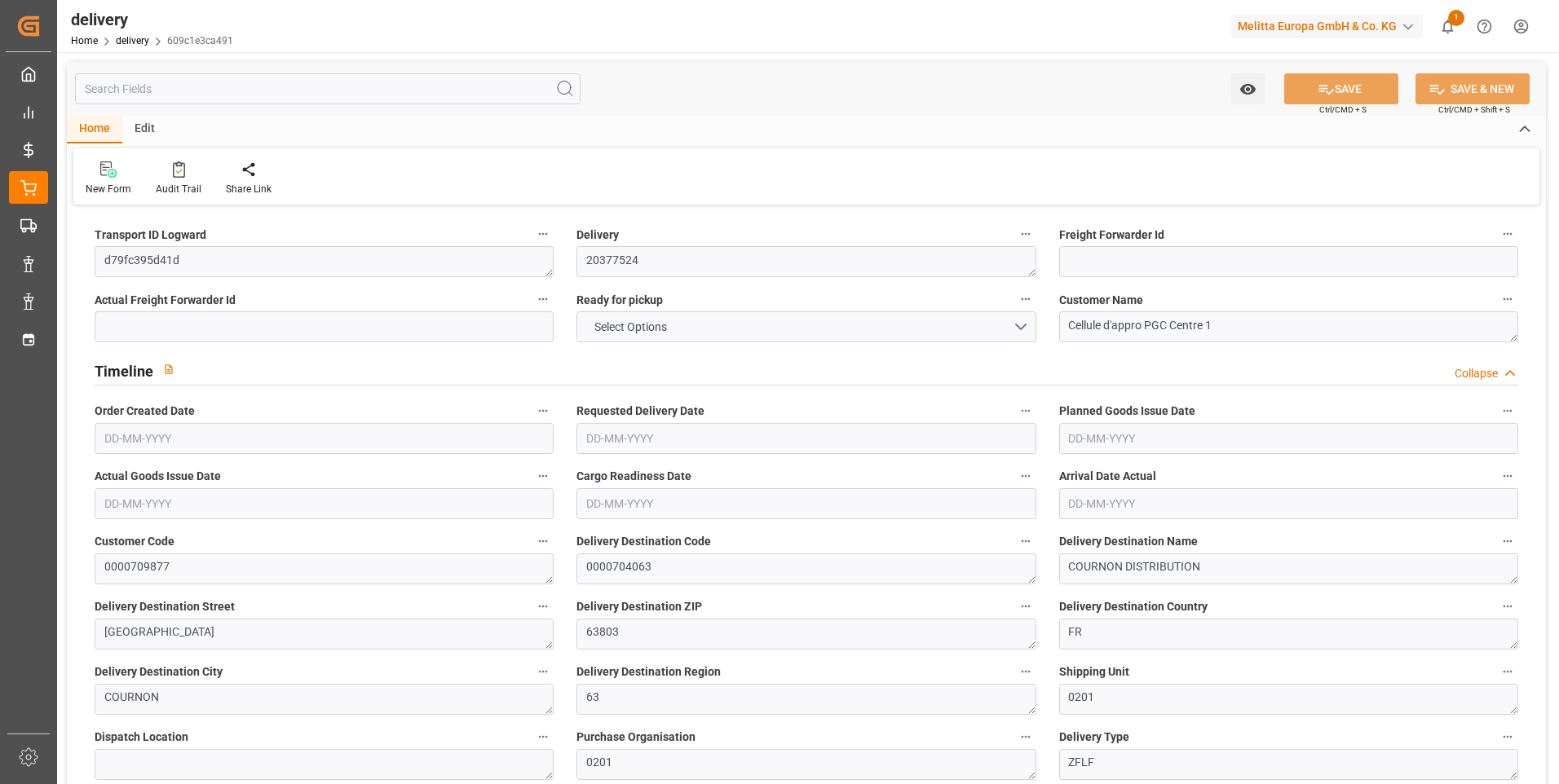
type input "[DATE]"
type input "04-09-2025 11:00"
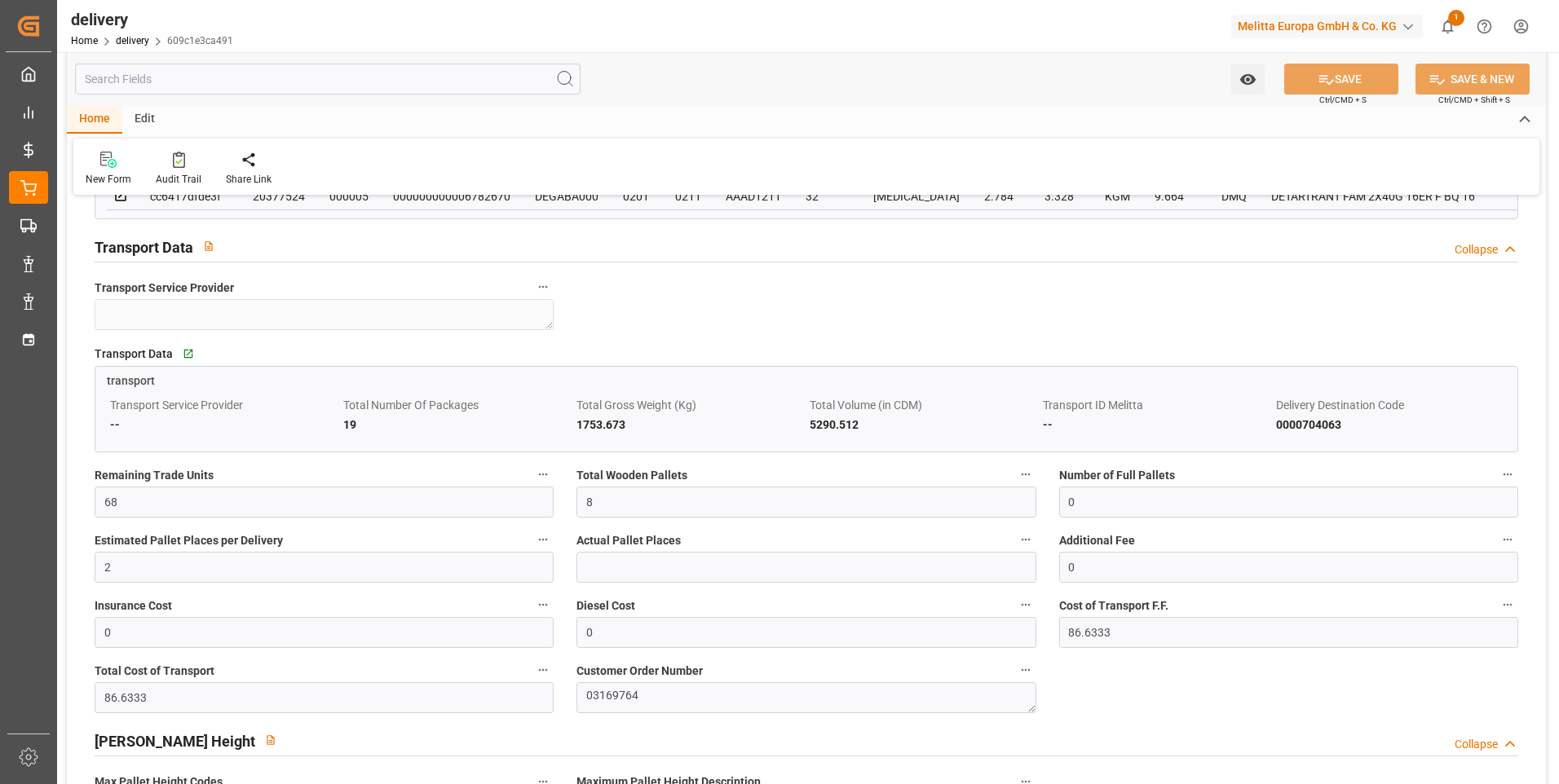
scroll to position [1223, 0]
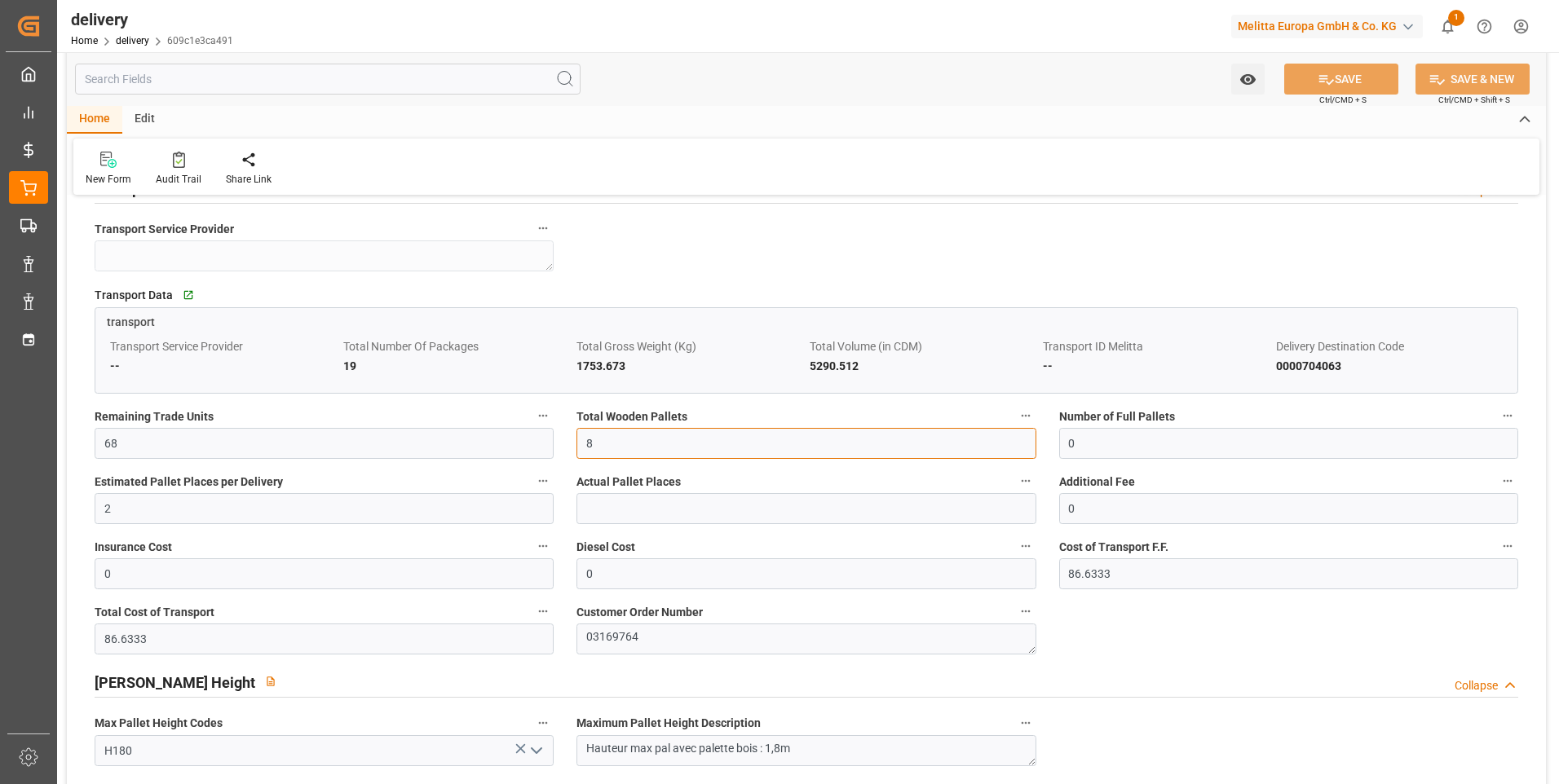
click at [653, 451] on input "8" at bounding box center [806, 443] width 460 height 31
type input "1"
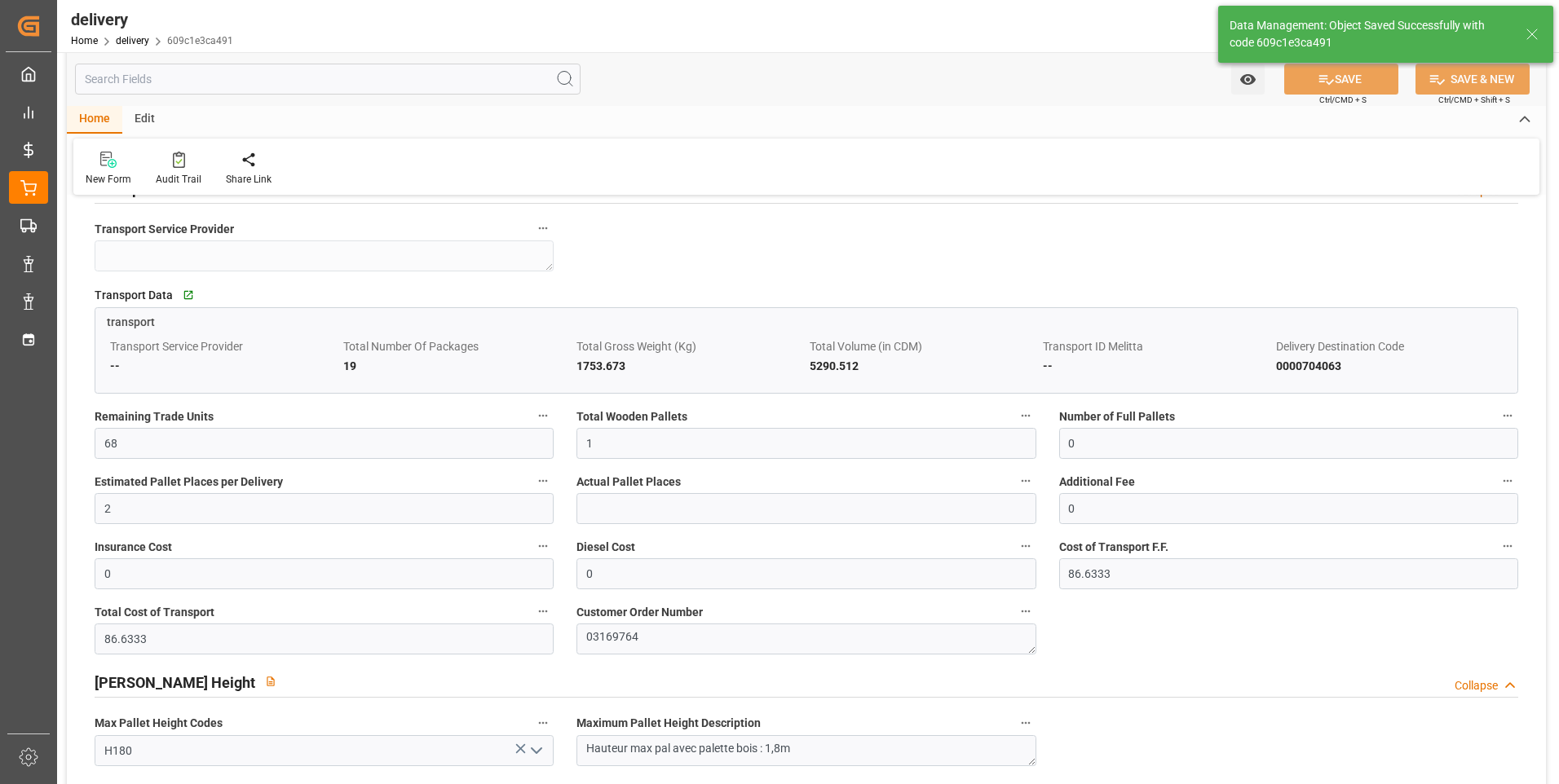
type input "1.5"
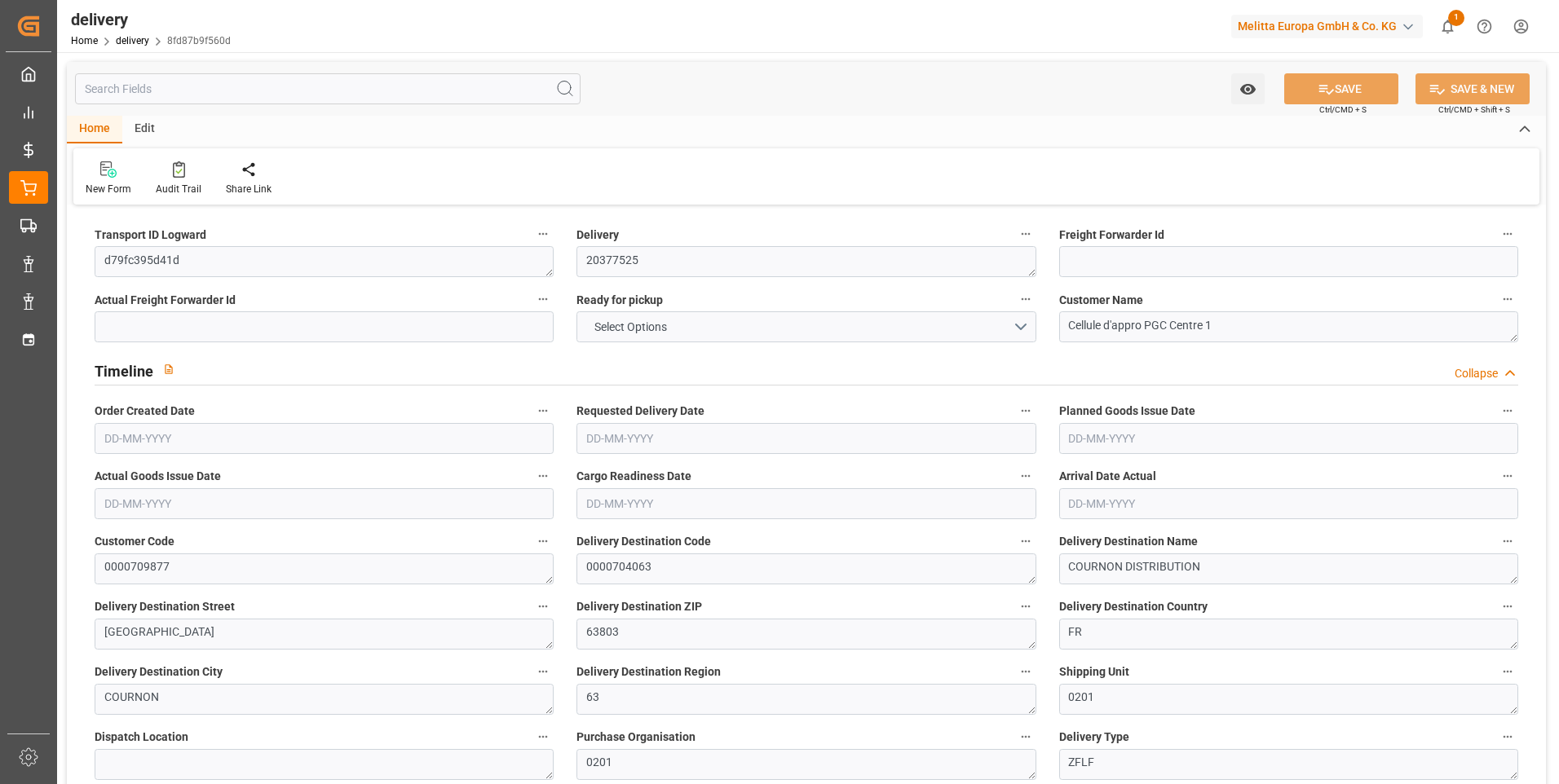
type input "18"
type input "1418.667"
type input "2157.145"
type input "4690.865"
type input "413"
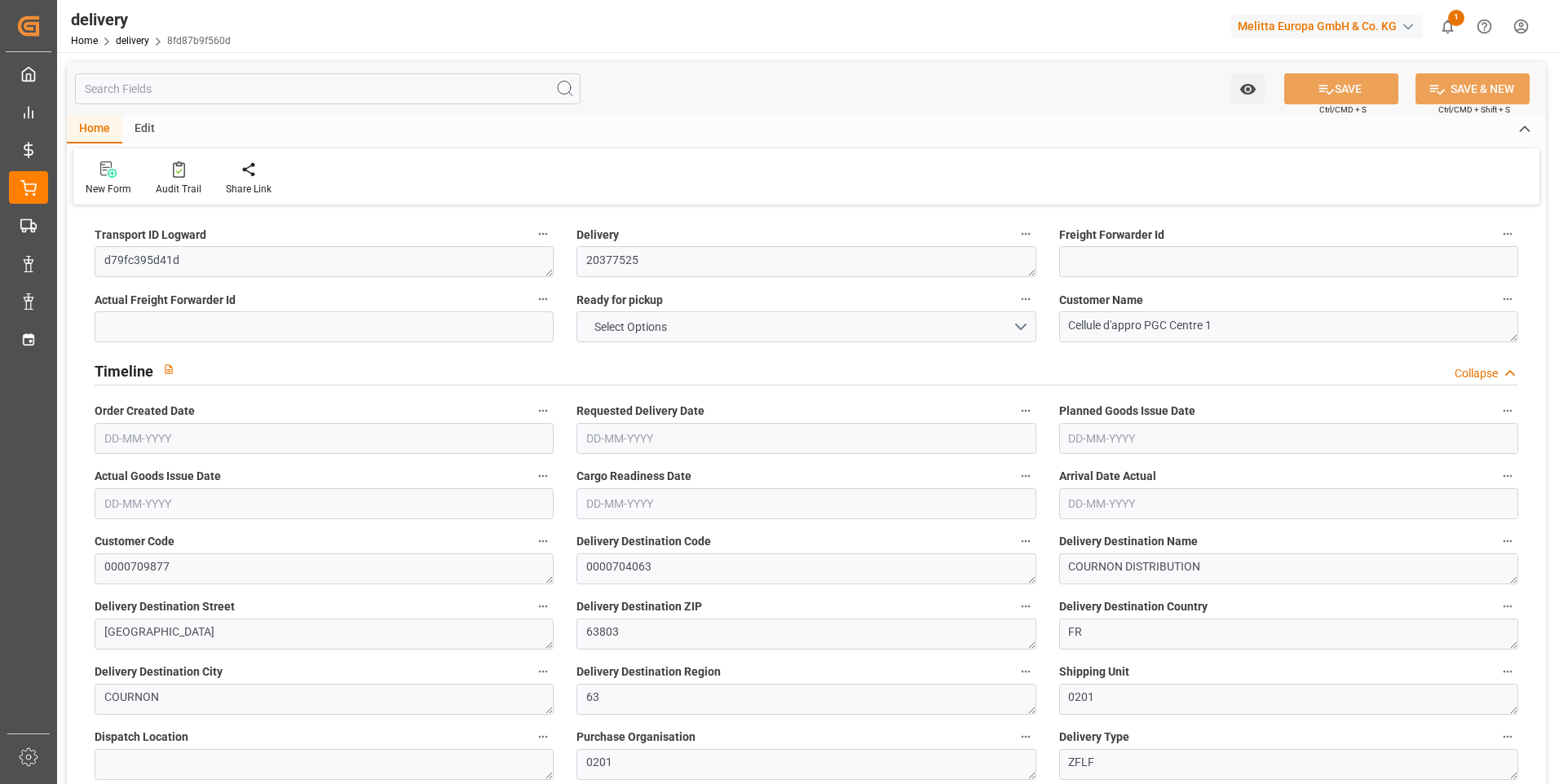
type input "24"
type input "0"
type input "7"
type input "0"
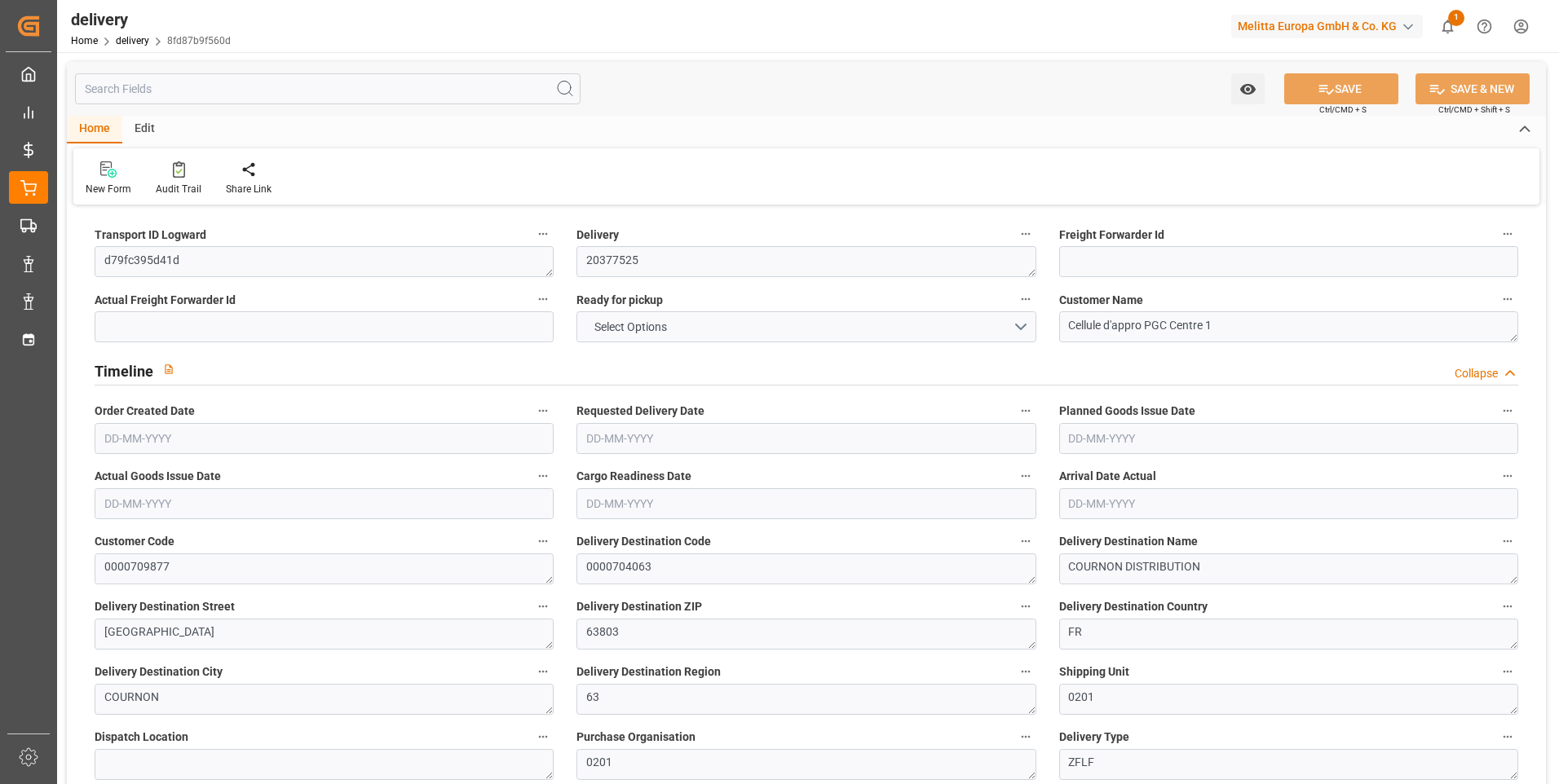
type input "0"
type input "303.2167"
type input "0"
type input "148.68"
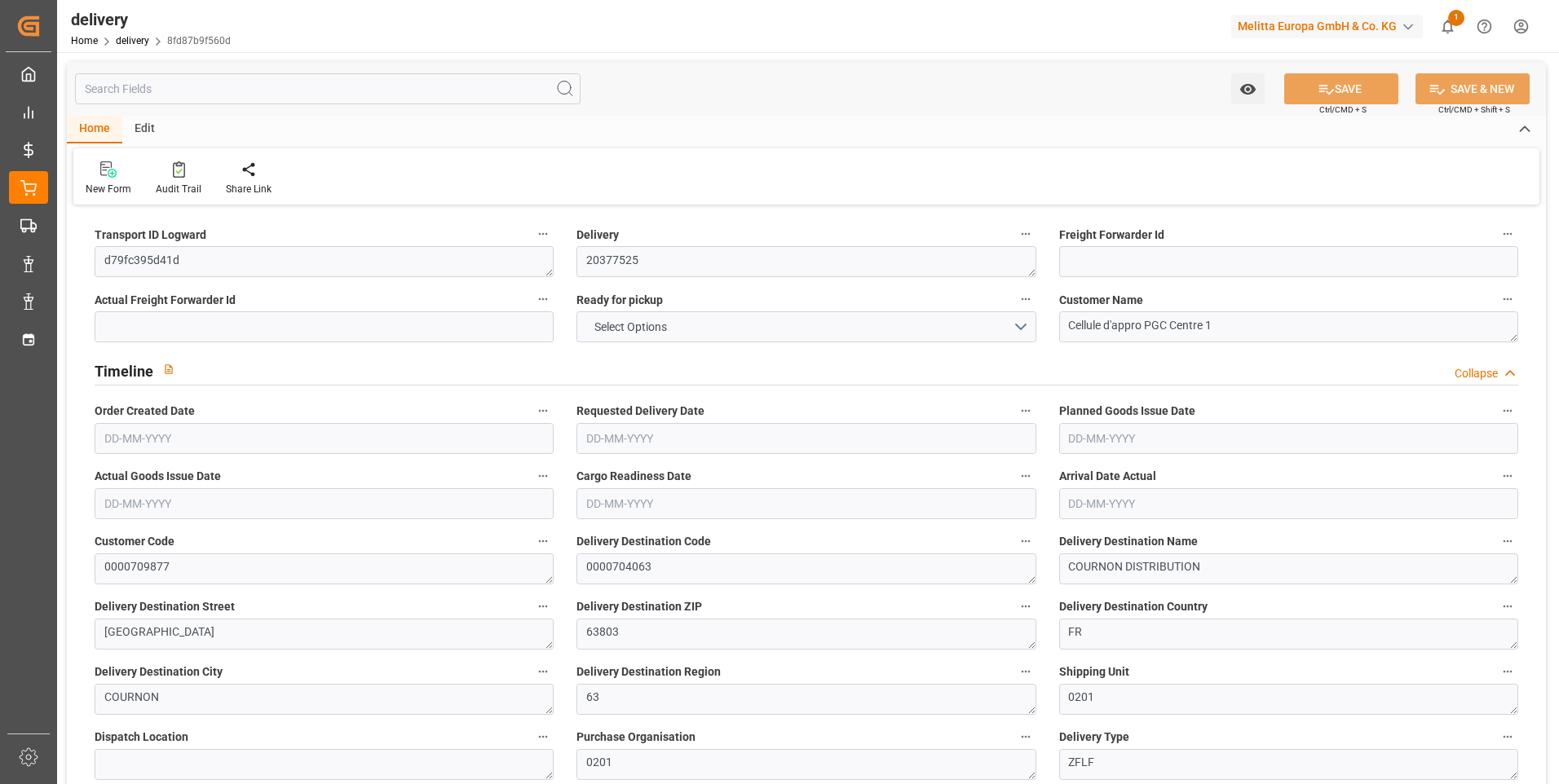
type input "1.5"
type input "1.3"
type input "0"
type input "36"
type input "1605.145"
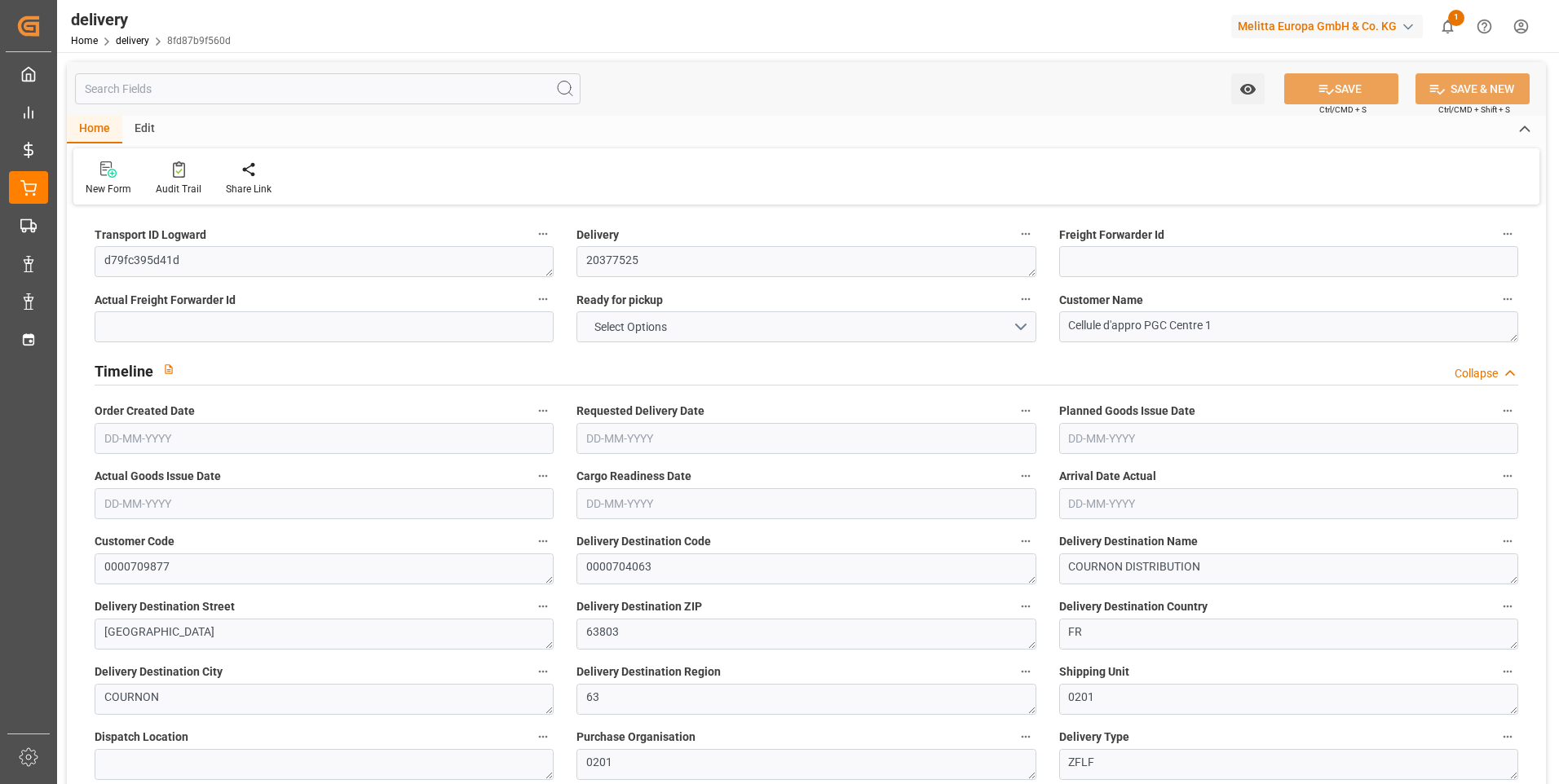
type input "101"
type input "7238.127"
type input "0.4641"
type input "0"
type input "[DATE]"
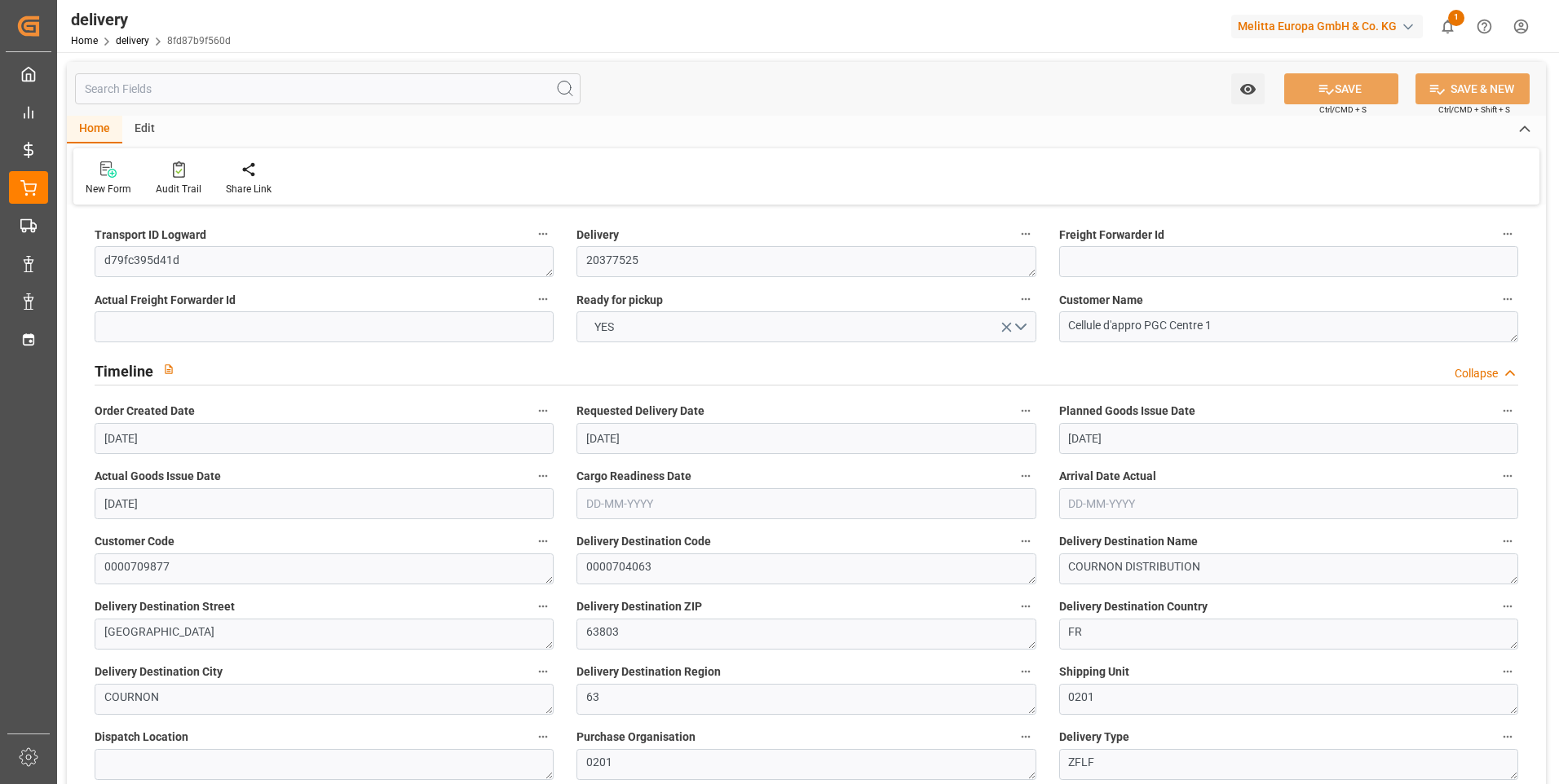
type input "[DATE]"
type input "04-09-2025 11:01"
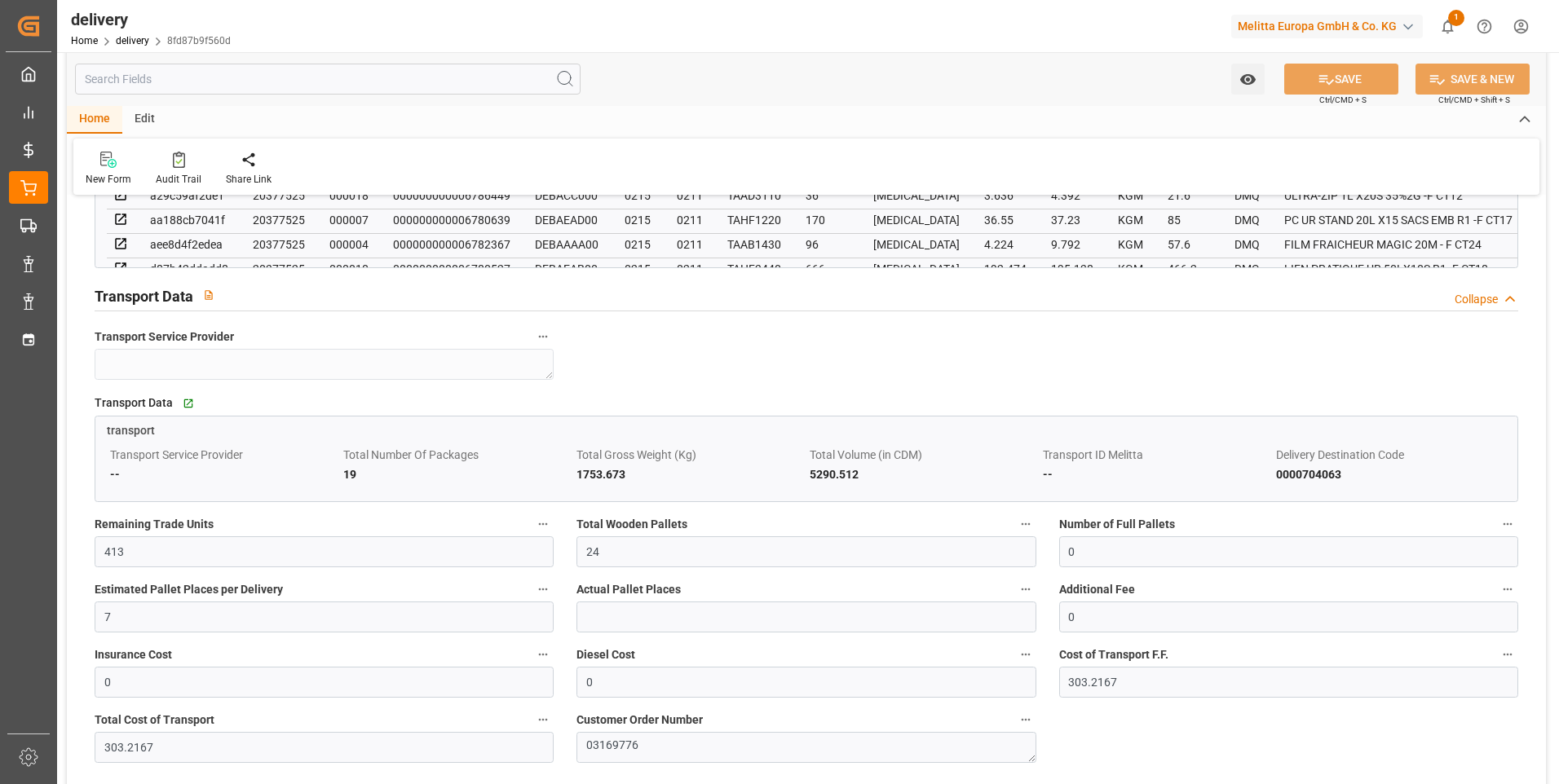
scroll to position [1387, 0]
click at [626, 553] on input "24" at bounding box center [806, 551] width 460 height 31
type input "2"
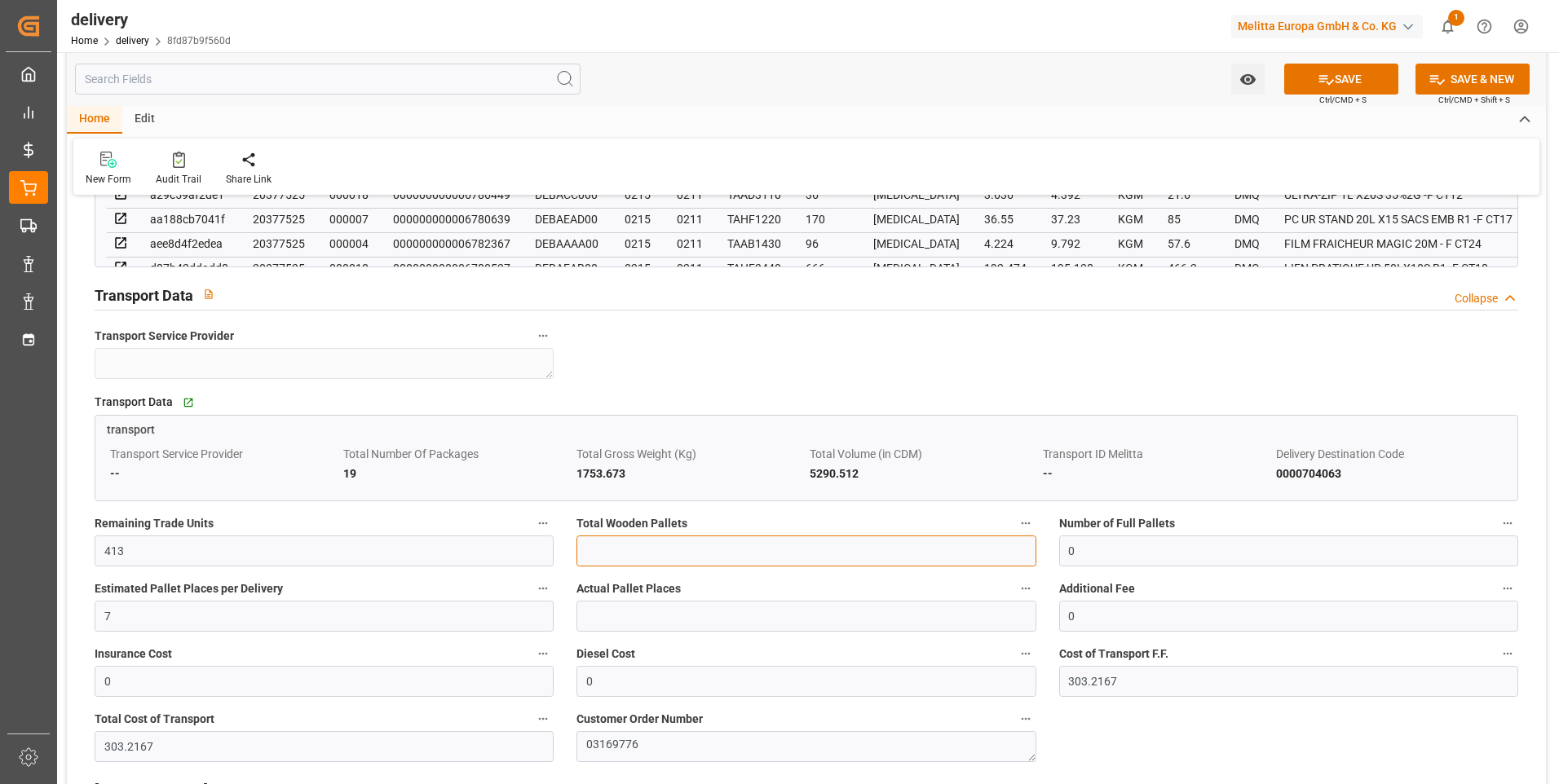
type input "0"
type input "18"
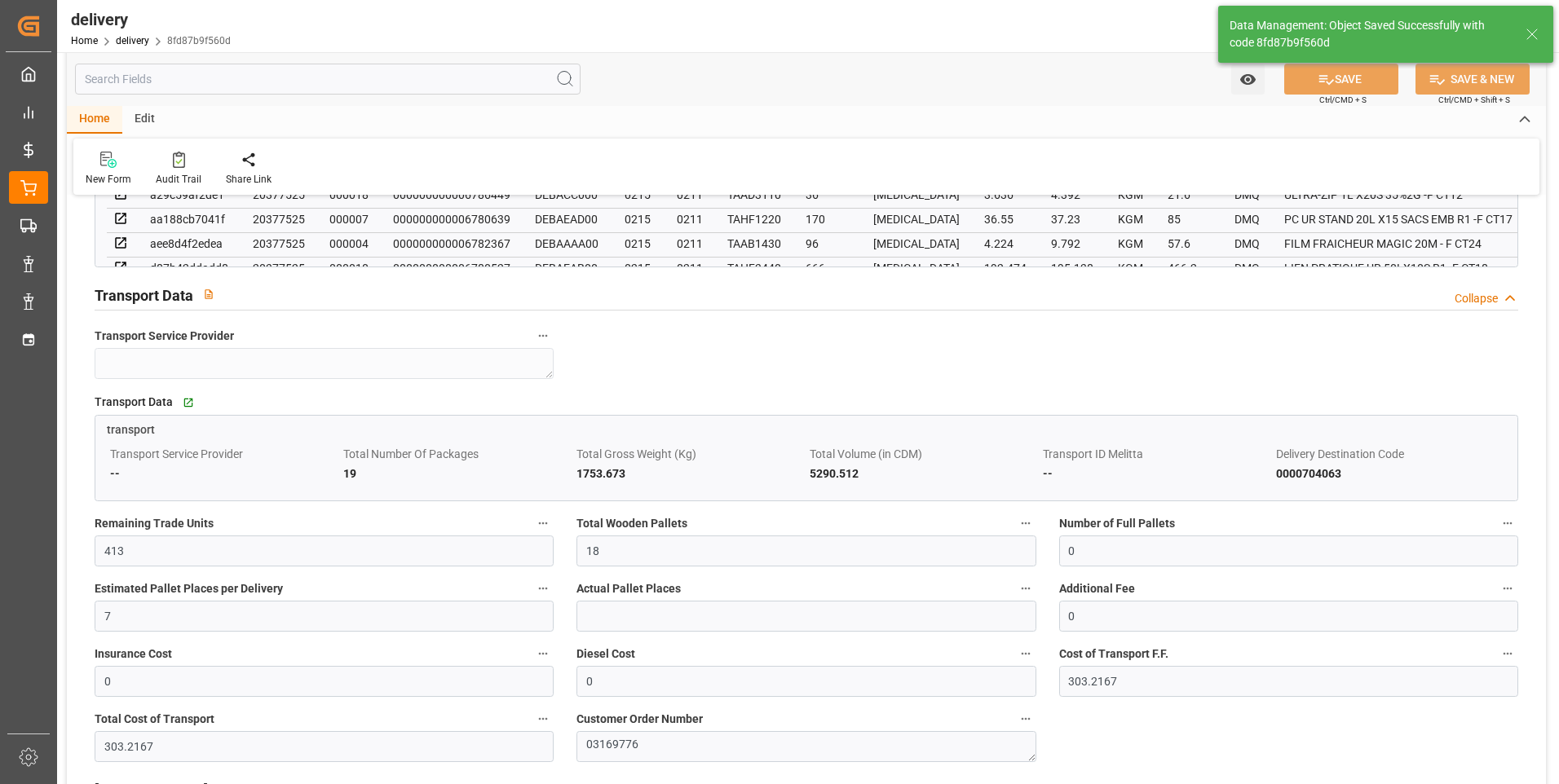
type input "27"
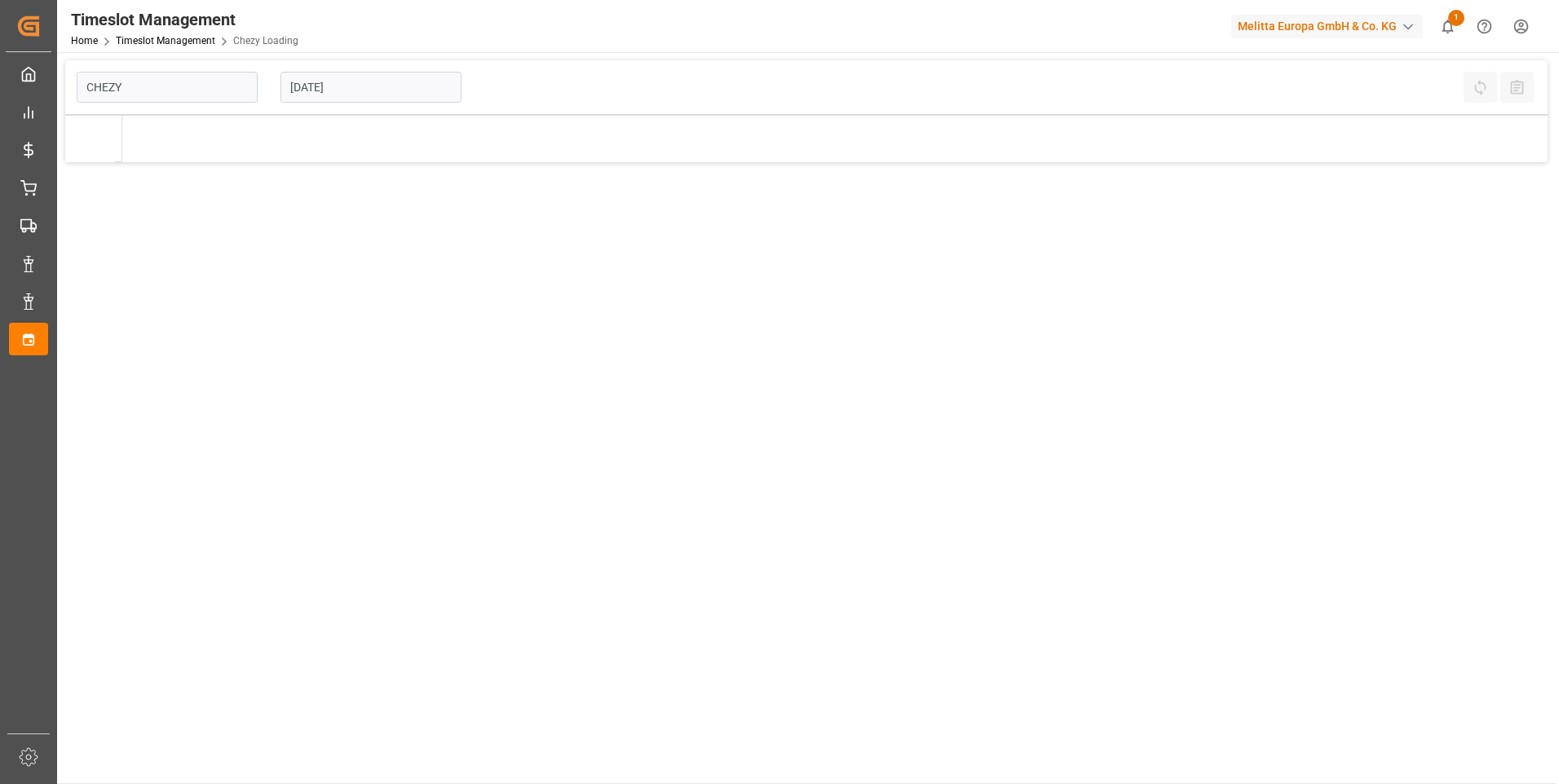
type input "Chezy Loading"
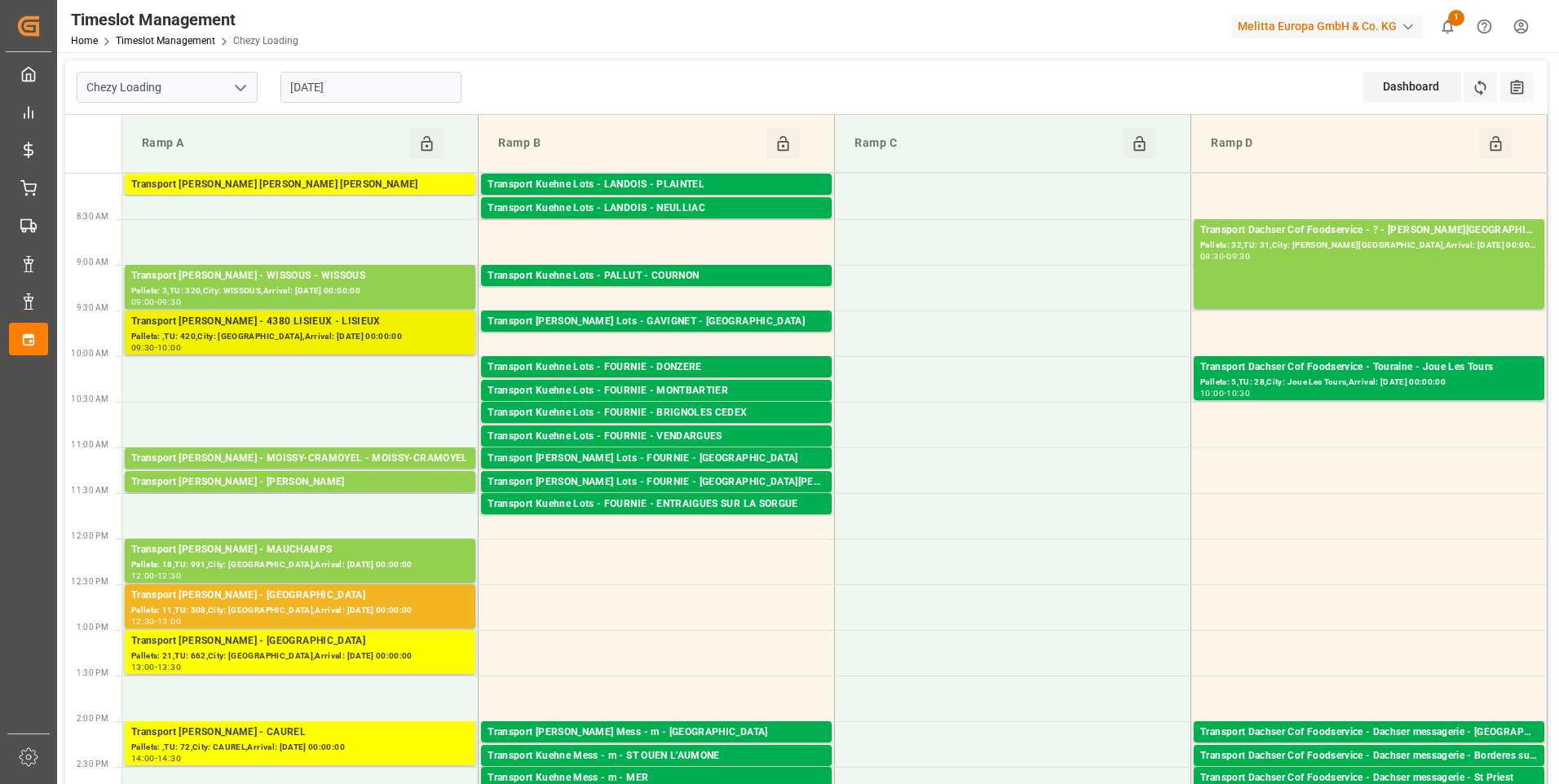
click at [264, 326] on div "Transport [PERSON_NAME] - 4380 LISIEUX - LISIEUX" at bounding box center [300, 323] width 338 height 17
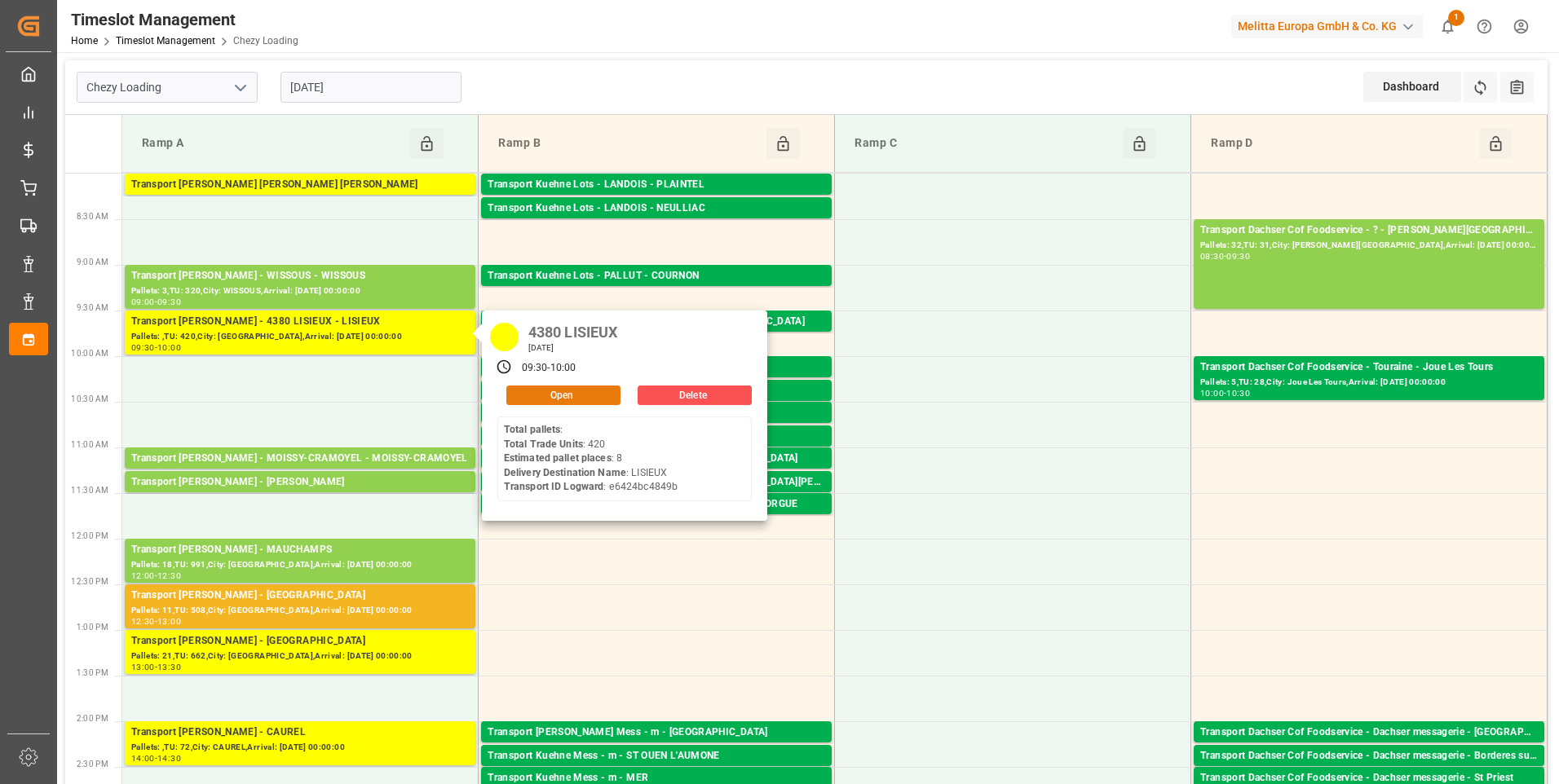
click at [561, 398] on button "Open" at bounding box center [563, 395] width 114 height 20
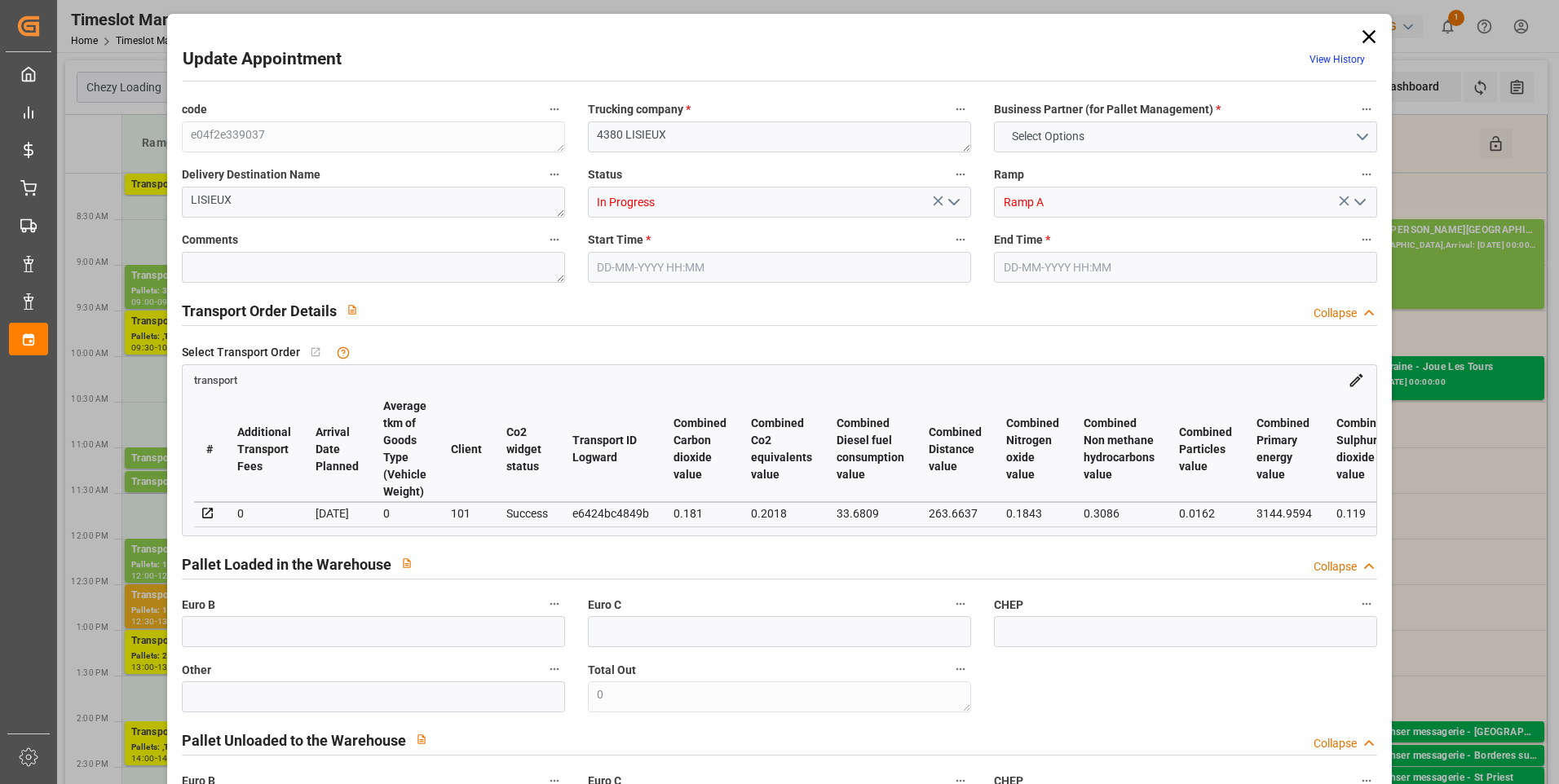
type input "8"
type input "291.7"
type input "0"
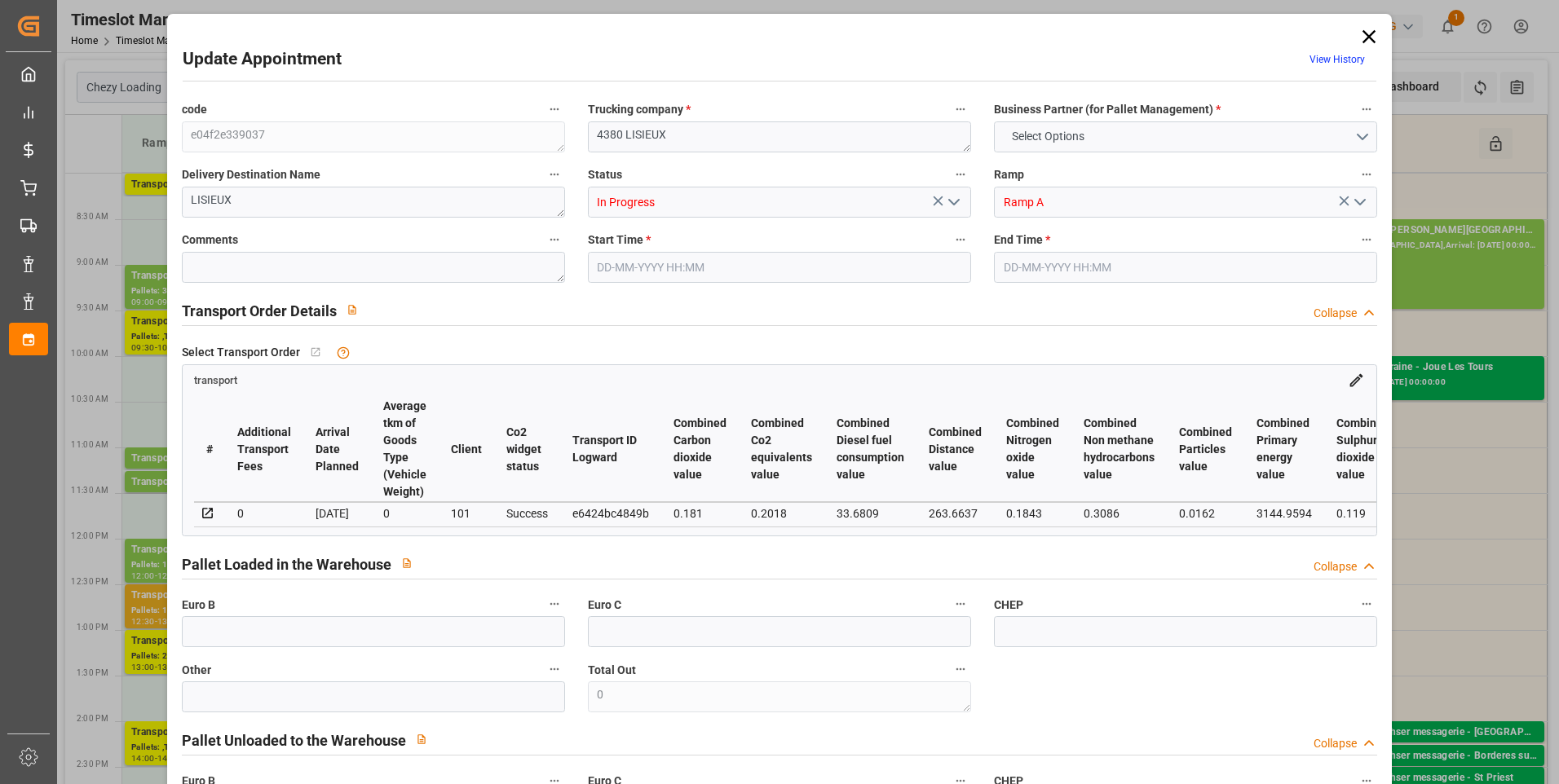
type input "281.8405"
type input "-9.8595"
type input "2"
type input "1143.76"
type input "2127.48"
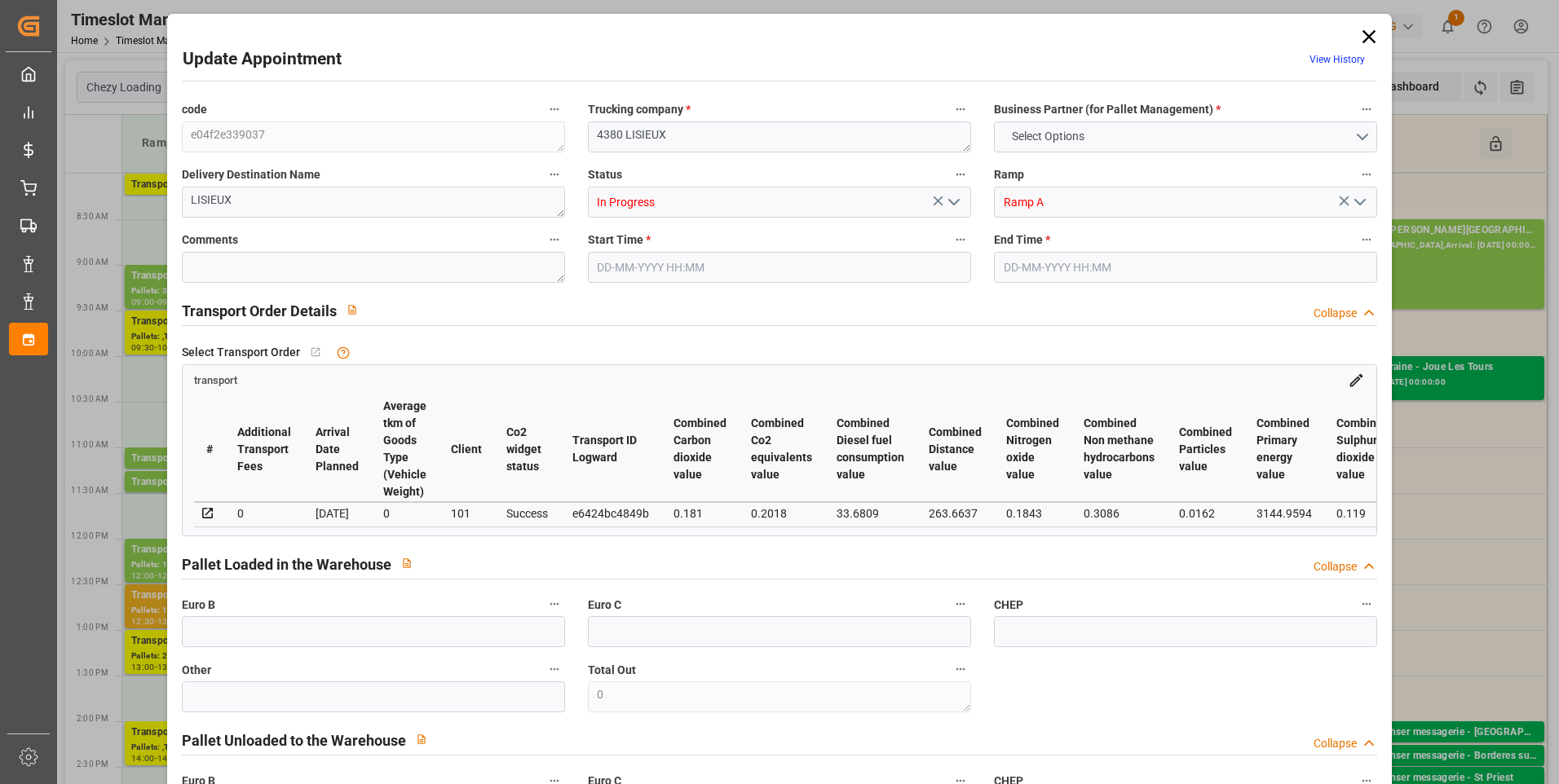
type input "4879.544"
type input "14"
type input "0"
type input "420"
type input "32"
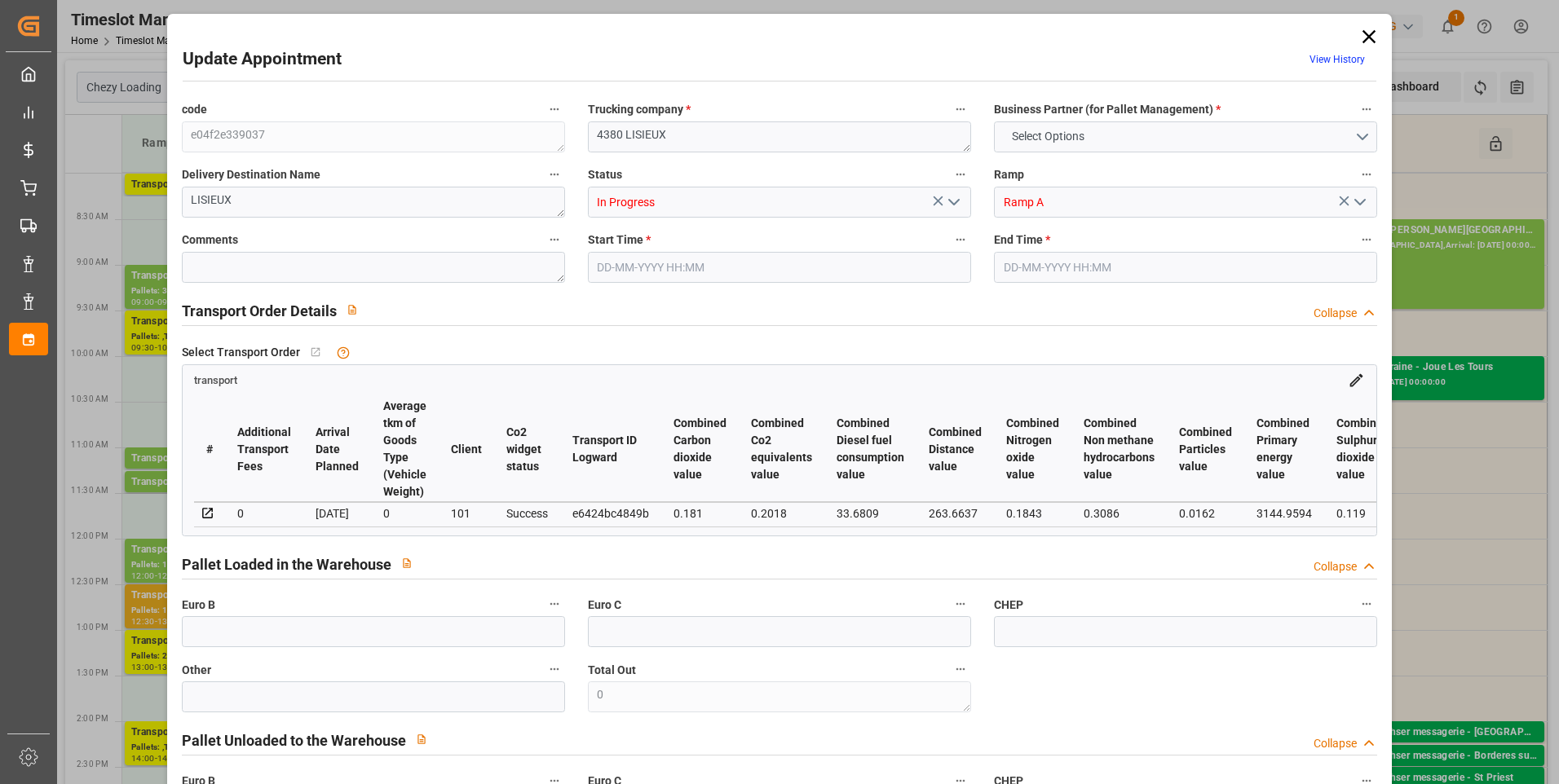
type input "101"
type input "1391.48"
type input "0"
type input "4710.8598"
type input "0"
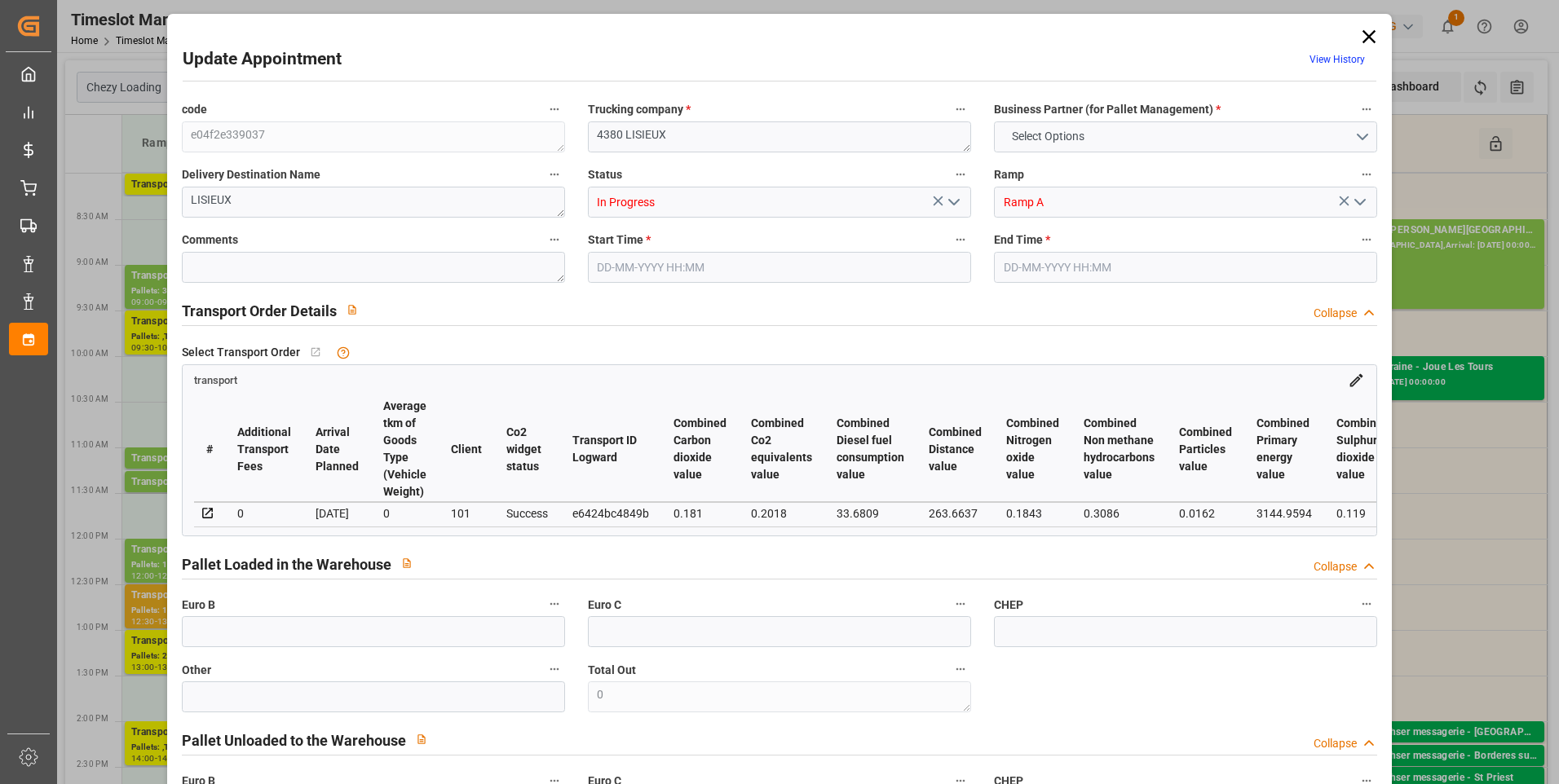
type input "0"
type input "21"
type input "35"
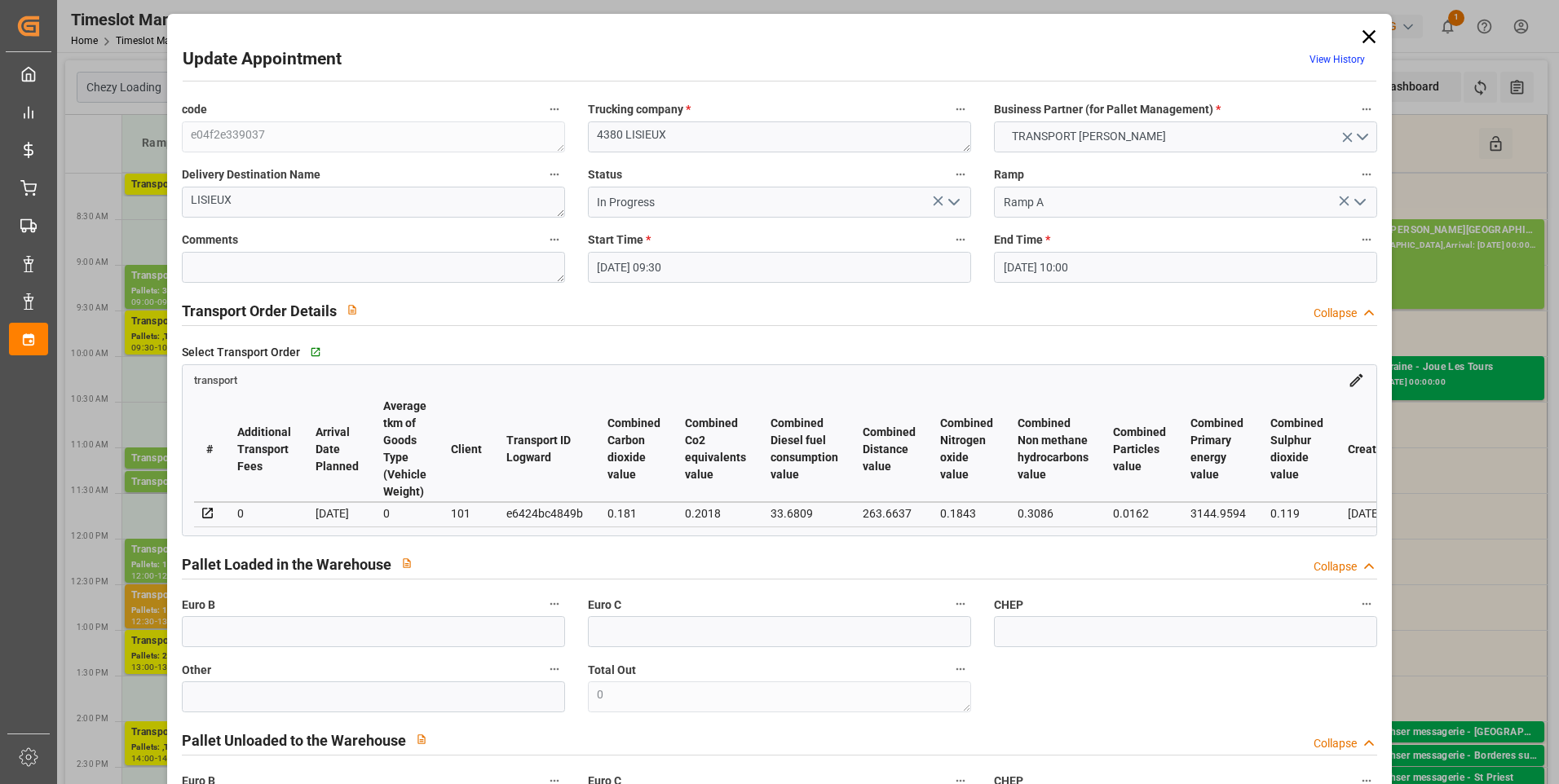
type input "[DATE] 09:30"
type input "[DATE] 10:00"
type input "[DATE] 13:33"
type input "[DATE] 11:23"
type input "[DATE]"
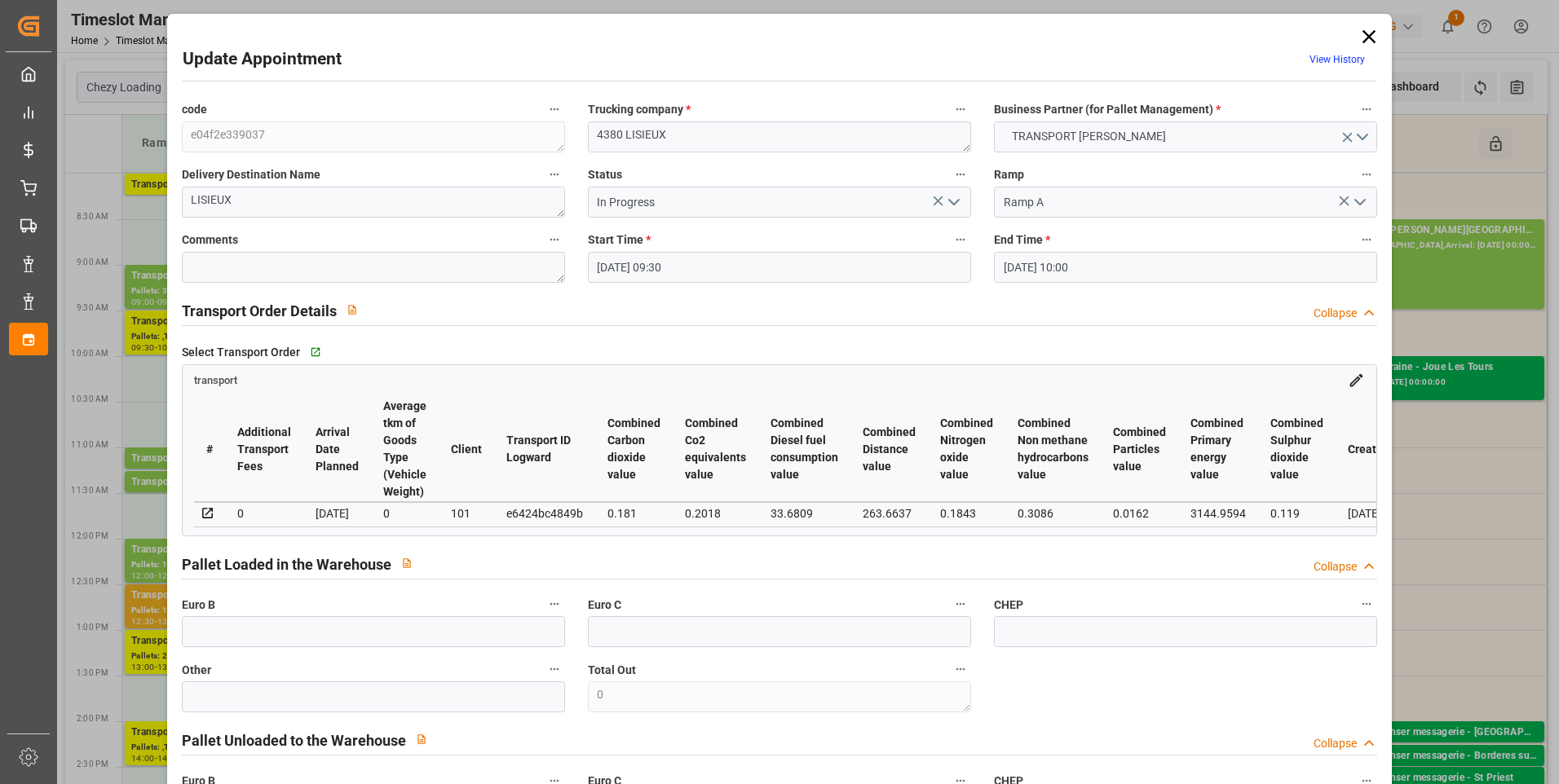
type input "[DATE]"
click at [1363, 36] on icon at bounding box center [1369, 36] width 23 height 23
